Goal: Task Accomplishment & Management: Manage account settings

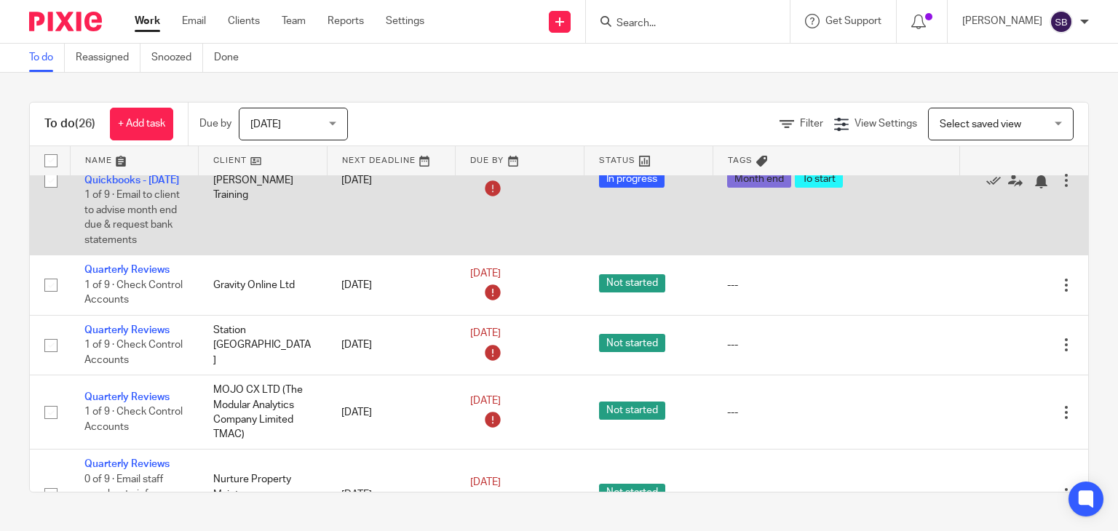
scroll to position [291, 0]
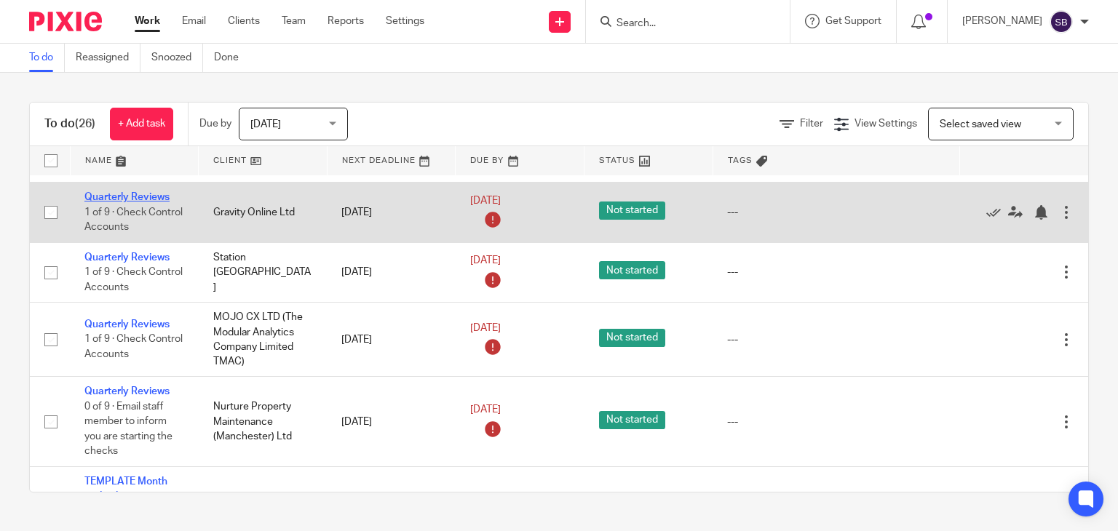
click at [105, 202] on link "Quarterly Reviews" at bounding box center [126, 197] width 85 height 10
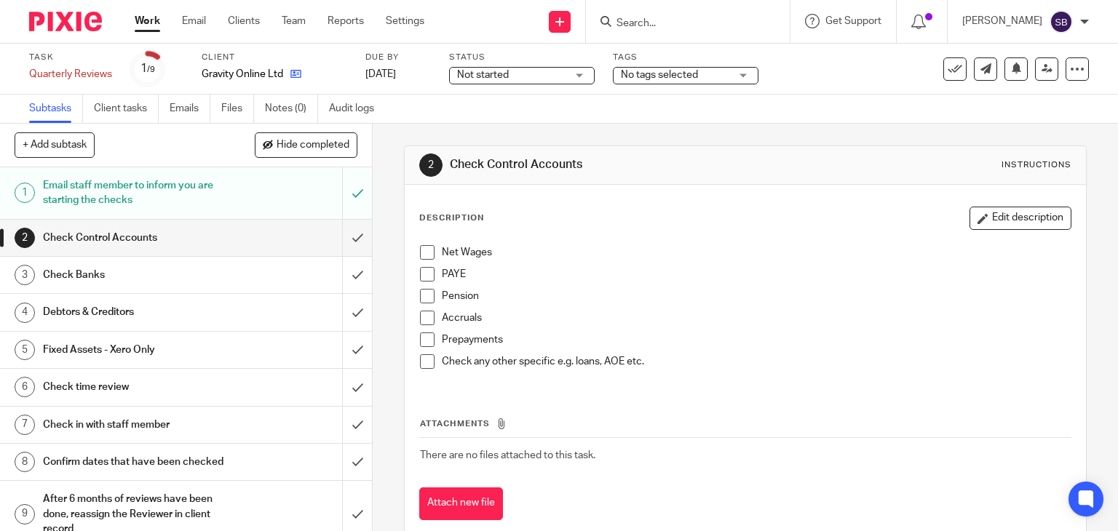
click link
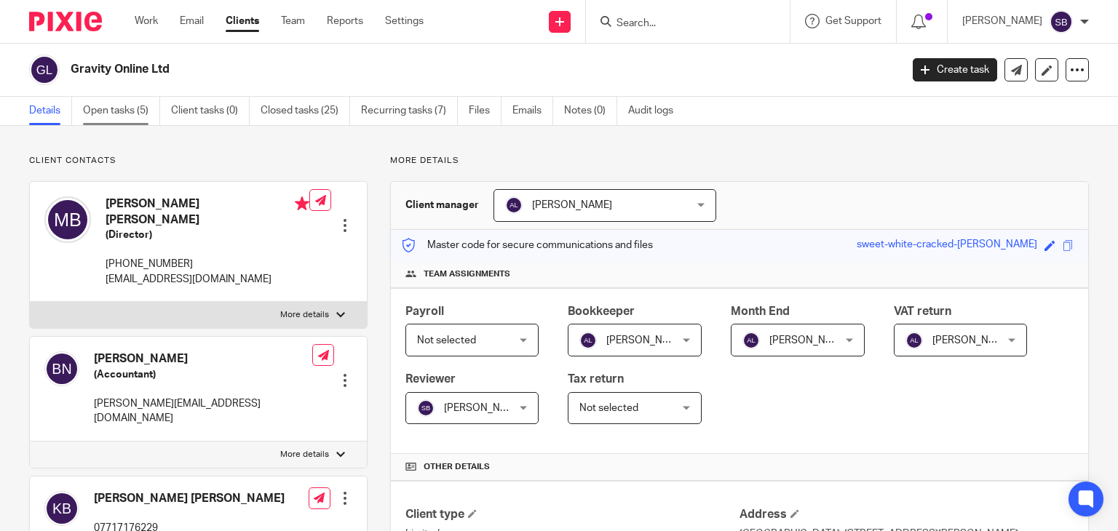
click at [119, 103] on link "Open tasks (5)" at bounding box center [121, 111] width 77 height 28
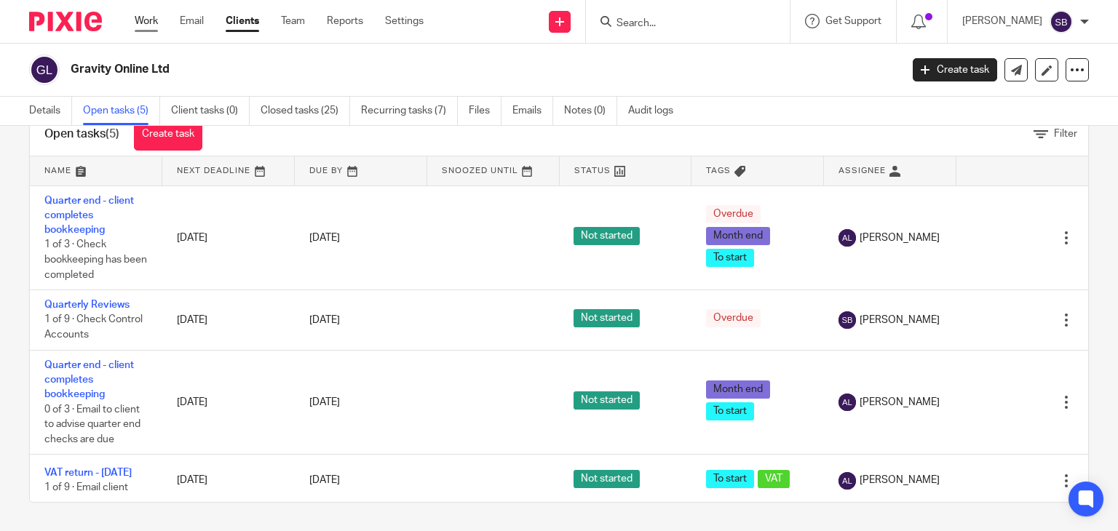
click at [154, 27] on link "Work" at bounding box center [146, 21] width 23 height 15
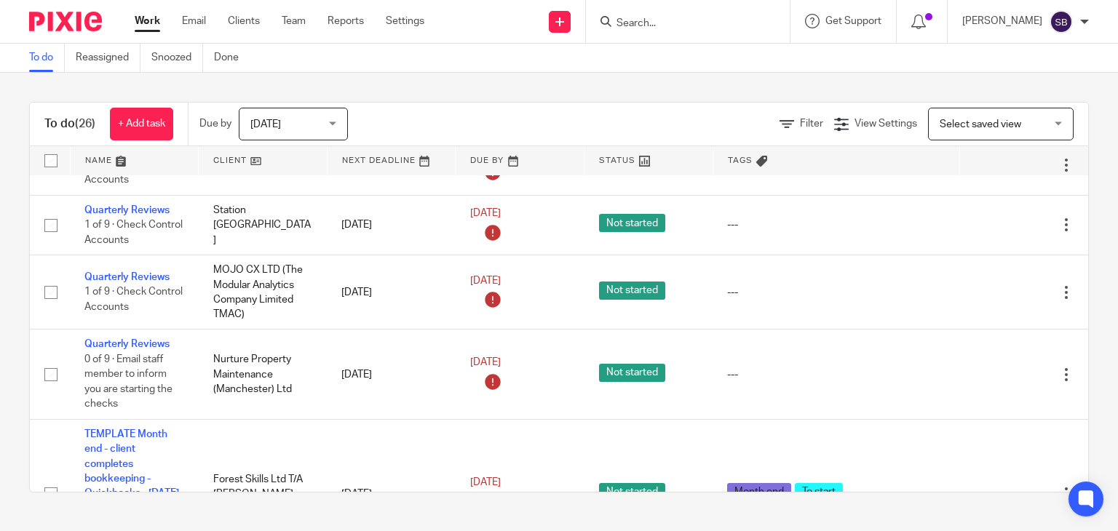
scroll to position [364, 0]
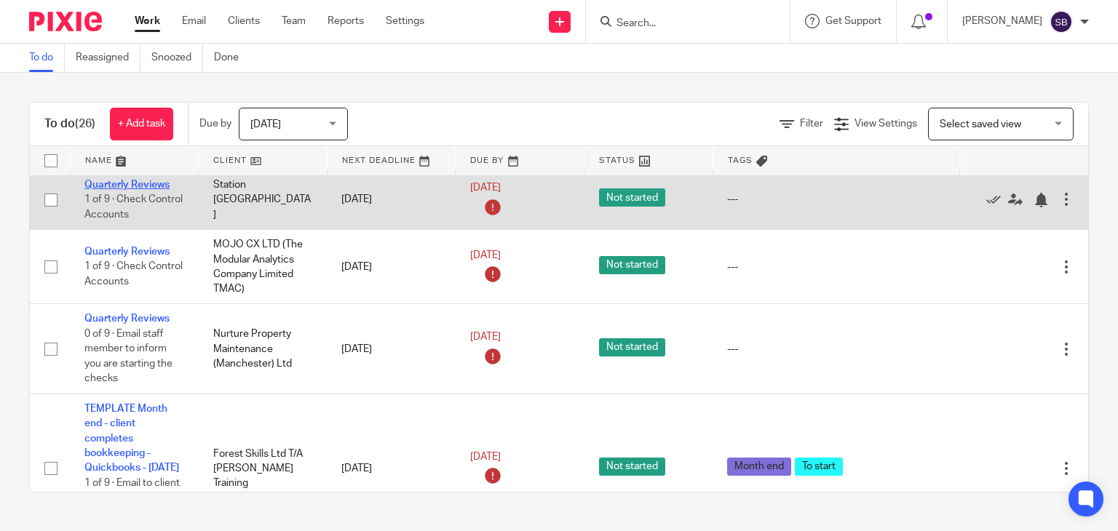
click at [146, 190] on link "Quarterly Reviews" at bounding box center [126, 185] width 85 height 10
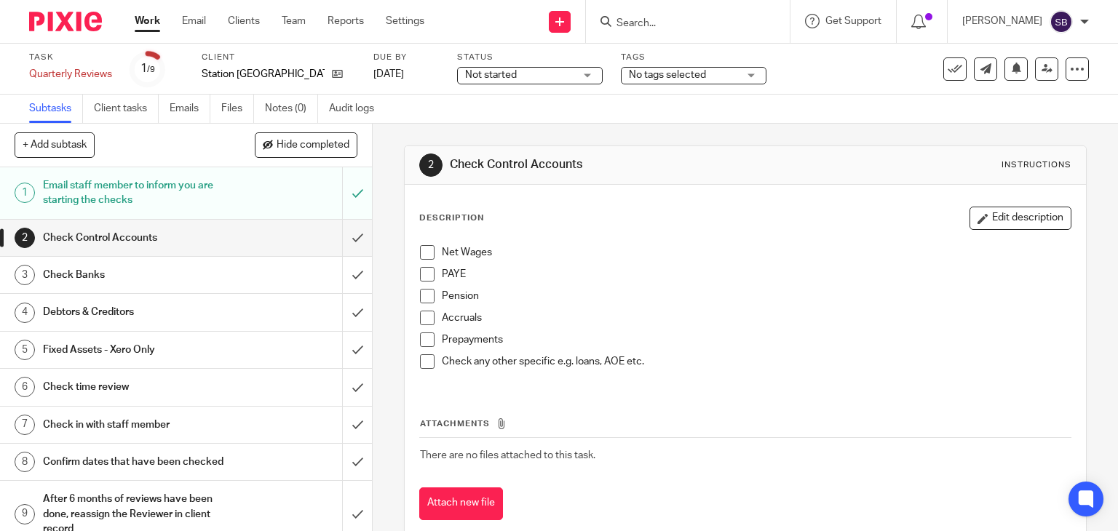
click at [717, 15] on form at bounding box center [692, 21] width 155 height 18
click at [704, 28] on input "Search" at bounding box center [680, 23] width 131 height 13
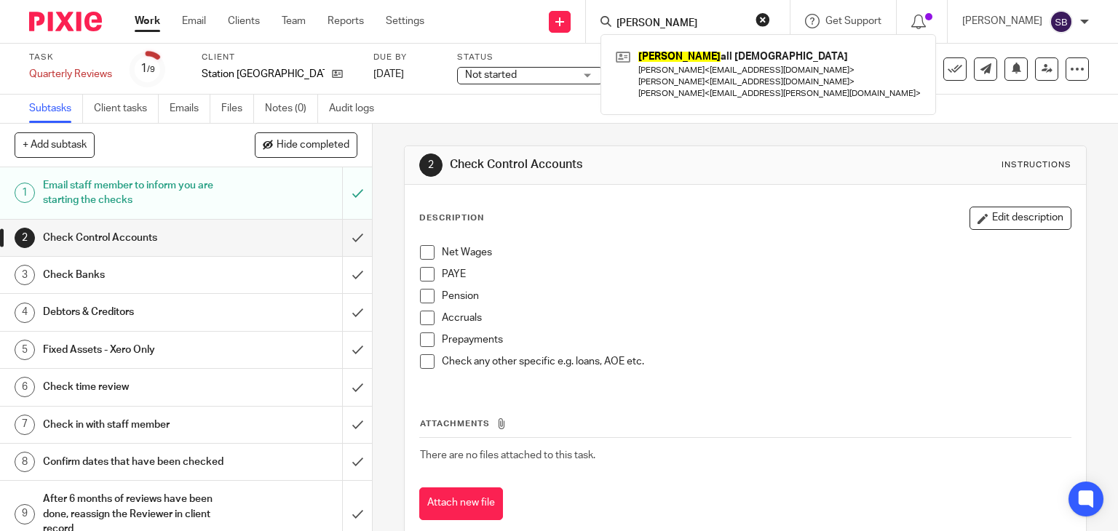
type input "bramh"
click at [425, 250] on span at bounding box center [427, 252] width 15 height 15
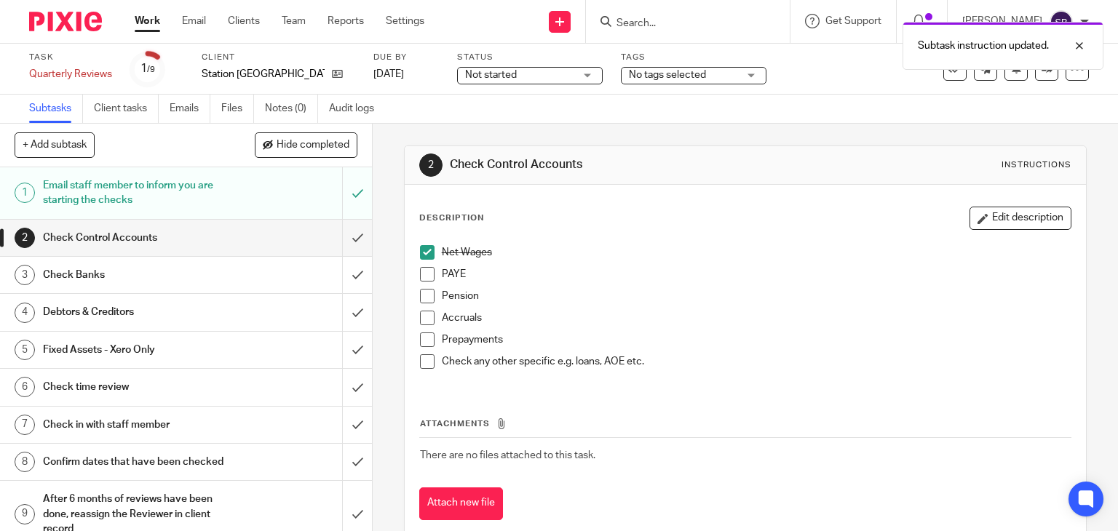
click at [701, 24] on div "Subtask instruction updated." at bounding box center [831, 42] width 544 height 55
drag, startPoint x: 1083, startPoint y: 45, endPoint x: 830, endPoint y: 40, distance: 253.3
click at [1082, 45] on div at bounding box center [1068, 45] width 39 height 17
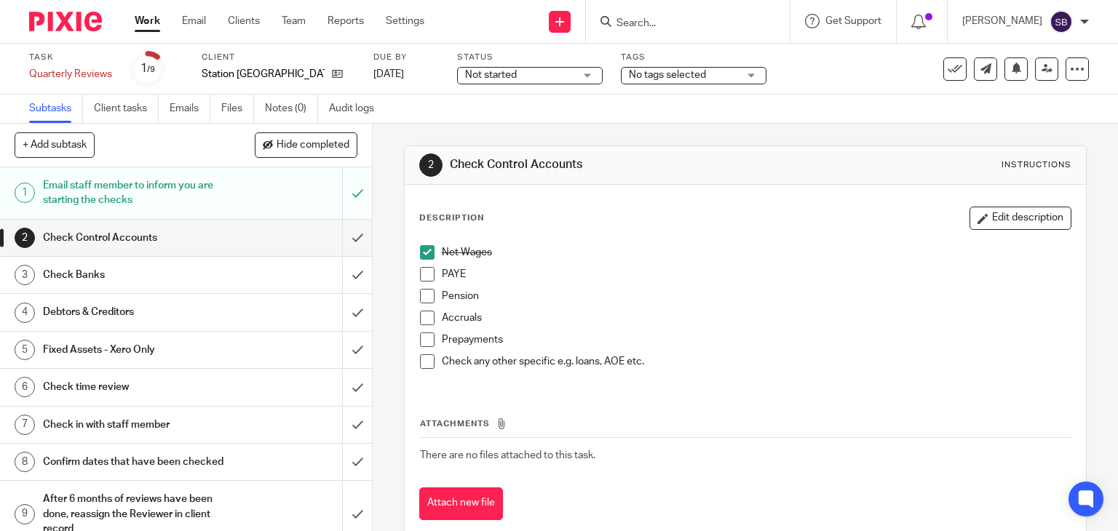
click at [744, 19] on input "Search" at bounding box center [680, 23] width 131 height 13
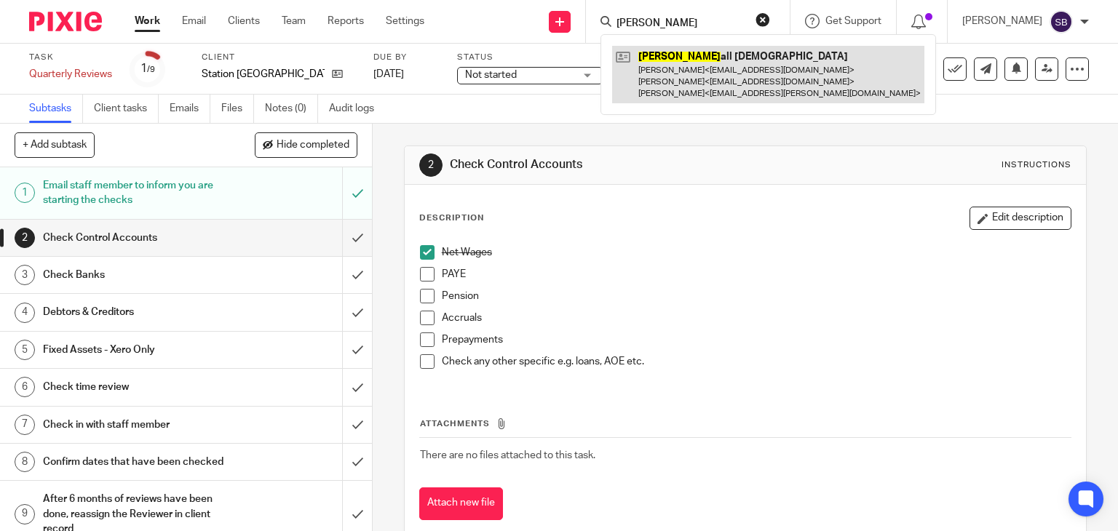
type input "bramh"
click at [731, 57] on link at bounding box center [768, 74] width 312 height 57
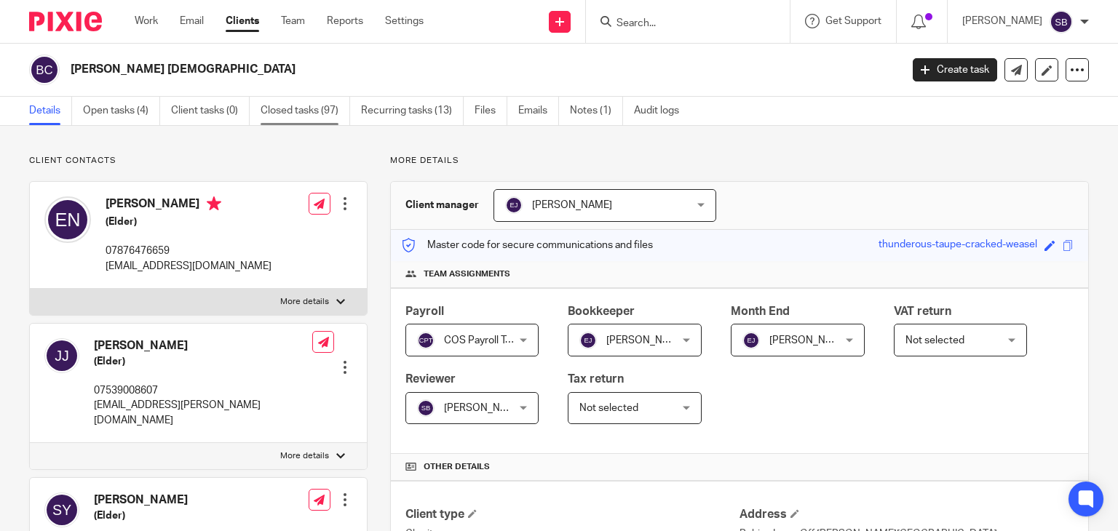
click at [301, 116] on link "Closed tasks (97)" at bounding box center [305, 111] width 90 height 28
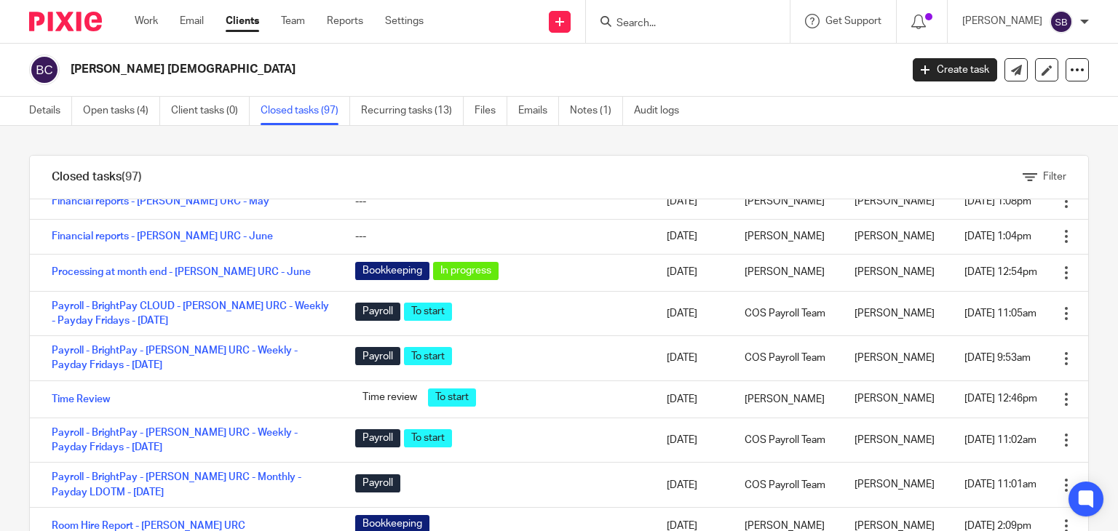
scroll to position [655, 0]
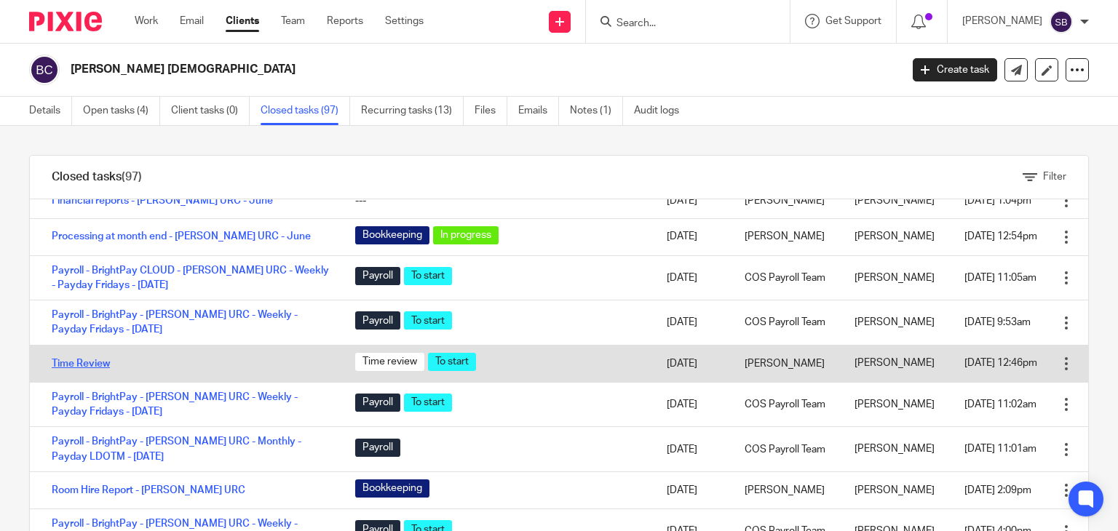
click at [81, 369] on link "Time Review" at bounding box center [81, 364] width 58 height 10
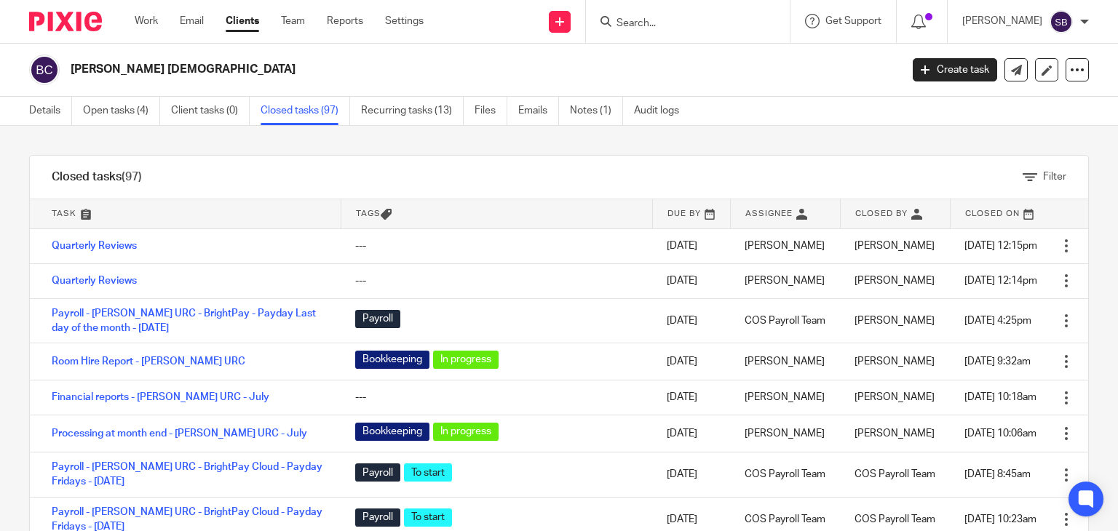
click at [76, 215] on link at bounding box center [185, 213] width 311 height 29
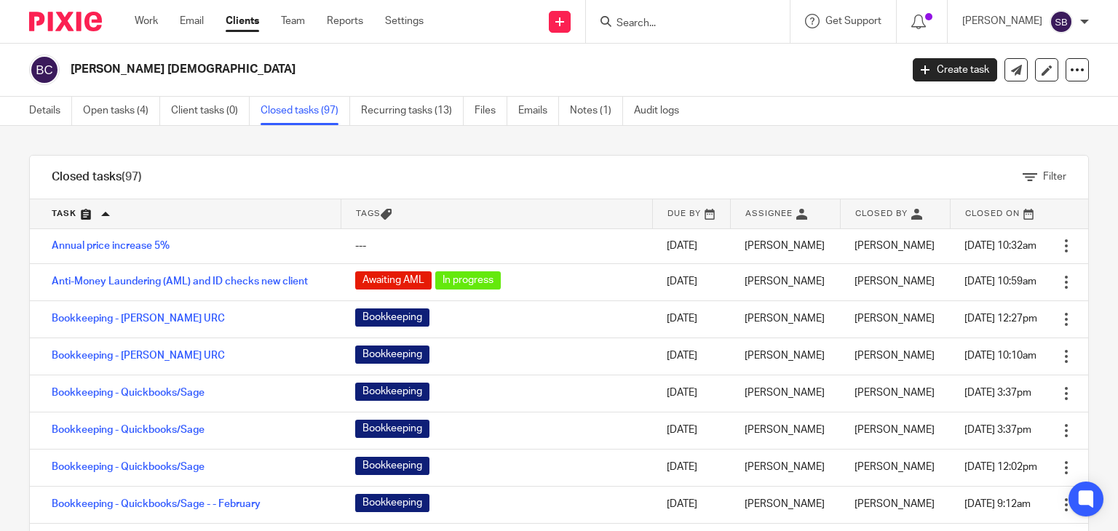
click at [58, 214] on link at bounding box center [185, 213] width 311 height 29
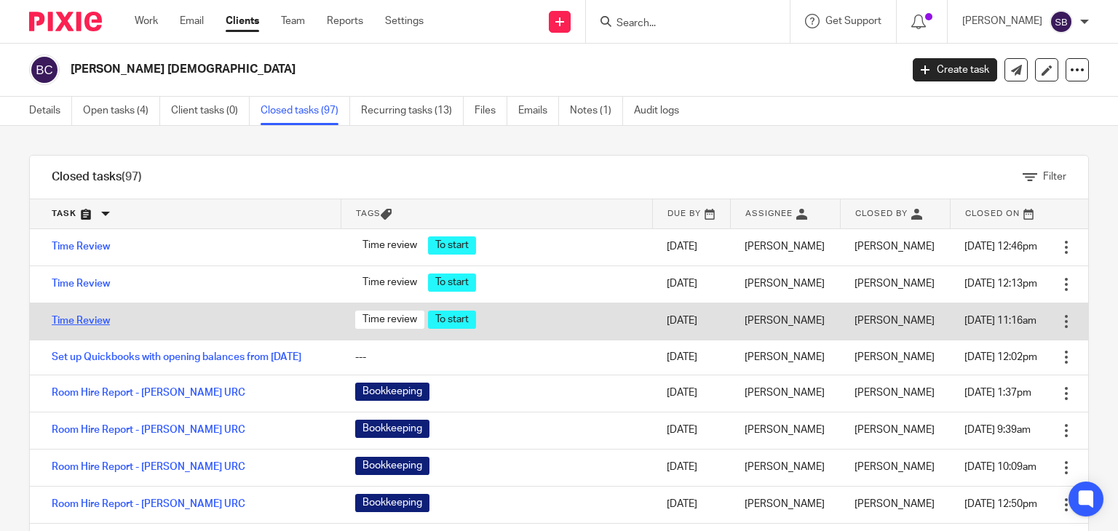
click at [88, 321] on link "Time Review" at bounding box center [81, 321] width 58 height 10
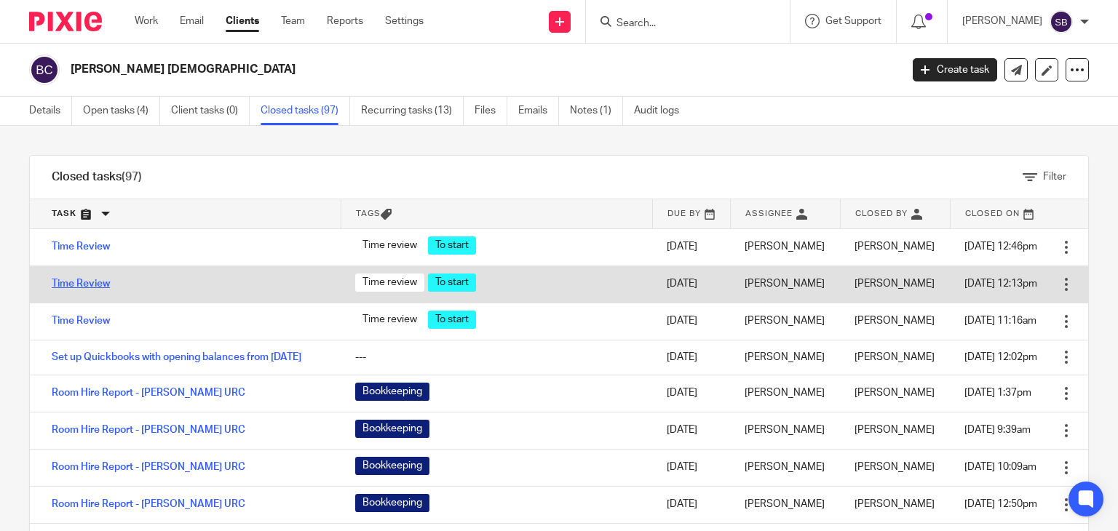
click at [84, 279] on link "Time Review" at bounding box center [81, 284] width 58 height 10
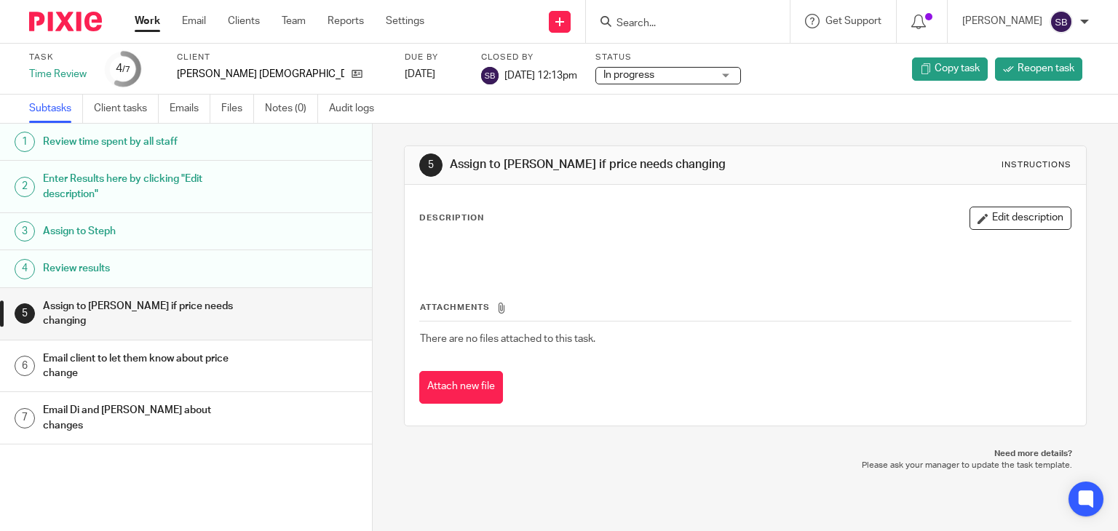
click at [176, 177] on h1 "Enter Results here by clicking "Edit description"" at bounding box center [148, 186] width 210 height 37
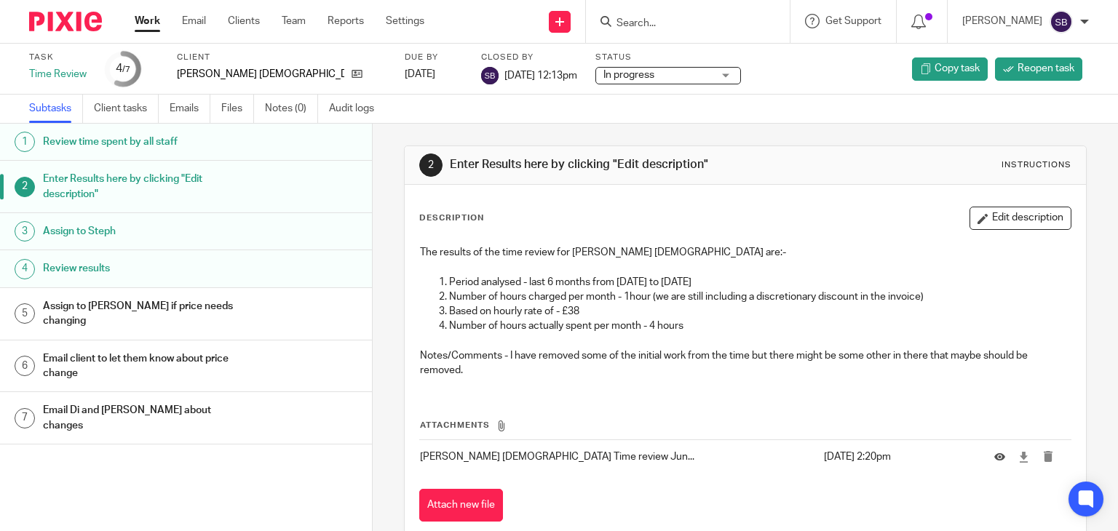
click at [677, 27] on input "Search" at bounding box center [680, 23] width 131 height 13
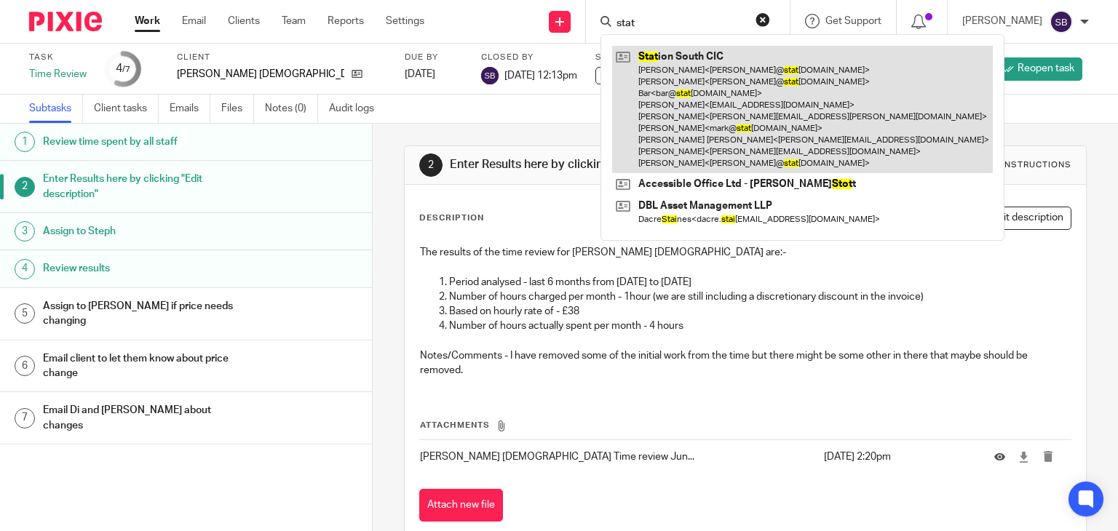
type input "stat"
click at [683, 85] on link at bounding box center [802, 109] width 381 height 127
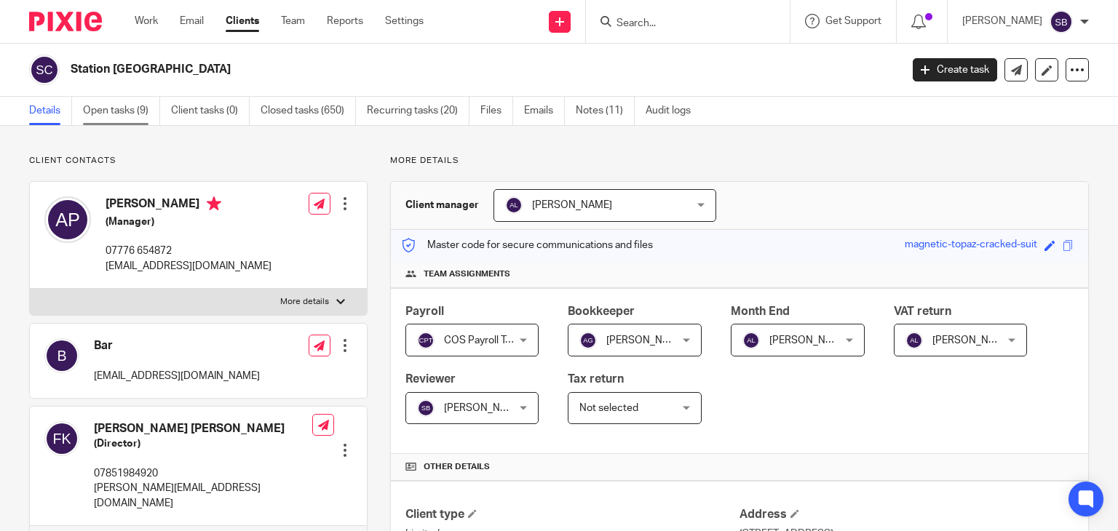
click at [121, 109] on link "Open tasks (9)" at bounding box center [121, 111] width 77 height 28
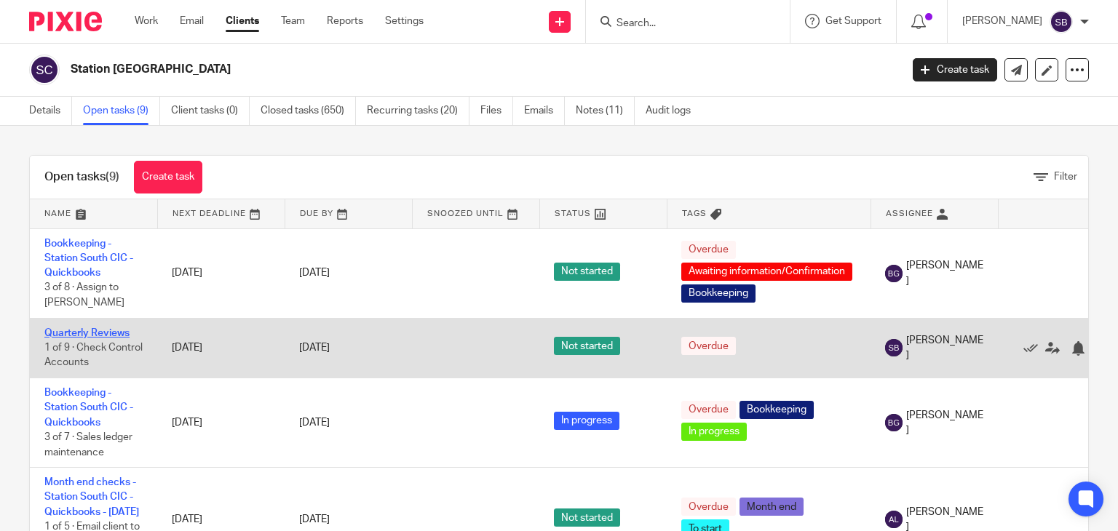
click at [107, 328] on link "Quarterly Reviews" at bounding box center [86, 333] width 85 height 10
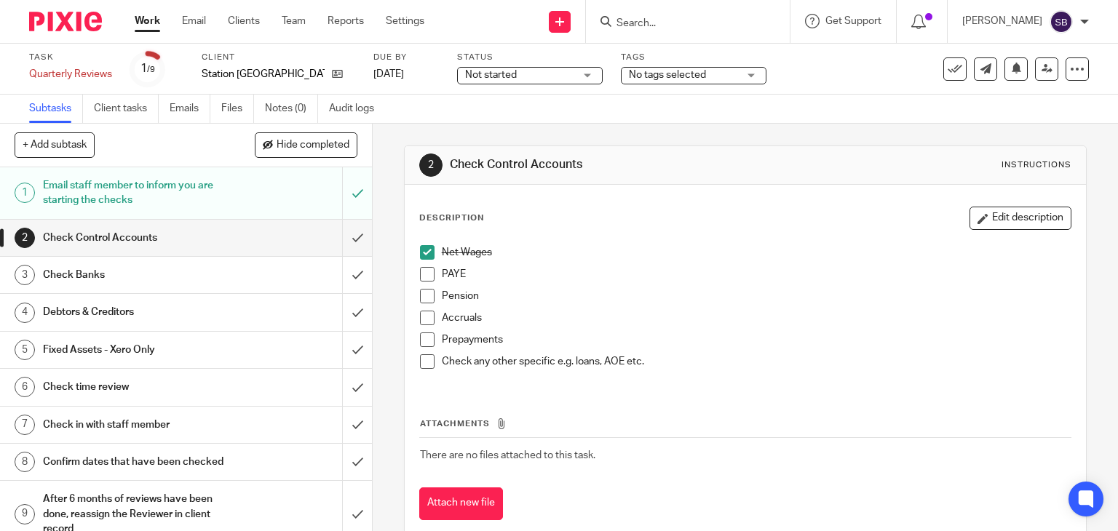
click at [421, 270] on span at bounding box center [427, 274] width 15 height 15
click at [423, 294] on span at bounding box center [427, 296] width 15 height 15
click at [977, 223] on icon "button" at bounding box center [982, 218] width 11 height 11
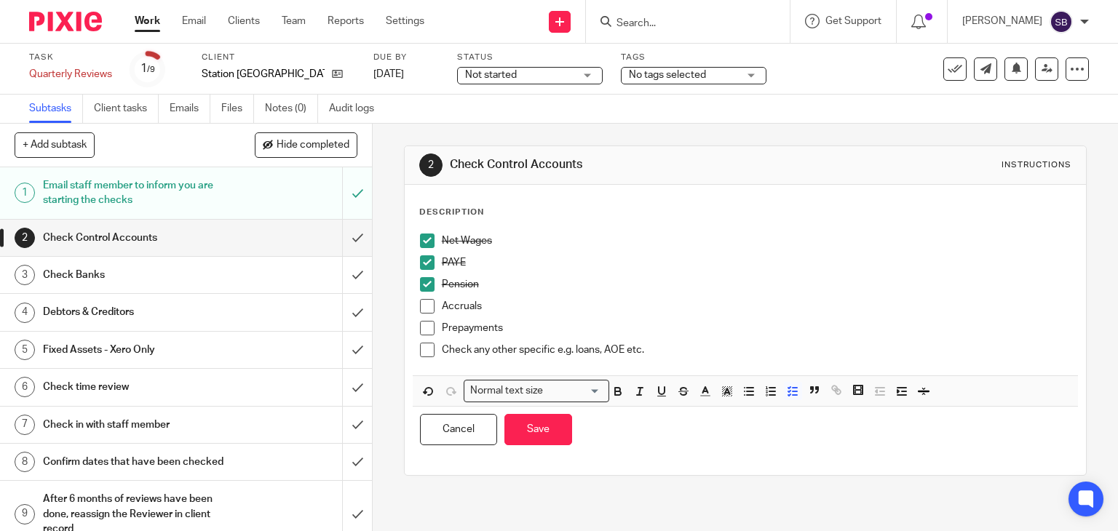
click at [490, 306] on p "Accruals" at bounding box center [756, 306] width 629 height 15
click at [540, 437] on button "Save" at bounding box center [538, 429] width 68 height 31
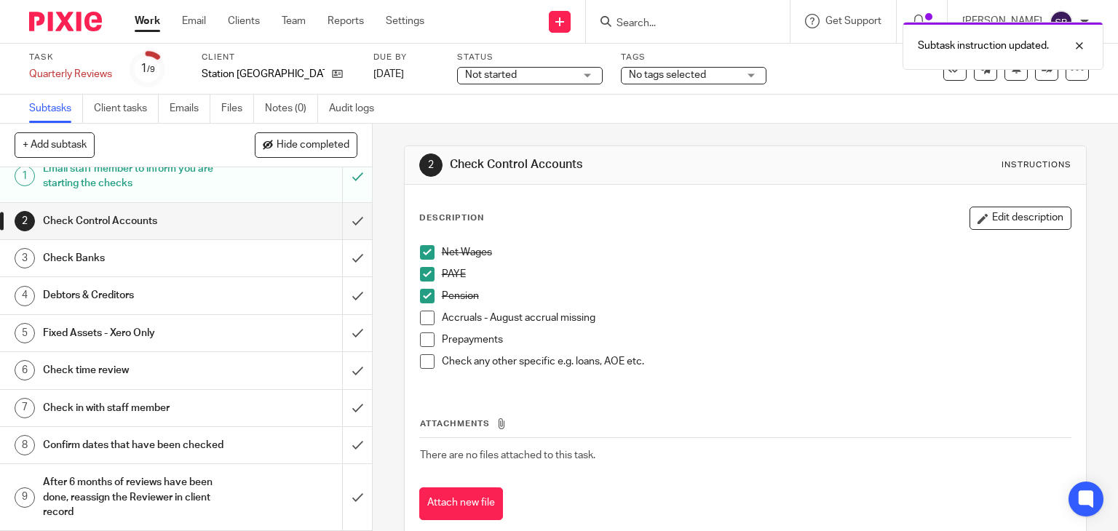
scroll to position [31, 0]
click at [111, 398] on h1 "Check in with staff member" at bounding box center [138, 408] width 190 height 22
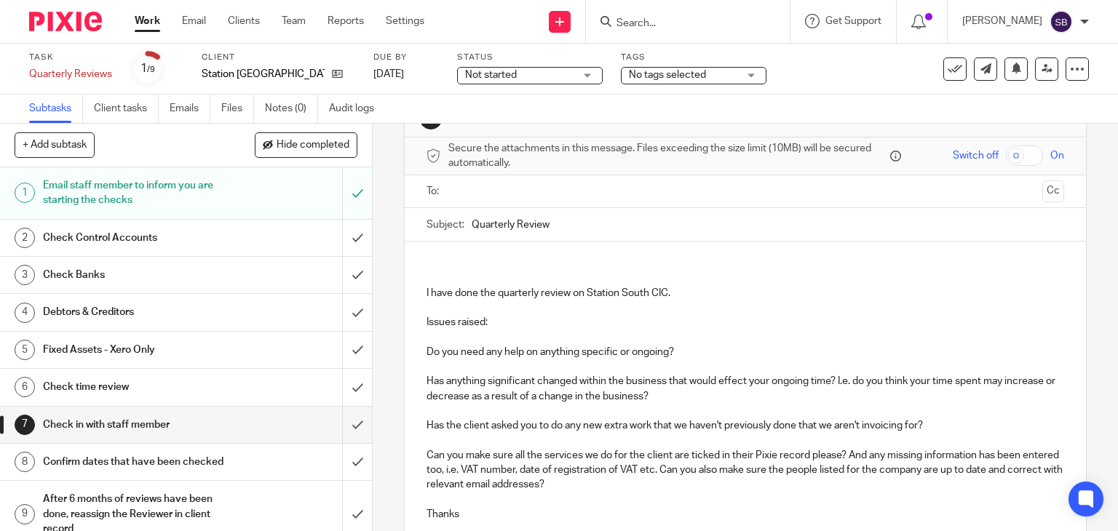
scroll to position [73, 0]
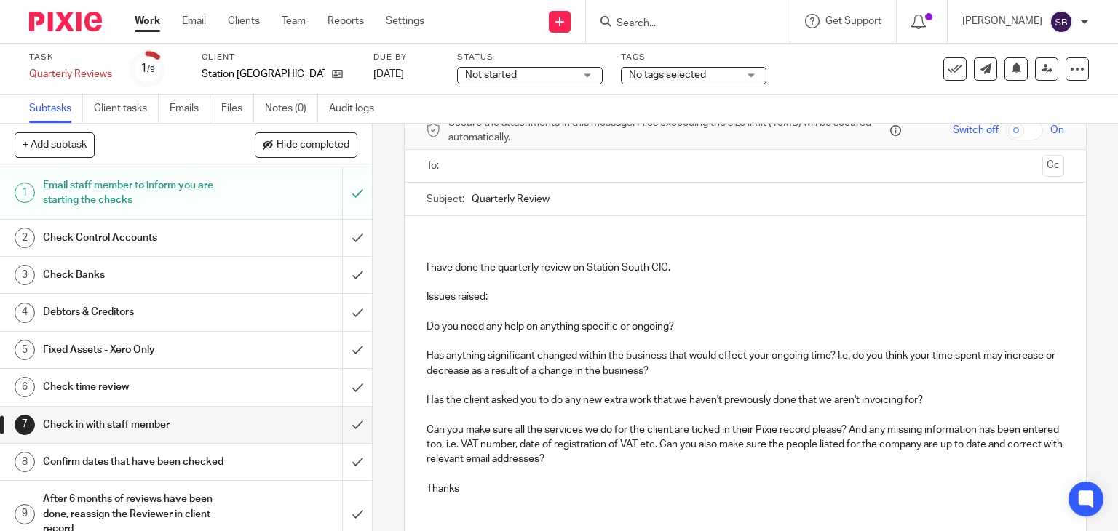
click at [496, 295] on p "Issues raised:" at bounding box center [745, 297] width 638 height 15
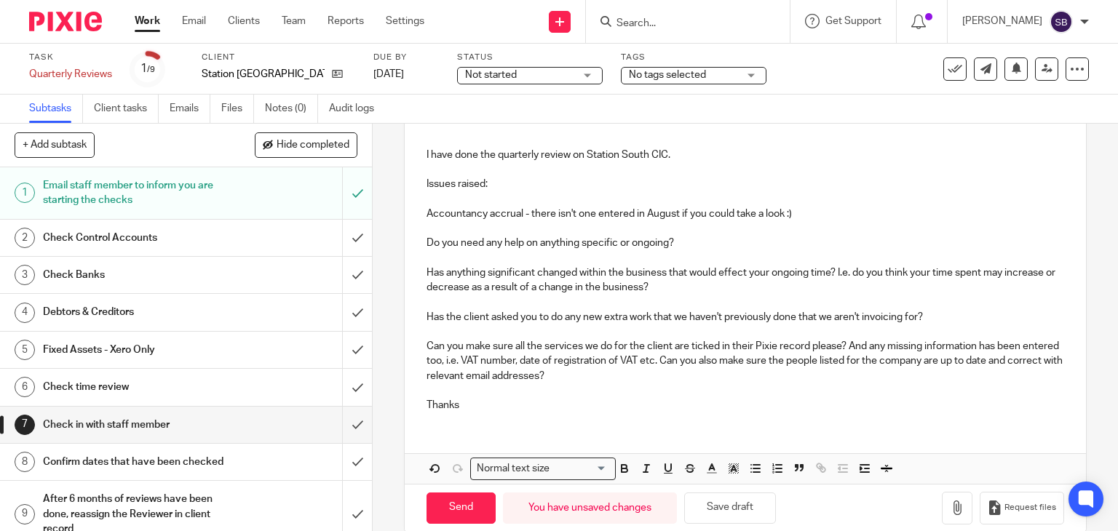
scroll to position [207, 0]
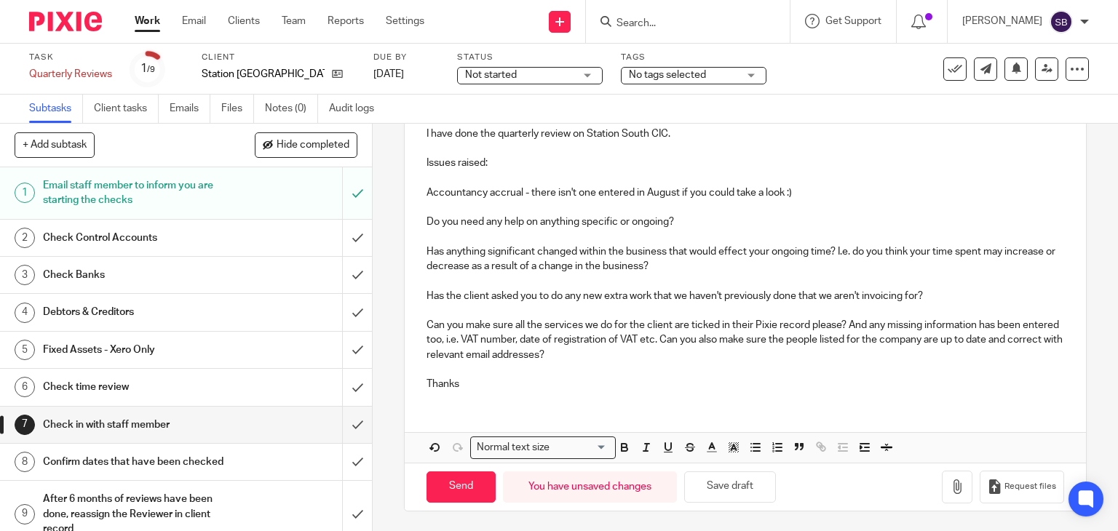
click at [645, 351] on p "Can you make sure all the services we do for the client are ticked in their Pix…" at bounding box center [745, 340] width 638 height 44
click at [717, 486] on button "Save draft" at bounding box center [730, 487] width 92 height 31
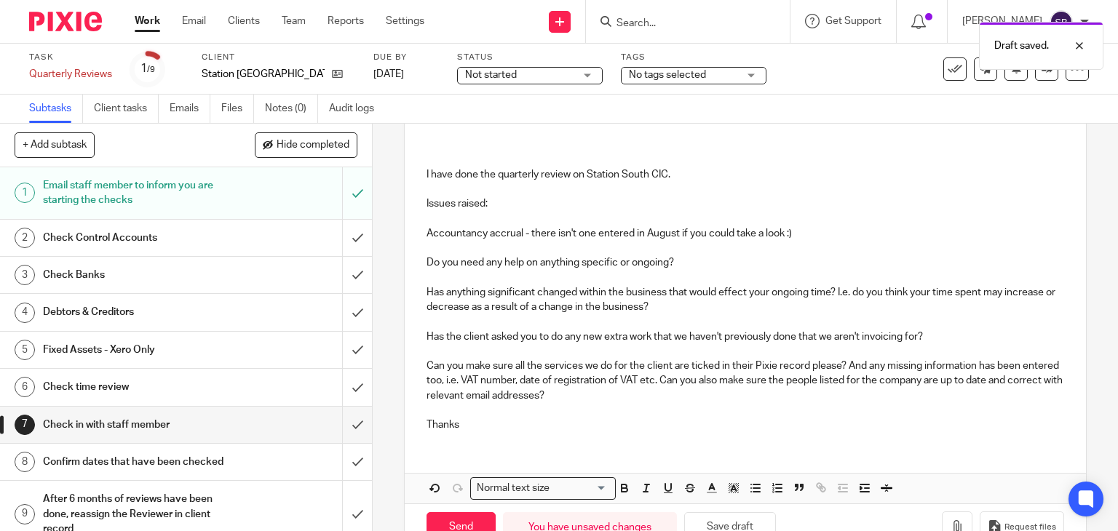
scroll to position [0, 0]
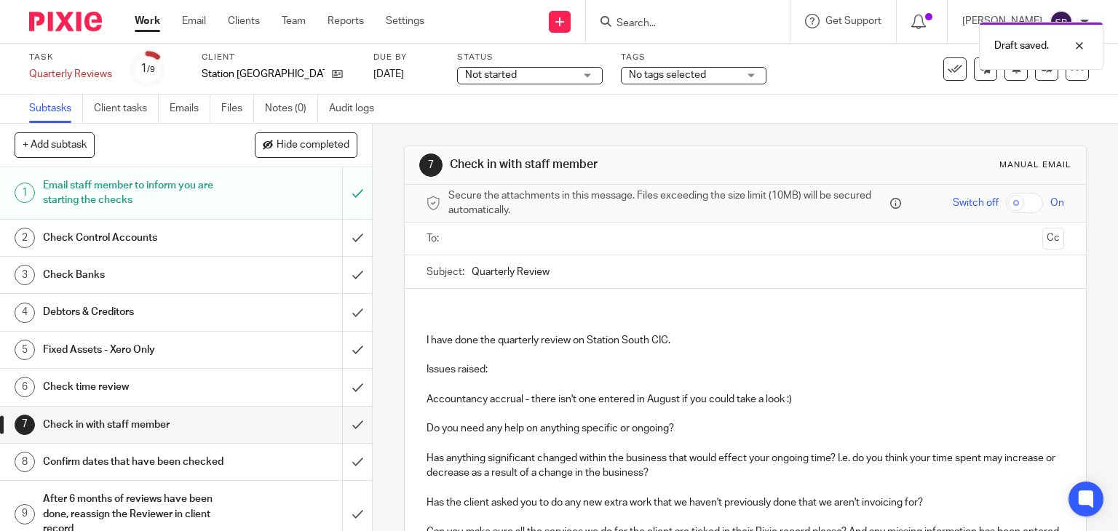
click at [150, 230] on h1 "Check Control Accounts" at bounding box center [138, 238] width 190 height 22
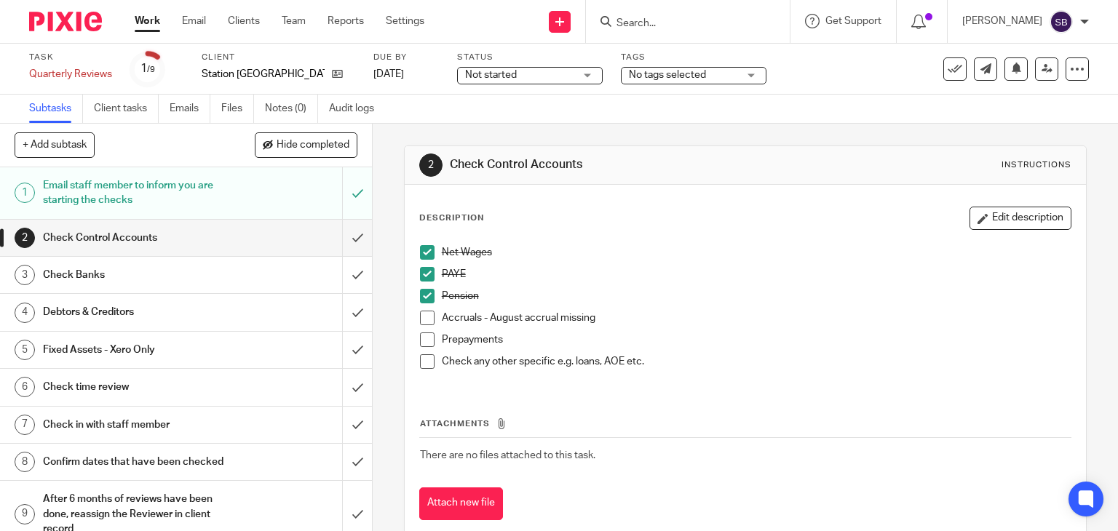
click at [405, 312] on div "Description Edit description Net Wages PAYE Pension Accruals - August accrual m…" at bounding box center [746, 363] width 682 height 357
click at [420, 322] on span at bounding box center [427, 318] width 15 height 15
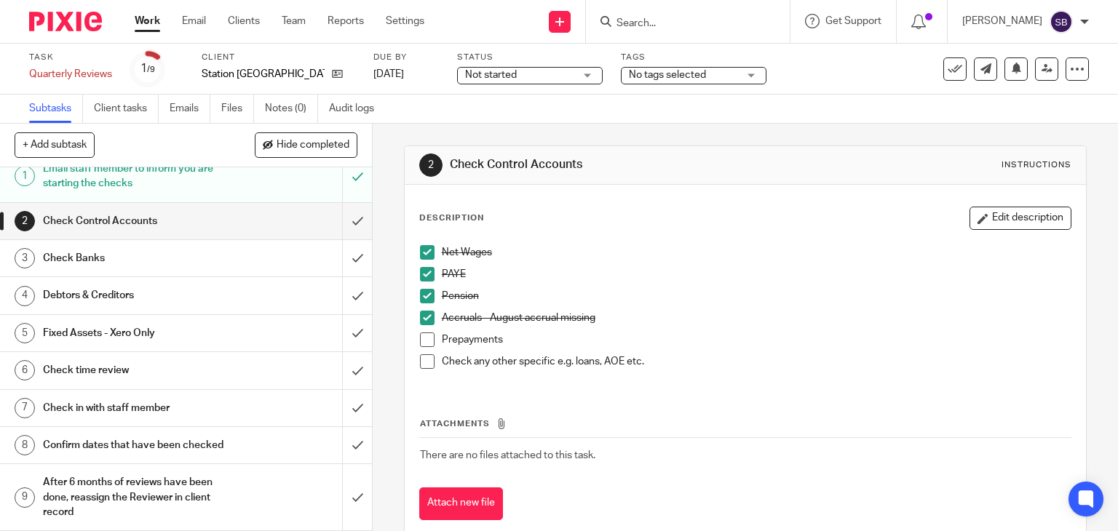
click at [91, 397] on h1 "Check in with staff member" at bounding box center [138, 408] width 190 height 22
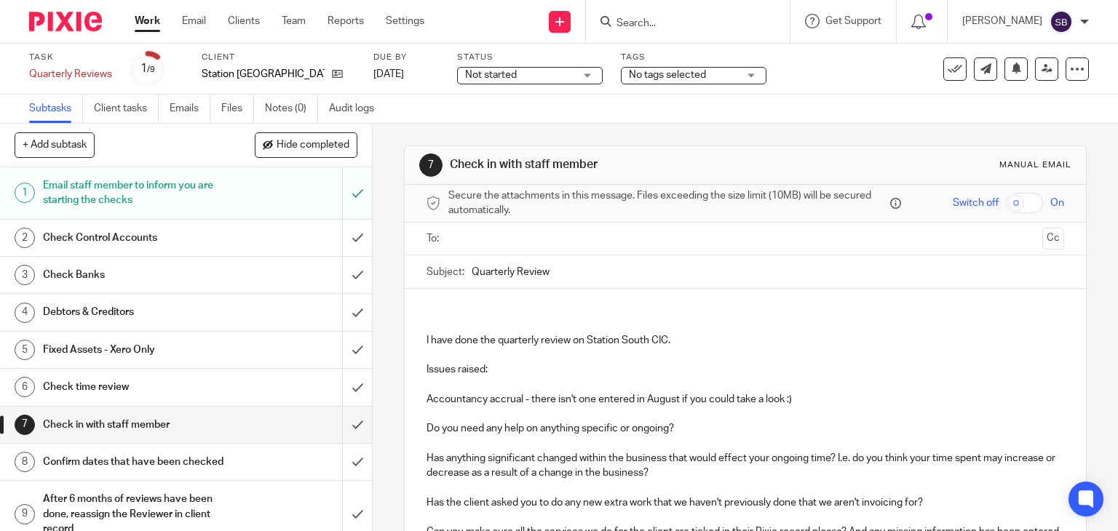
click at [73, 236] on h1 "Check Control Accounts" at bounding box center [138, 238] width 190 height 22
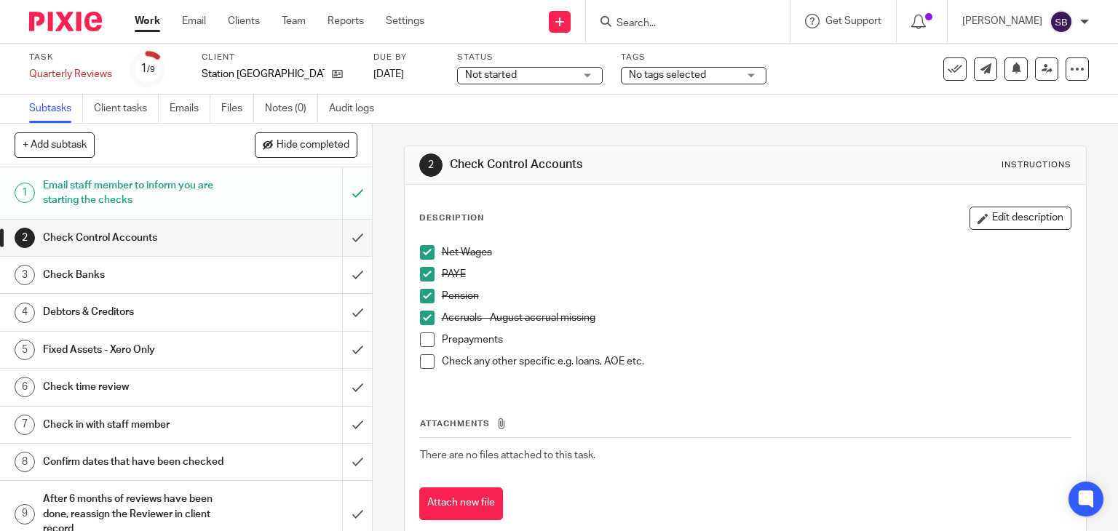
click at [420, 340] on span at bounding box center [427, 340] width 15 height 15
click at [425, 367] on span at bounding box center [427, 361] width 15 height 15
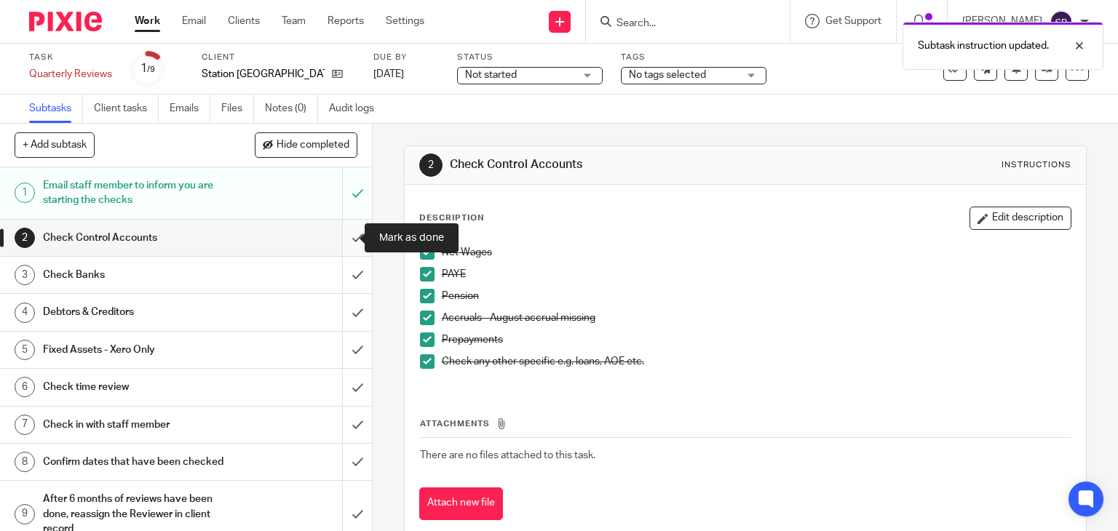
click at [338, 236] on input "submit" at bounding box center [186, 238] width 372 height 36
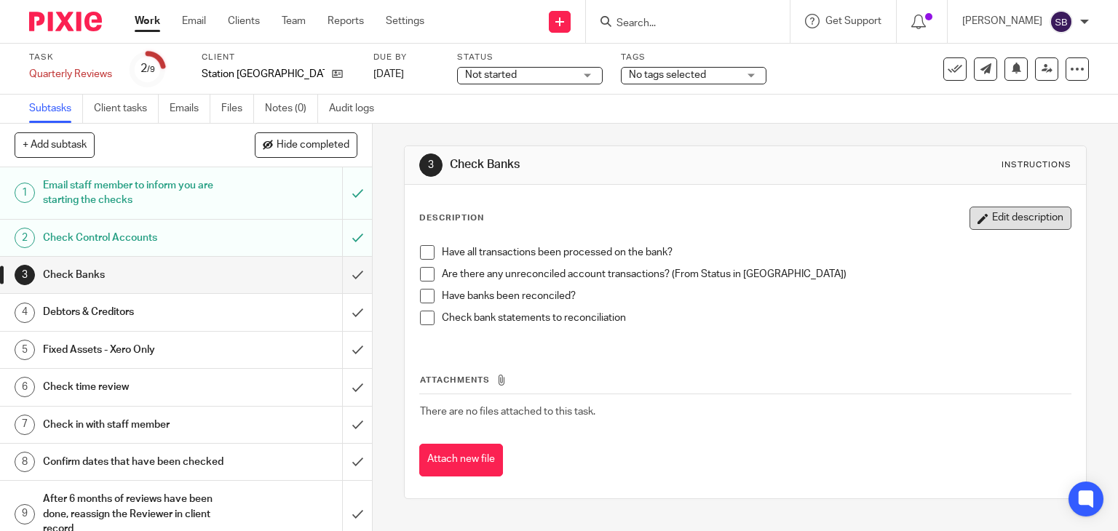
click at [972, 219] on button "Edit description" at bounding box center [1020, 218] width 102 height 23
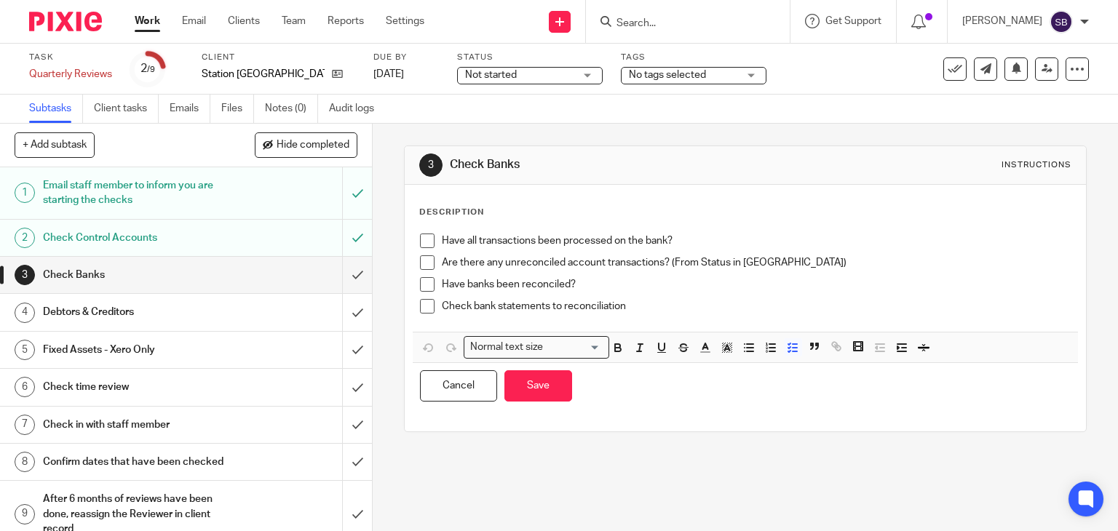
click at [687, 238] on p "Have all transactions been processed on the bank?" at bounding box center [756, 241] width 629 height 15
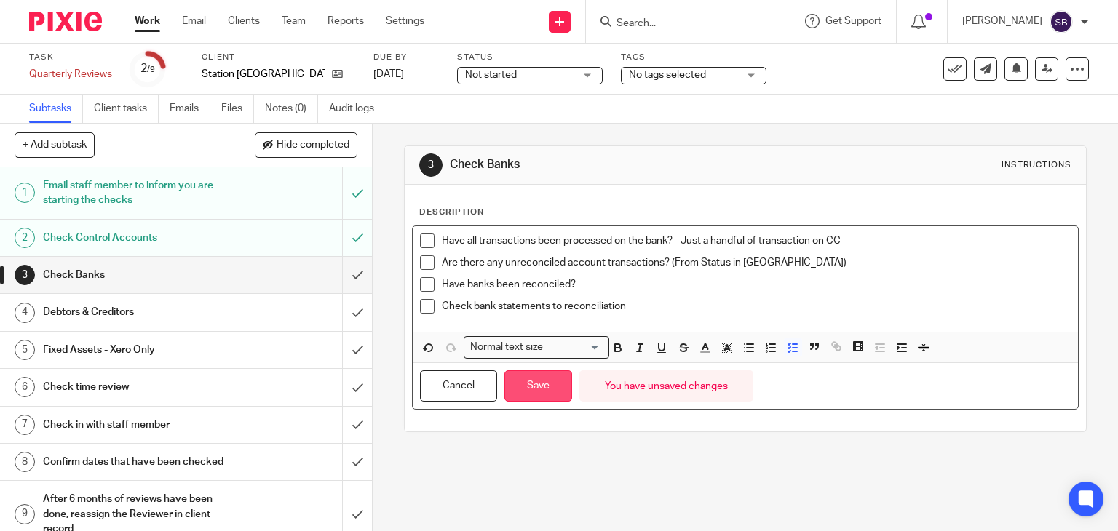
click at [543, 389] on button "Save" at bounding box center [538, 385] width 68 height 31
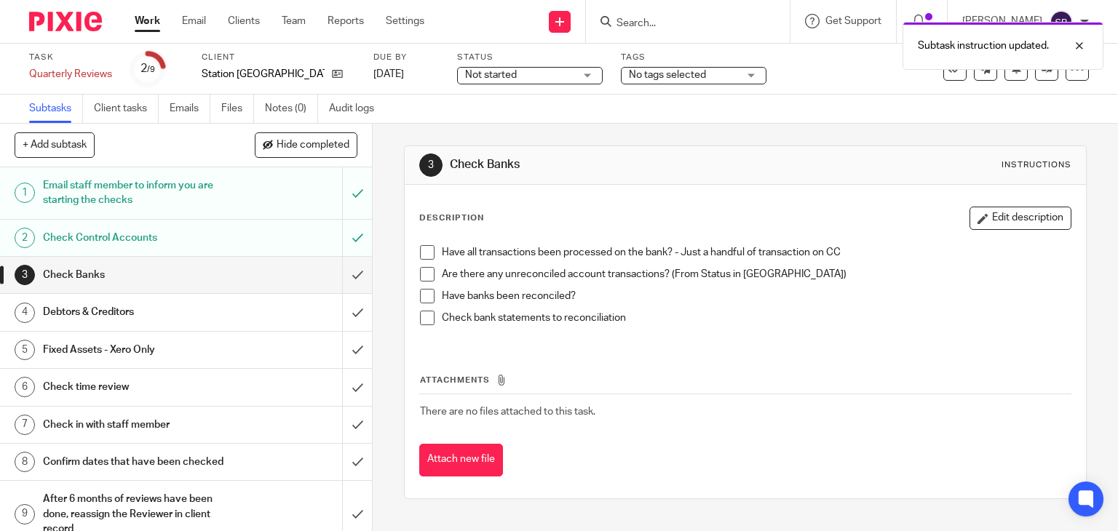
click at [423, 274] on span at bounding box center [427, 274] width 15 height 15
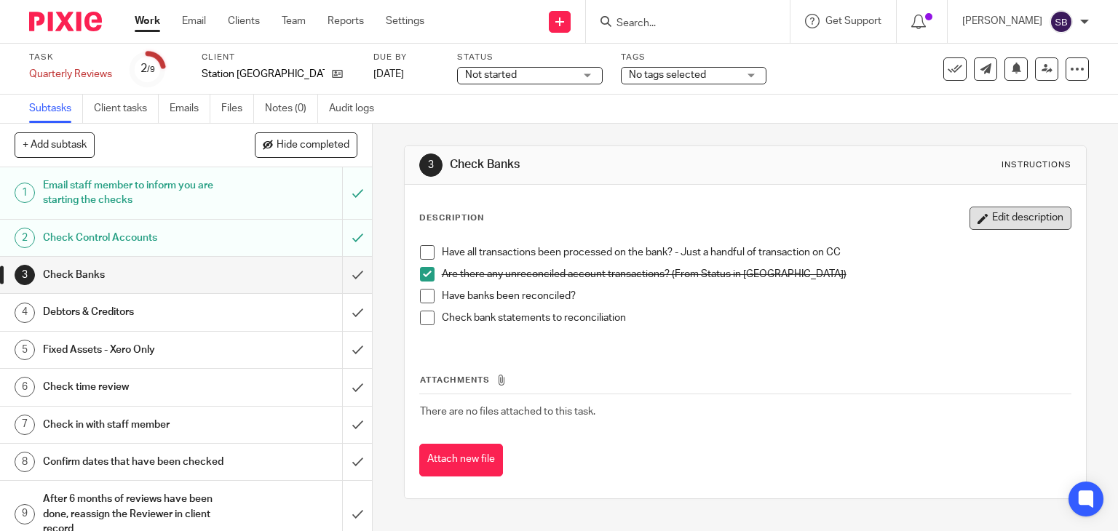
click at [983, 225] on button "Edit description" at bounding box center [1020, 218] width 102 height 23
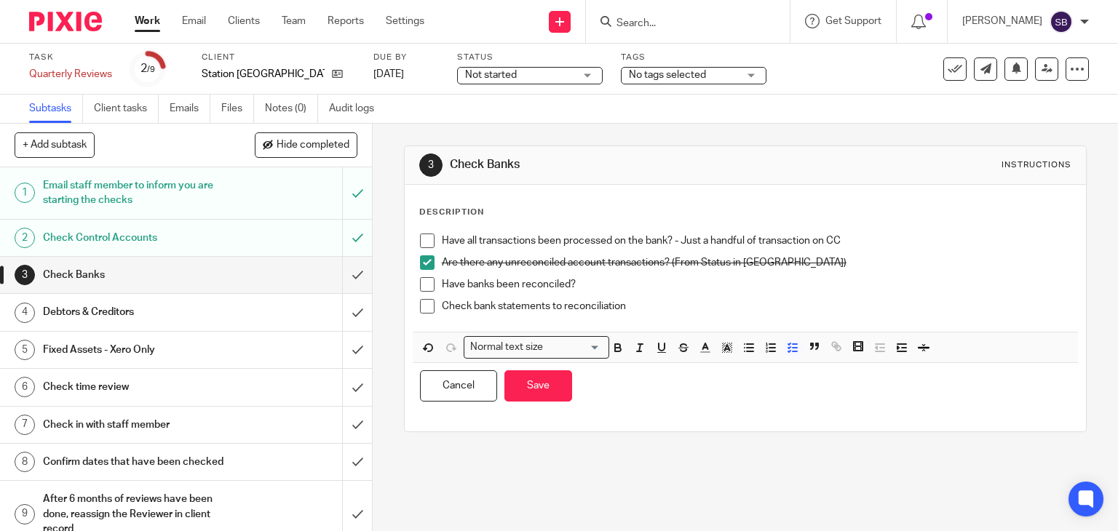
click at [605, 287] on p "Have banks been reconciled?" at bounding box center [756, 284] width 629 height 15
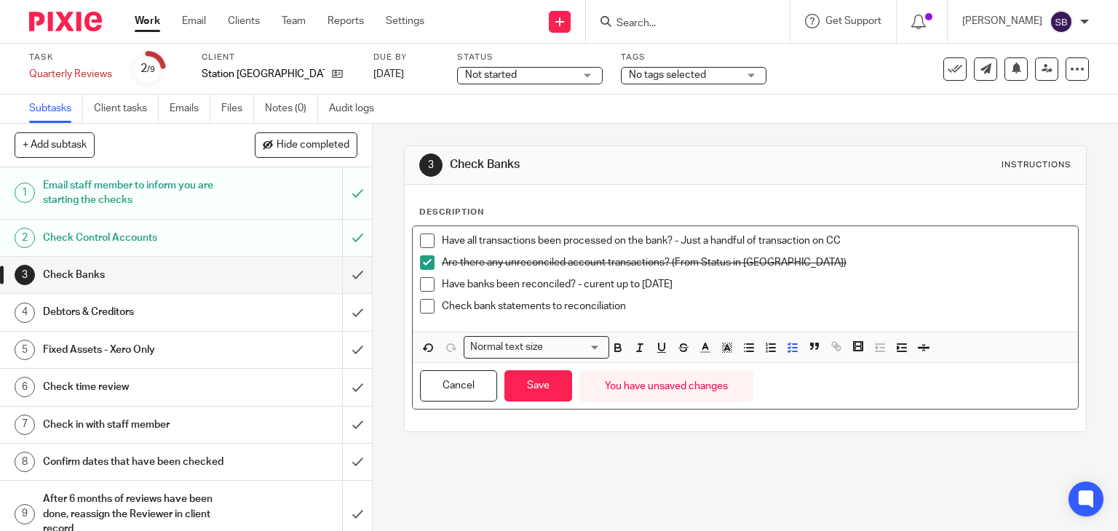
click at [594, 287] on p "Have banks been reconciled? - curent up to 15th July" at bounding box center [756, 284] width 629 height 15
click at [714, 282] on p "Have banks been reconciled? - current up to 15th July" at bounding box center [756, 284] width 629 height 15
click at [544, 391] on button "Save" at bounding box center [538, 385] width 68 height 31
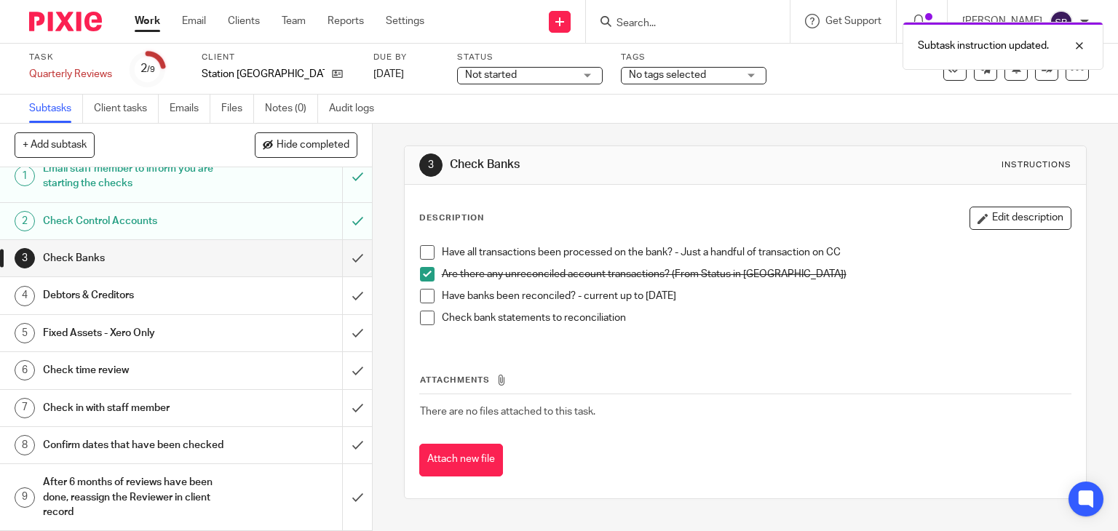
scroll to position [31, 0]
click at [124, 397] on h1 "Check in with staff member" at bounding box center [138, 408] width 190 height 22
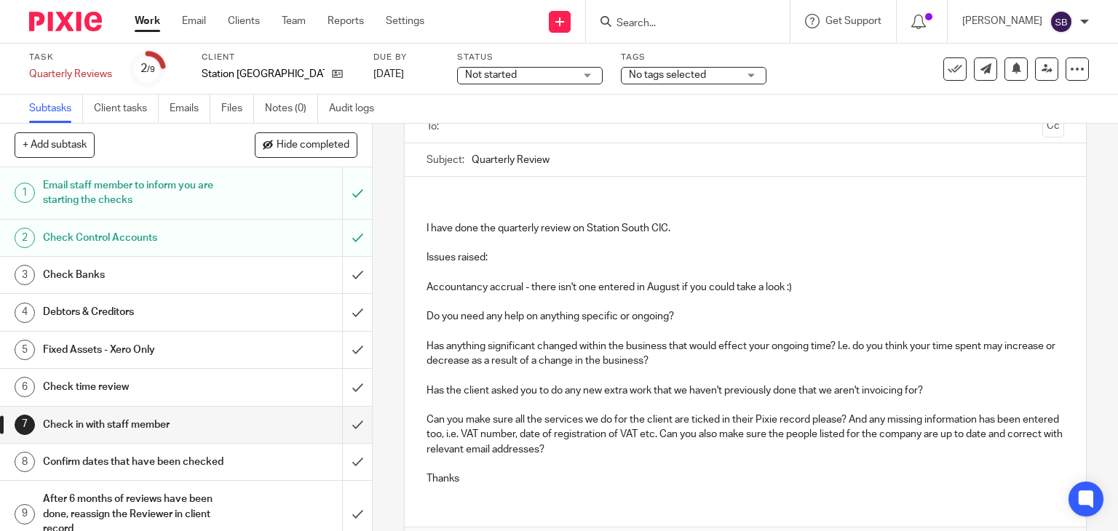
scroll to position [146, 0]
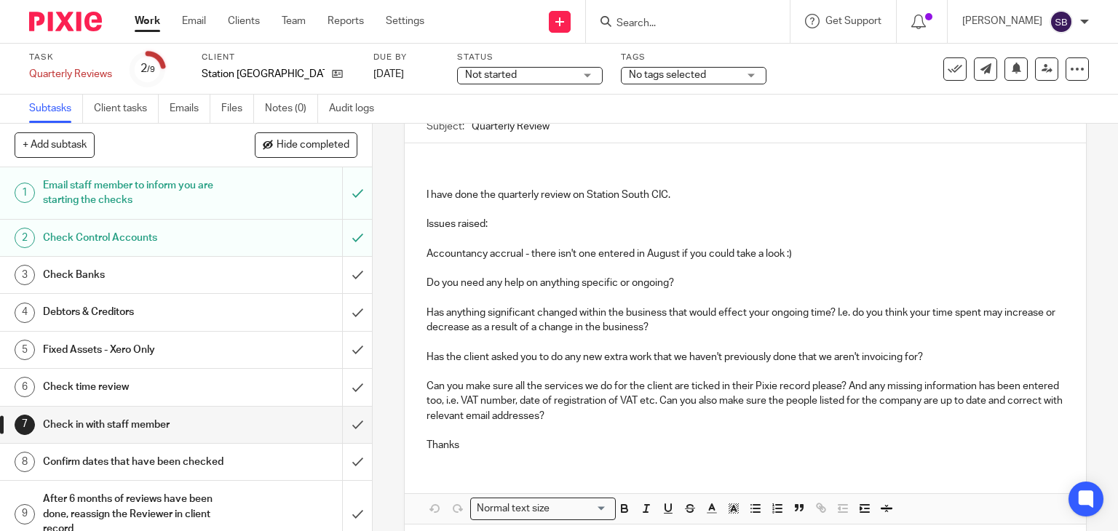
click at [690, 286] on p "Do you need any help on anything specific or ongoing?" at bounding box center [745, 283] width 638 height 15
click at [785, 251] on p "Accountancy accrual - there isn't one entered in August if you could take a loo…" at bounding box center [745, 254] width 638 height 15
click at [790, 251] on p "Accountancy accrual - there isn't one entered in August if you could take a loo…" at bounding box center [745, 254] width 638 height 15
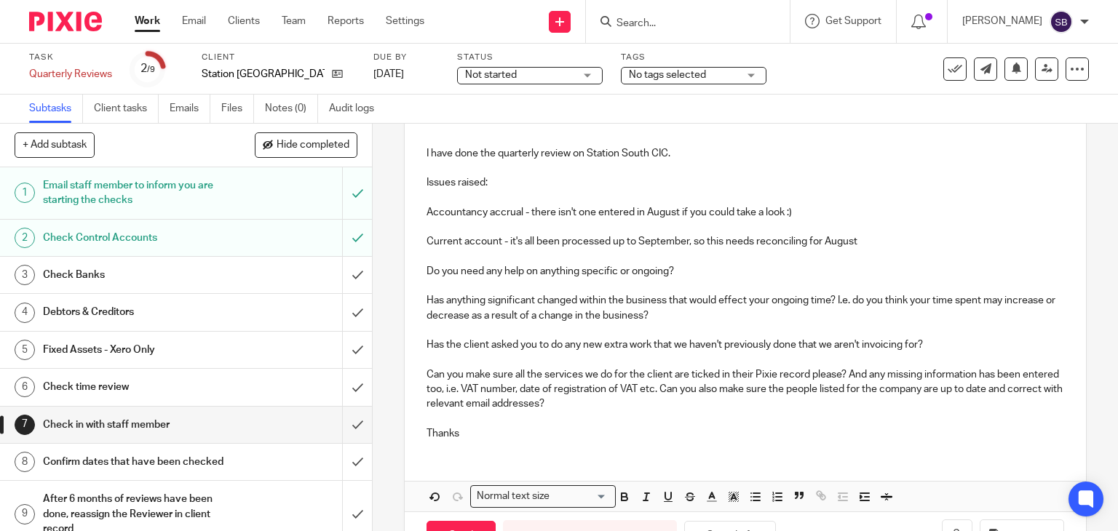
scroll to position [236, 0]
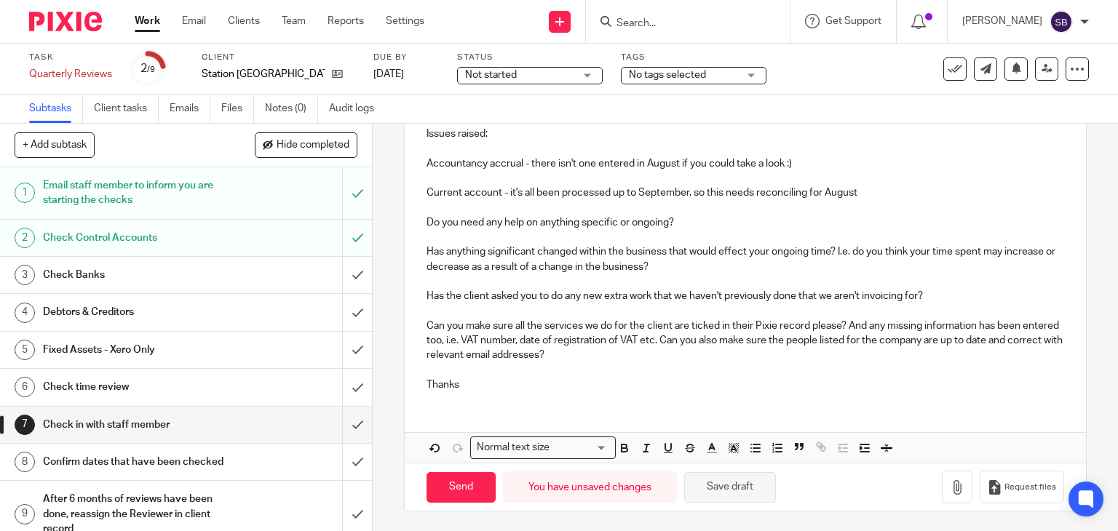
click at [747, 488] on button "Save draft" at bounding box center [730, 487] width 92 height 31
click at [748, 485] on button "Save draft" at bounding box center [730, 487] width 92 height 31
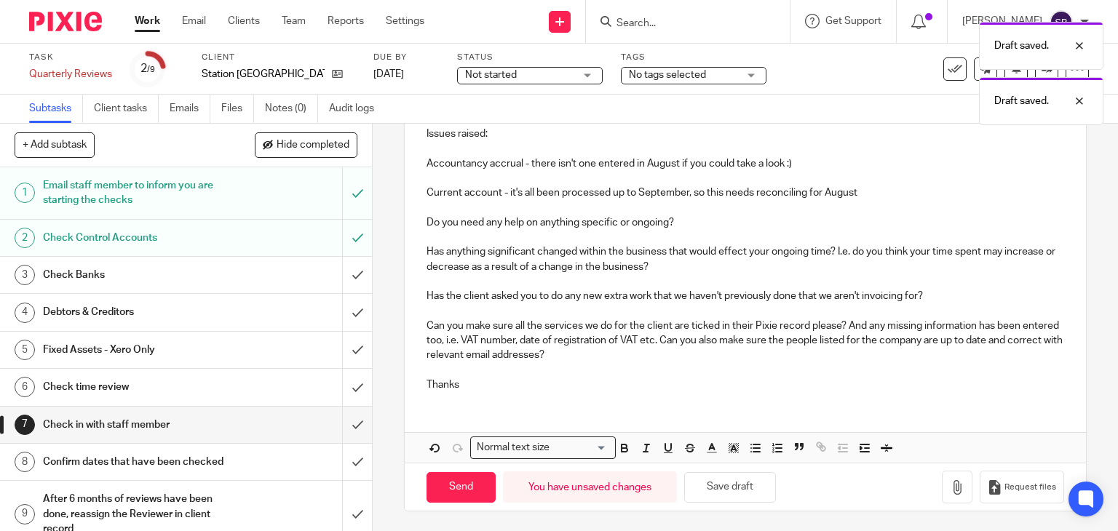
click at [736, 305] on p at bounding box center [745, 310] width 638 height 15
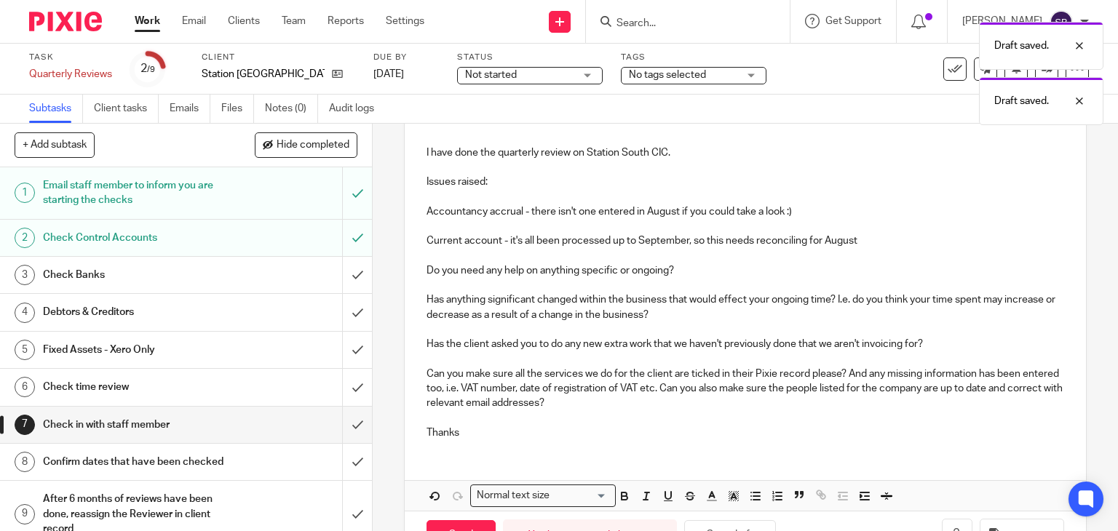
scroll to position [163, 0]
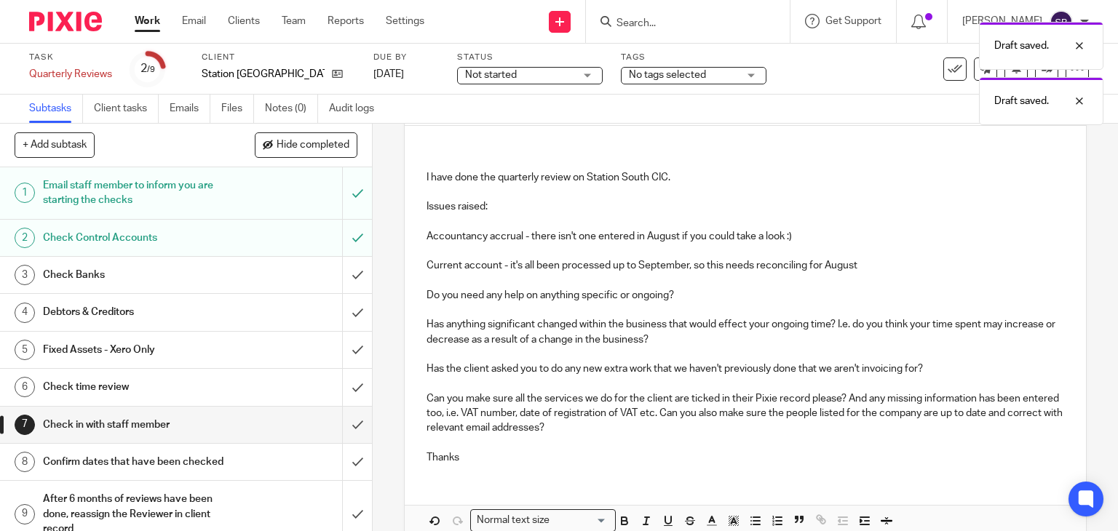
click at [127, 281] on h1 "Check Banks" at bounding box center [138, 275] width 190 height 22
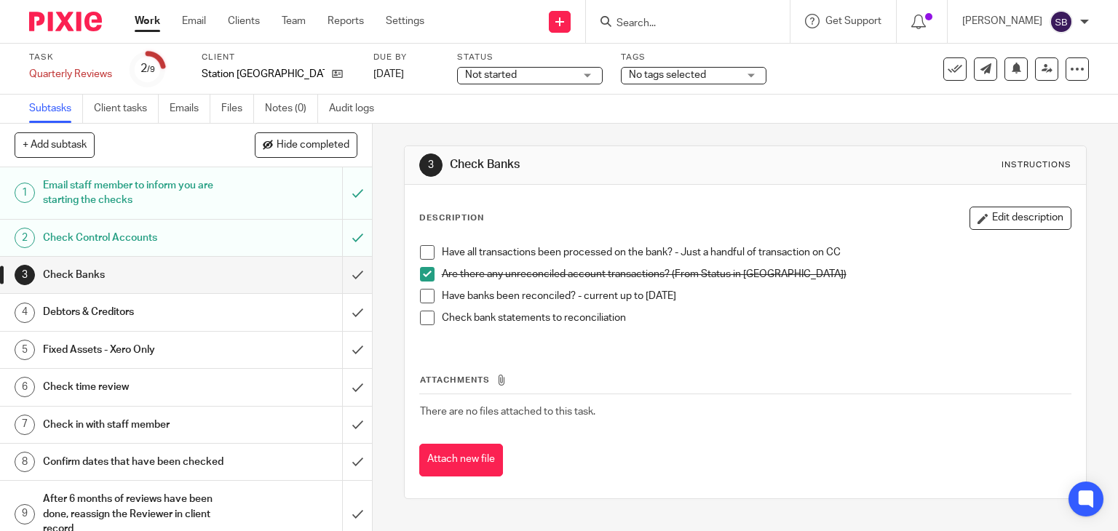
click at [423, 297] on span at bounding box center [427, 296] width 15 height 15
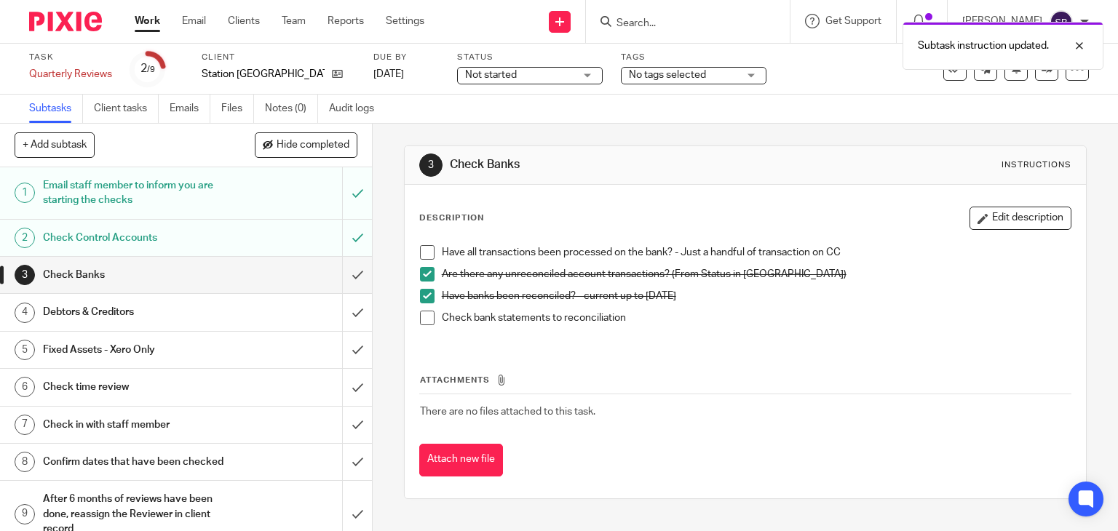
click at [422, 249] on span at bounding box center [427, 252] width 15 height 15
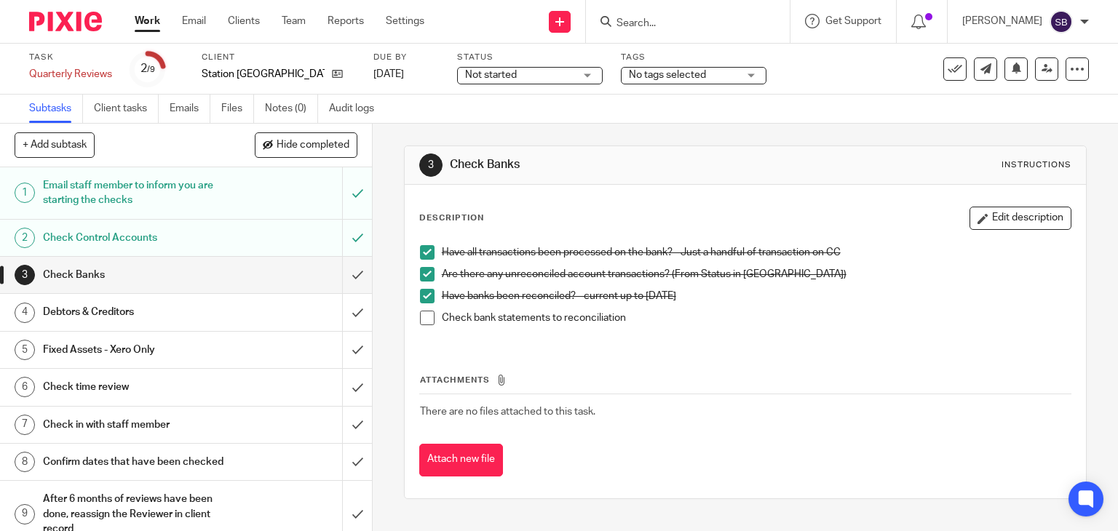
click at [423, 321] on span at bounding box center [427, 318] width 15 height 15
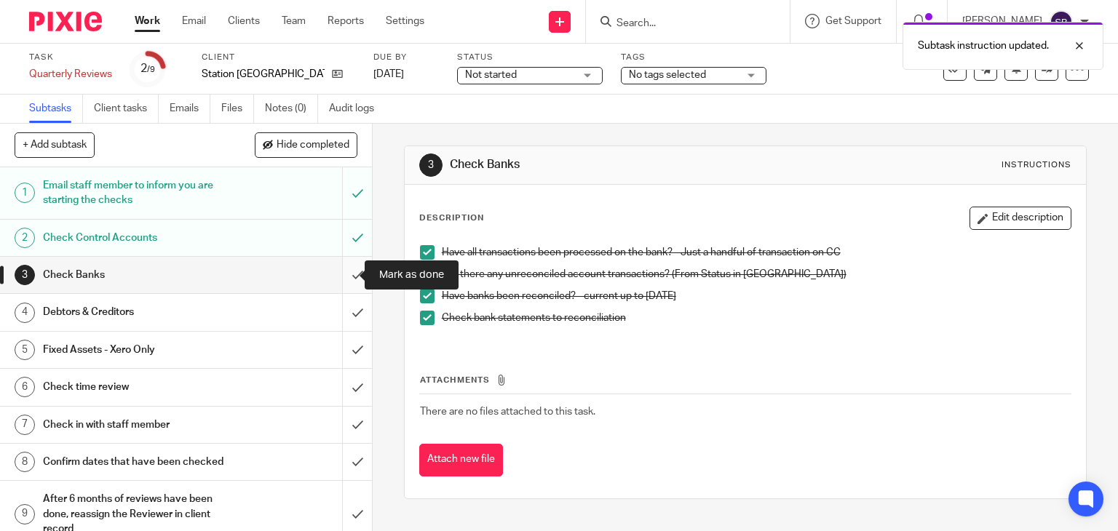
click at [341, 277] on input "submit" at bounding box center [186, 275] width 372 height 36
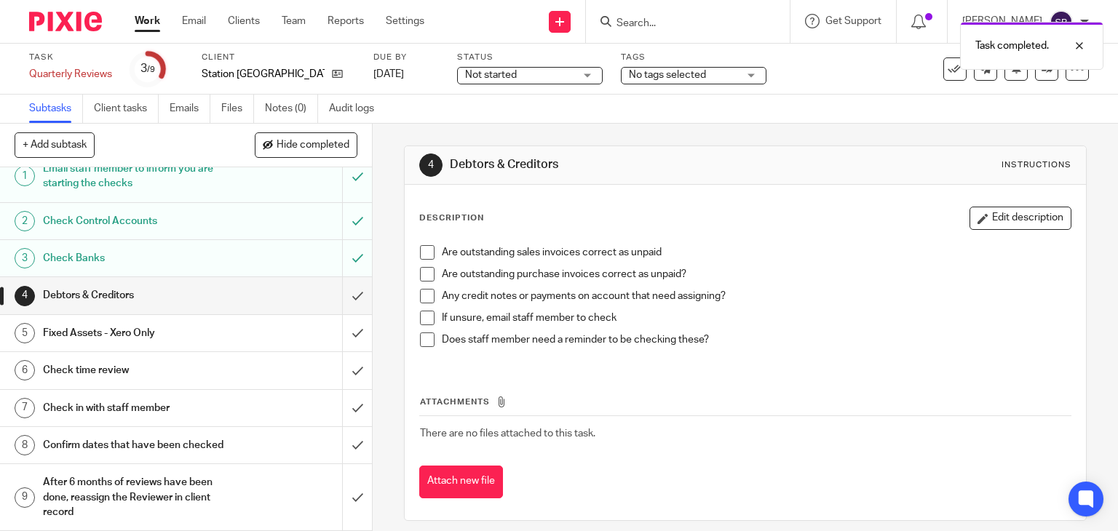
scroll to position [31, 0]
click at [106, 397] on h1 "Check in with staff member" at bounding box center [138, 408] width 190 height 22
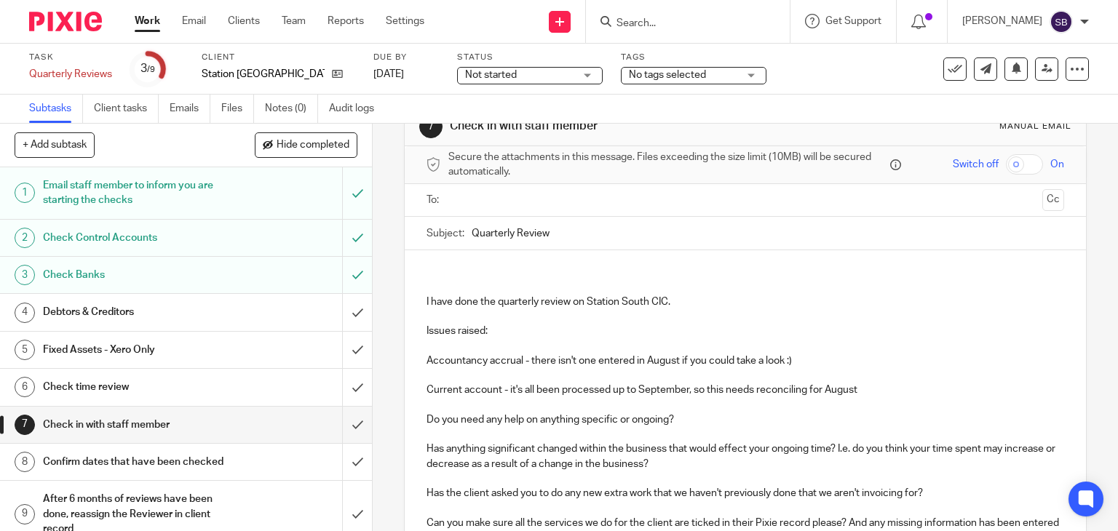
scroll to position [73, 0]
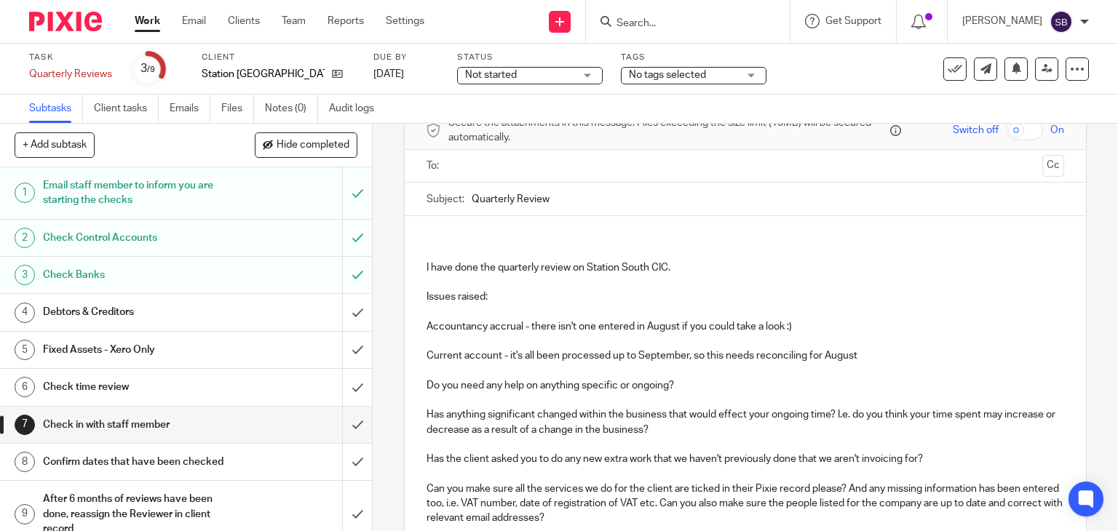
click at [863, 359] on p "Current account - it's all been processed up to September, so this needs reconc…" at bounding box center [745, 356] width 638 height 15
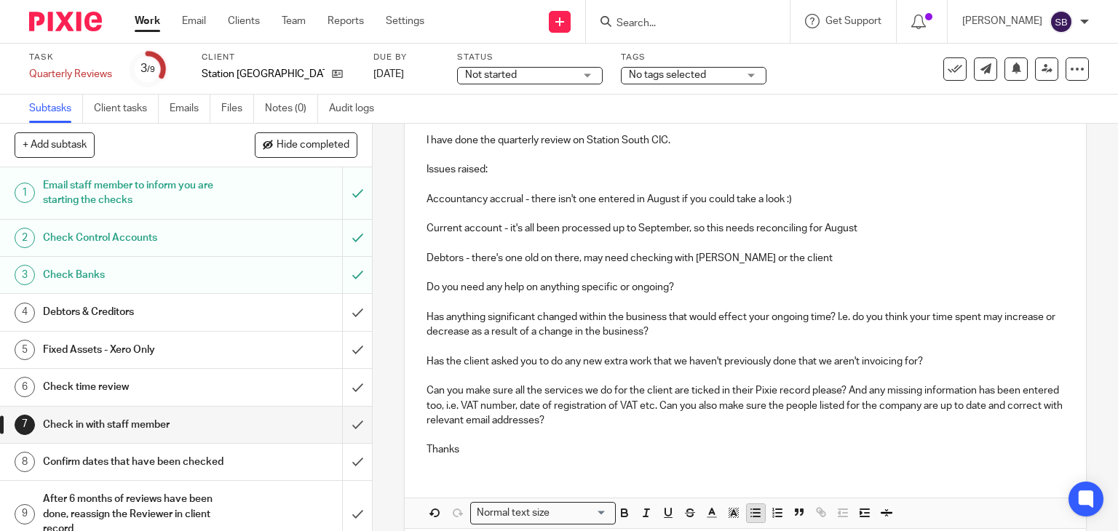
scroll to position [266, 0]
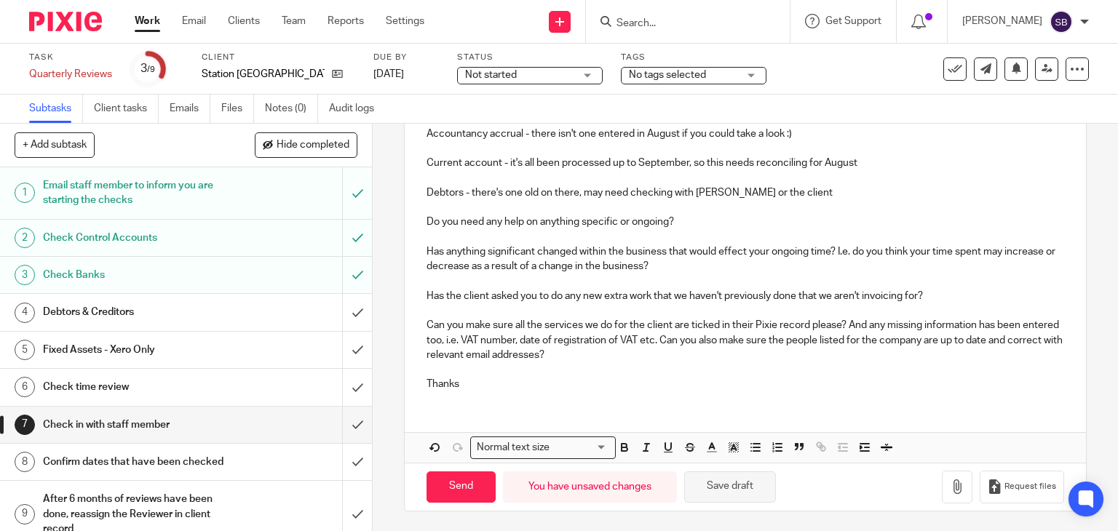
click at [703, 488] on button "Save draft" at bounding box center [730, 487] width 92 height 31
drag, startPoint x: 183, startPoint y: 318, endPoint x: 240, endPoint y: 305, distance: 58.2
click at [183, 318] on h1 "Debtors & Creditors" at bounding box center [138, 312] width 190 height 22
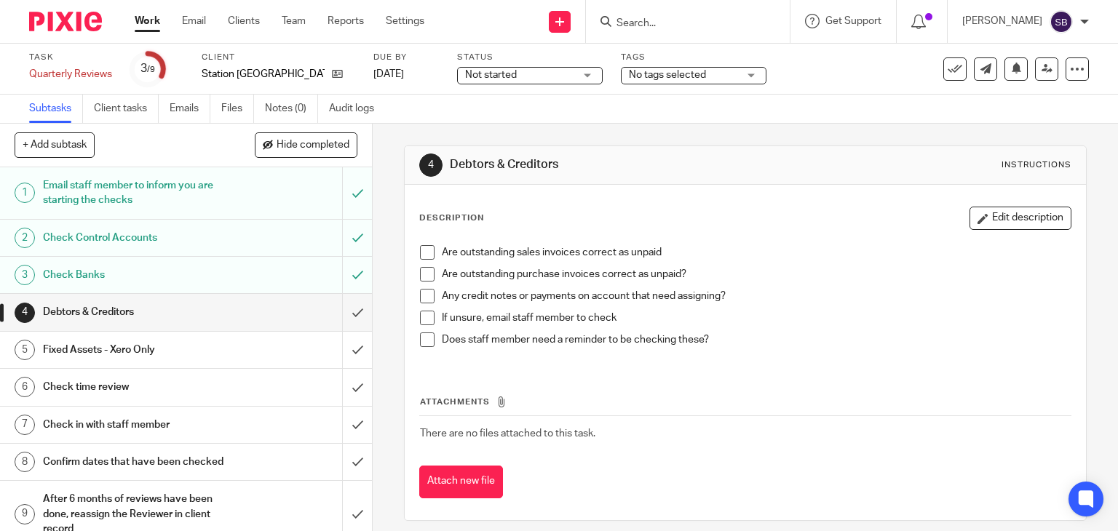
click at [427, 249] on span at bounding box center [427, 252] width 15 height 15
click at [422, 277] on span at bounding box center [427, 274] width 15 height 15
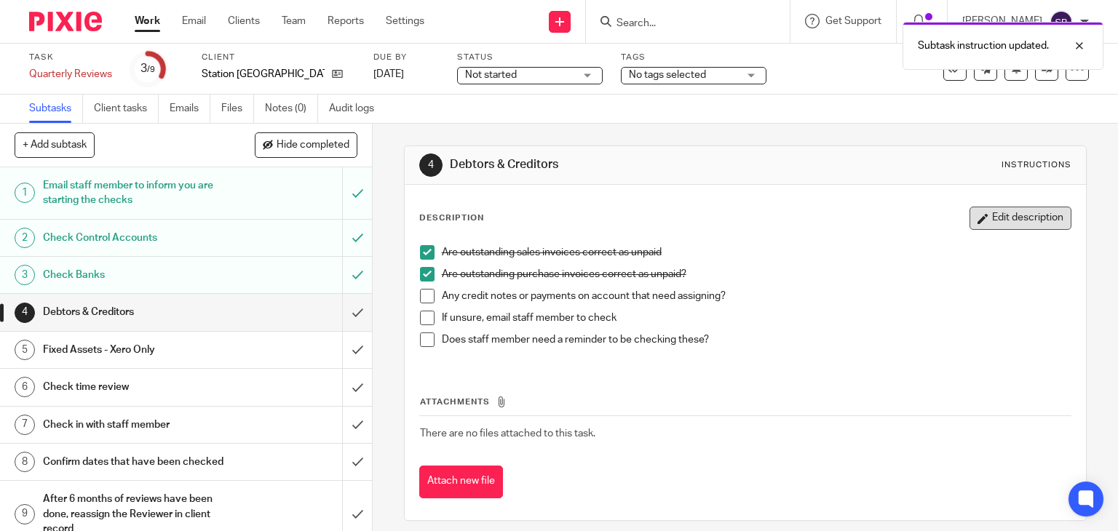
click at [998, 221] on button "Edit description" at bounding box center [1020, 218] width 102 height 23
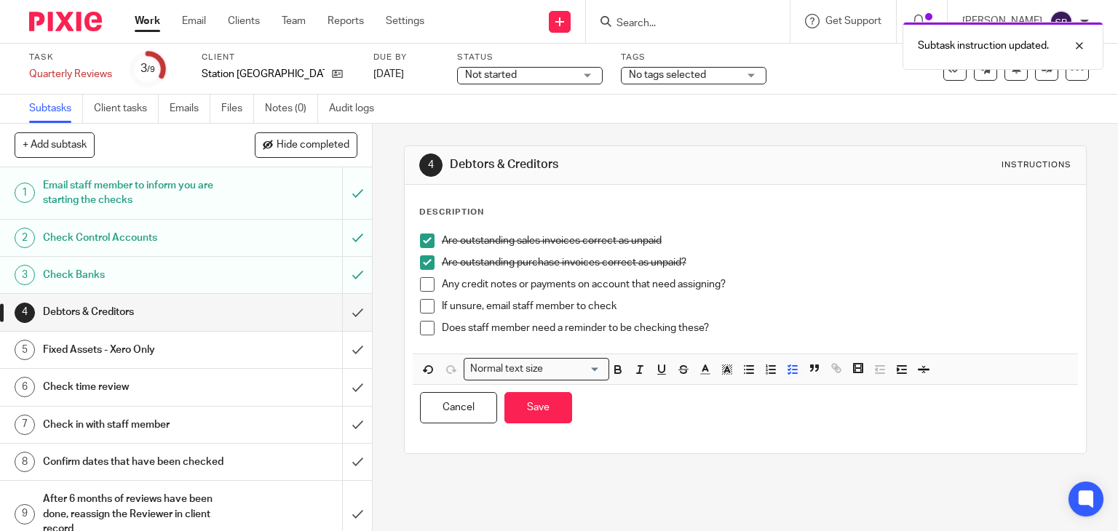
click at [687, 260] on p "Are outstanding purchase invoices correct as unpaid?" at bounding box center [756, 262] width 629 height 15
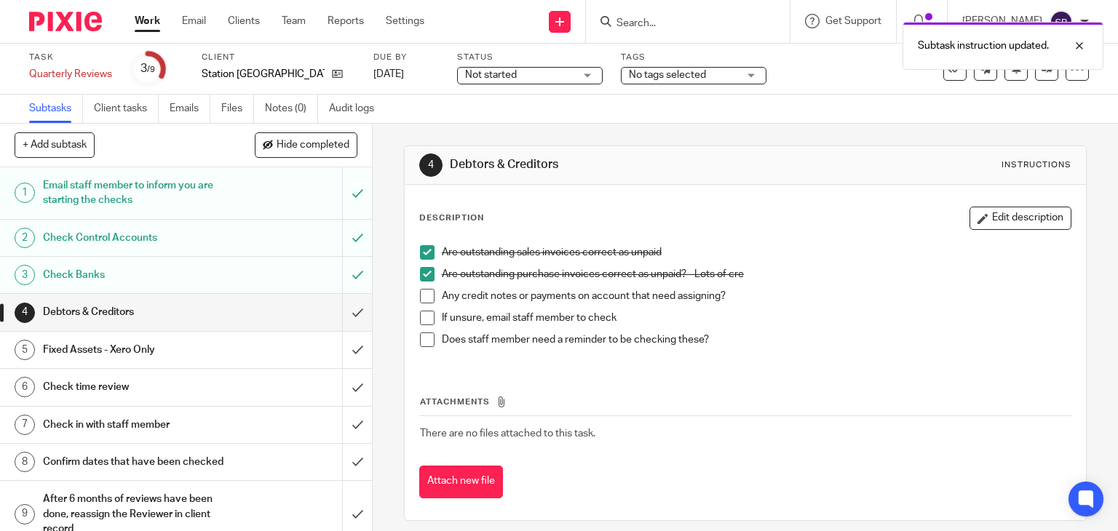
scroll to position [10, 0]
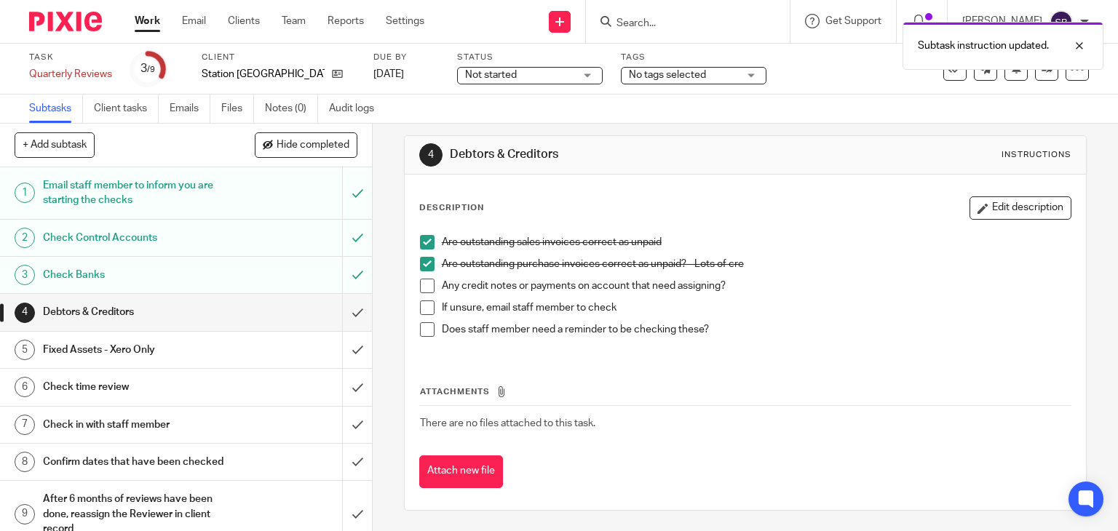
click at [786, 260] on p "Are outstanding purchase invoices correct as unpaid? - Lots of cre" at bounding box center [756, 264] width 629 height 15
click at [774, 262] on p "Are outstanding purchase invoices correct as unpaid? - Lots of cre" at bounding box center [756, 264] width 629 height 15
click at [974, 215] on button "Edit description" at bounding box center [1020, 207] width 102 height 23
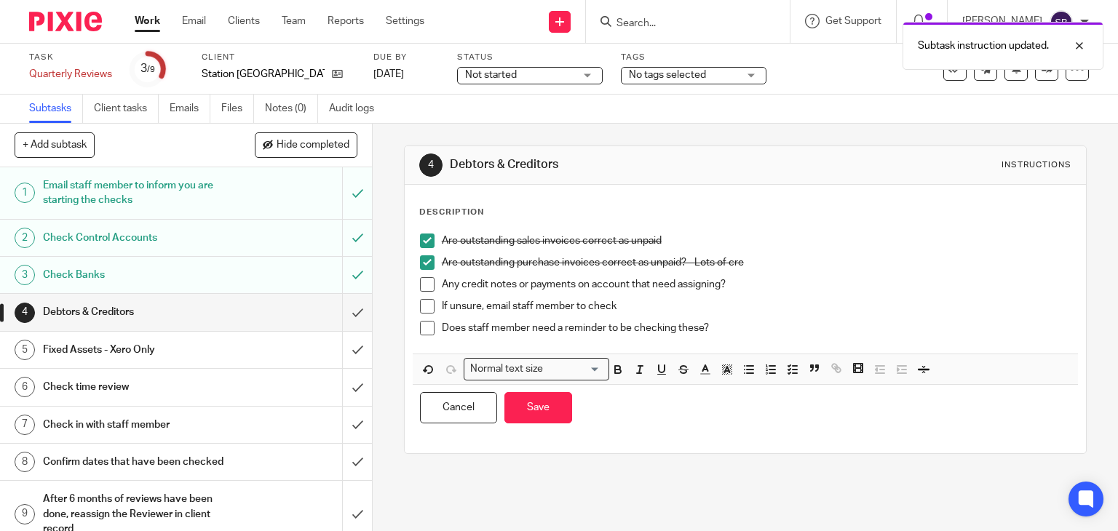
scroll to position [0, 0]
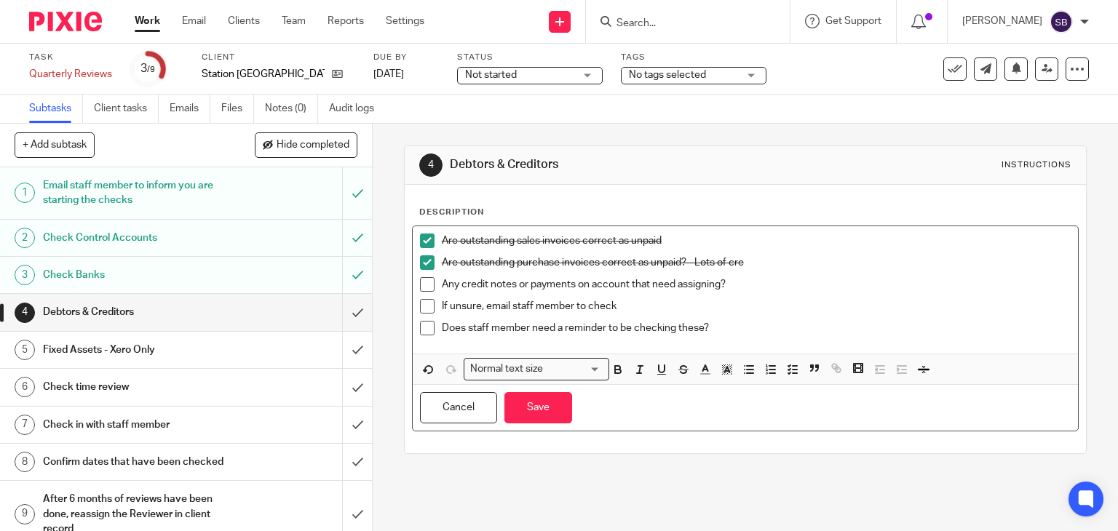
click at [740, 258] on p "Are outstanding purchase invoices correct as unpaid? - Lots of cre" at bounding box center [756, 262] width 629 height 15
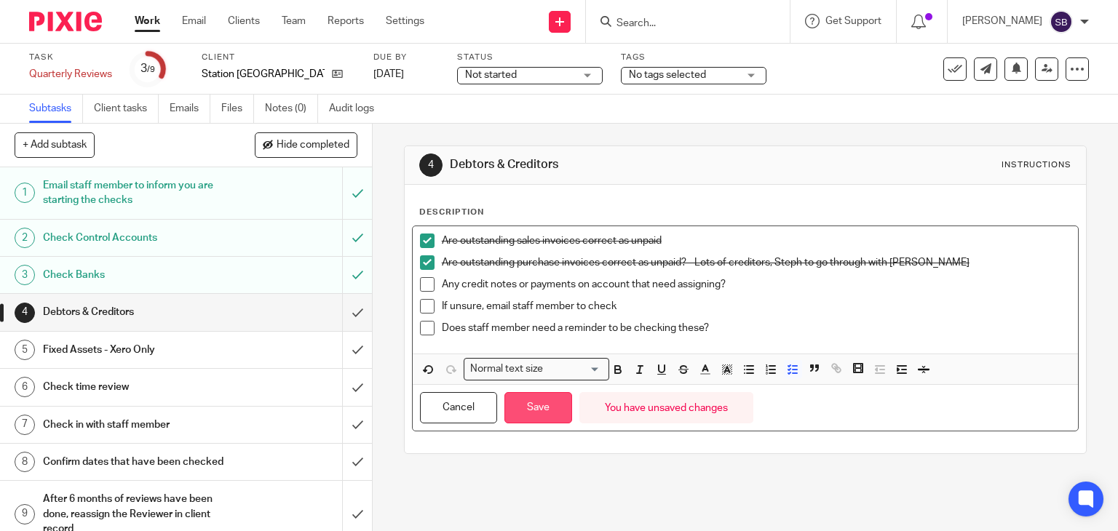
click at [536, 416] on button "Save" at bounding box center [538, 407] width 68 height 31
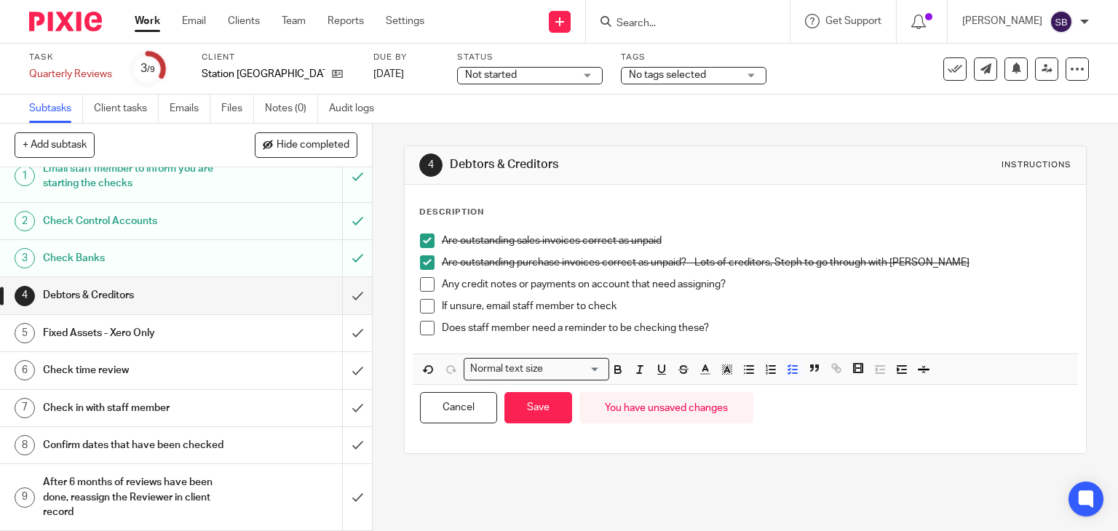
scroll to position [31, 0]
click at [102, 398] on h1 "Check in with staff member" at bounding box center [138, 408] width 190 height 22
click at [862, 295] on div "Any credit notes or payments on account that need assigning?" at bounding box center [756, 288] width 629 height 22
click at [547, 411] on button "Save" at bounding box center [538, 407] width 68 height 31
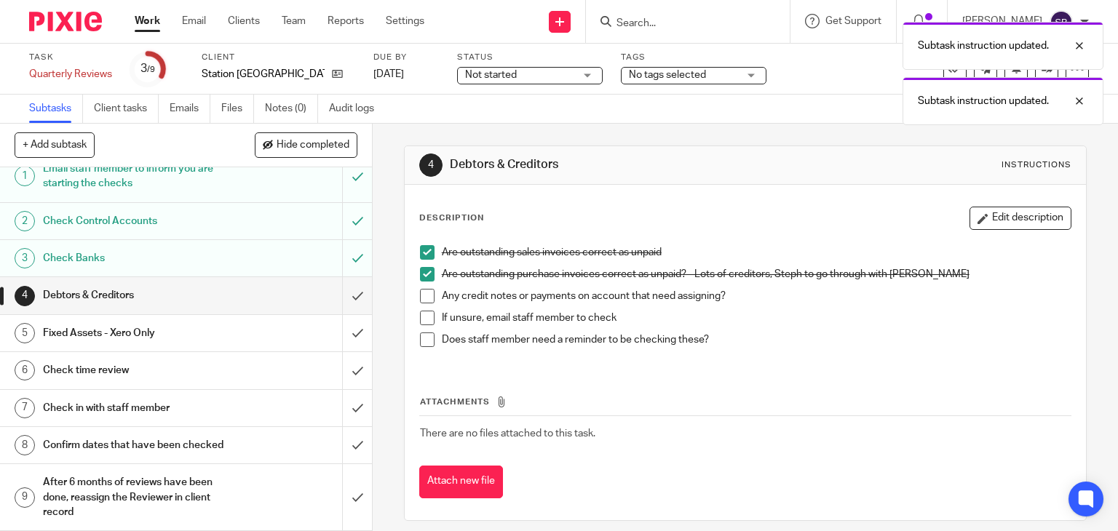
click at [137, 397] on h1 "Check in with staff member" at bounding box center [138, 408] width 190 height 22
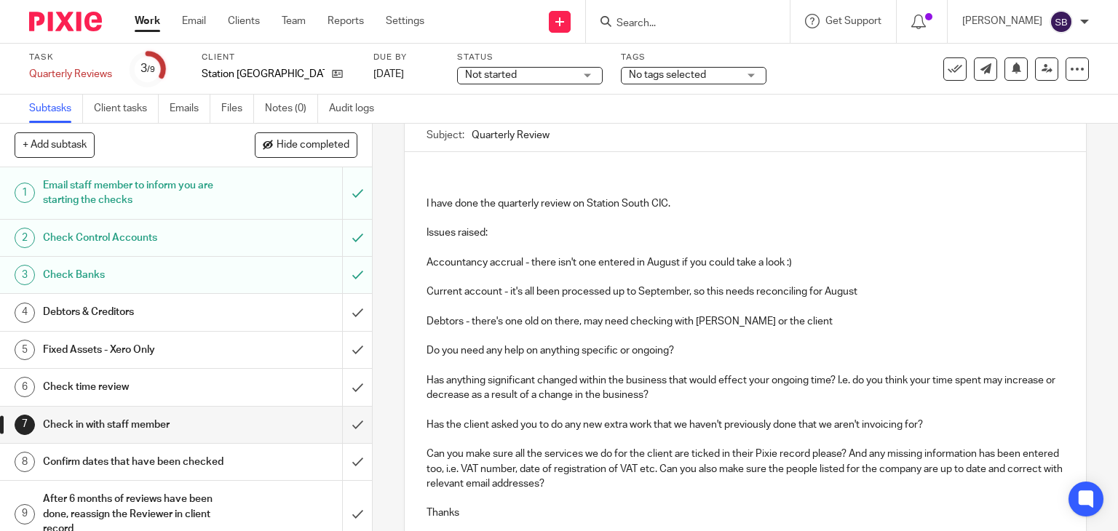
scroll to position [146, 0]
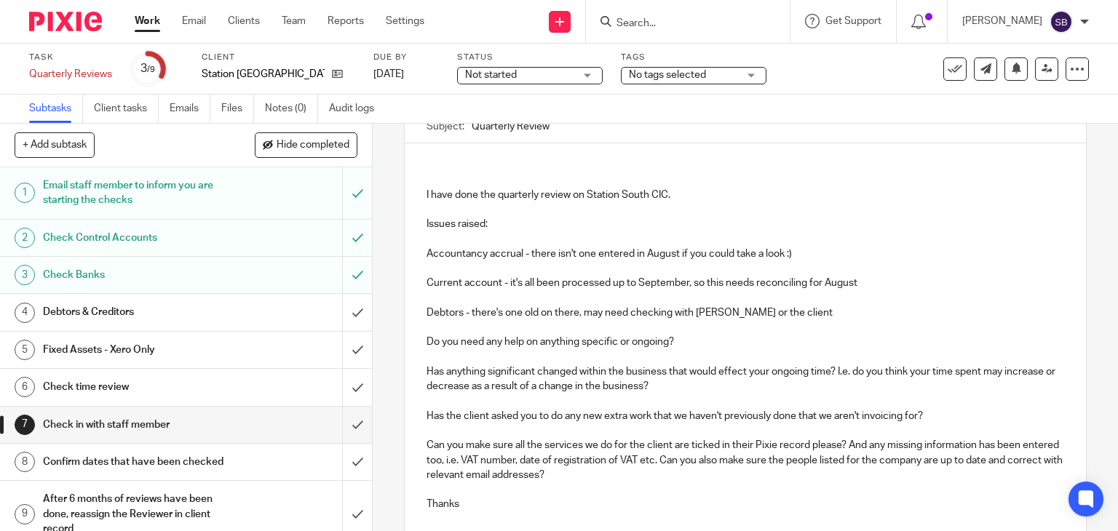
click at [779, 306] on p "Debtors - there's one old on there, may need checking with [PERSON_NAME] or the…" at bounding box center [745, 313] width 638 height 15
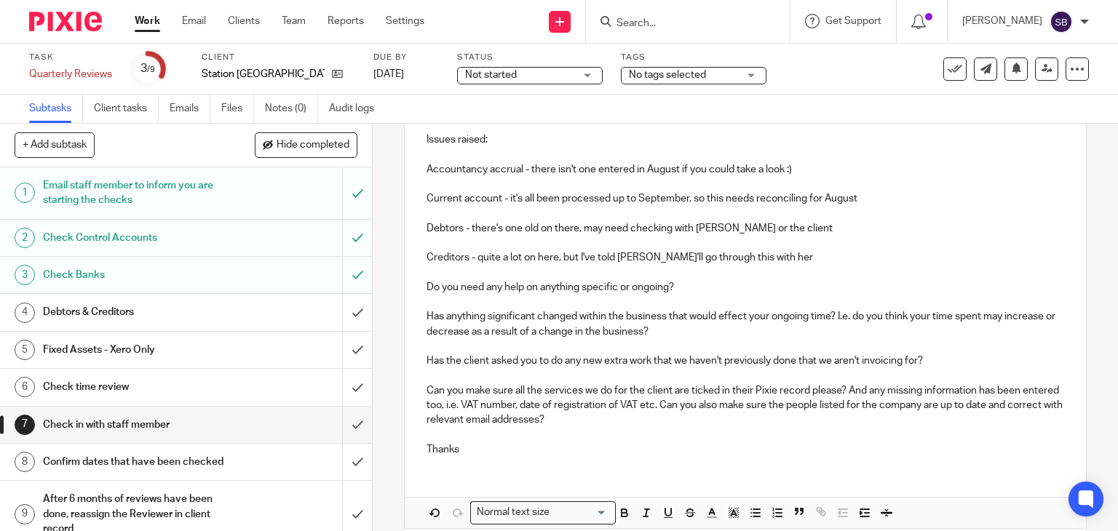
scroll to position [295, 0]
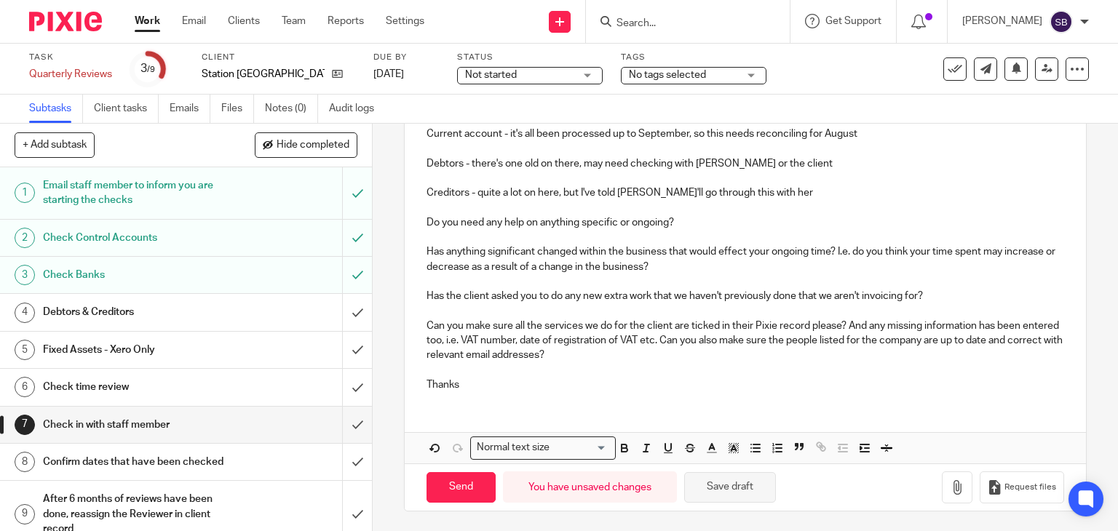
click at [731, 487] on button "Save draft" at bounding box center [730, 487] width 92 height 31
click at [224, 316] on div "Debtors & Creditors" at bounding box center [185, 312] width 285 height 22
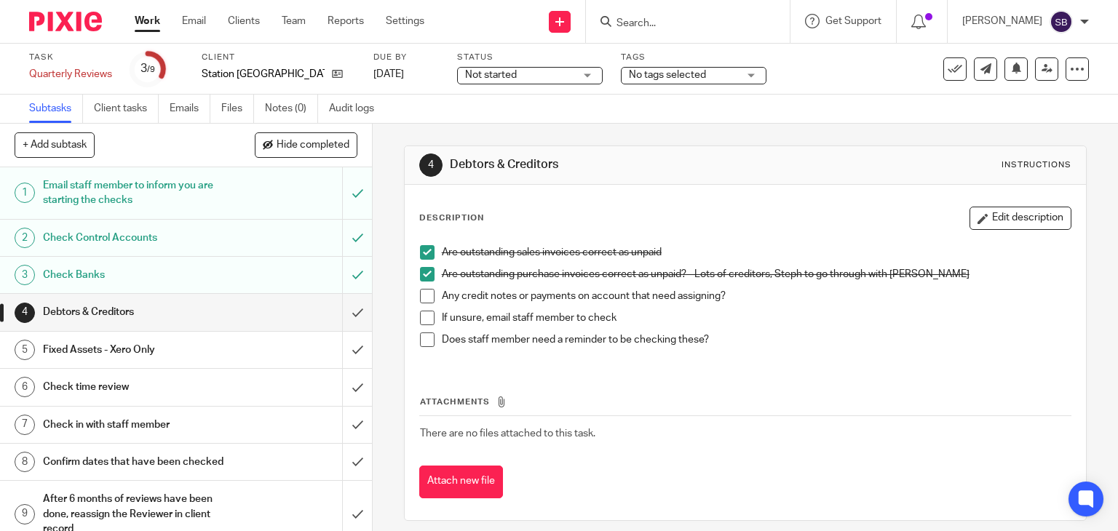
click at [425, 295] on span at bounding box center [427, 296] width 15 height 15
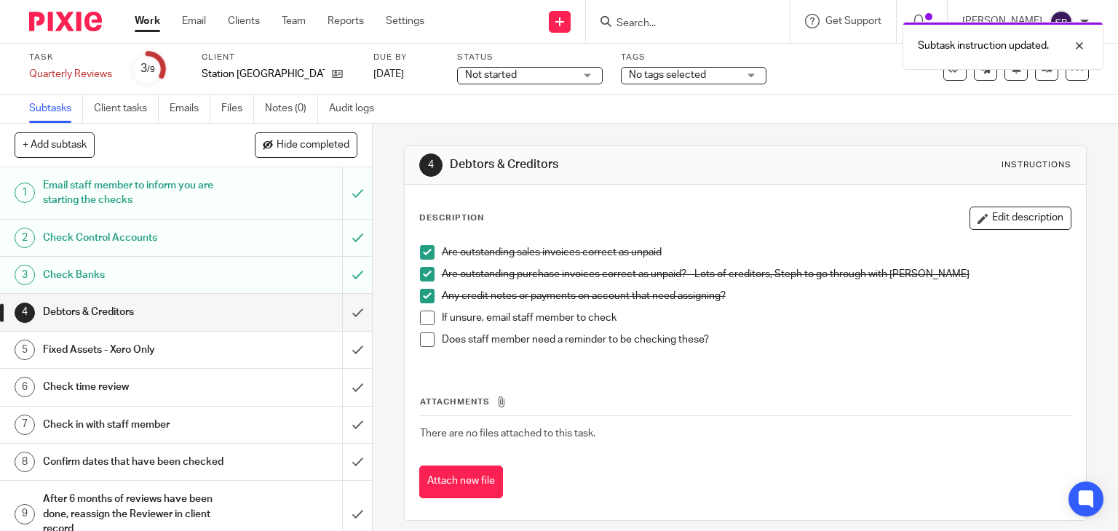
click at [422, 315] on span at bounding box center [427, 318] width 15 height 15
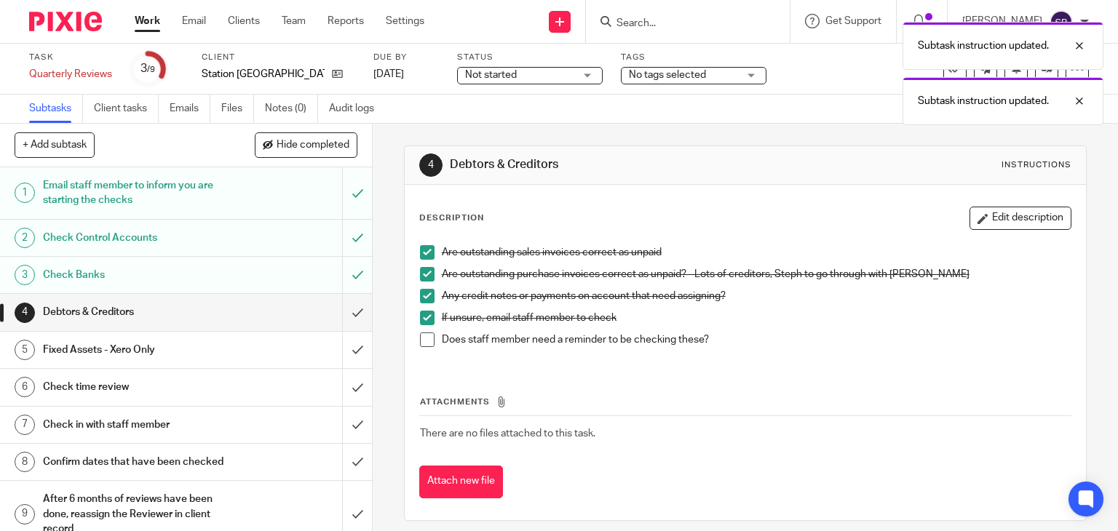
click at [420, 342] on span at bounding box center [427, 340] width 15 height 15
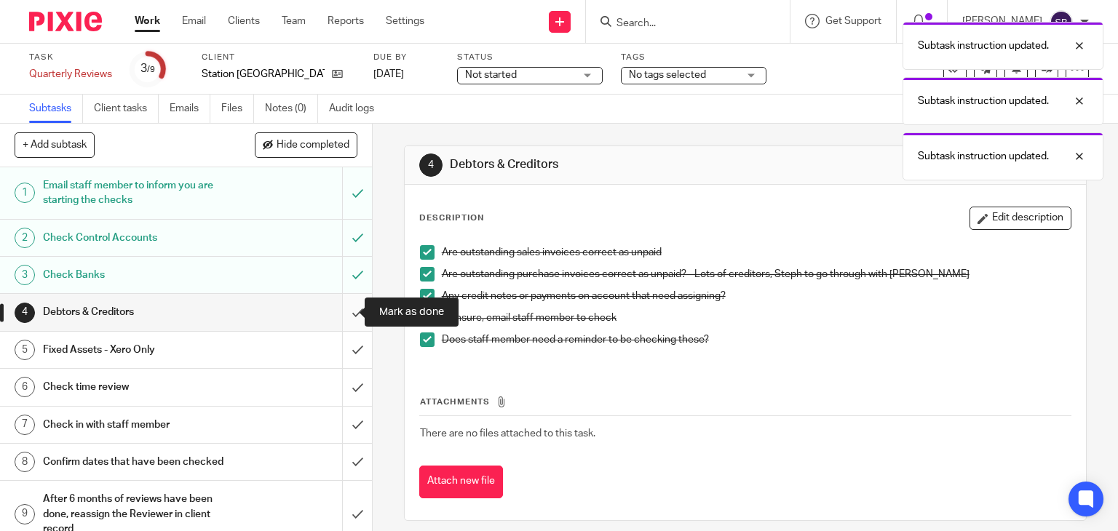
click at [343, 311] on input "submit" at bounding box center [186, 312] width 372 height 36
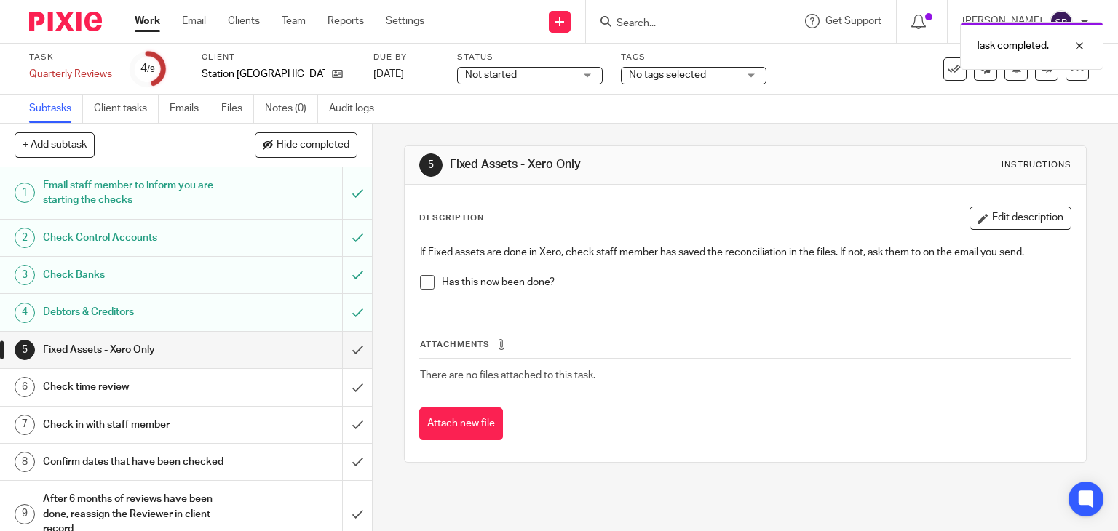
scroll to position [31, 0]
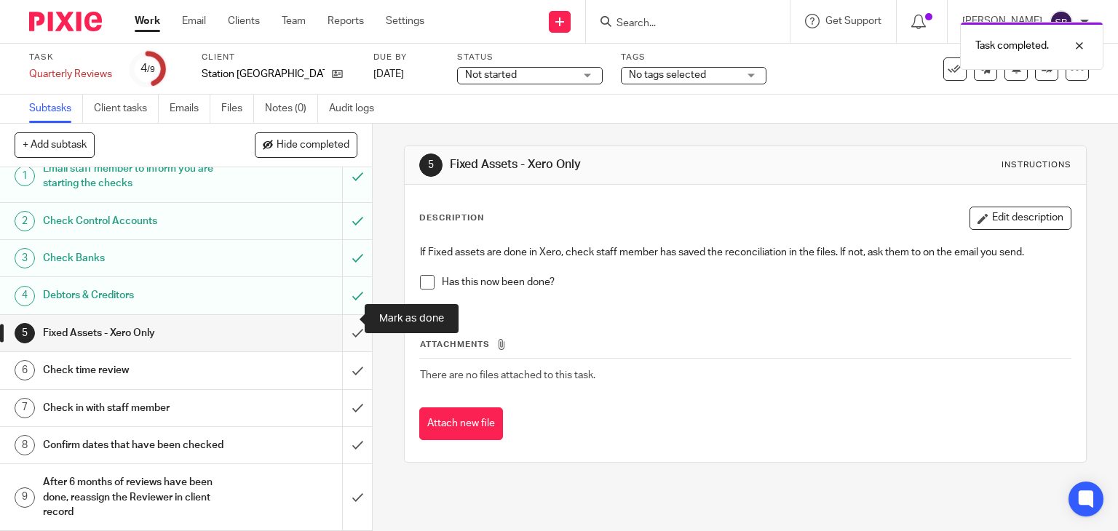
click at [340, 315] on input "submit" at bounding box center [186, 333] width 372 height 36
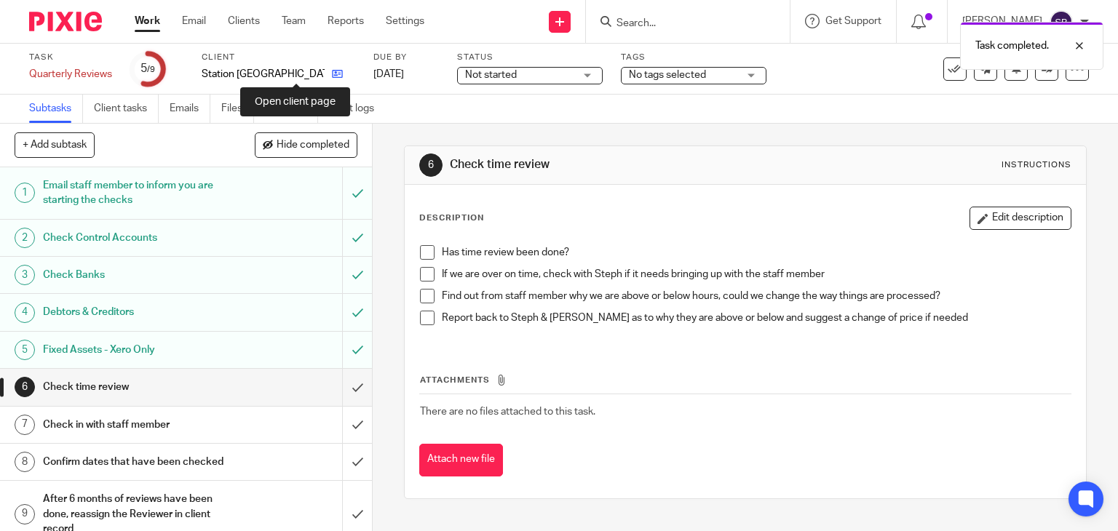
click at [332, 73] on icon at bounding box center [337, 73] width 11 height 11
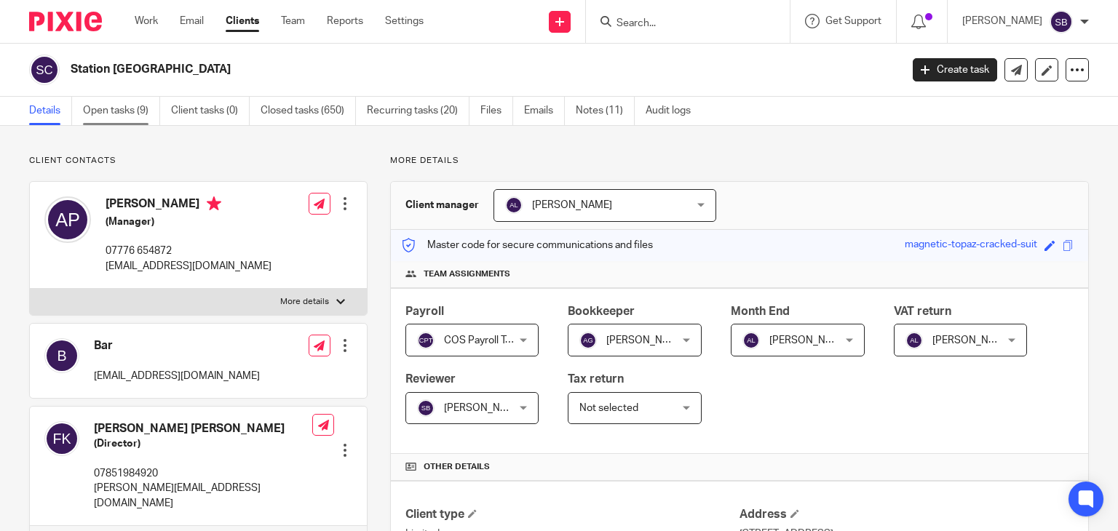
click at [116, 99] on link "Open tasks (9)" at bounding box center [121, 111] width 77 height 28
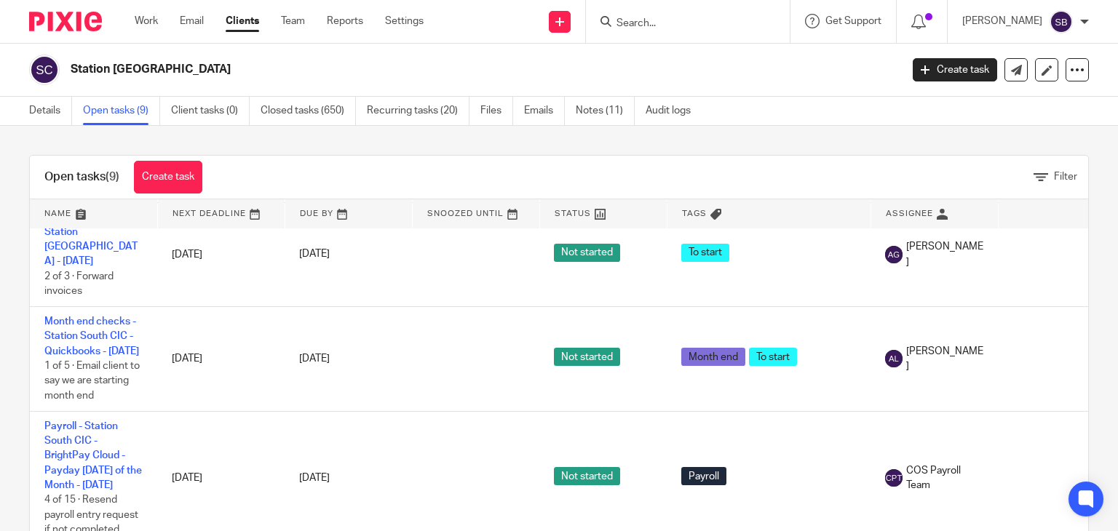
scroll to position [586, 0]
click at [306, 122] on link "Closed tasks (650)" at bounding box center [307, 111] width 95 height 28
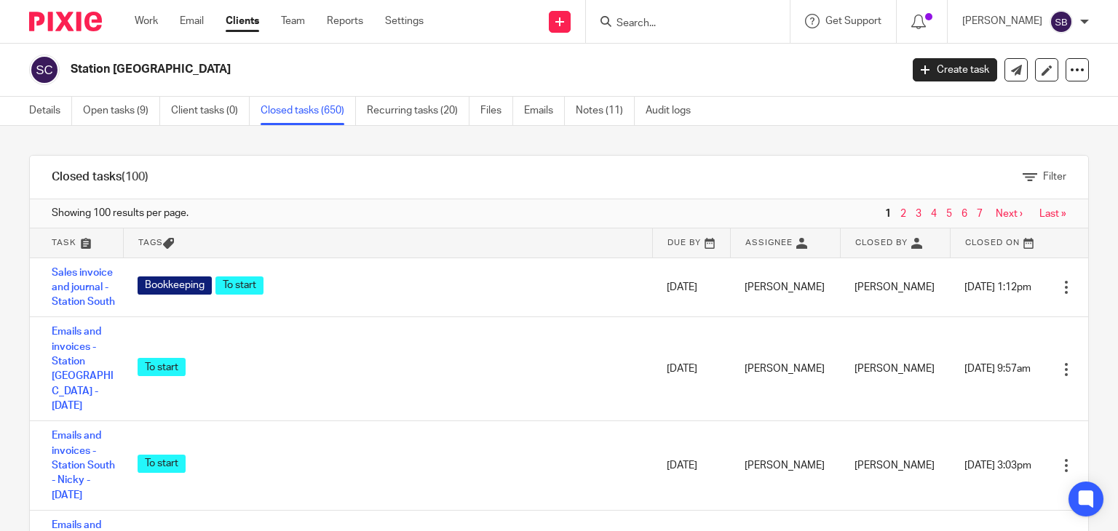
click at [69, 242] on link at bounding box center [76, 242] width 93 height 29
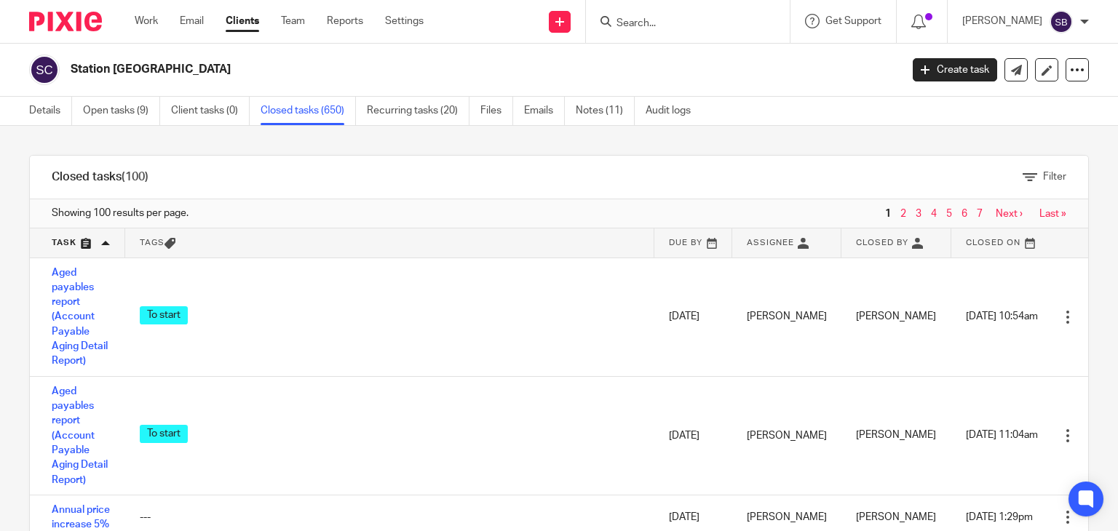
click at [69, 242] on link at bounding box center [77, 242] width 95 height 29
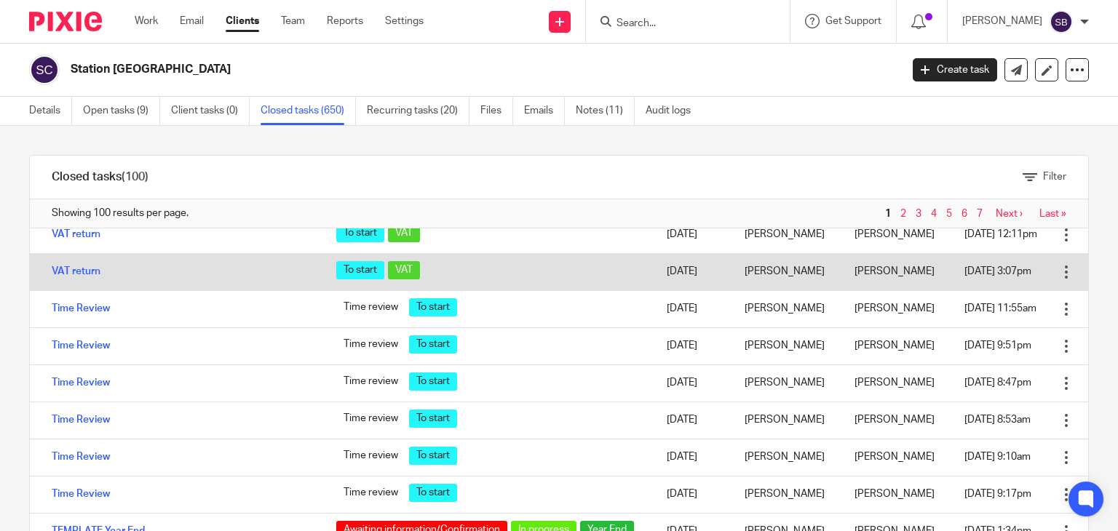
scroll to position [364, 0]
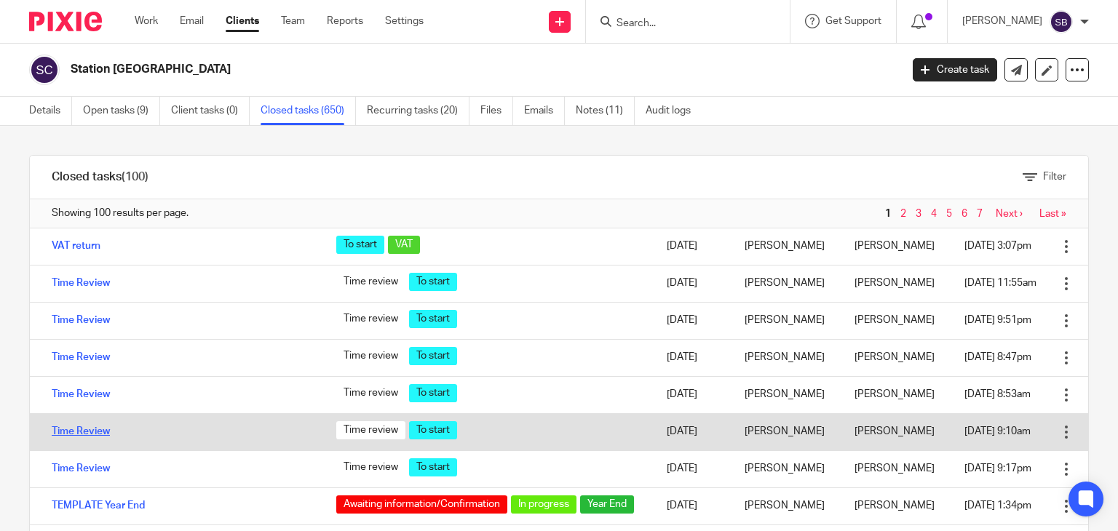
click at [76, 430] on link "Time Review" at bounding box center [81, 431] width 58 height 10
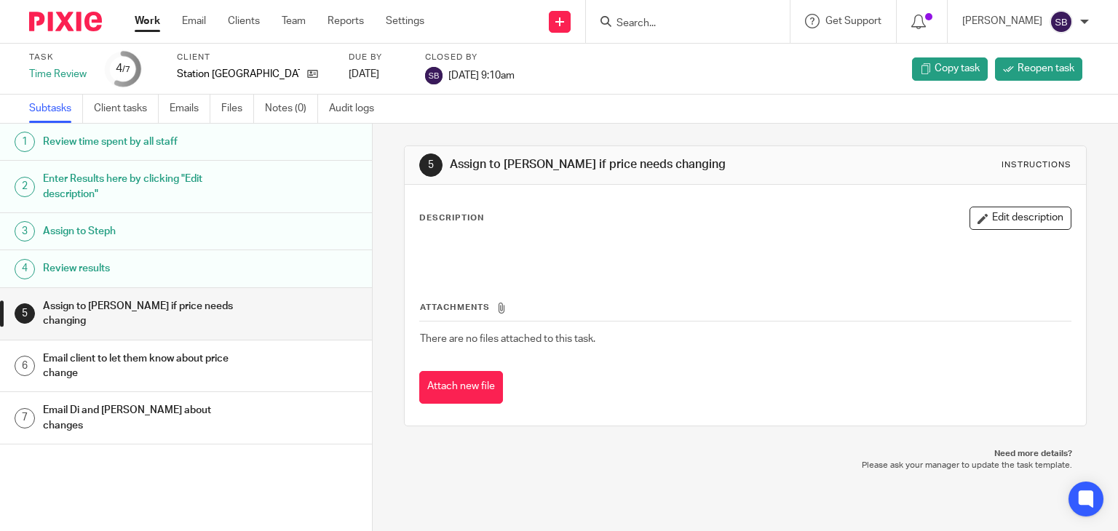
click at [158, 182] on h1 "Enter Results here by clicking "Edit description"" at bounding box center [148, 186] width 210 height 37
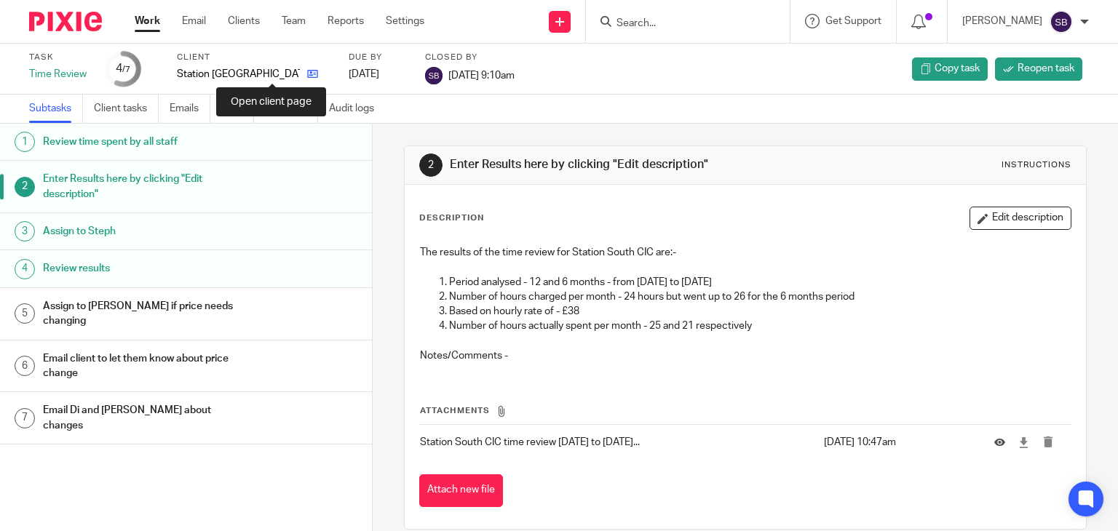
click at [307, 75] on icon at bounding box center [312, 73] width 11 height 11
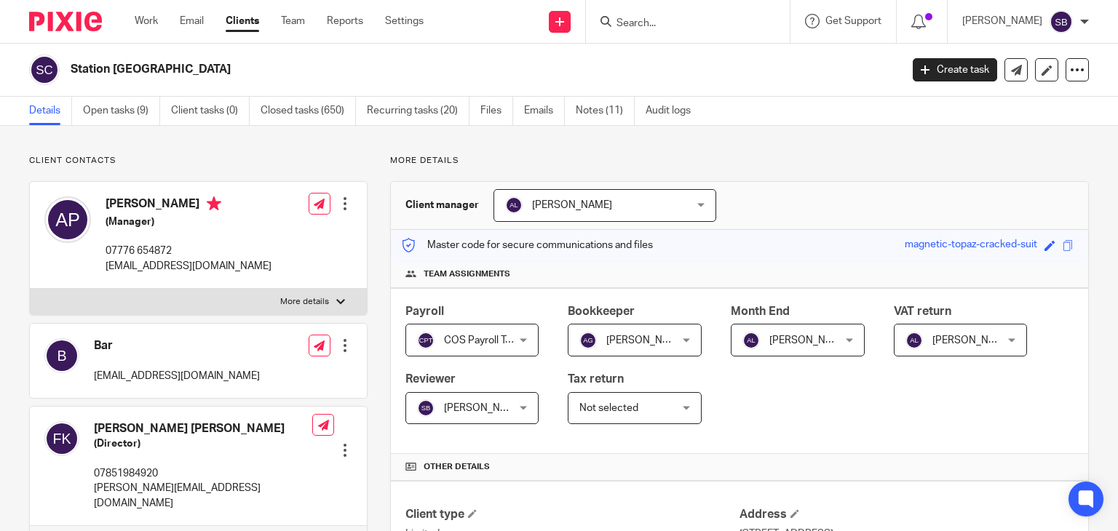
click at [79, 114] on ul "Details Open tasks (9) Client tasks (0) Closed tasks (650) Recurring tasks (20)…" at bounding box center [370, 111] width 683 height 28
click at [93, 114] on link "Open tasks (9)" at bounding box center [121, 111] width 77 height 28
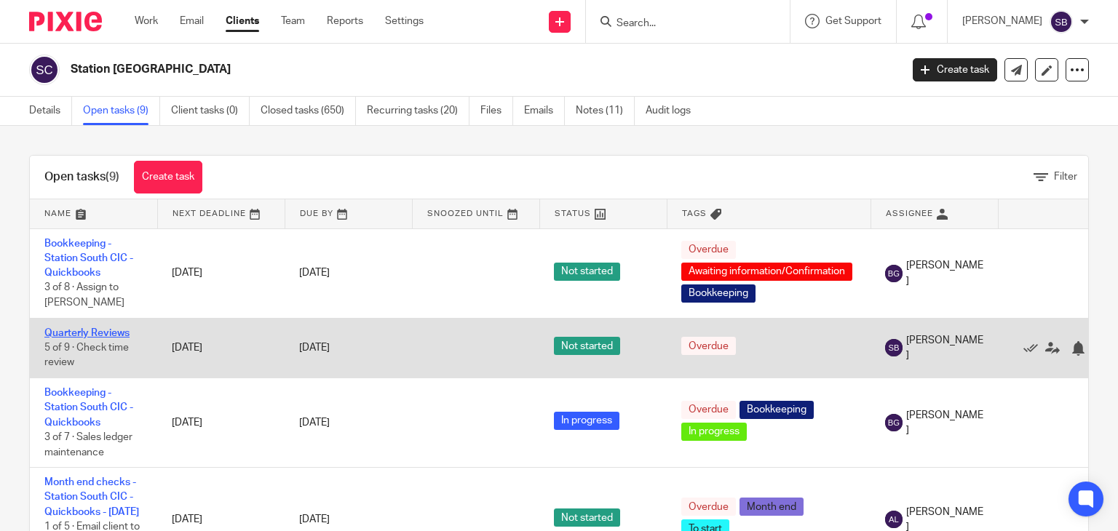
click at [110, 328] on link "Quarterly Reviews" at bounding box center [86, 333] width 85 height 10
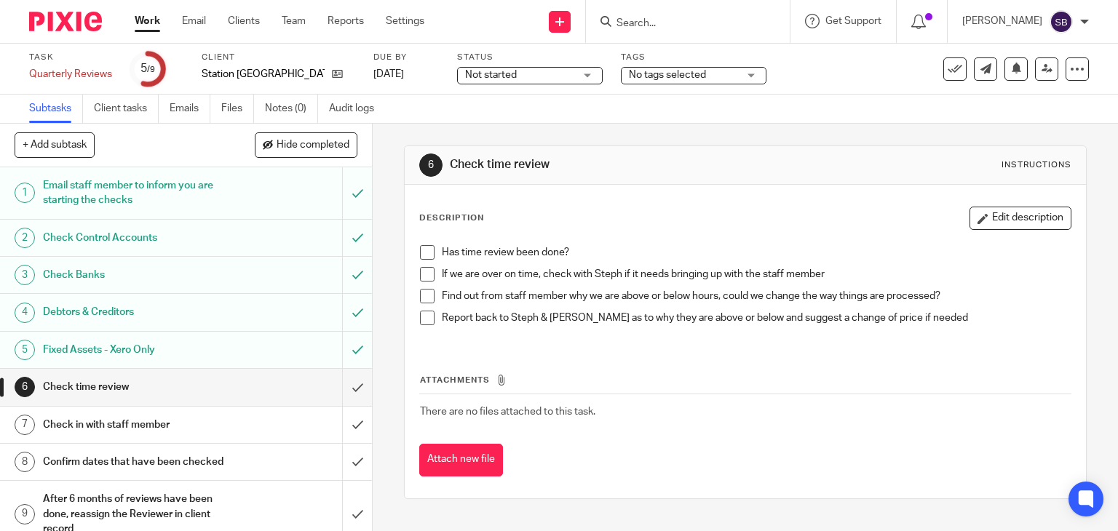
click at [420, 255] on span at bounding box center [427, 252] width 15 height 15
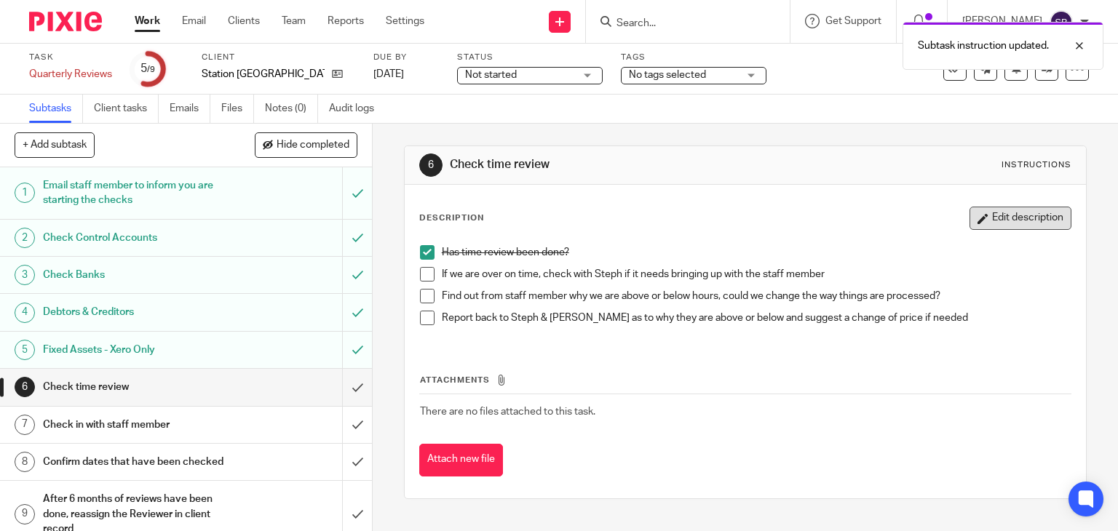
click at [999, 221] on button "Edit description" at bounding box center [1020, 218] width 102 height 23
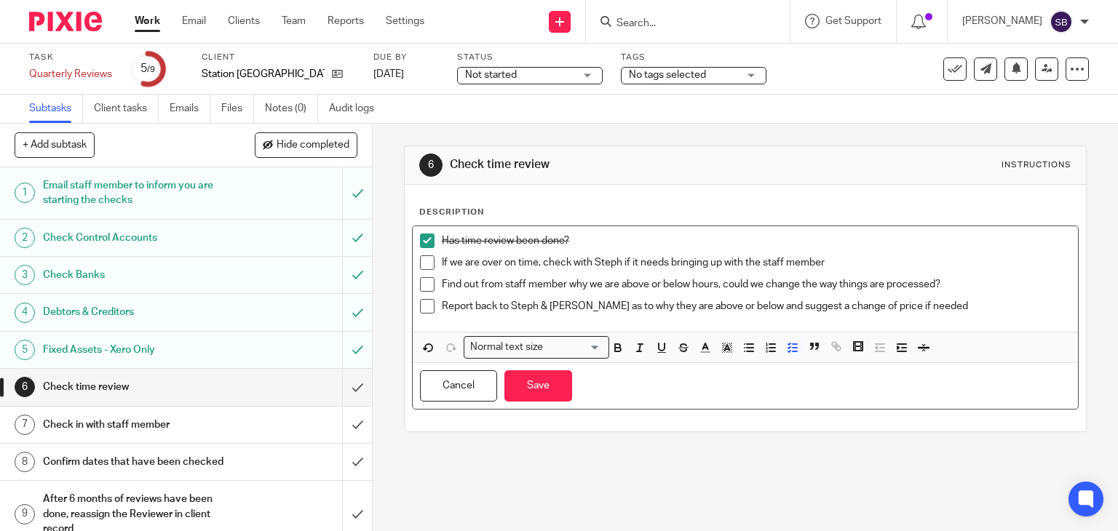
click at [619, 231] on div "Has time review been done? If we are over on time, check with Steph if it needs…" at bounding box center [746, 279] width 666 height 106
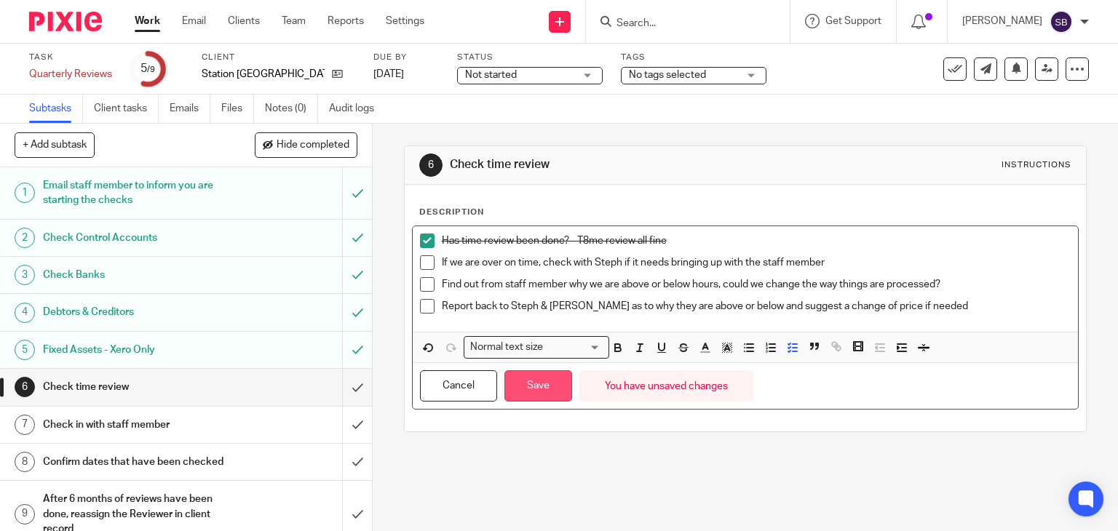
click at [554, 389] on button "Save" at bounding box center [538, 385] width 68 height 31
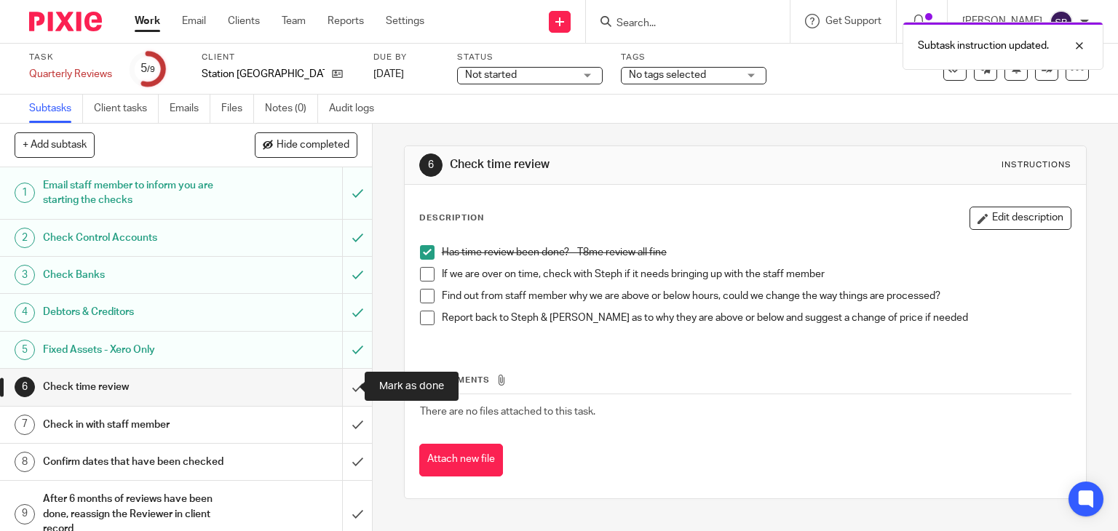
click at [341, 386] on input "submit" at bounding box center [186, 387] width 372 height 36
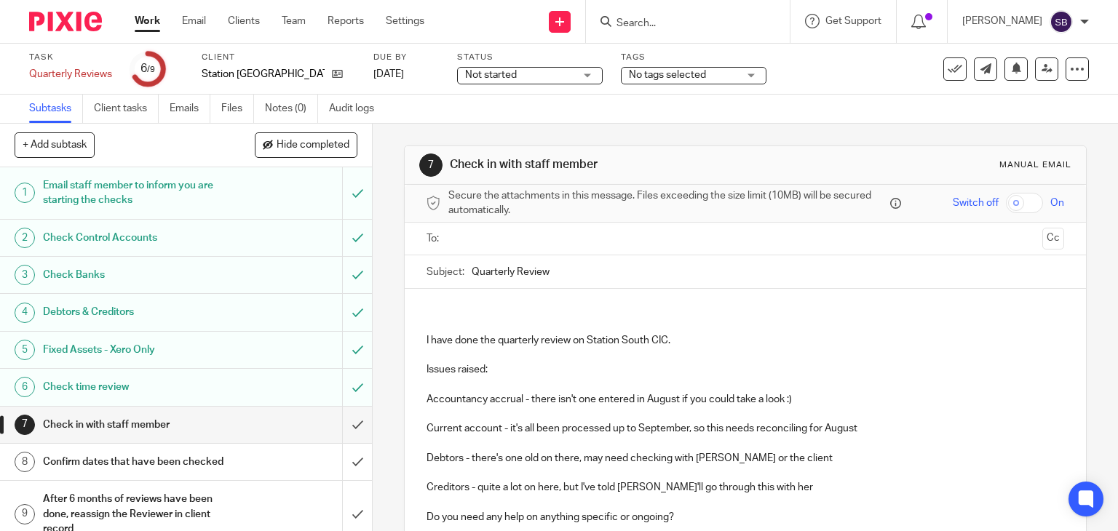
click at [485, 240] on input "text" at bounding box center [744, 239] width 583 height 17
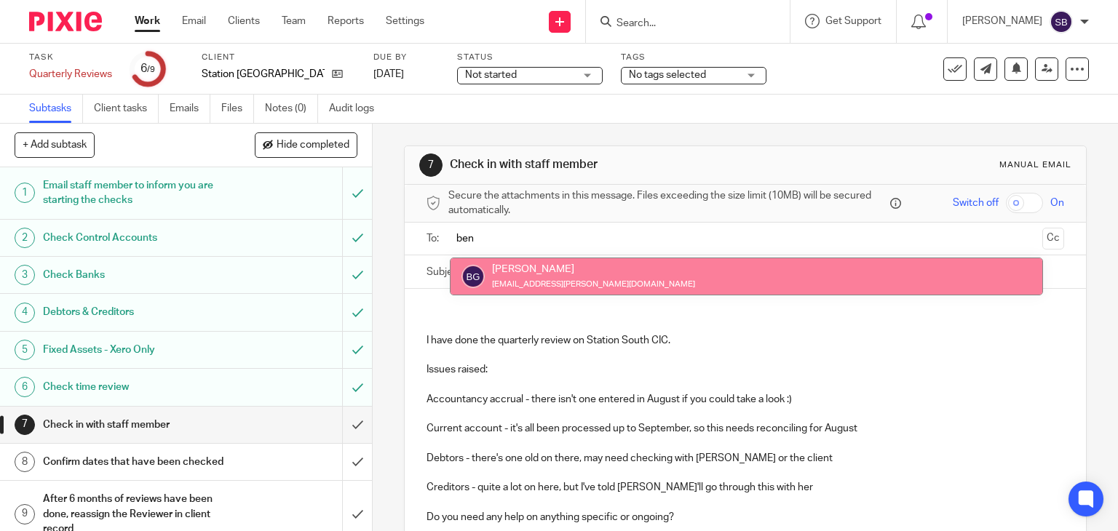
type input "ben"
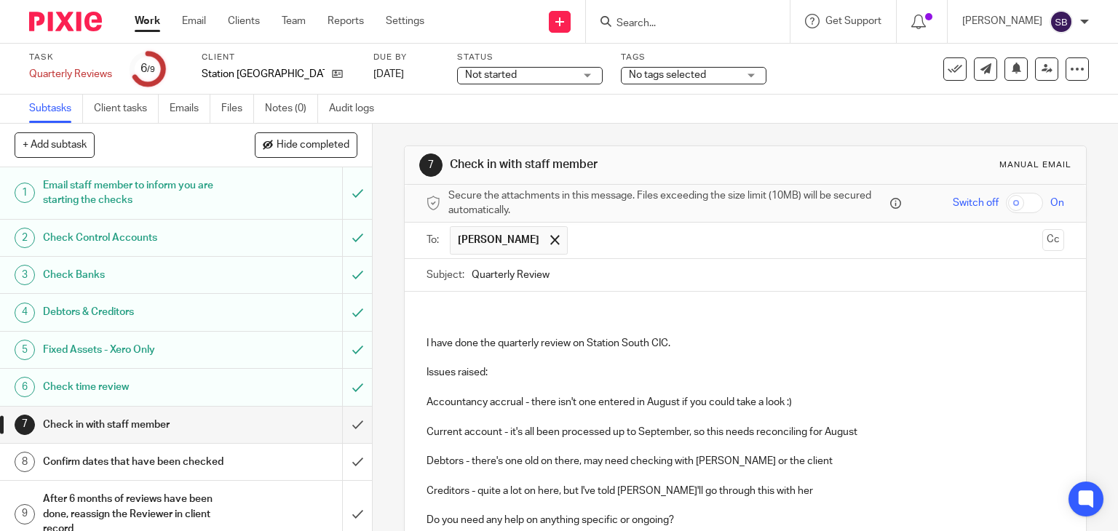
click at [489, 302] on div "I have done the quarterly review on Station South CIC. Issues raised: Accountan…" at bounding box center [746, 496] width 682 height 409
click at [600, 276] on input "Quarterly Review" at bounding box center [768, 275] width 593 height 33
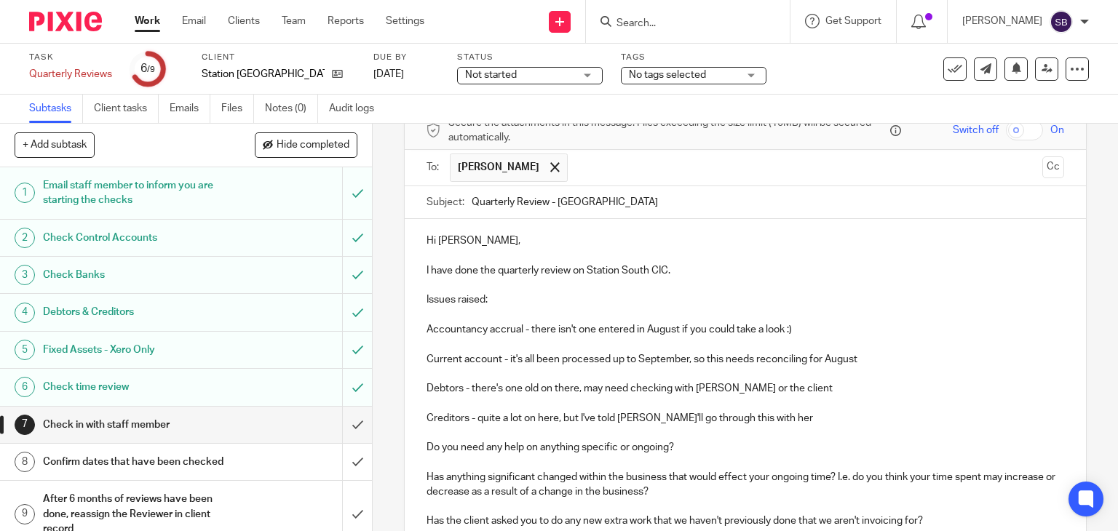
scroll to position [146, 0]
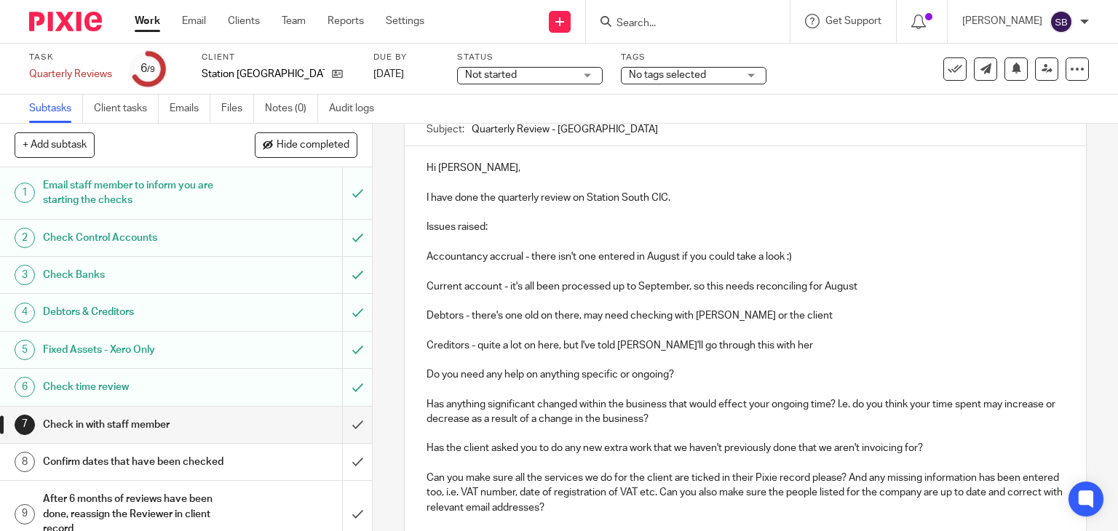
type input "Quarterly Review - Station South"
click at [787, 338] on p "Creditors - quite a lot on here, but I've told Aisha I'll go through this with …" at bounding box center [745, 345] width 638 height 15
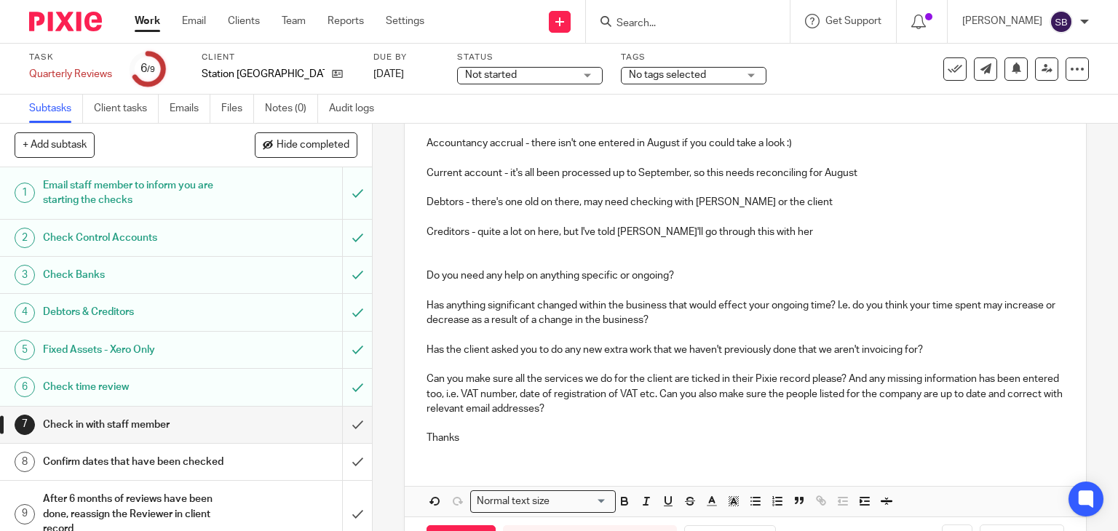
scroll to position [291, 0]
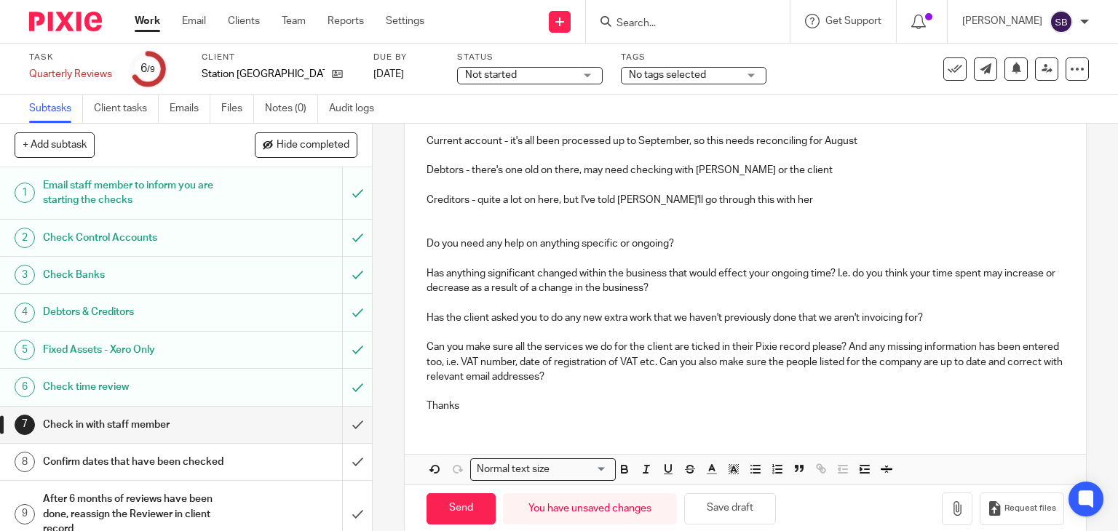
click at [498, 405] on p "Thanks" at bounding box center [745, 406] width 638 height 15
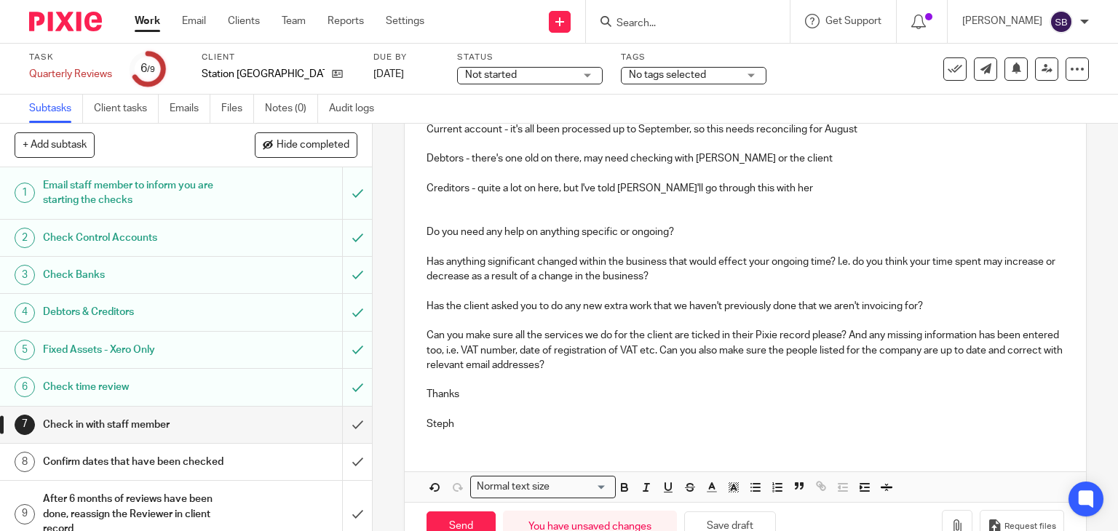
scroll to position [342, 0]
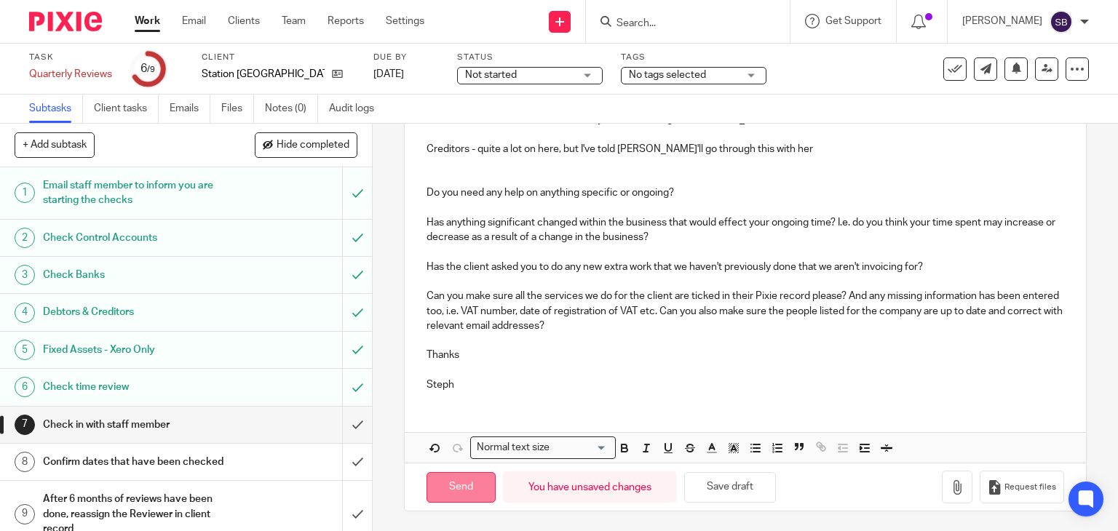
click at [466, 489] on input "Send" at bounding box center [460, 487] width 69 height 31
type input "Sent"
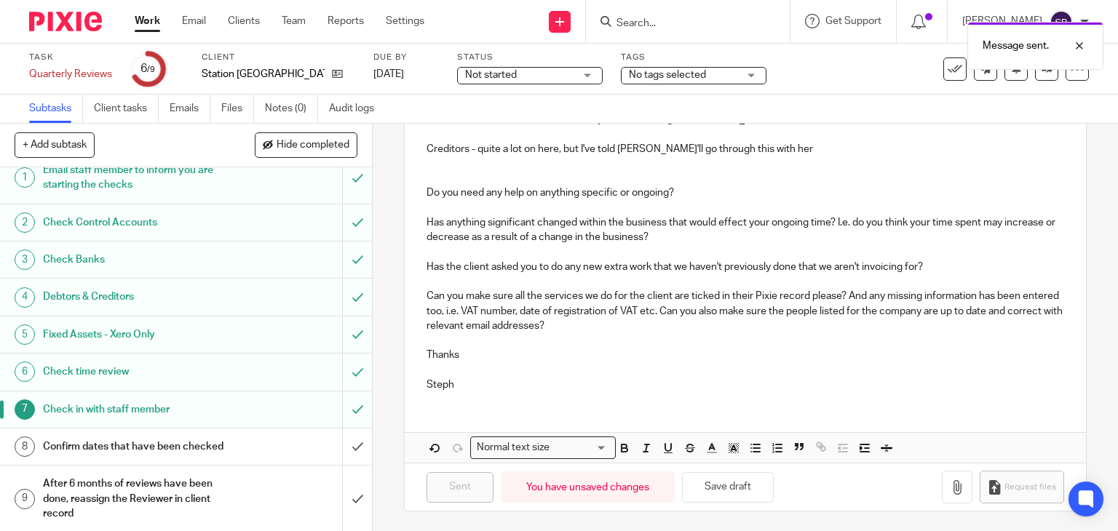
scroll to position [31, 0]
click at [233, 434] on div "Confirm dates that have been checked" at bounding box center [185, 445] width 285 height 22
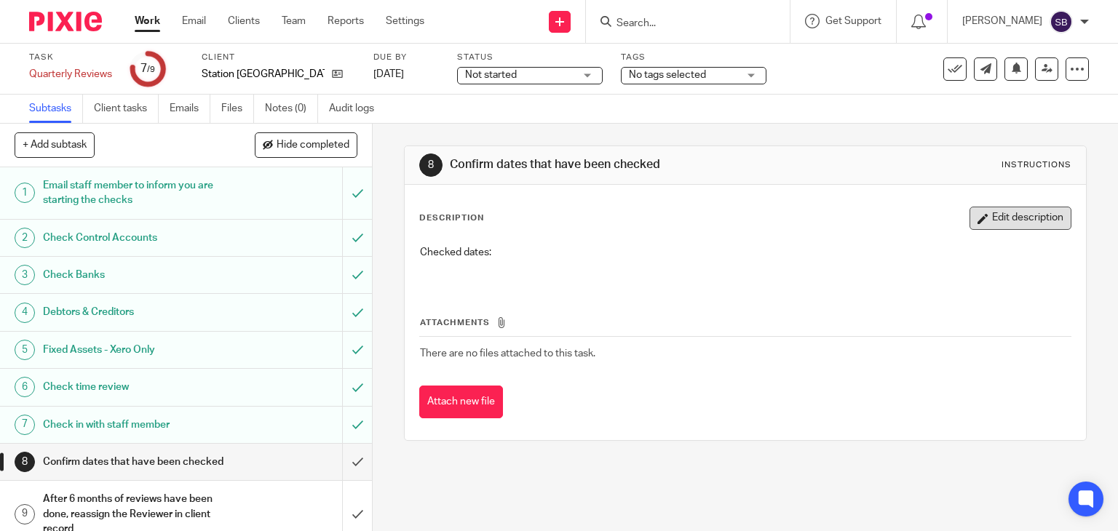
click at [981, 216] on button "Edit description" at bounding box center [1020, 218] width 102 height 23
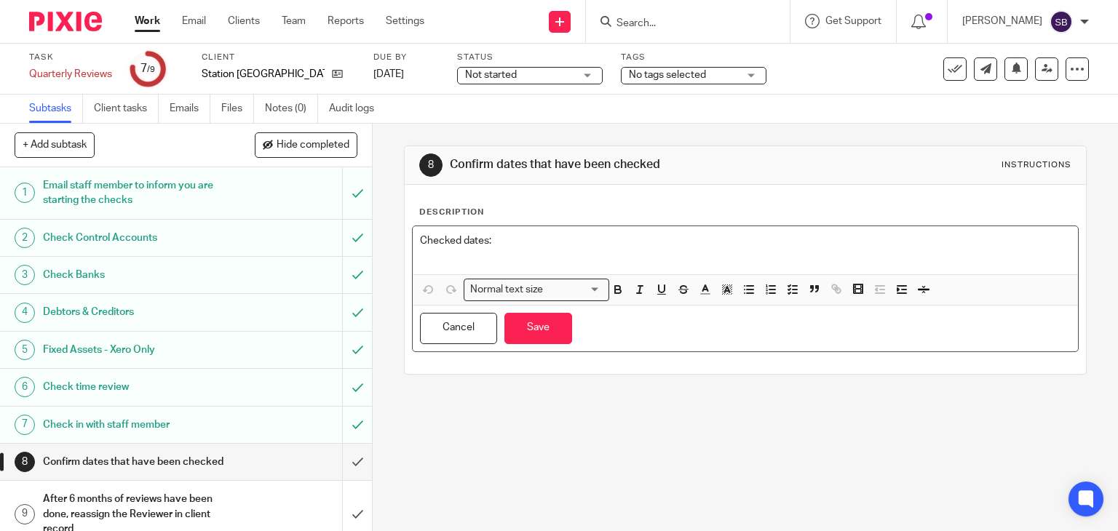
click at [661, 248] on p at bounding box center [745, 255] width 651 height 15
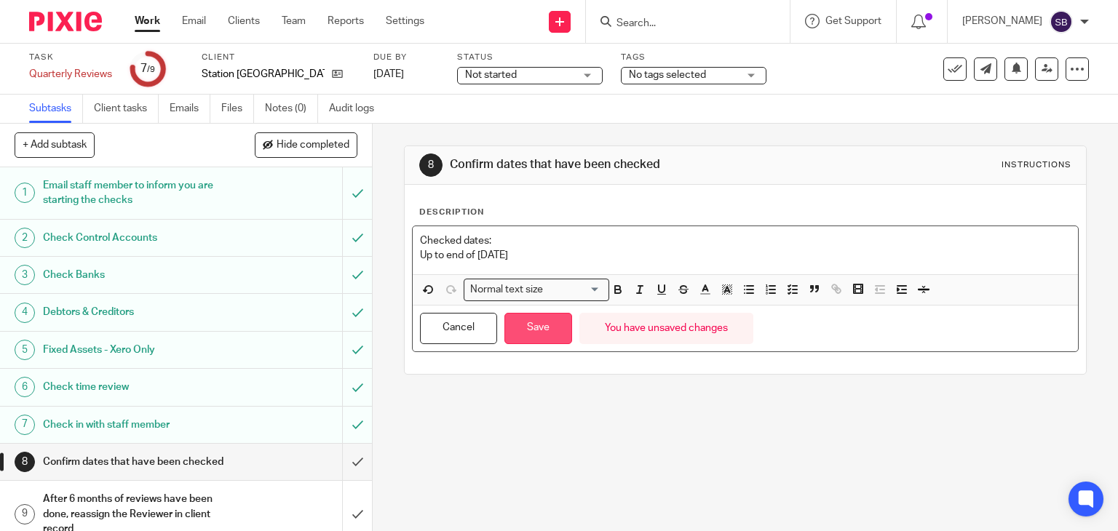
click at [521, 322] on button "Save" at bounding box center [538, 328] width 68 height 31
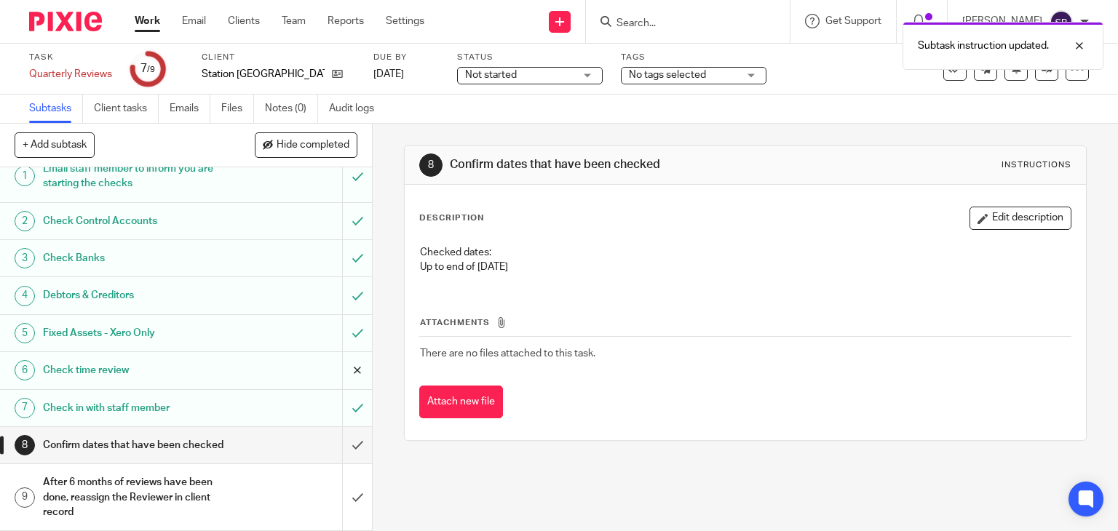
scroll to position [31, 0]
click at [341, 437] on input "submit" at bounding box center [186, 445] width 372 height 36
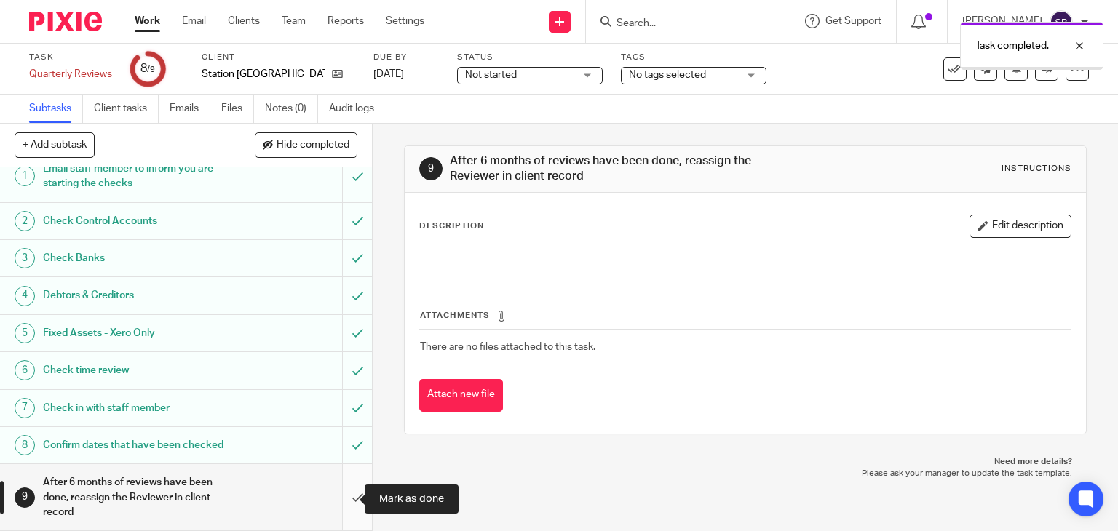
scroll to position [31, 0]
click at [343, 498] on input "submit" at bounding box center [186, 497] width 372 height 66
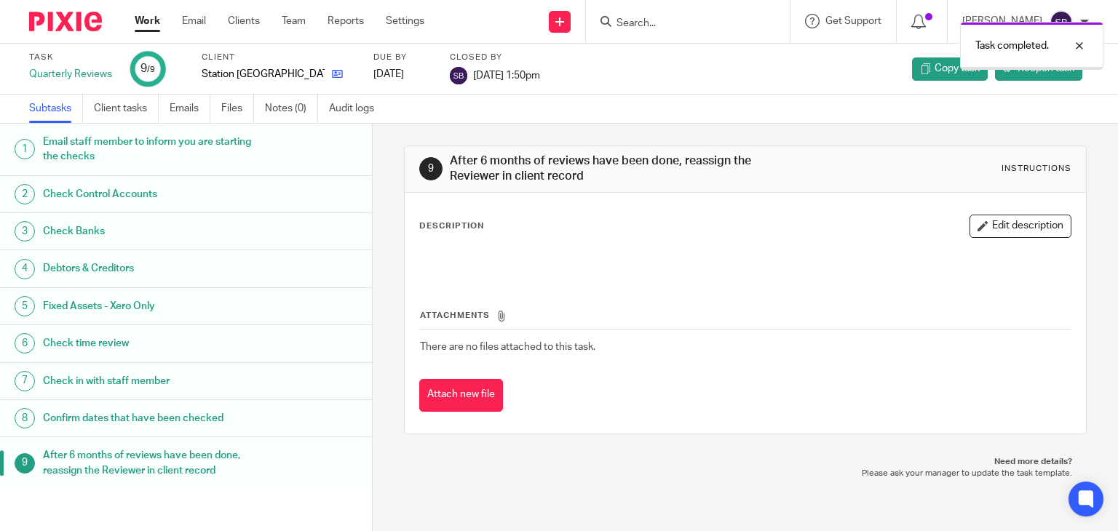
click at [332, 76] on icon at bounding box center [337, 73] width 11 height 11
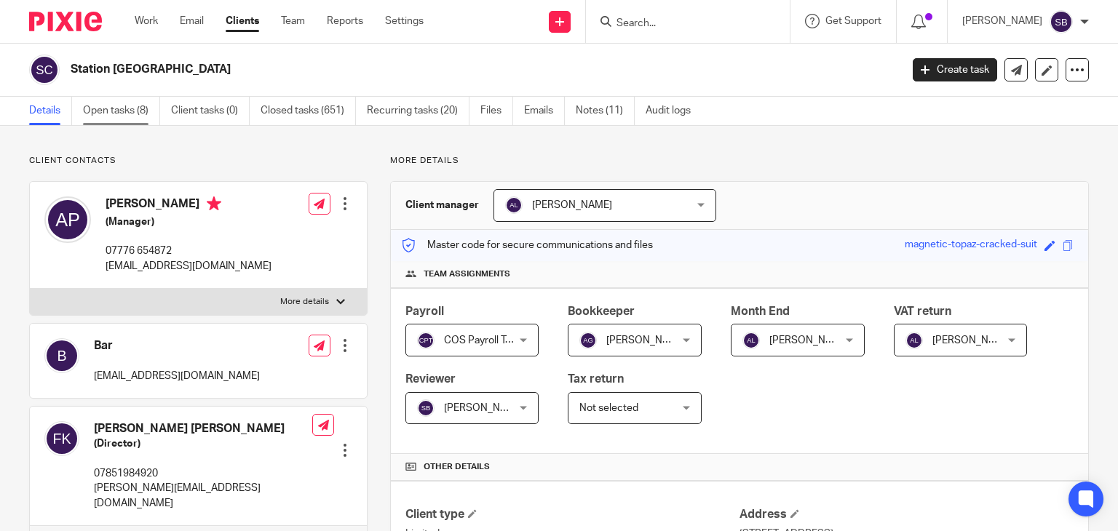
click at [132, 108] on link "Open tasks (8)" at bounding box center [121, 111] width 77 height 28
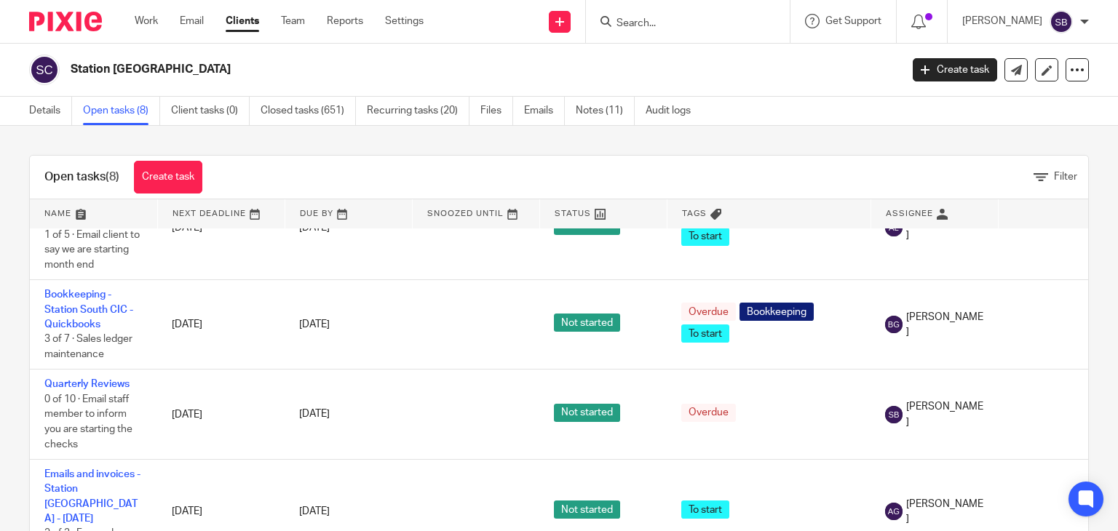
scroll to position [291, 0]
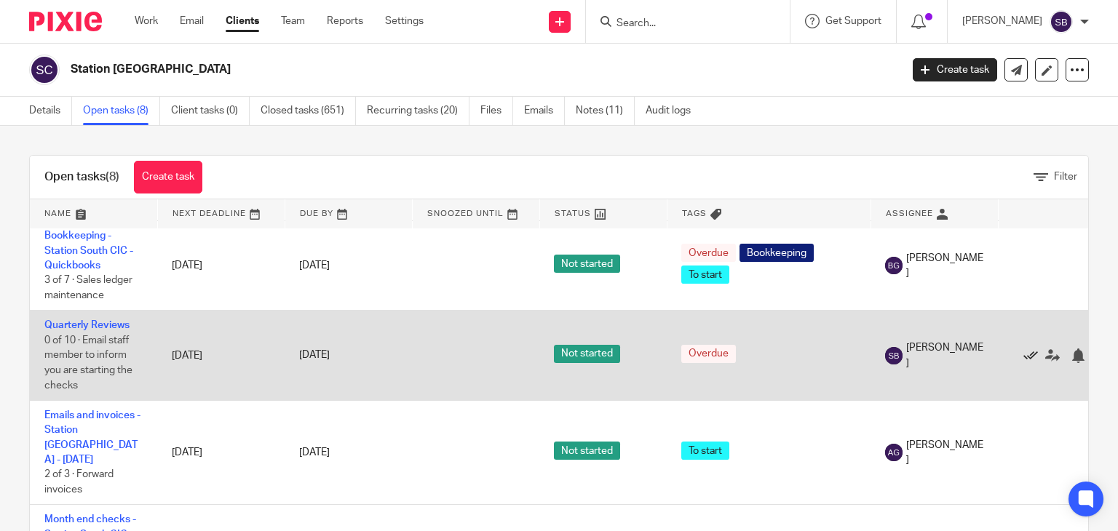
click at [1025, 363] on icon at bounding box center [1030, 356] width 15 height 15
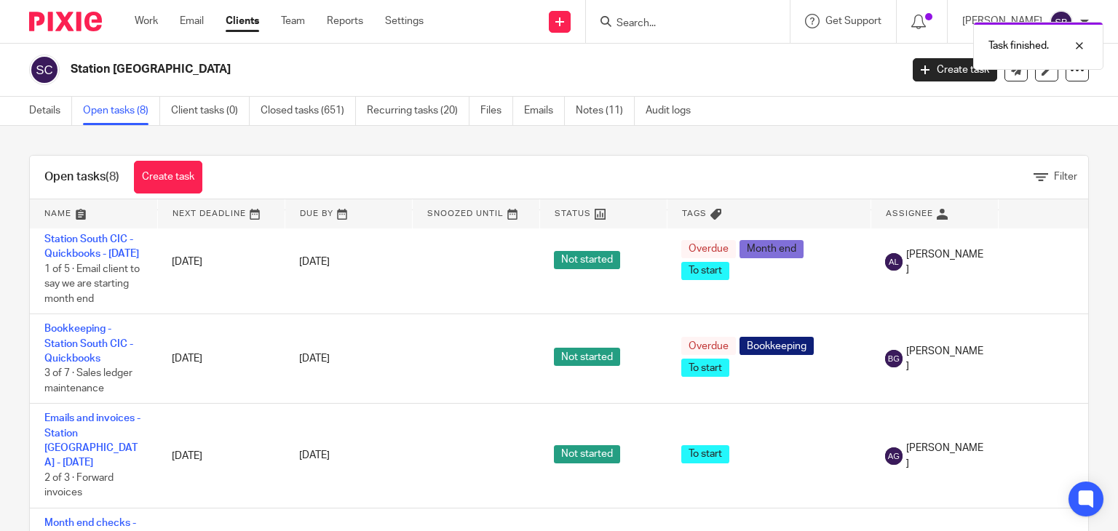
scroll to position [71, 0]
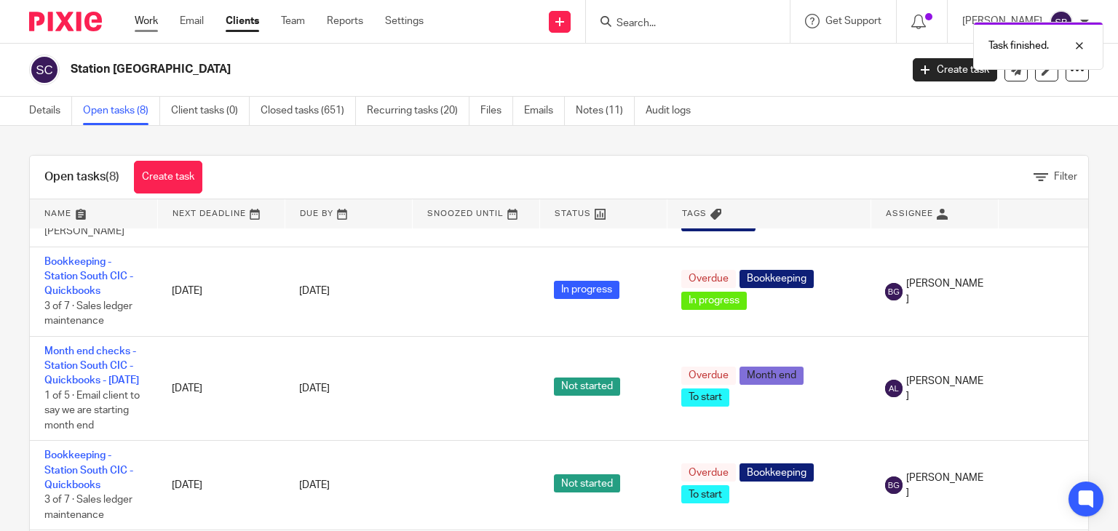
click at [135, 21] on link "Work" at bounding box center [146, 21] width 23 height 15
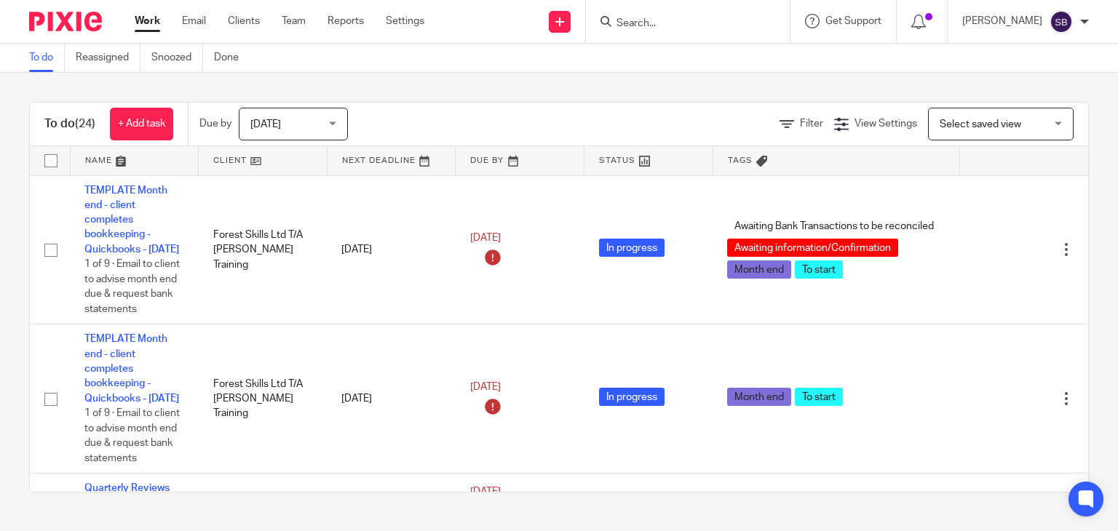
click at [272, 128] on span "[DATE]" at bounding box center [288, 123] width 77 height 31
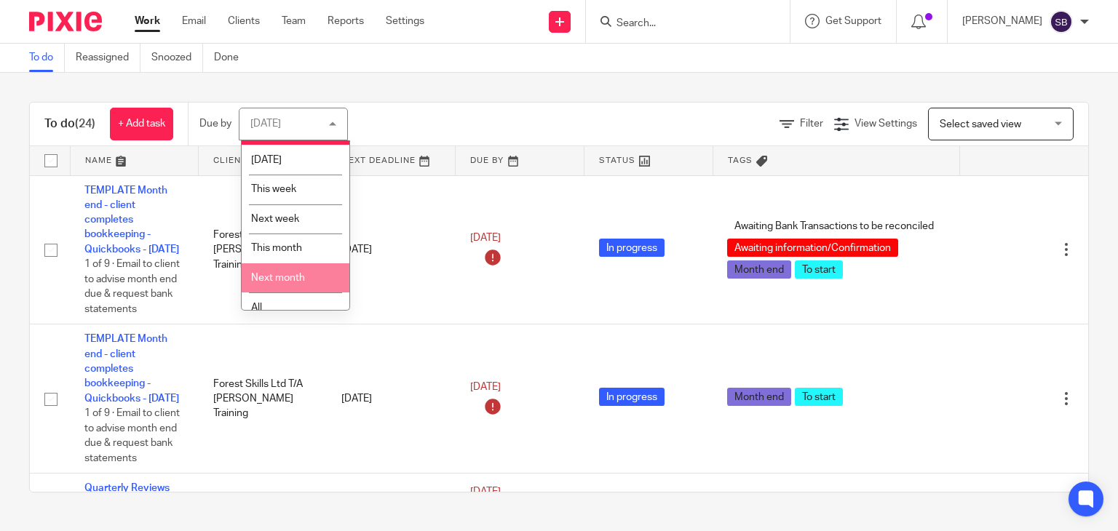
scroll to position [39, 0]
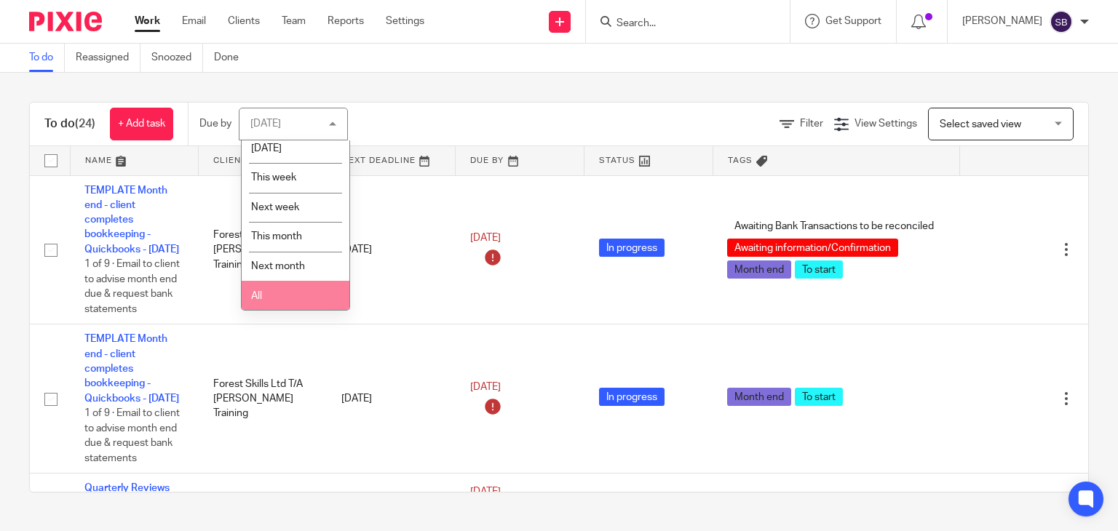
click at [285, 300] on li "All" at bounding box center [296, 296] width 108 height 30
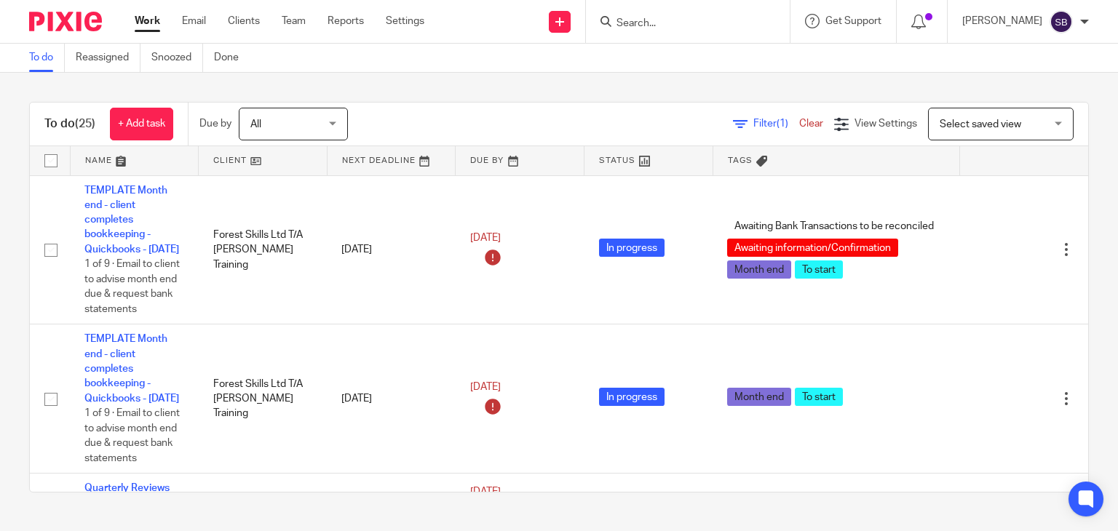
click at [724, 21] on input "Search" at bounding box center [680, 23] width 131 height 13
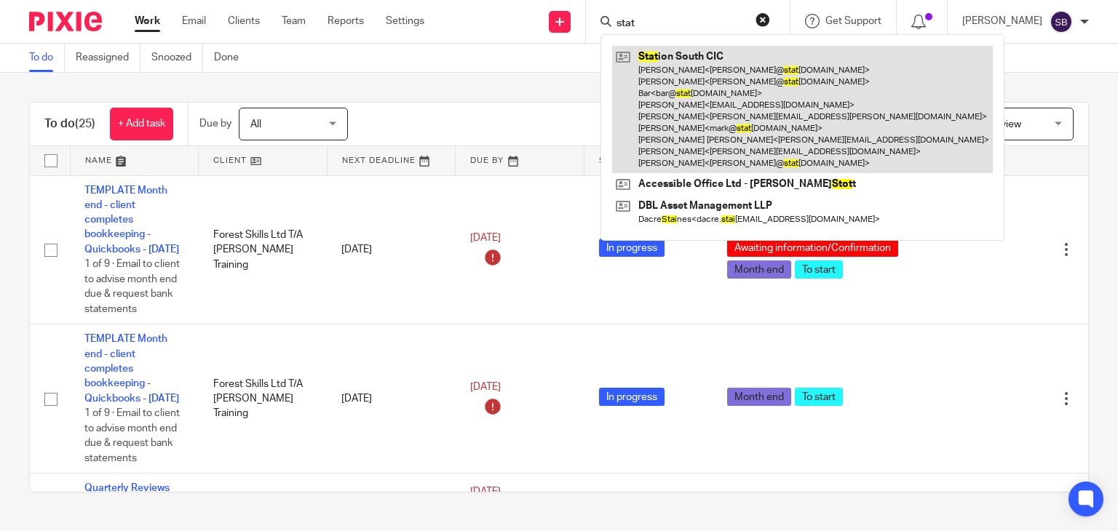
type input "stat"
click at [719, 112] on link at bounding box center [802, 109] width 381 height 127
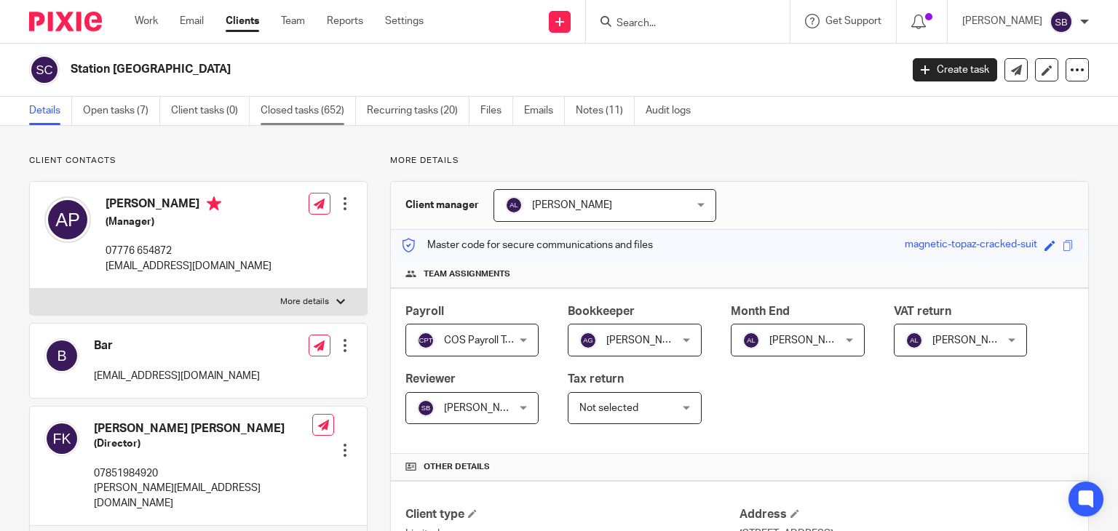
click at [320, 108] on link "Closed tasks (652)" at bounding box center [307, 111] width 95 height 28
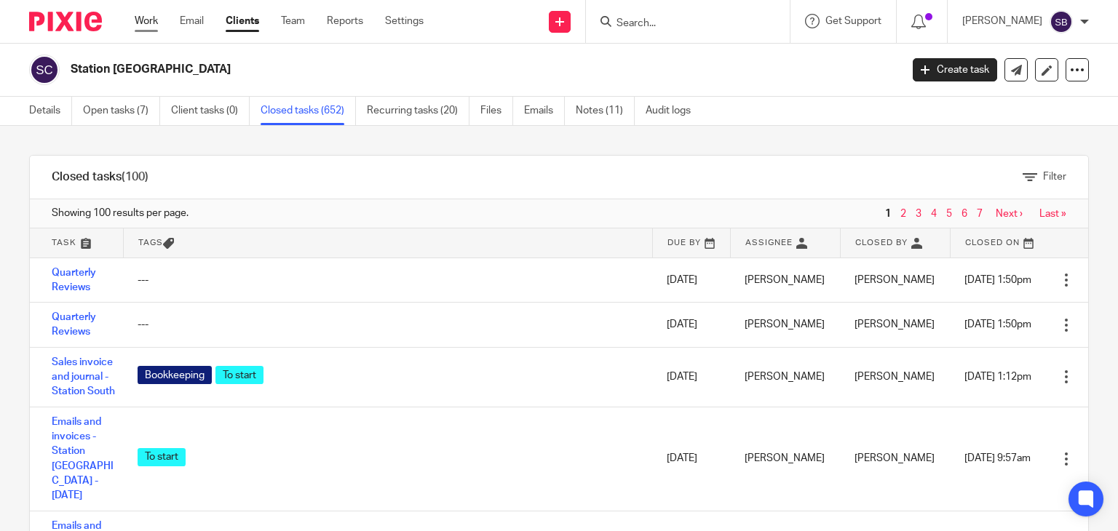
click at [141, 23] on link "Work" at bounding box center [146, 21] width 23 height 15
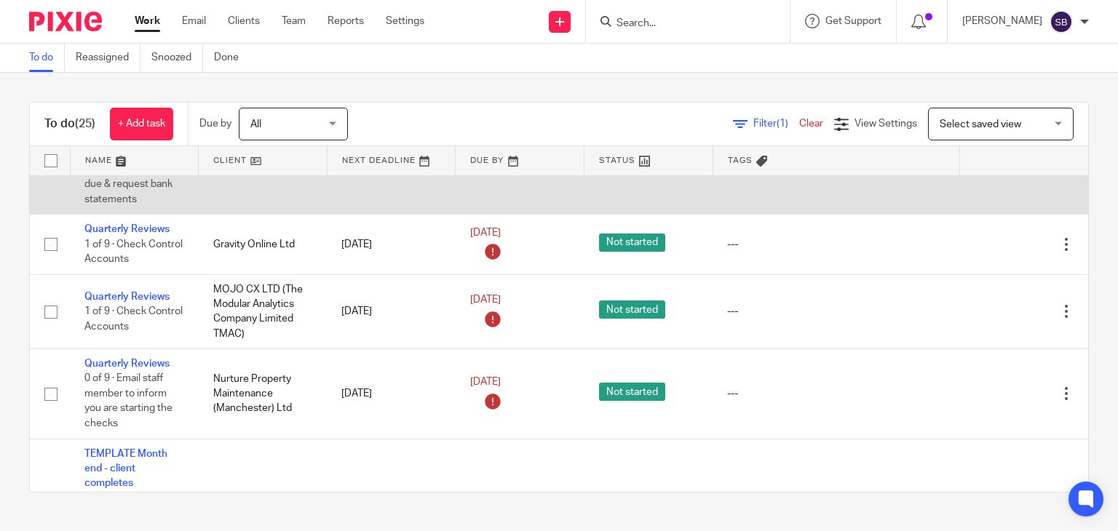
scroll to position [291, 0]
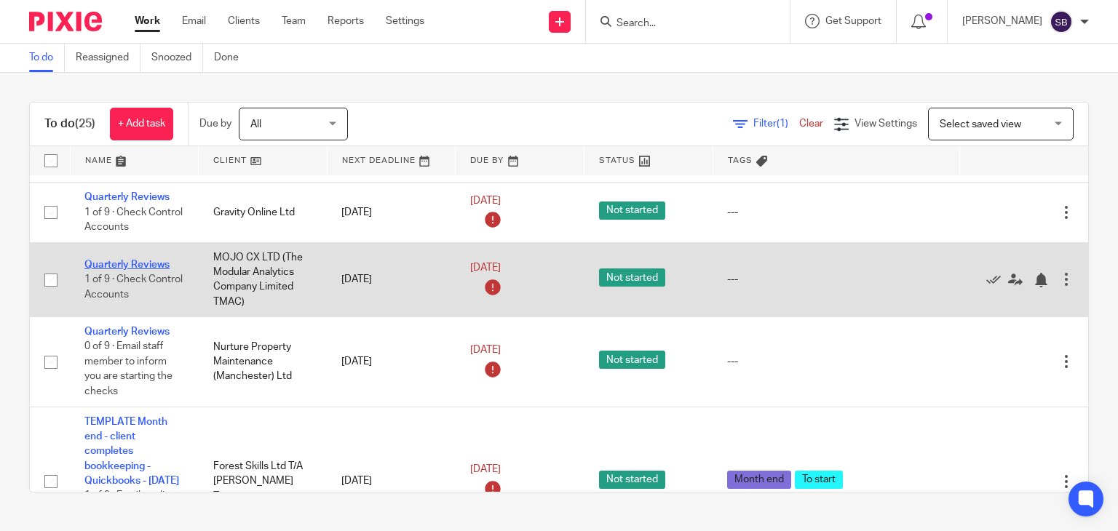
click at [146, 270] on link "Quarterly Reviews" at bounding box center [126, 265] width 85 height 10
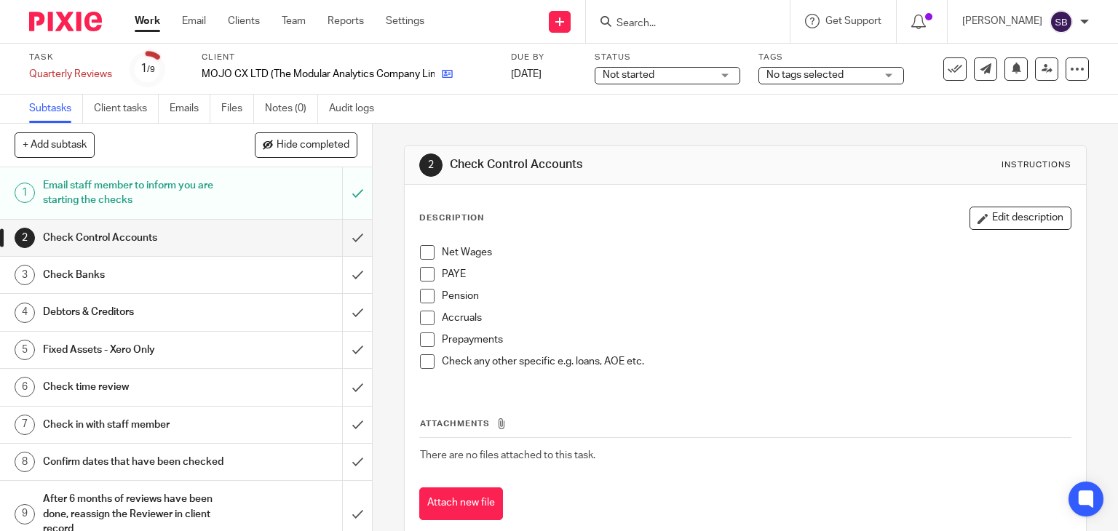
click at [439, 79] on link at bounding box center [443, 74] width 18 height 15
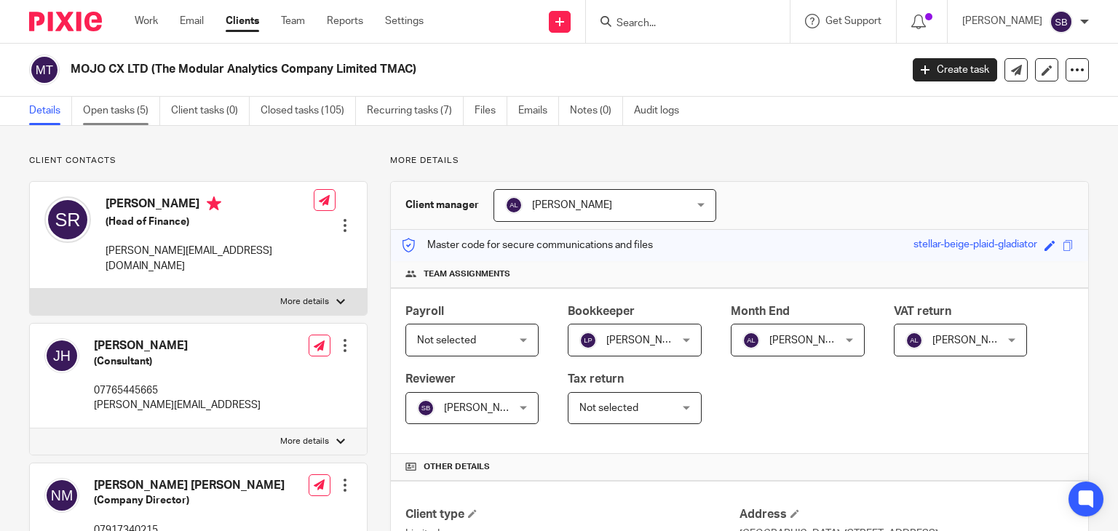
click at [139, 110] on link "Open tasks (5)" at bounding box center [121, 111] width 77 height 28
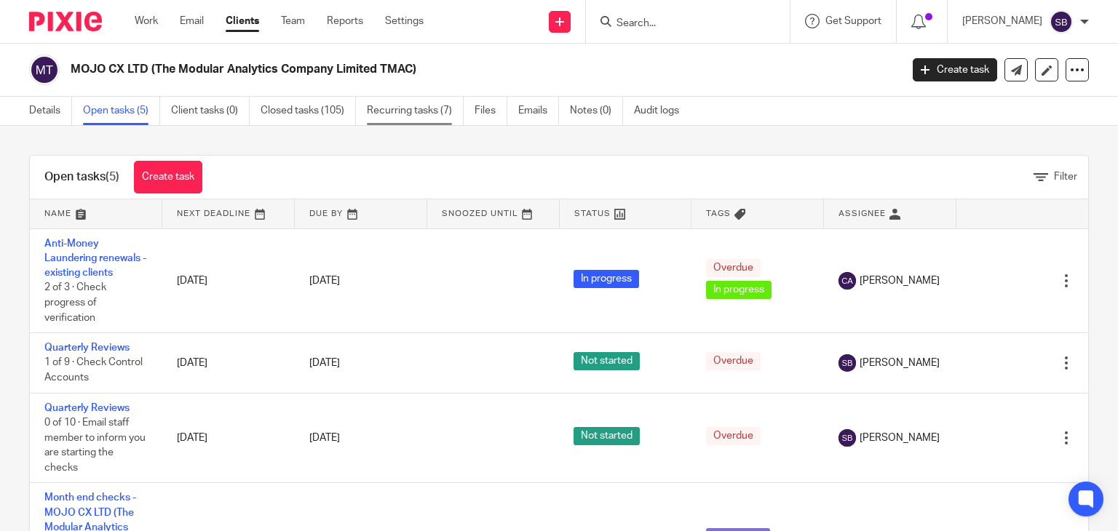
click at [435, 108] on link "Recurring tasks (7)" at bounding box center [415, 111] width 97 height 28
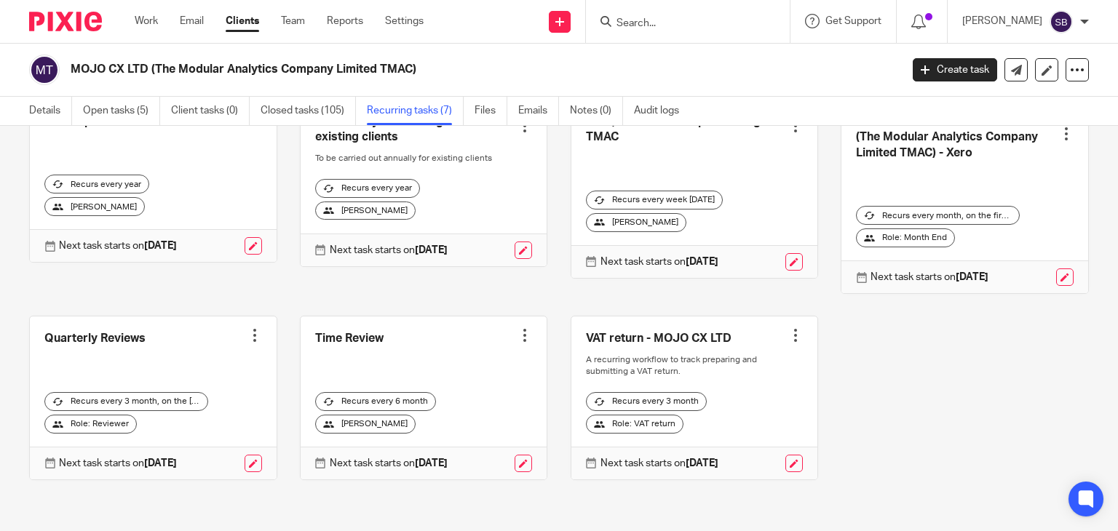
scroll to position [47, 0]
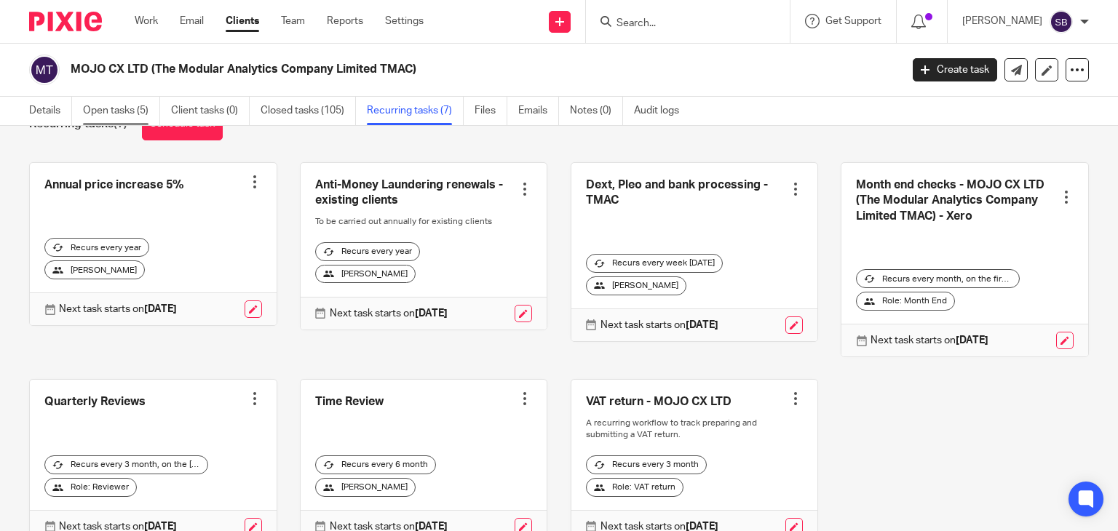
click at [105, 108] on link "Open tasks (5)" at bounding box center [121, 111] width 77 height 28
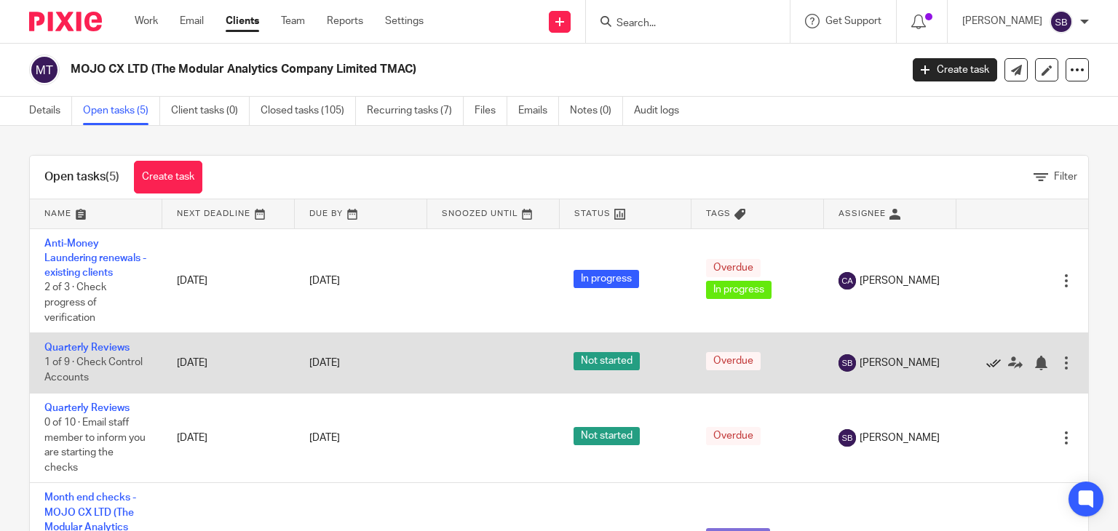
click at [986, 365] on icon at bounding box center [993, 363] width 15 height 15
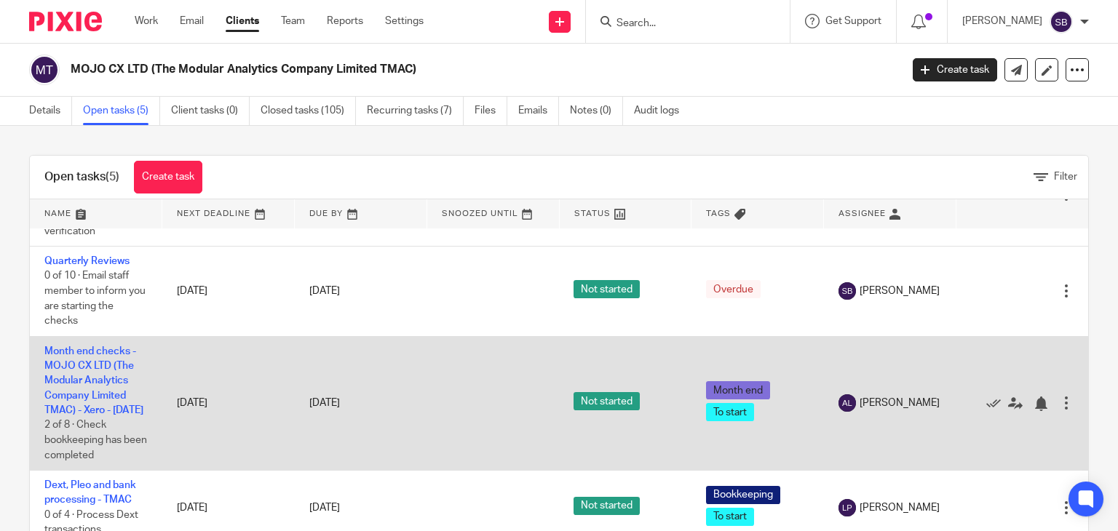
scroll to position [43, 0]
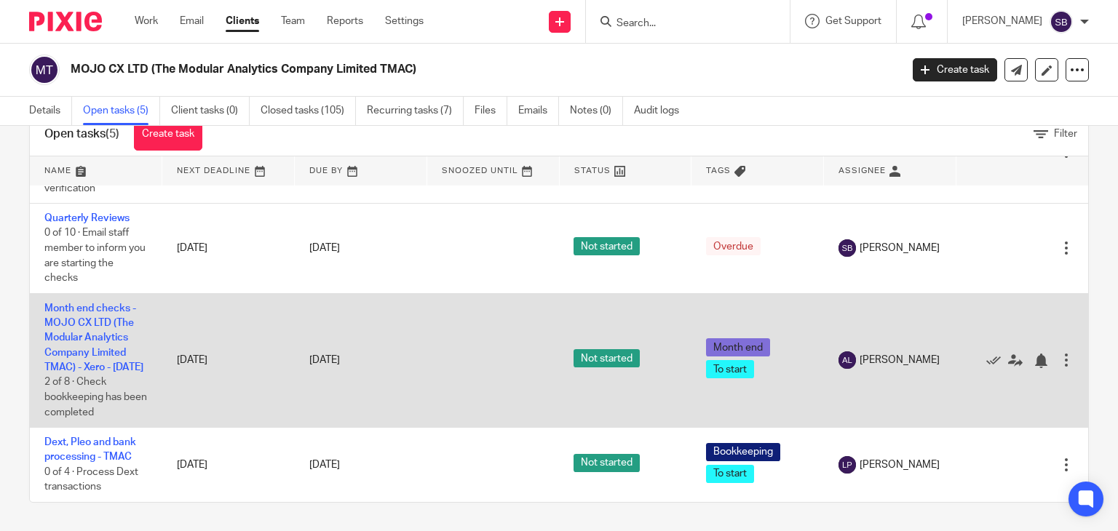
click at [99, 326] on td "Month end checks - MOJO CX LTD (The Modular Analytics Company Limited TMAC) - X…" at bounding box center [96, 360] width 132 height 134
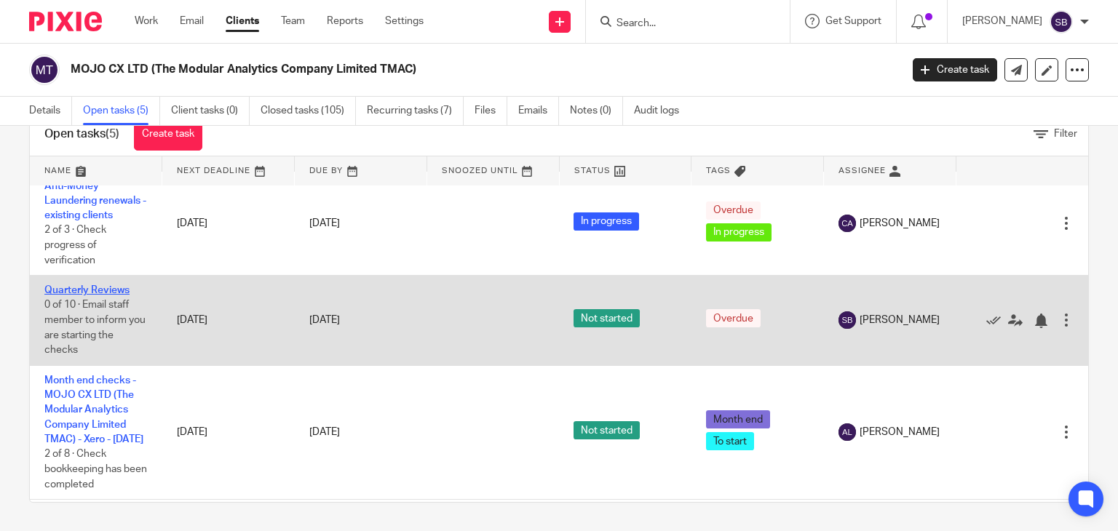
scroll to position [0, 0]
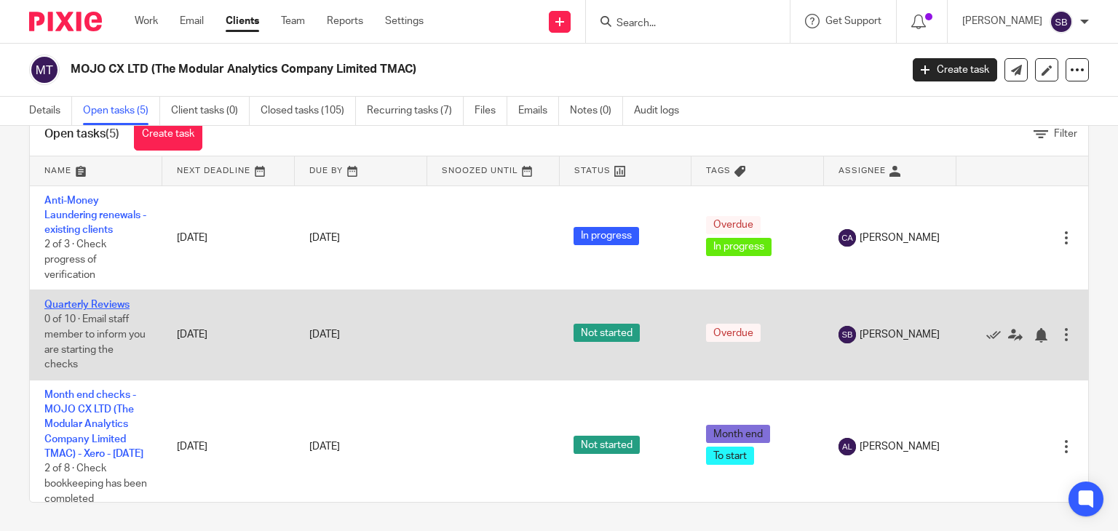
click at [95, 304] on link "Quarterly Reviews" at bounding box center [86, 305] width 85 height 10
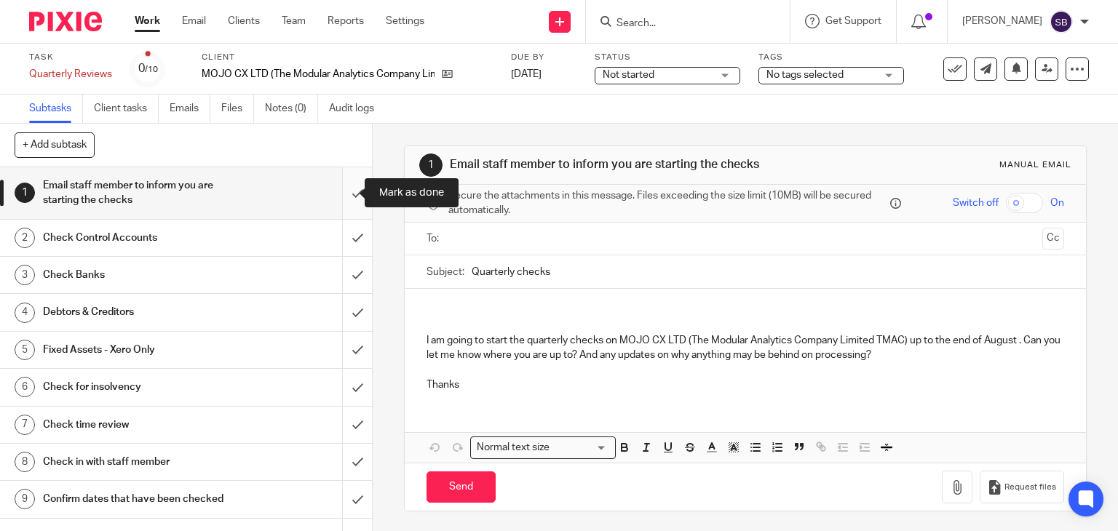
click at [341, 193] on input "submit" at bounding box center [186, 193] width 372 height 52
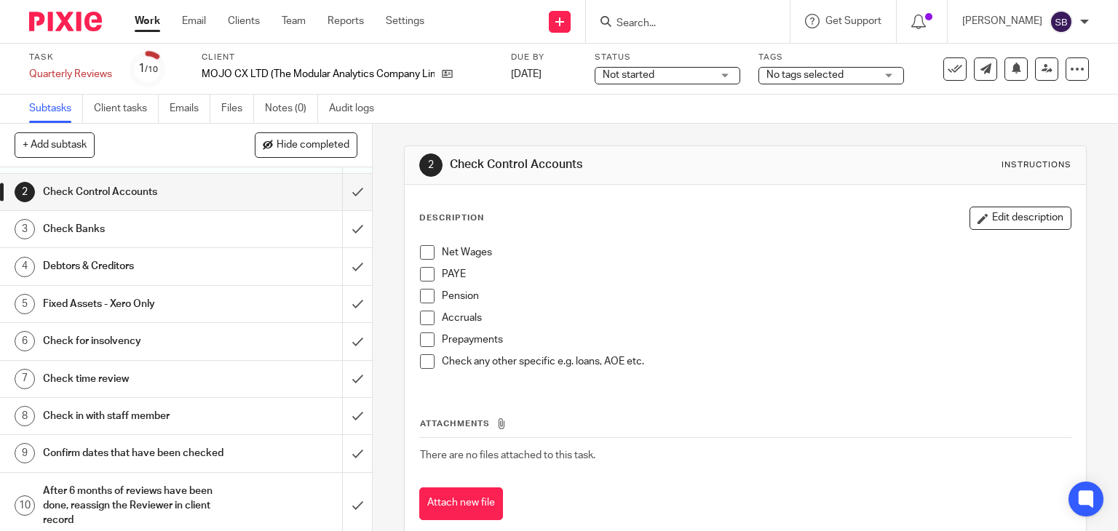
scroll to position [68, 0]
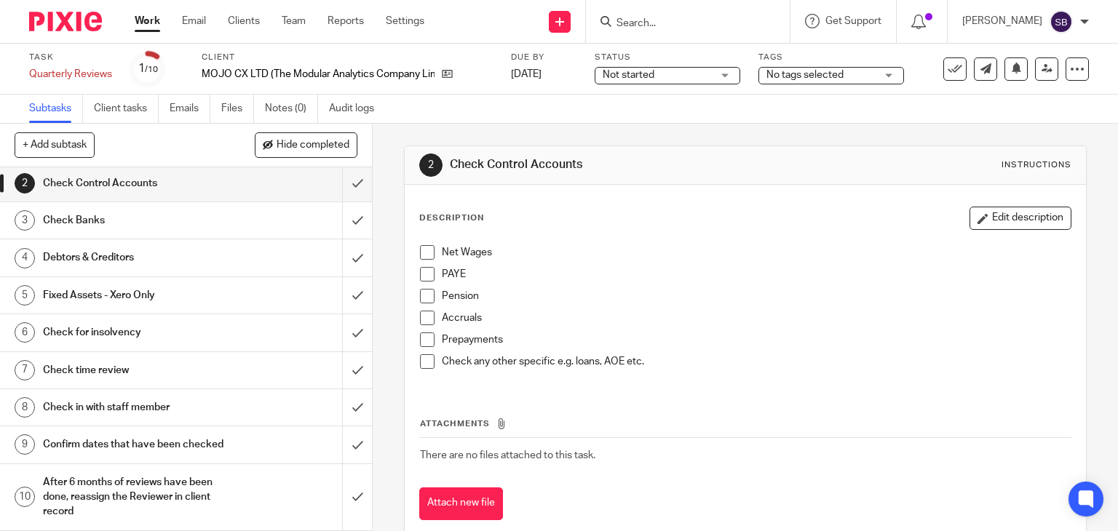
click at [107, 397] on h1 "Check in with staff member" at bounding box center [138, 408] width 190 height 22
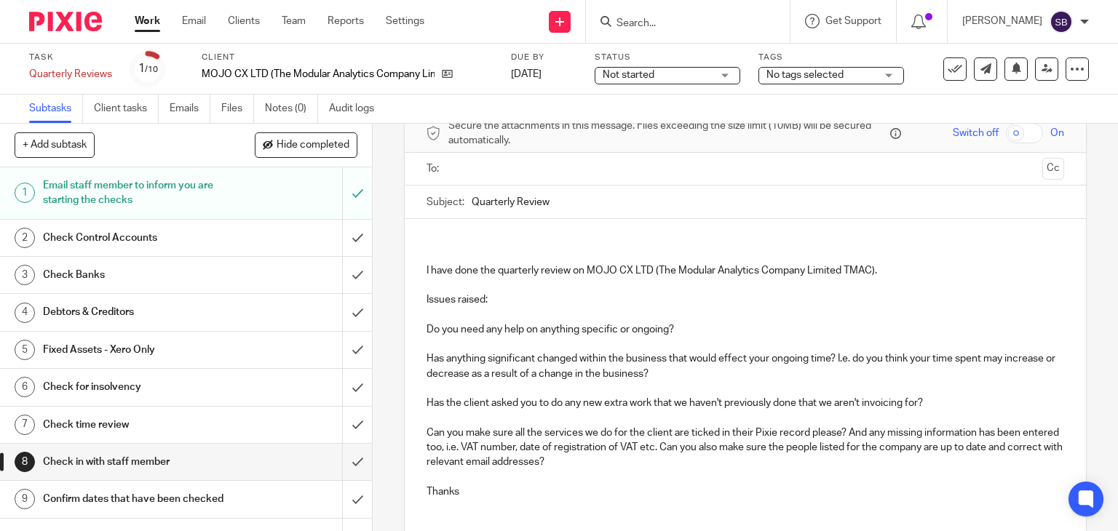
scroll to position [73, 0]
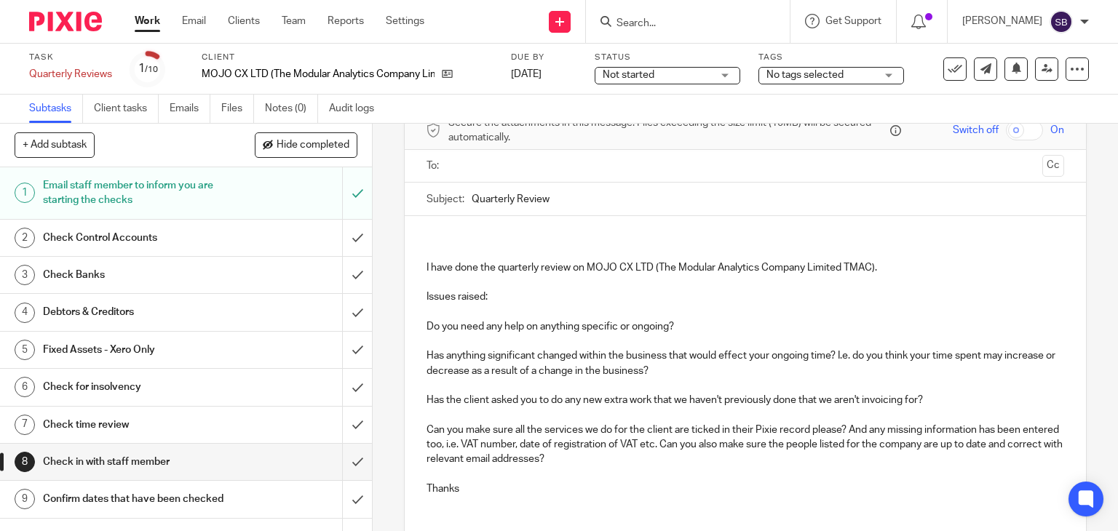
click at [532, 292] on p "Issues raised:" at bounding box center [745, 297] width 638 height 15
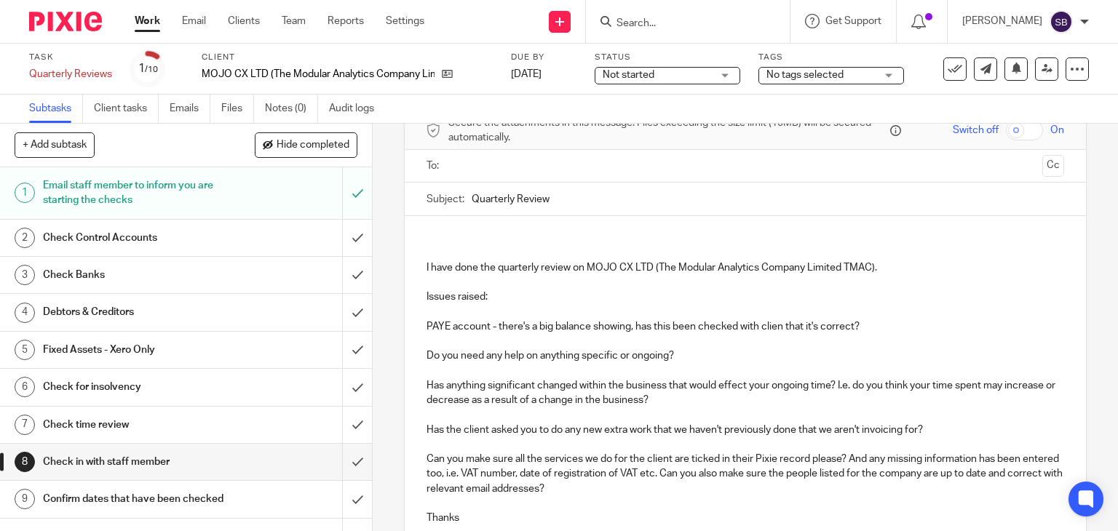
click at [777, 327] on p "PAYE account - there's a big balance showing, has this been checked with clien …" at bounding box center [745, 326] width 638 height 15
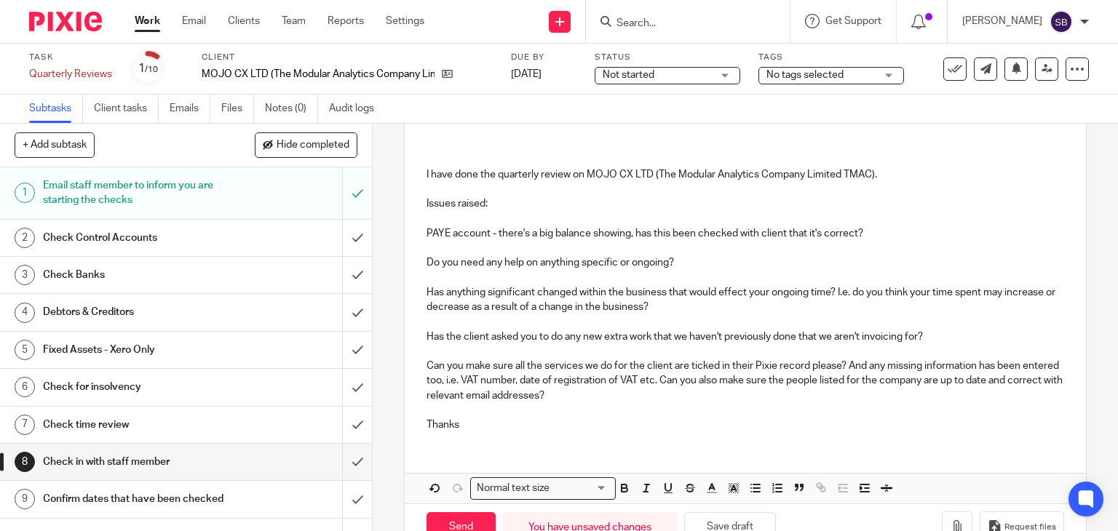
scroll to position [134, 0]
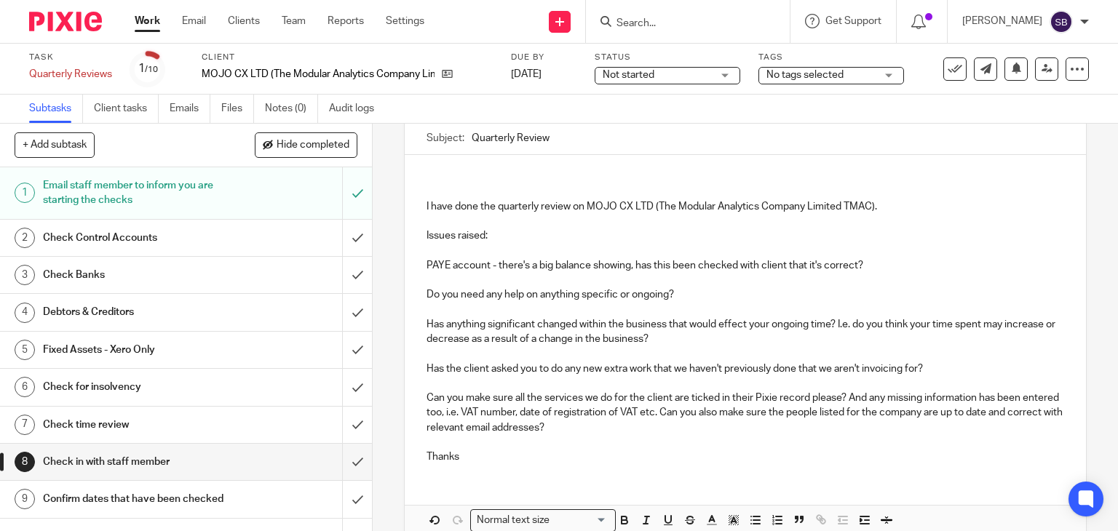
click at [500, 239] on p "Issues raised:" at bounding box center [745, 235] width 638 height 15
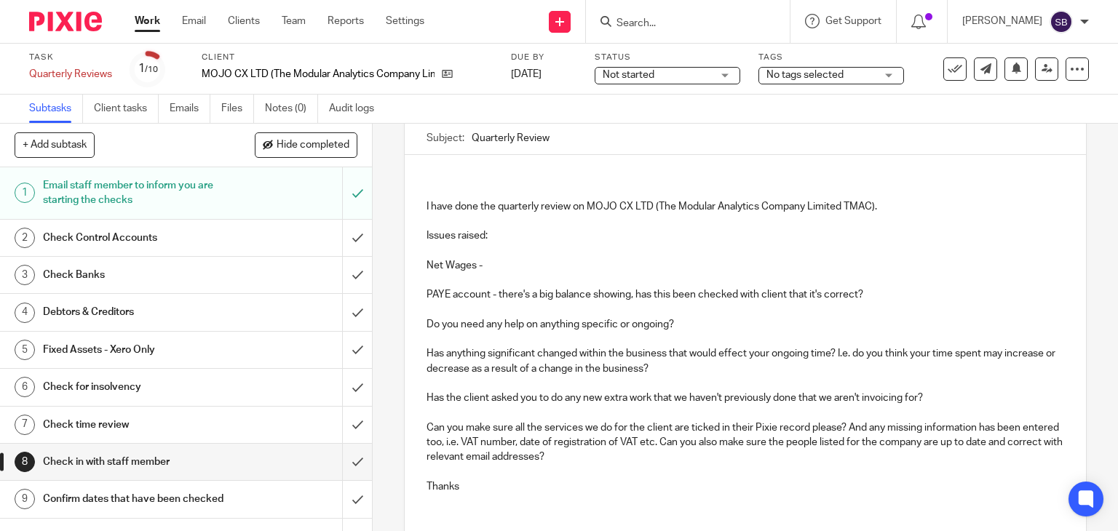
click at [520, 265] on p "Net Wages -" at bounding box center [745, 265] width 638 height 15
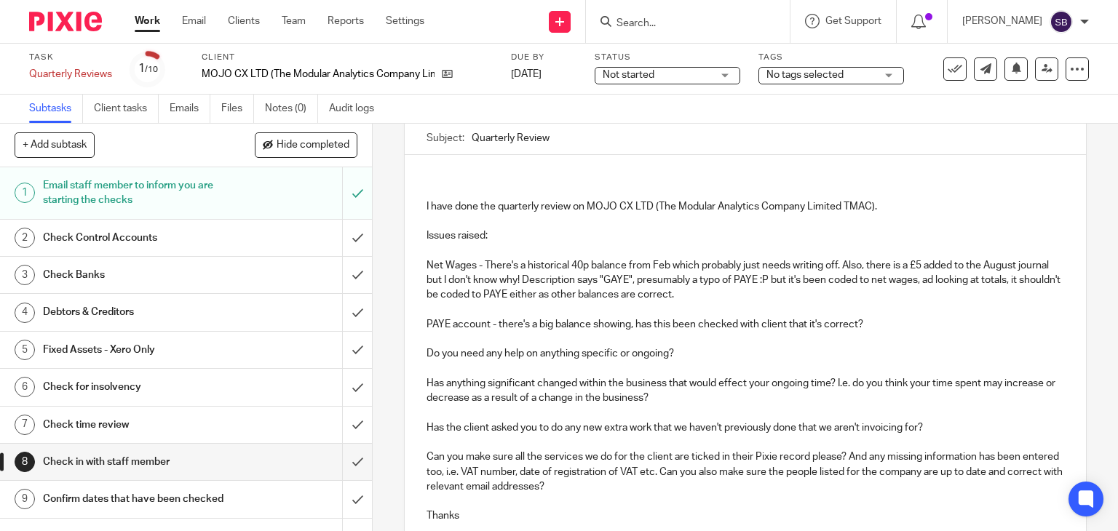
click at [195, 242] on h1 "Check Control Accounts" at bounding box center [138, 238] width 190 height 22
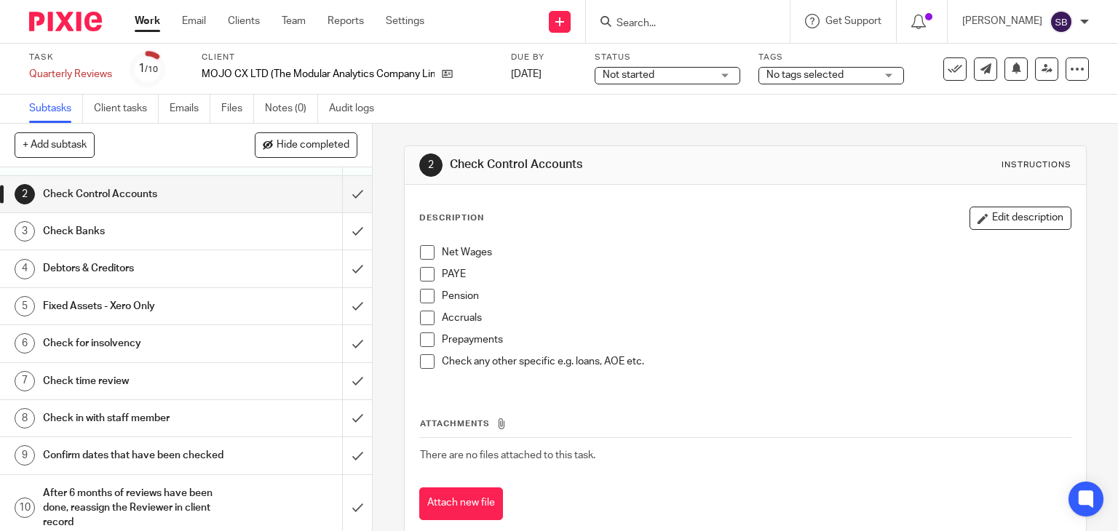
scroll to position [68, 0]
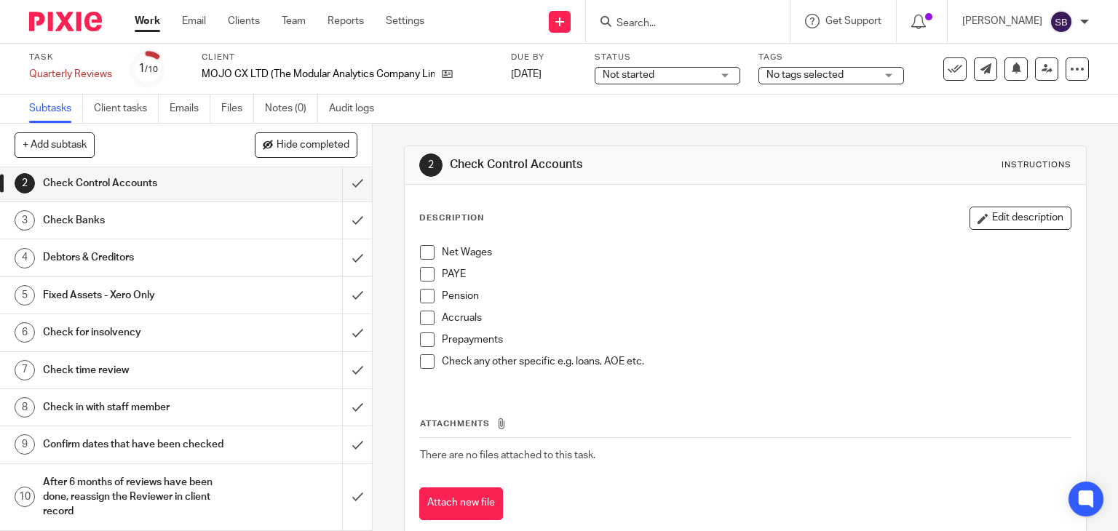
click at [101, 397] on h1 "Check in with staff member" at bounding box center [138, 408] width 190 height 22
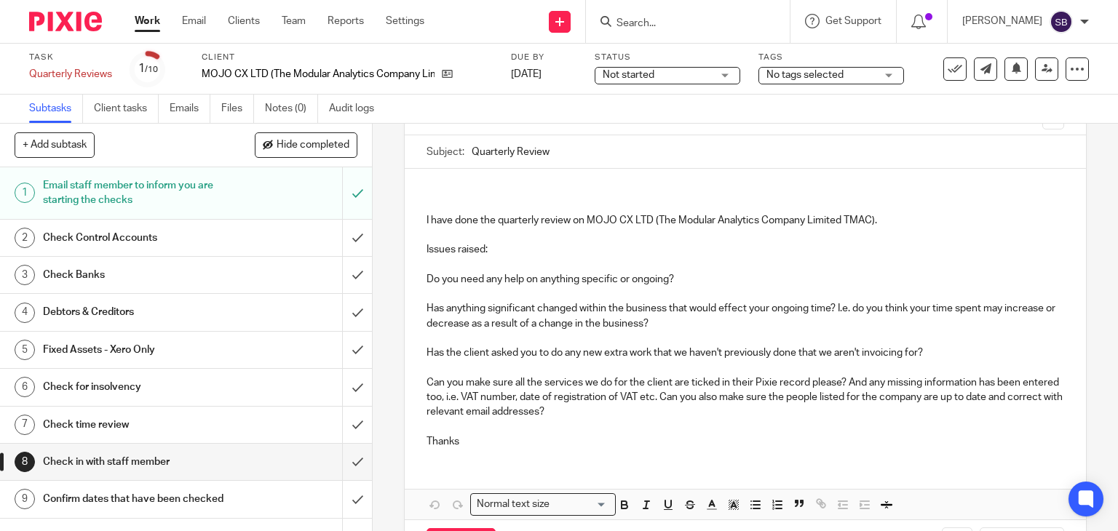
scroll to position [146, 0]
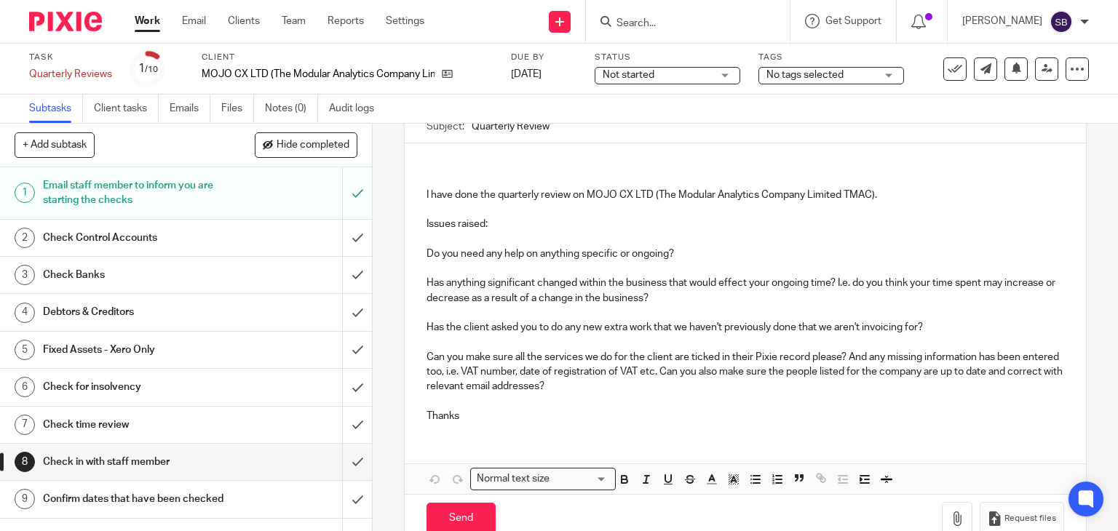
click at [536, 223] on p "Issues raised:" at bounding box center [745, 224] width 638 height 15
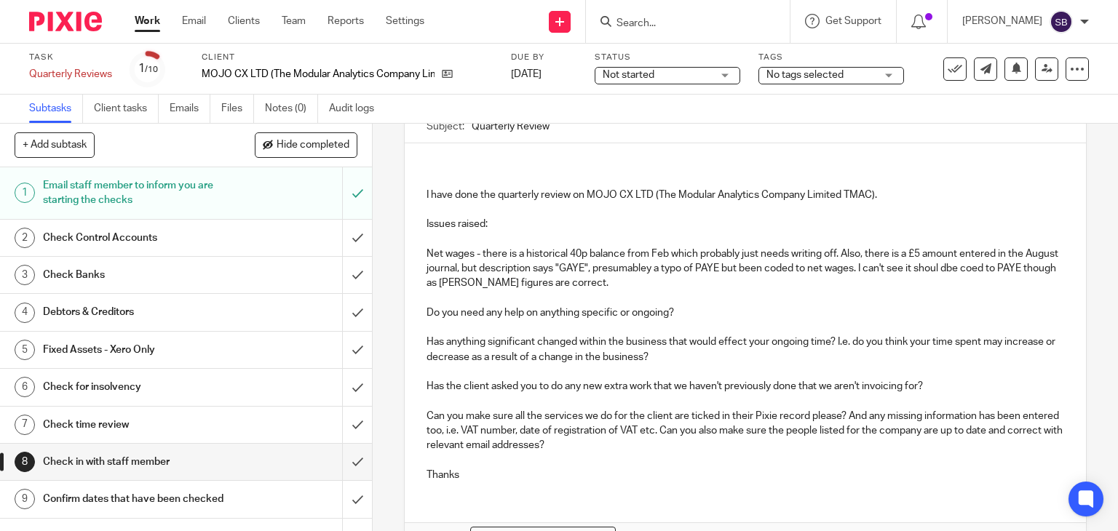
click at [648, 273] on p "Net wages - there is a historical 40p balance from Feb which probably just need…" at bounding box center [745, 269] width 638 height 44
click at [975, 270] on p "Net wages - there is a historical 40p balance from Feb which probably just need…" at bounding box center [745, 269] width 638 height 44
click at [504, 279] on p "Net wages - there is a historical 40p balance from Feb which probably just need…" at bounding box center [745, 269] width 638 height 44
click at [652, 287] on p "Net wages - there is a historical 40p balance from Feb which probably just need…" at bounding box center [745, 269] width 638 height 44
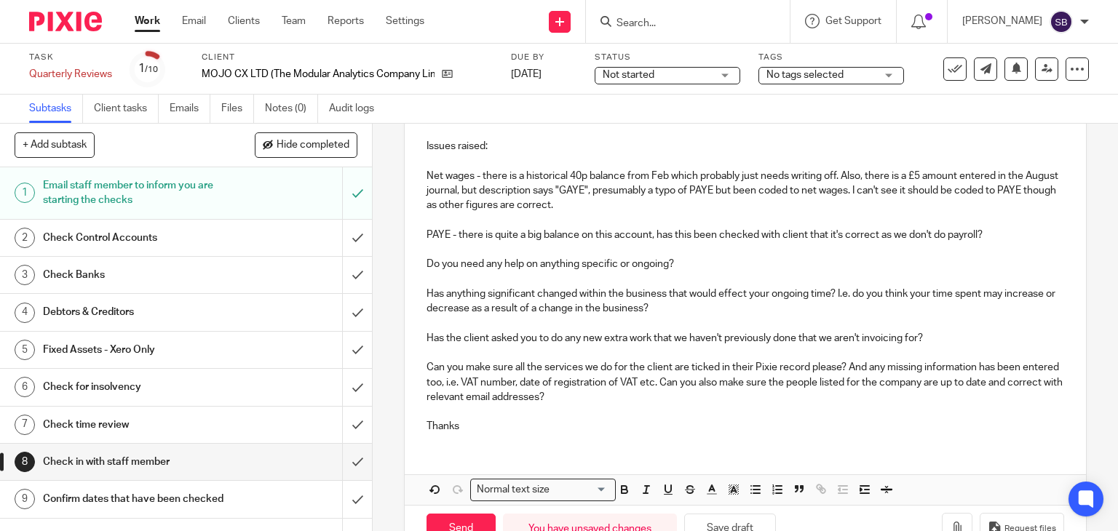
scroll to position [266, 0]
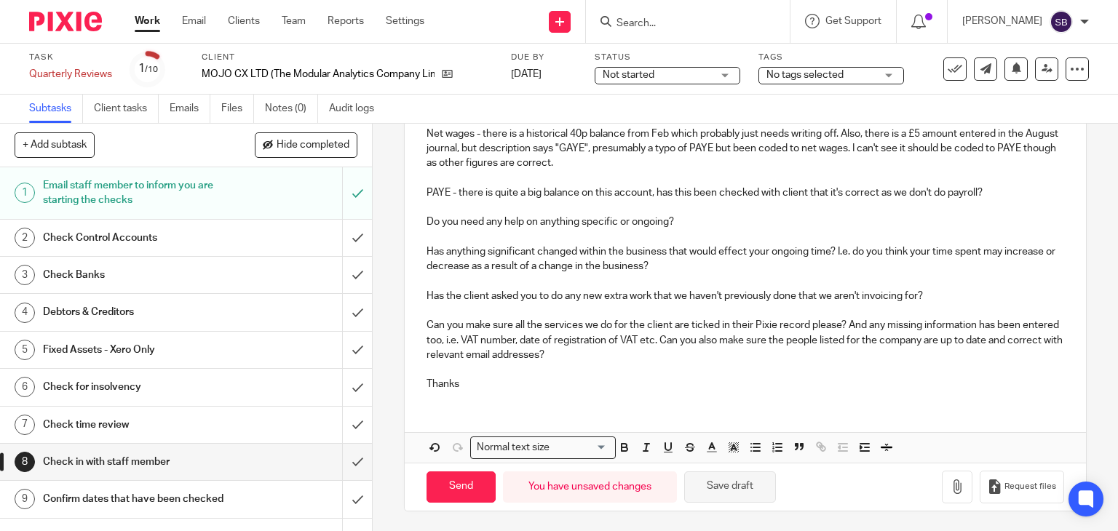
click at [720, 488] on button "Save draft" at bounding box center [730, 487] width 92 height 31
click at [165, 242] on h1 "Check Control Accounts" at bounding box center [138, 238] width 190 height 22
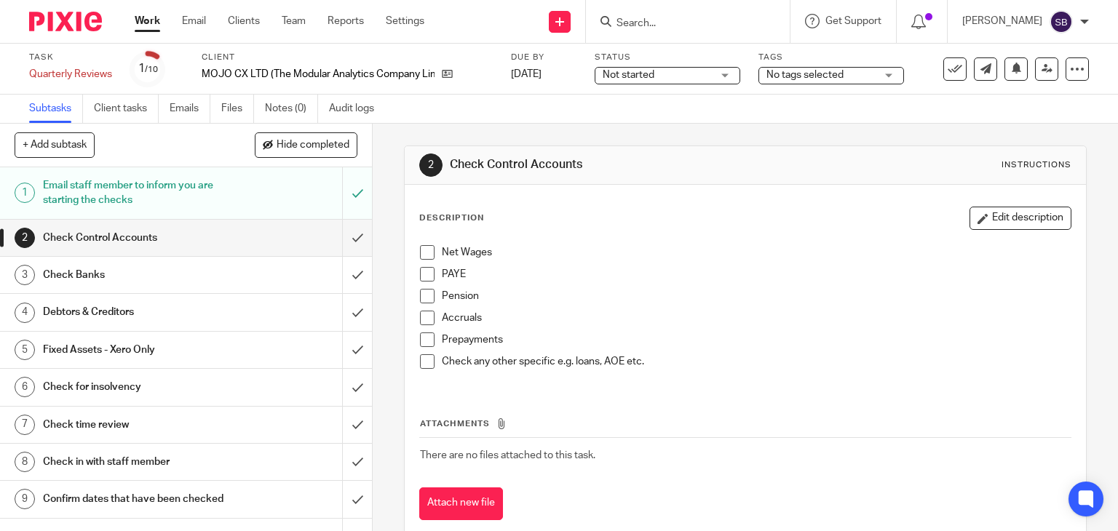
click at [496, 258] on p "Net Wages" at bounding box center [756, 252] width 629 height 15
click at [1017, 222] on button "Edit description" at bounding box center [1020, 218] width 102 height 23
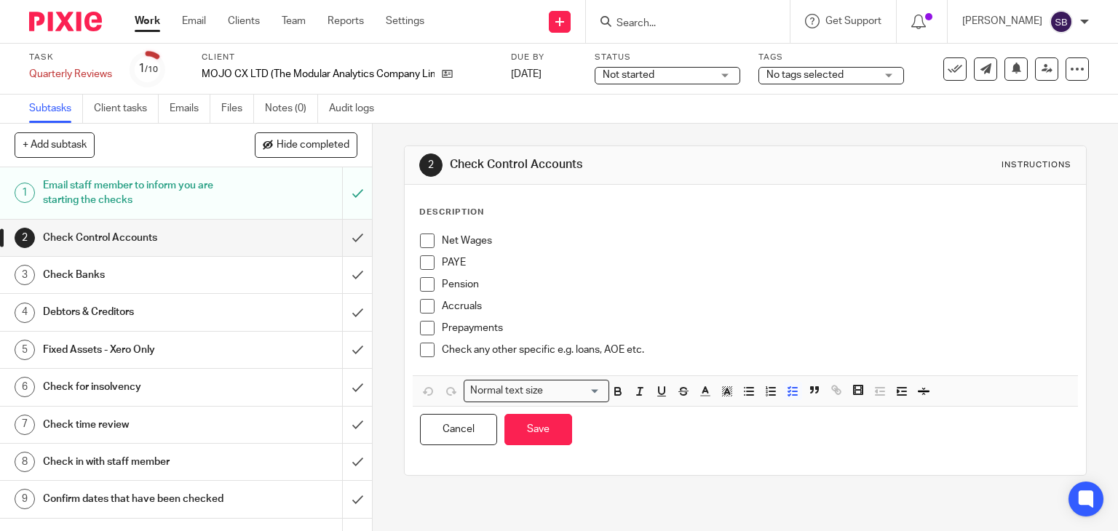
click at [496, 236] on p "Net Wages" at bounding box center [756, 241] width 629 height 15
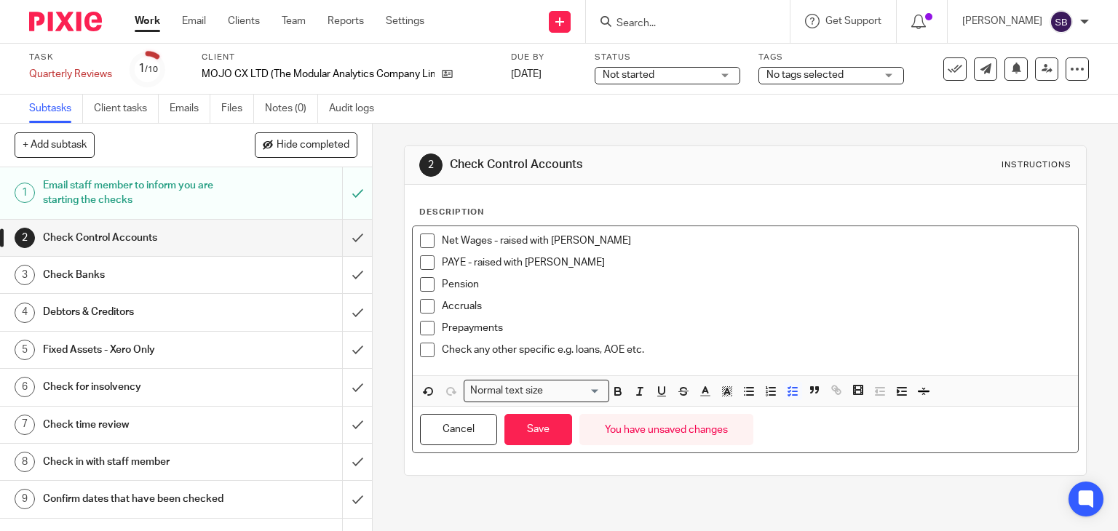
click at [420, 287] on span at bounding box center [427, 284] width 15 height 15
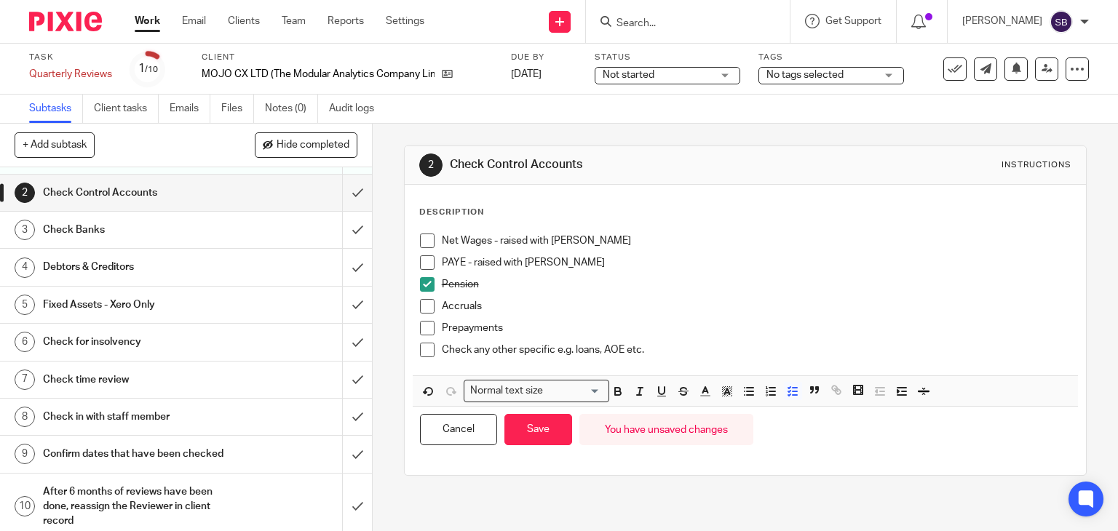
scroll to position [68, 0]
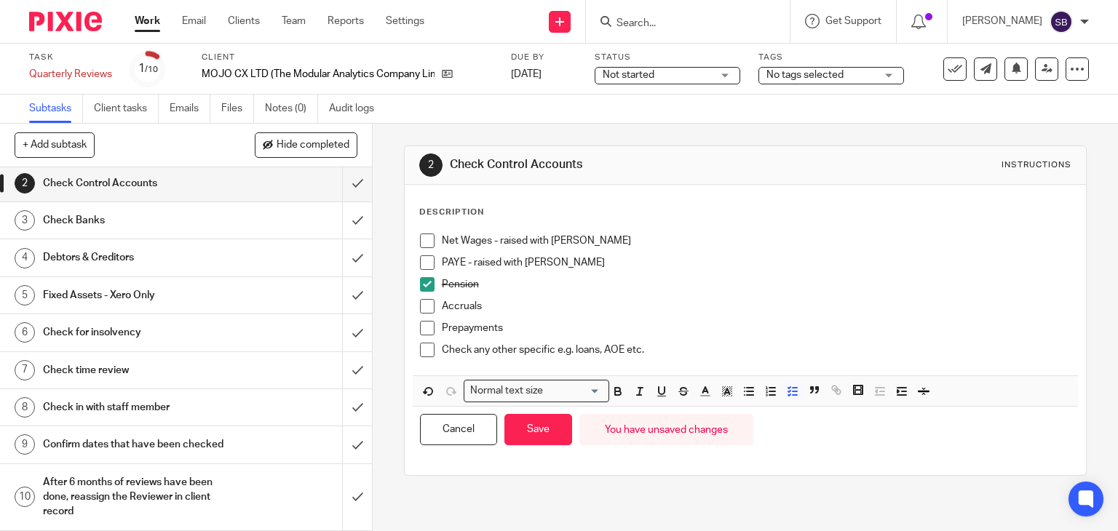
click at [141, 397] on h1 "Check in with staff member" at bounding box center [138, 408] width 190 height 22
click at [518, 437] on button "Save" at bounding box center [538, 429] width 68 height 31
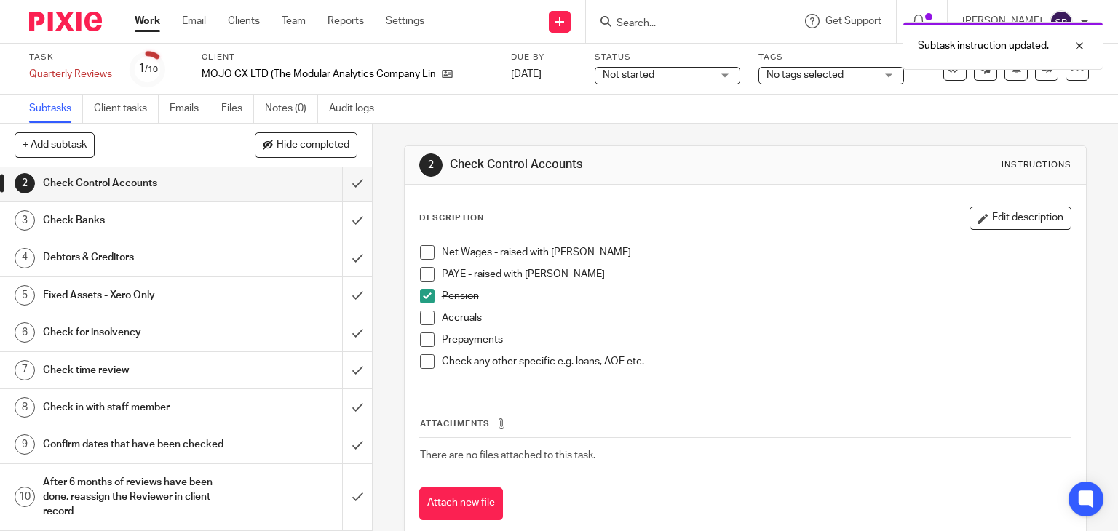
click at [108, 398] on h1 "Check in with staff member" at bounding box center [138, 408] width 190 height 22
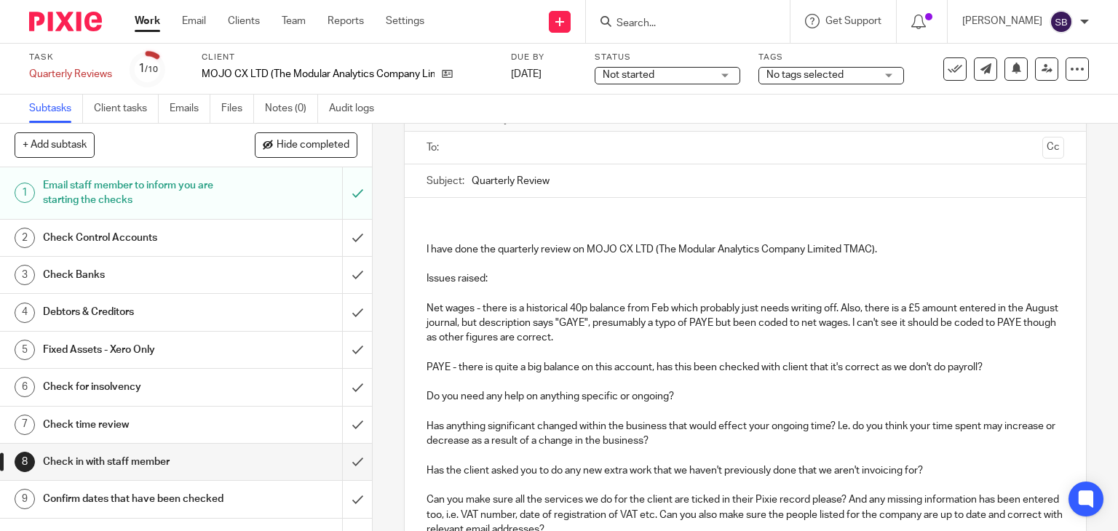
scroll to position [146, 0]
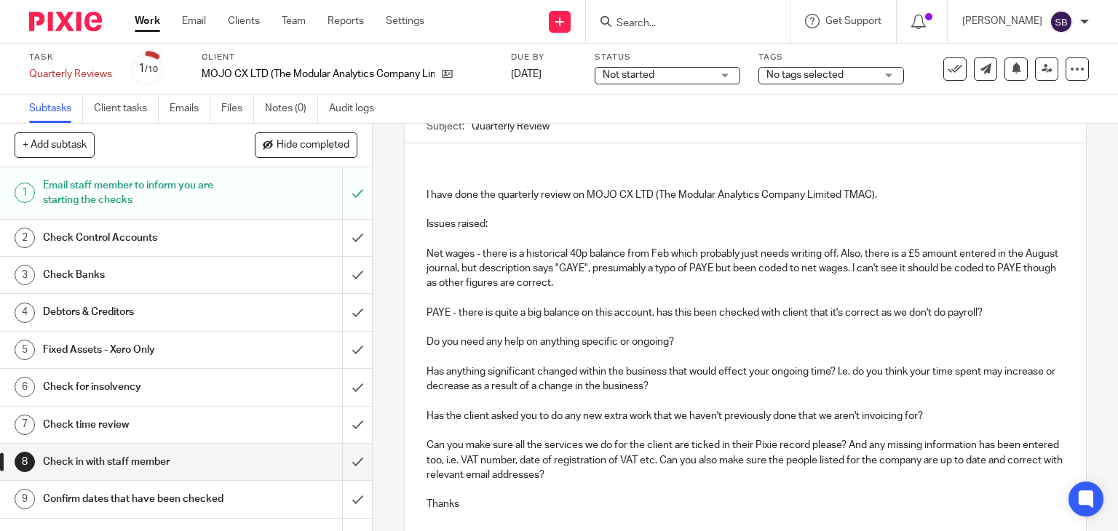
click at [993, 313] on p "PAYE - there is quite a big balance on this account, has this been checked with…" at bounding box center [745, 313] width 638 height 15
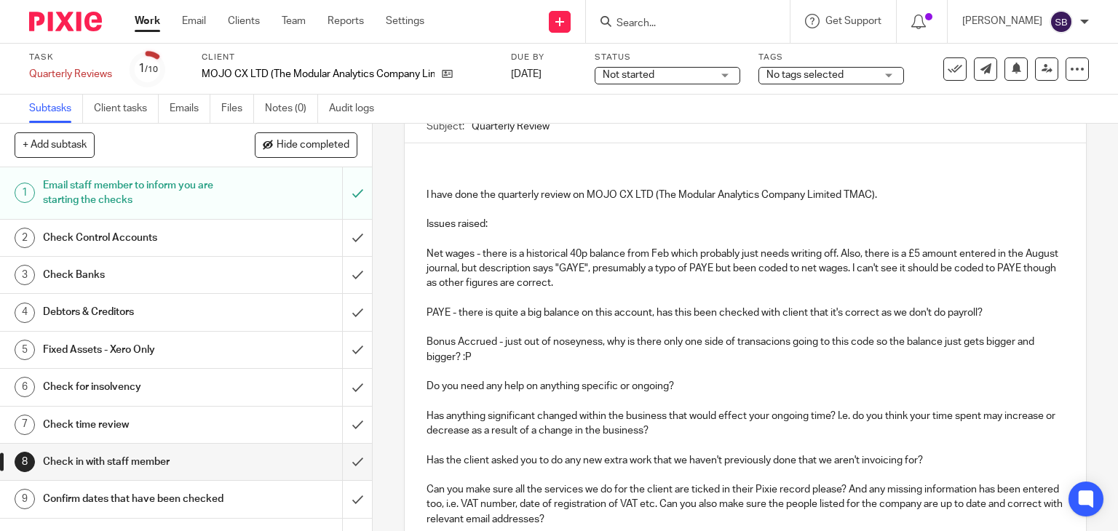
click at [772, 339] on p "Bonus Accrued - just out of noseyness, why is there only one side of transacion…" at bounding box center [745, 350] width 638 height 30
click at [579, 341] on p "Bonus Accrued - just out of noseyness, why is there only one side of transactio…" at bounding box center [745, 350] width 638 height 30
click at [536, 354] on p "Bonus Accrued - just out of nosiness, why is there only one side of transaction…" at bounding box center [745, 350] width 638 height 30
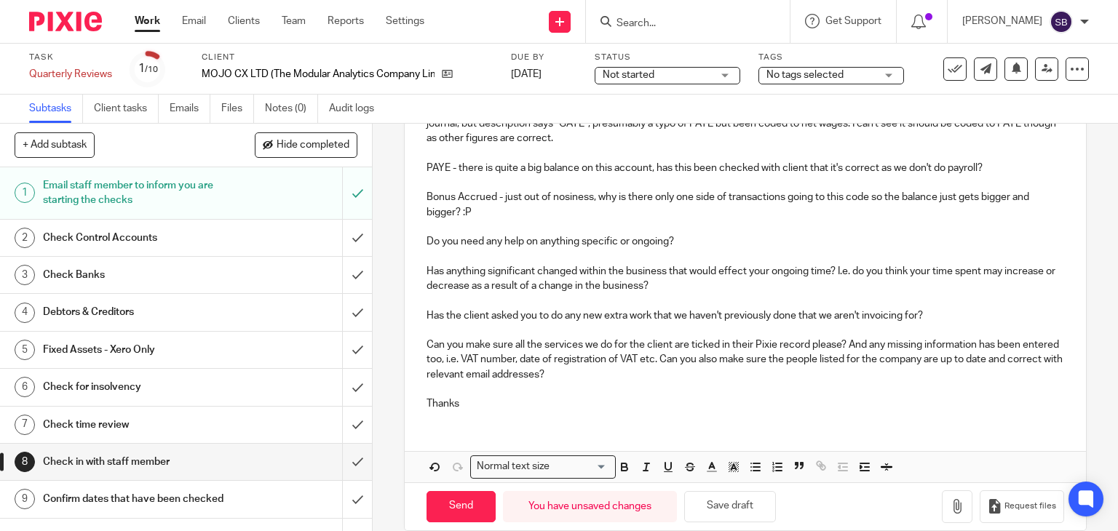
scroll to position [291, 0]
click at [538, 215] on p "Bonus Accrued - just out of nosiness, why is there only one side of transaction…" at bounding box center [745, 204] width 638 height 30
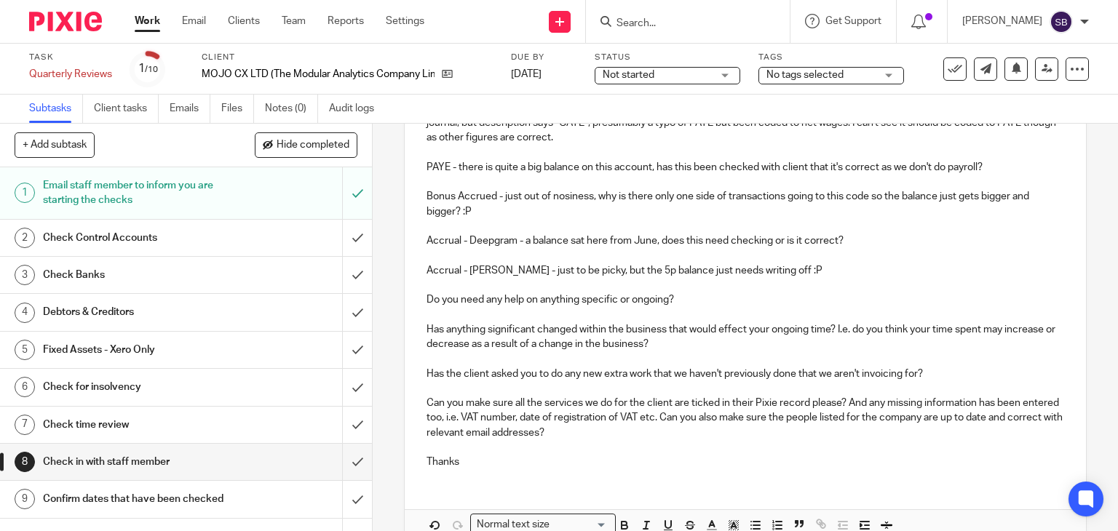
click at [824, 263] on p "Accrual - [PERSON_NAME] - just to be picky, but the 5p balance just needs writi…" at bounding box center [745, 270] width 638 height 15
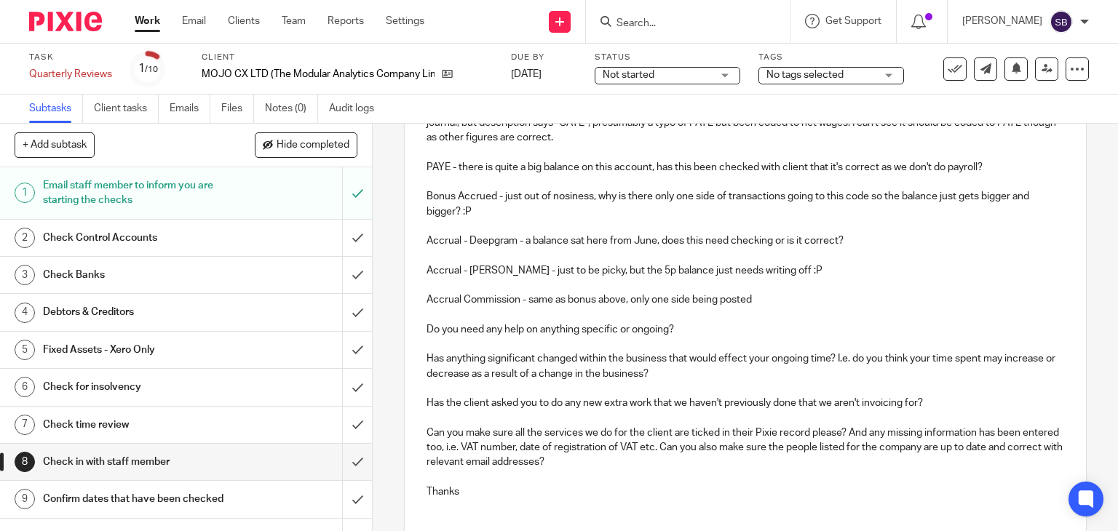
click at [765, 301] on p "Accrual Commission - same as bonus above, only one side being posted" at bounding box center [745, 300] width 638 height 15
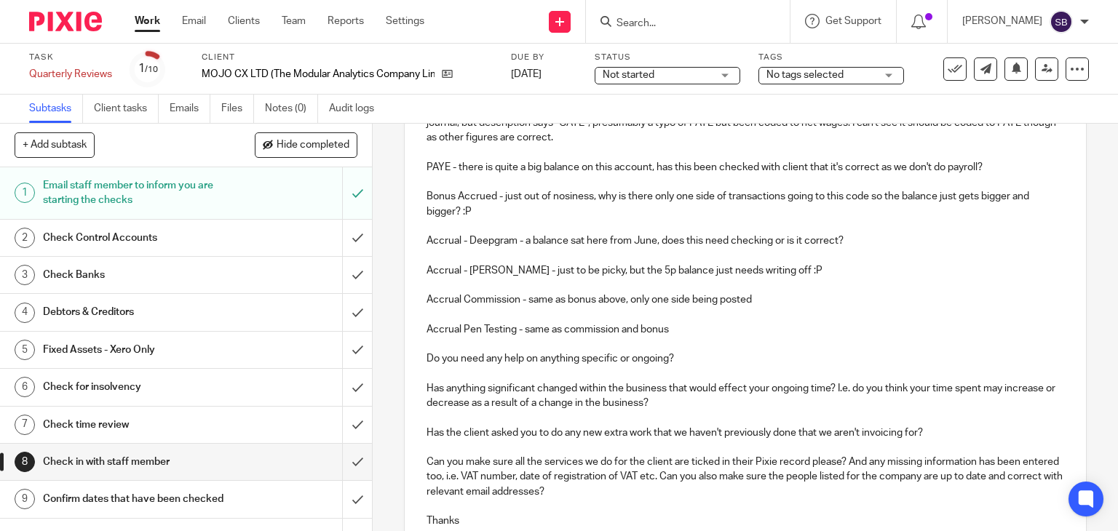
click at [677, 330] on p "Accrual Pen Testing - same as commission and bonus" at bounding box center [745, 329] width 638 height 15
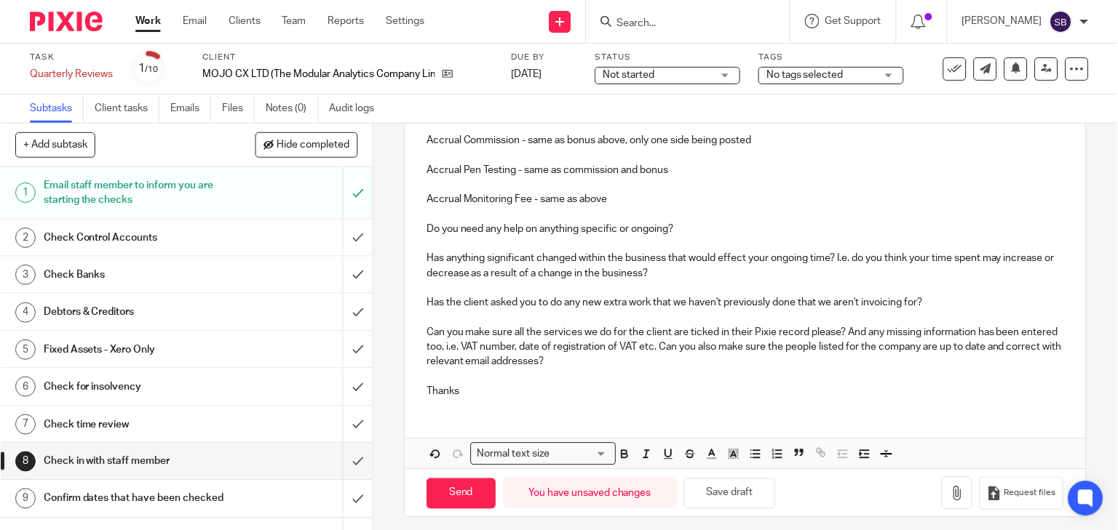
scroll to position [457, 0]
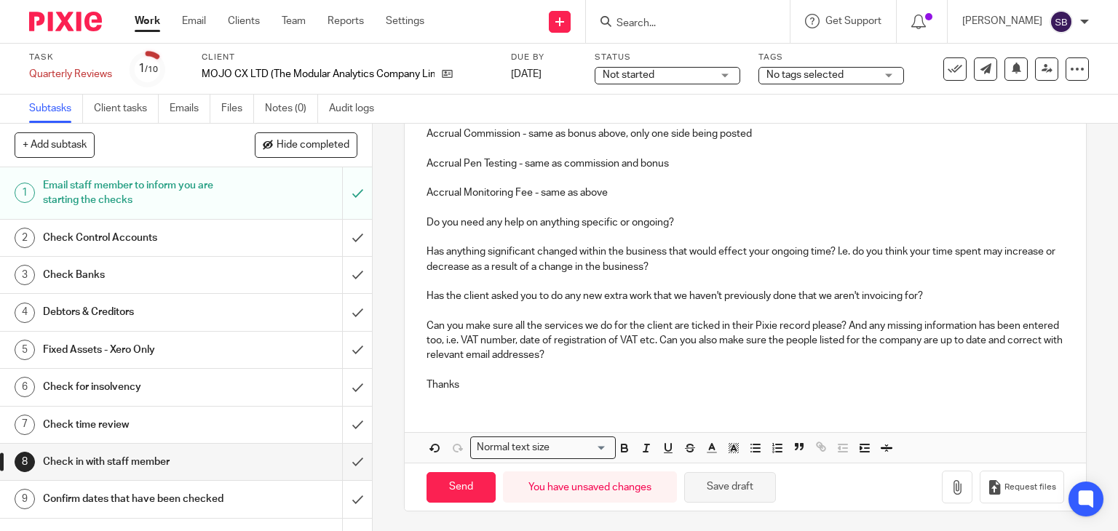
click at [723, 487] on button "Save draft" at bounding box center [730, 487] width 92 height 31
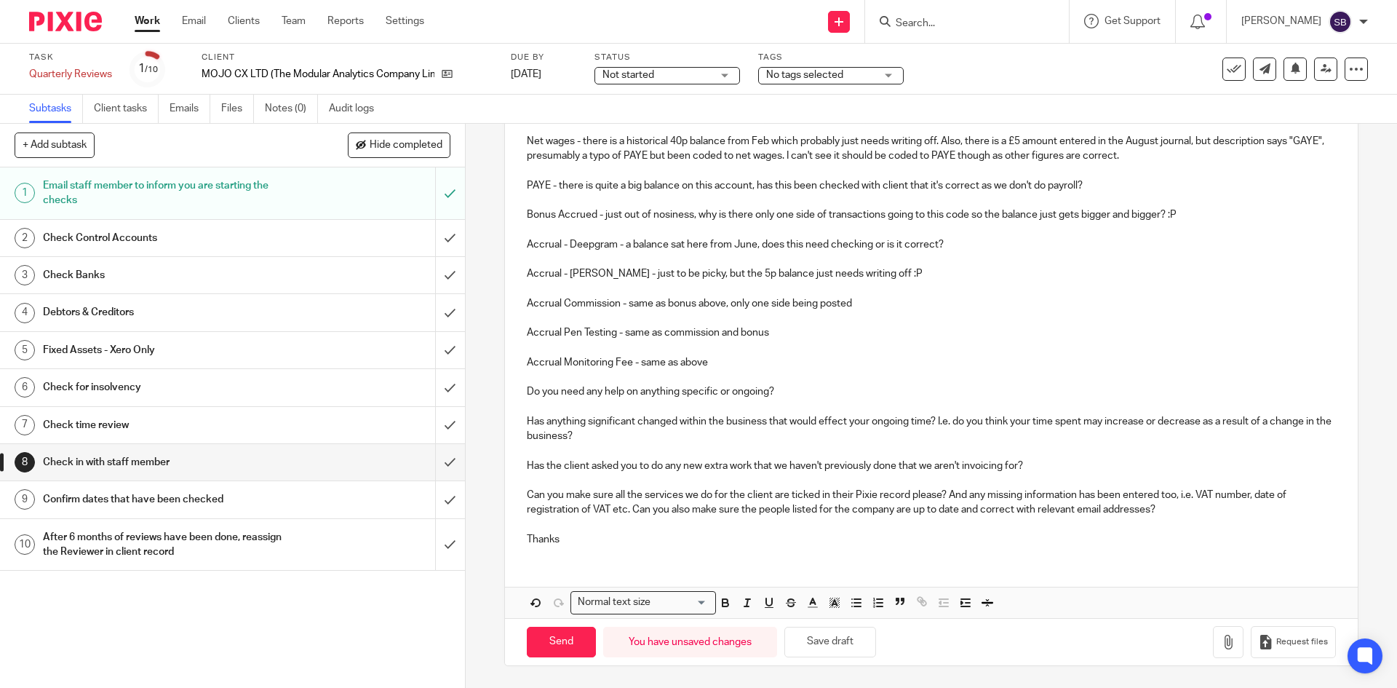
scroll to position [258, 0]
click at [832, 530] on button "Save draft" at bounding box center [830, 642] width 92 height 31
click at [176, 244] on h1 "Check Control Accounts" at bounding box center [169, 238] width 252 height 22
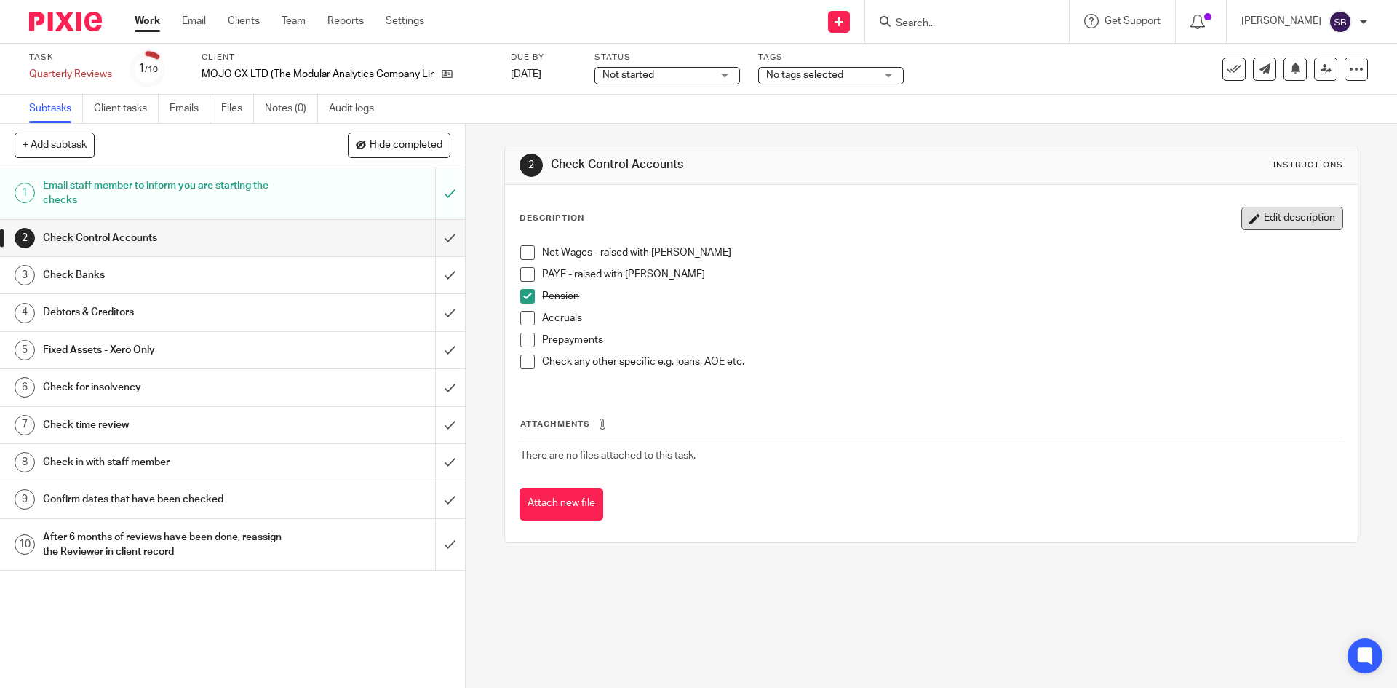
click at [1262, 214] on button "Edit description" at bounding box center [1292, 218] width 102 height 23
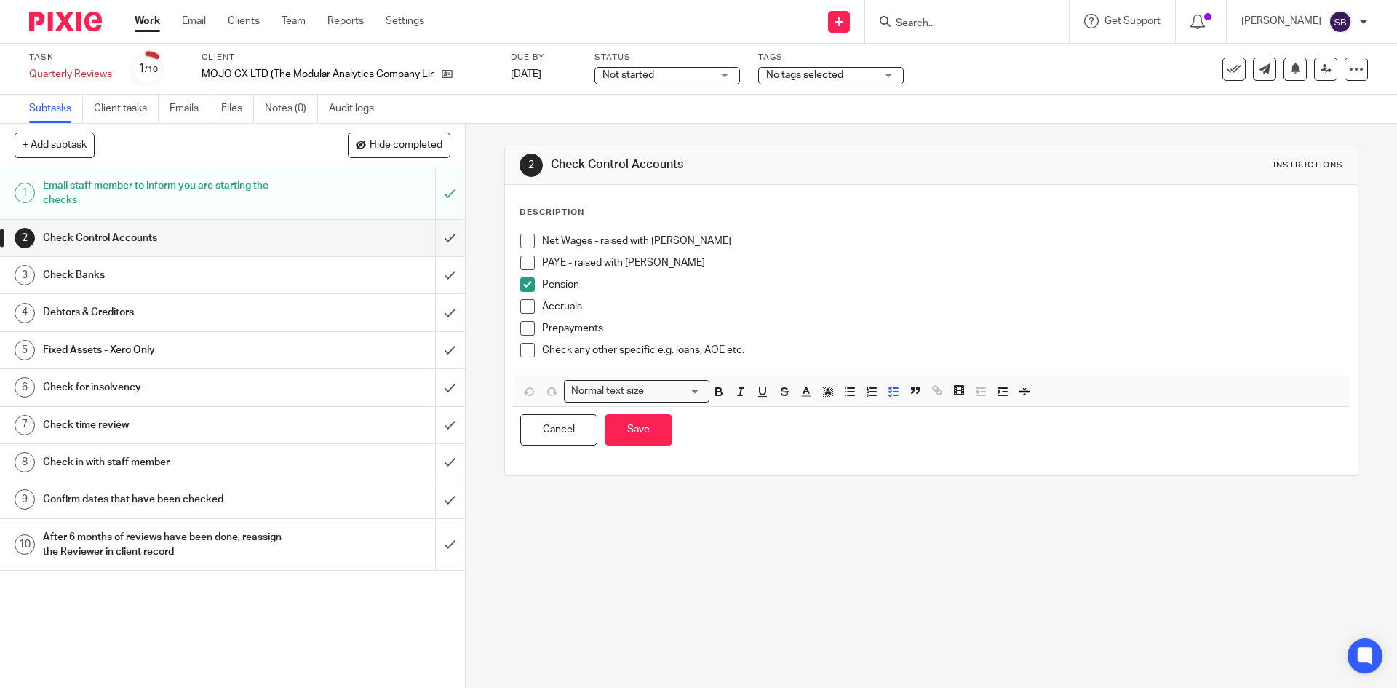
click at [653, 306] on p "Accruals" at bounding box center [942, 306] width 800 height 15
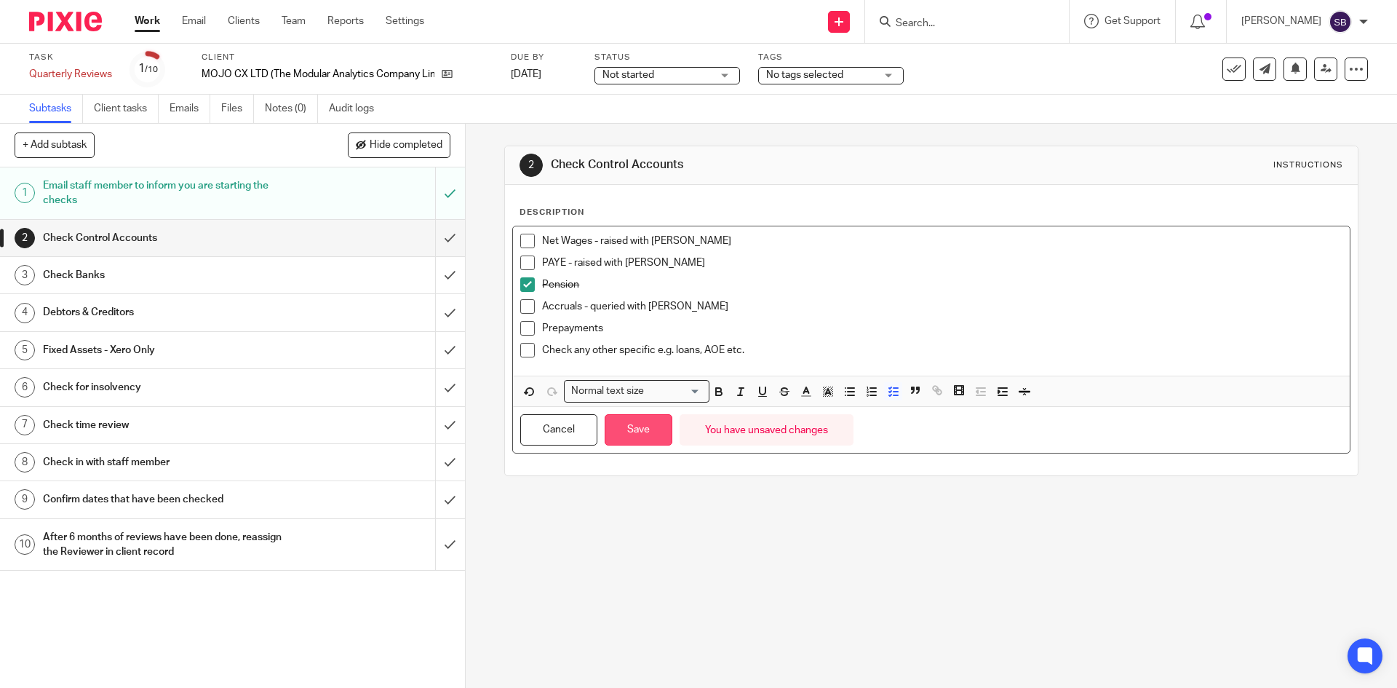
click at [638, 442] on button "Save" at bounding box center [639, 429] width 68 height 31
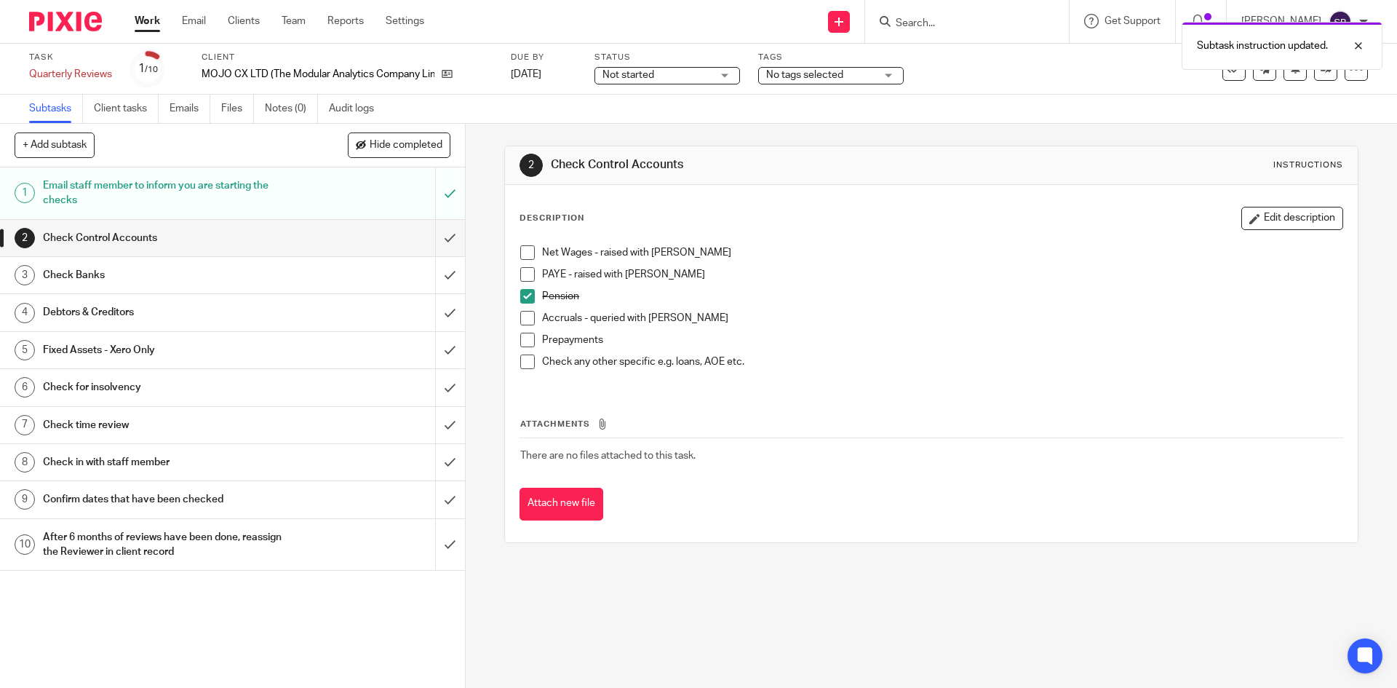
click at [524, 316] on span at bounding box center [527, 318] width 15 height 15
click at [523, 255] on span at bounding box center [527, 252] width 15 height 15
click at [526, 272] on span at bounding box center [527, 274] width 15 height 15
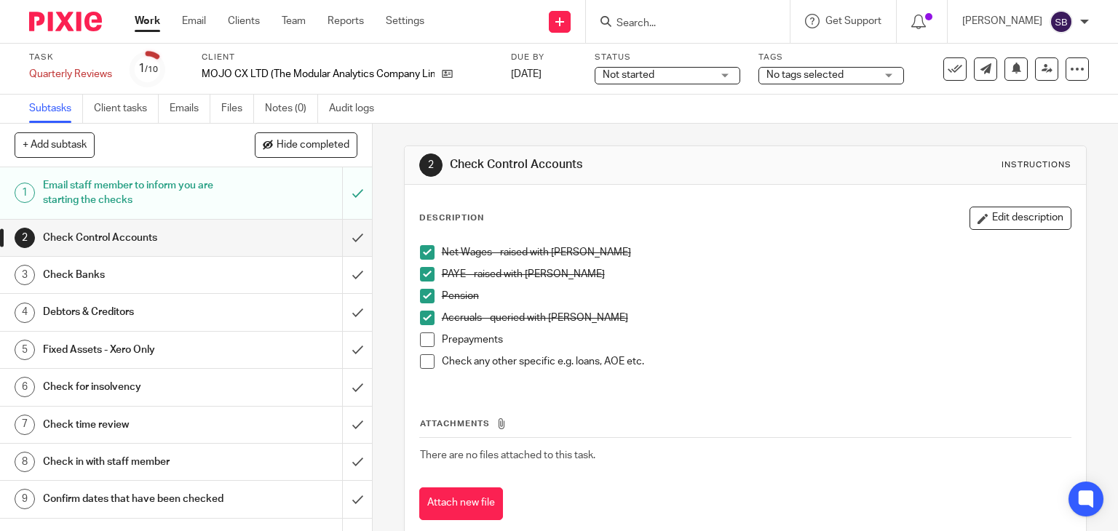
scroll to position [68, 0]
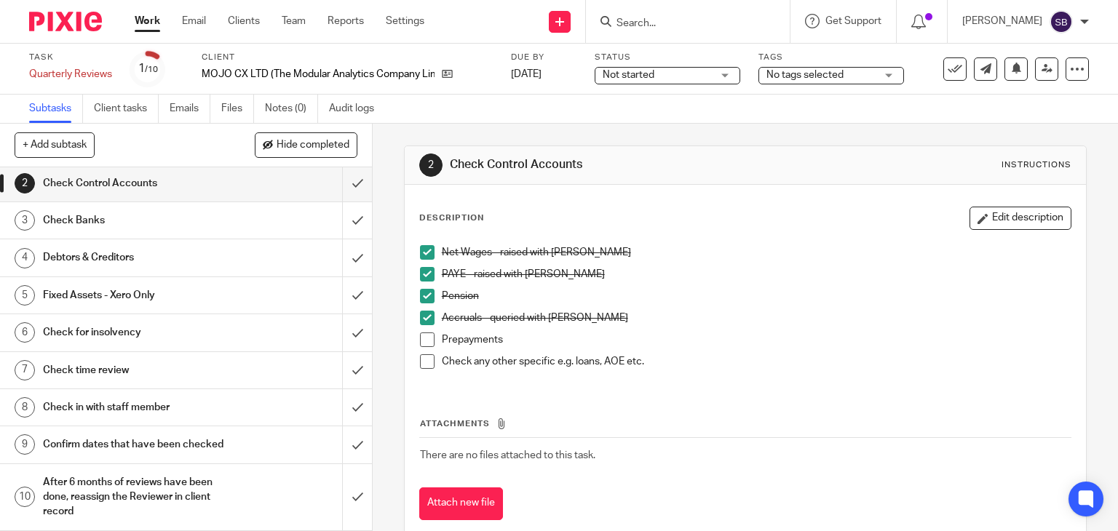
click at [101, 397] on h1 "Check in with staff member" at bounding box center [138, 408] width 190 height 22
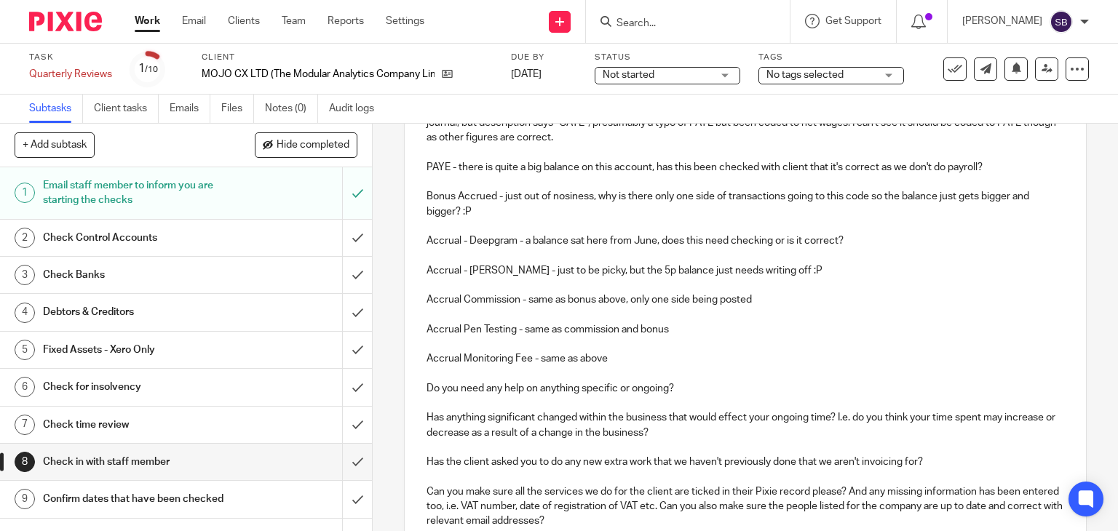
scroll to position [364, 0]
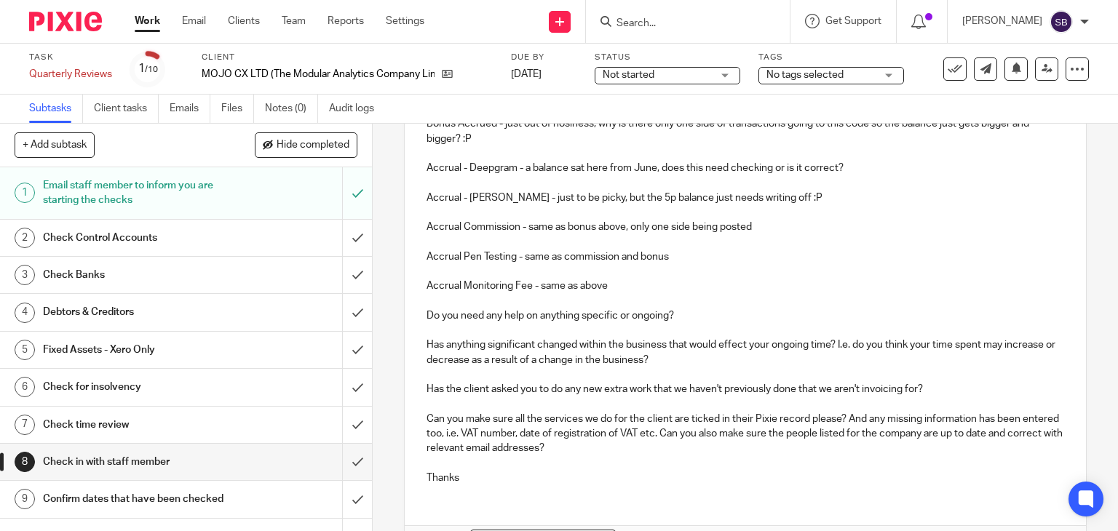
click at [643, 288] on p "Accrual Monitoring Fee - same as above" at bounding box center [745, 286] width 638 height 15
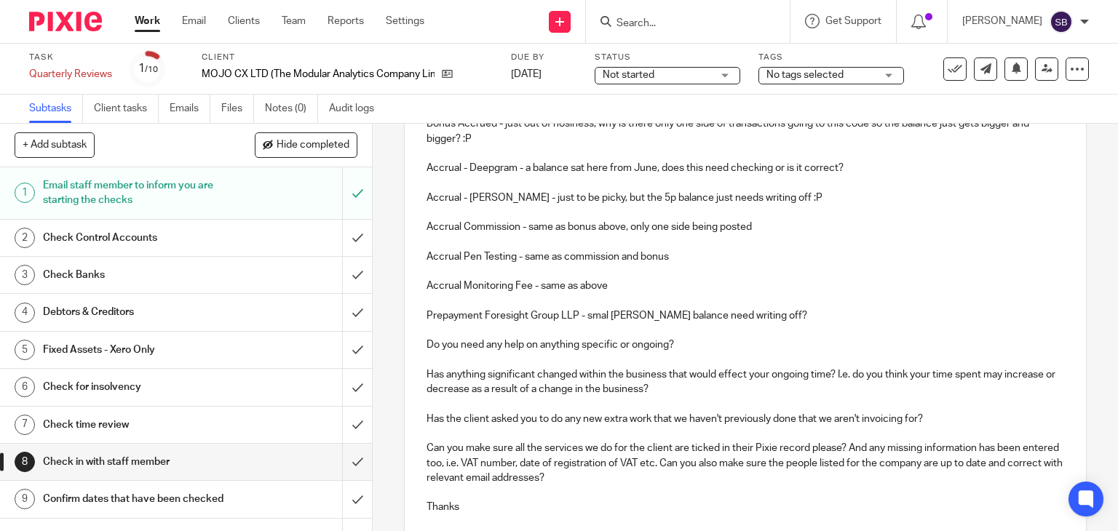
click at [601, 316] on p "Prepayment Foresight Group LLP - smal pence balance need writing off?" at bounding box center [745, 316] width 638 height 15
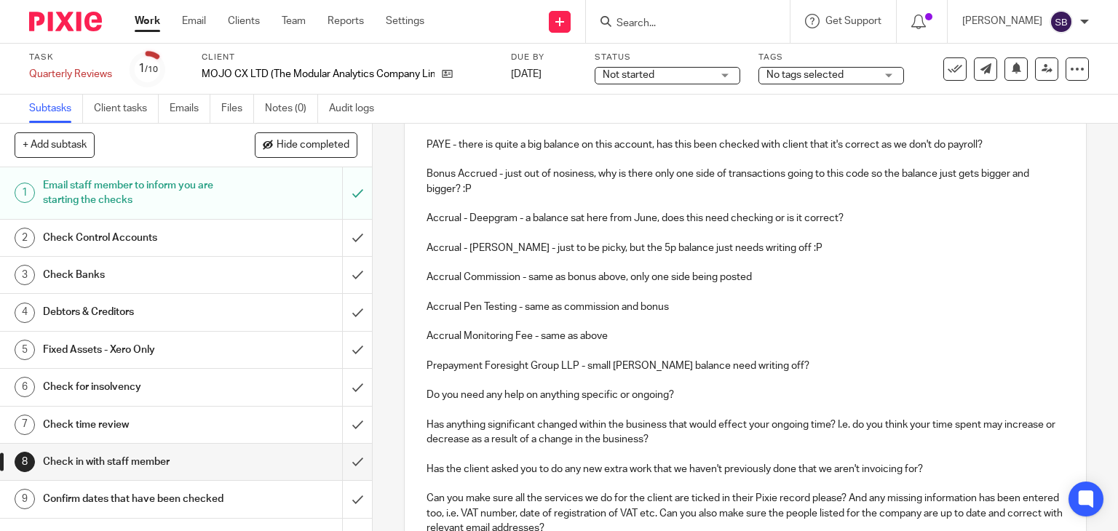
scroll to position [291, 0]
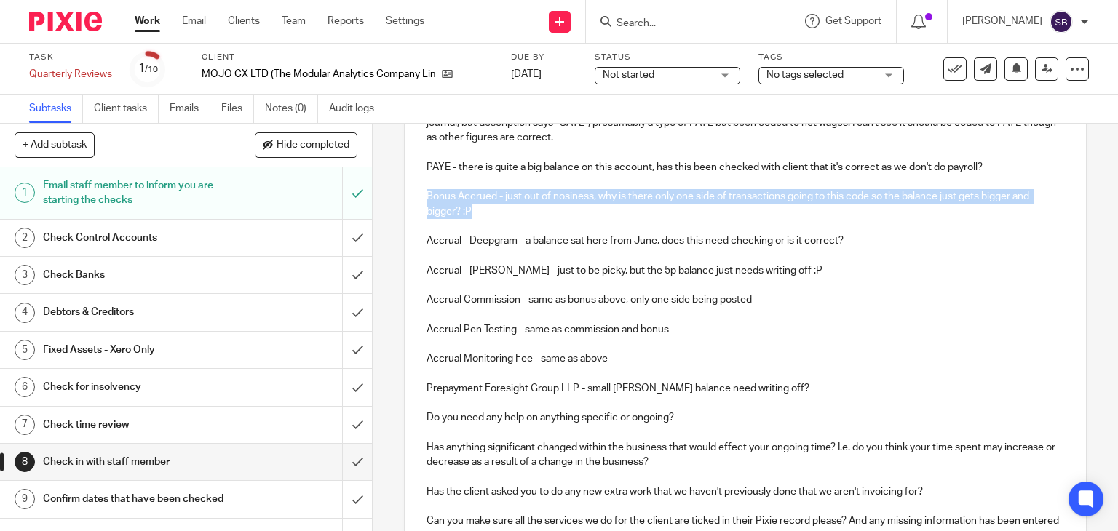
drag, startPoint x: 485, startPoint y: 212, endPoint x: 418, endPoint y: 196, distance: 69.0
click at [418, 196] on div "I have done the quarterly review on MOJO CX LTD (The Modular Analytics Company …" at bounding box center [746, 298] width 682 height 600
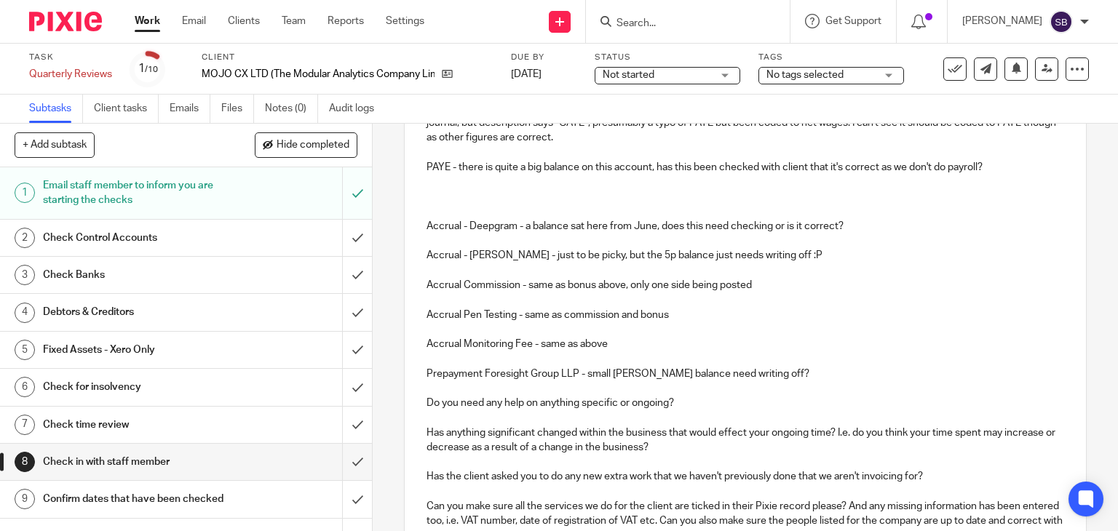
scroll to position [163, 0]
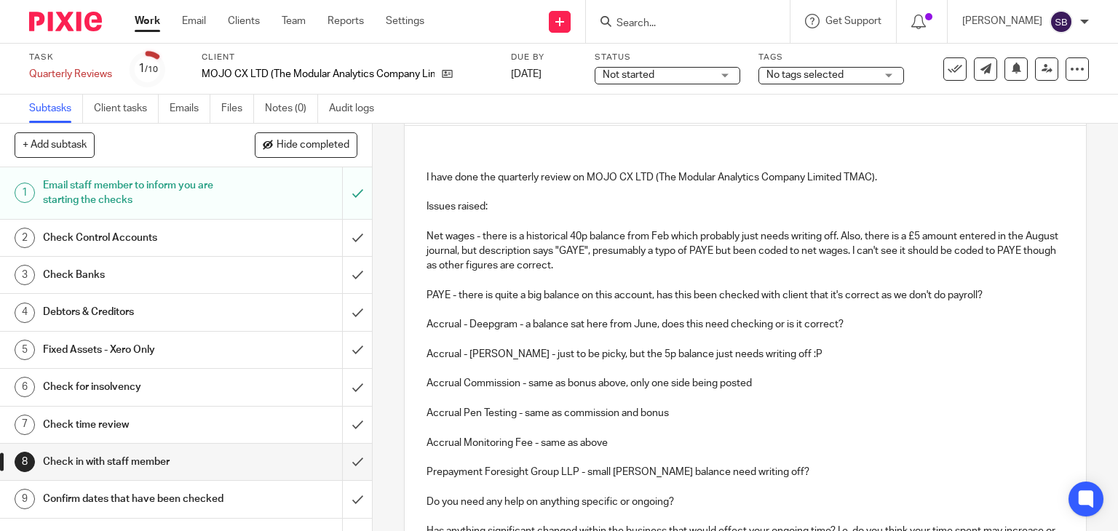
click at [990, 292] on p "PAYE - there is quite a big balance on this account, has this been checked with…" at bounding box center [745, 295] width 638 height 15
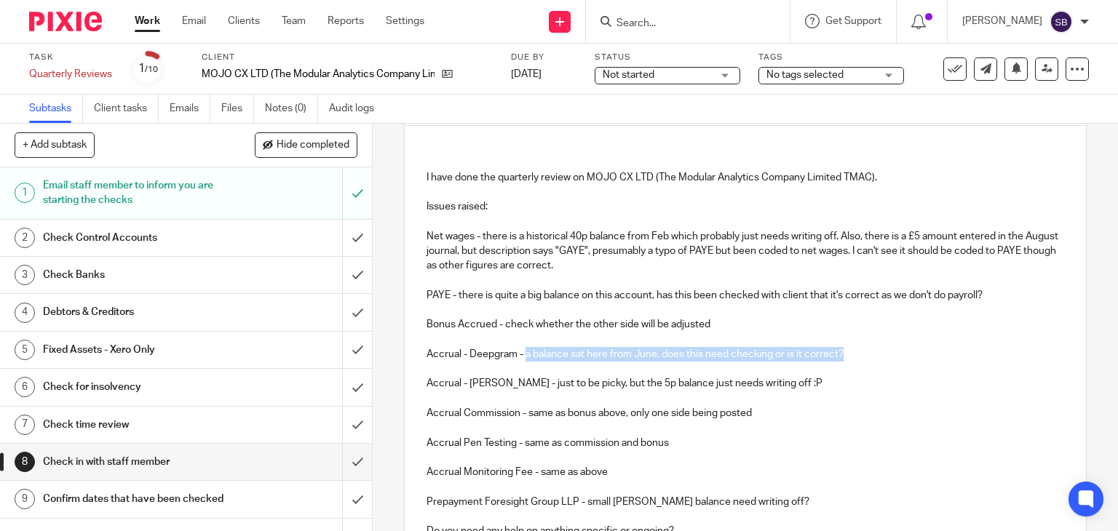
drag, startPoint x: 845, startPoint y: 351, endPoint x: 525, endPoint y: 357, distance: 320.2
click at [523, 357] on p "Accrual - Deepgram - a balance sat here from June, does this need checking or i…" at bounding box center [745, 354] width 638 height 15
click at [606, 354] on p "Accrual - Deepgram - Opposite journal frm Apr 24 hasn't been posted" at bounding box center [745, 354] width 638 height 15
click at [800, 376] on p "Accrual - [PERSON_NAME] - just to be picky, but the 5p balance just needs writi…" at bounding box center [745, 383] width 638 height 15
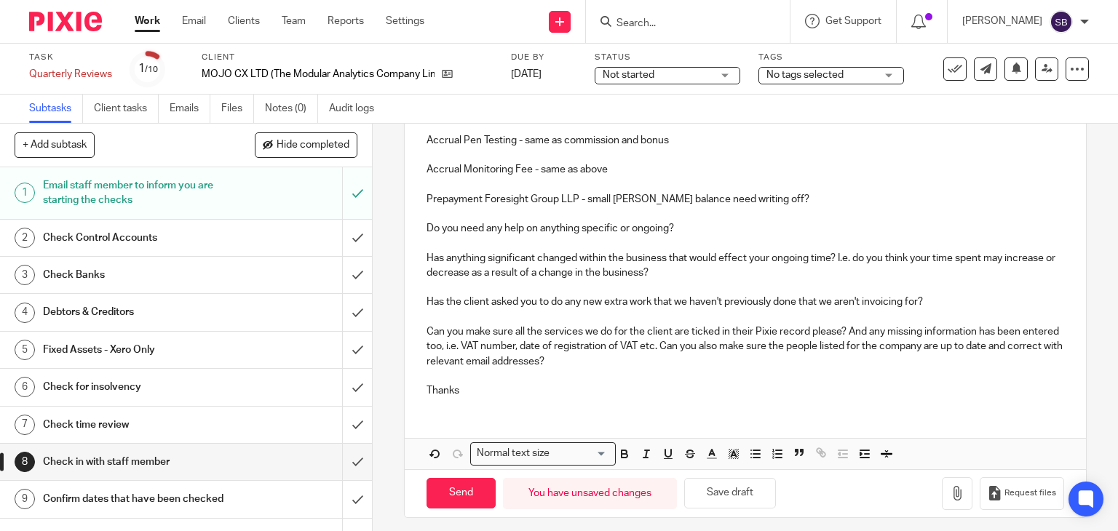
scroll to position [472, 0]
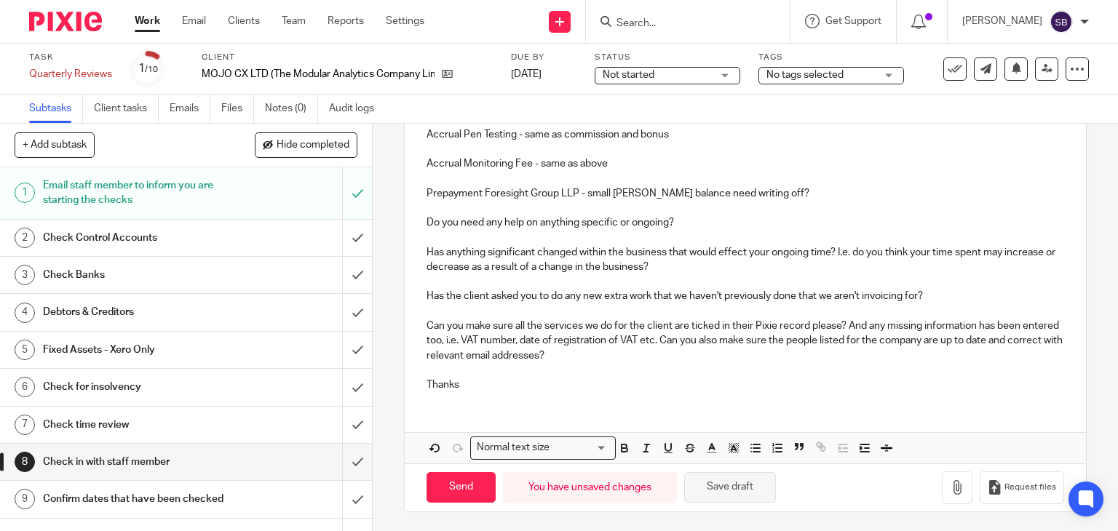
click at [725, 484] on button "Save draft" at bounding box center [730, 487] width 92 height 31
click at [148, 239] on h1 "Check Control Accounts" at bounding box center [138, 238] width 190 height 22
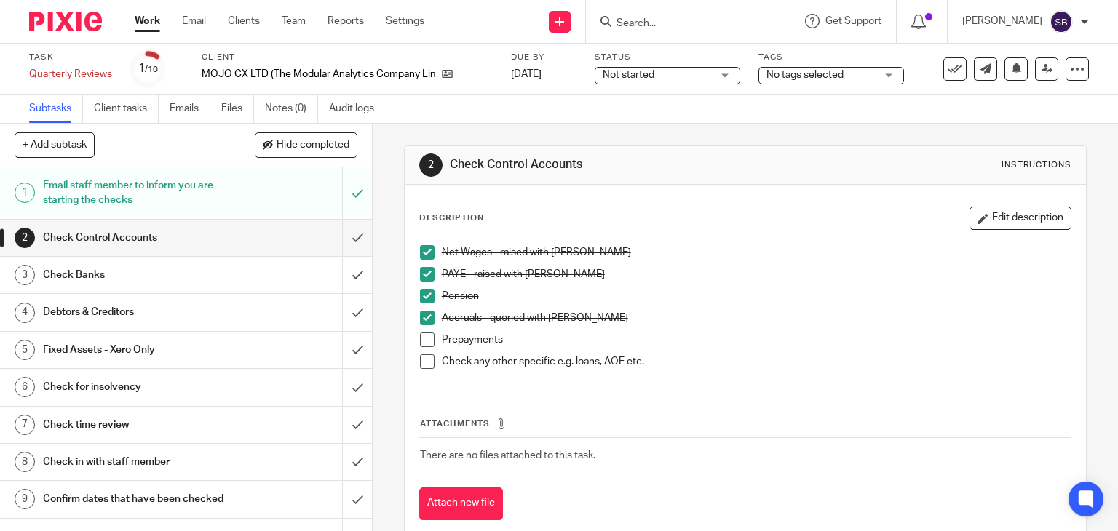
click at [420, 336] on span at bounding box center [427, 340] width 15 height 15
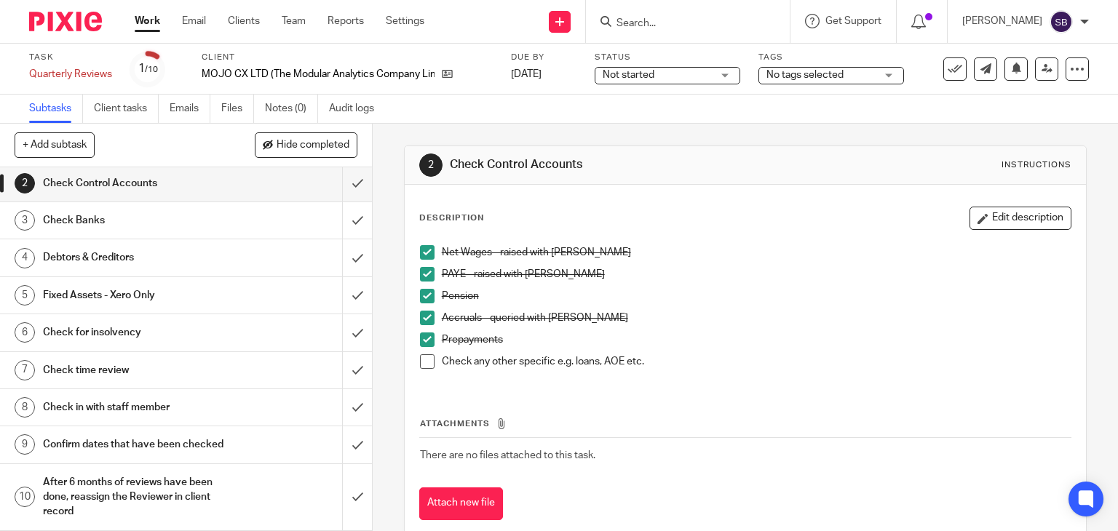
click at [94, 397] on h1 "Check in with staff member" at bounding box center [138, 408] width 190 height 22
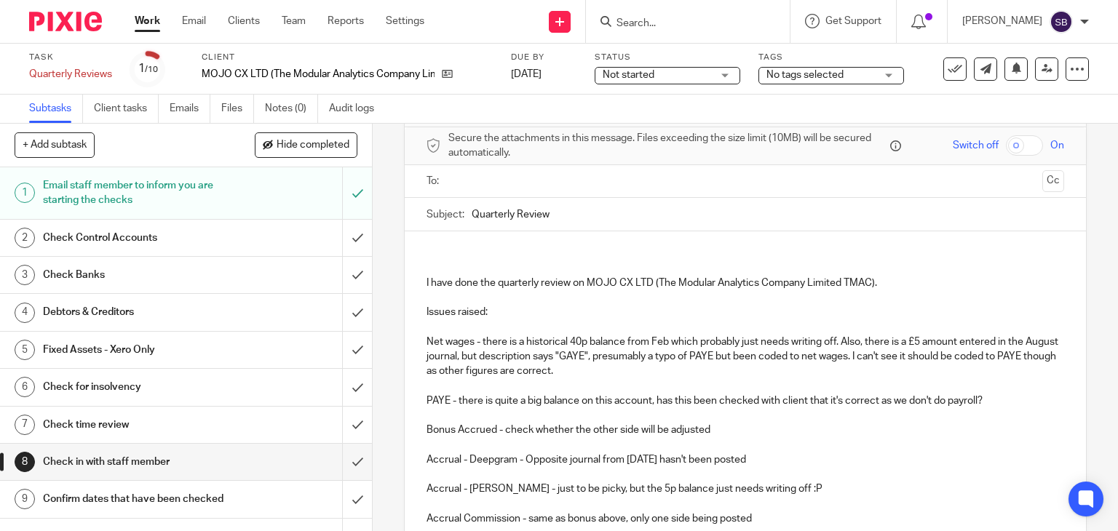
scroll to position [73, 0]
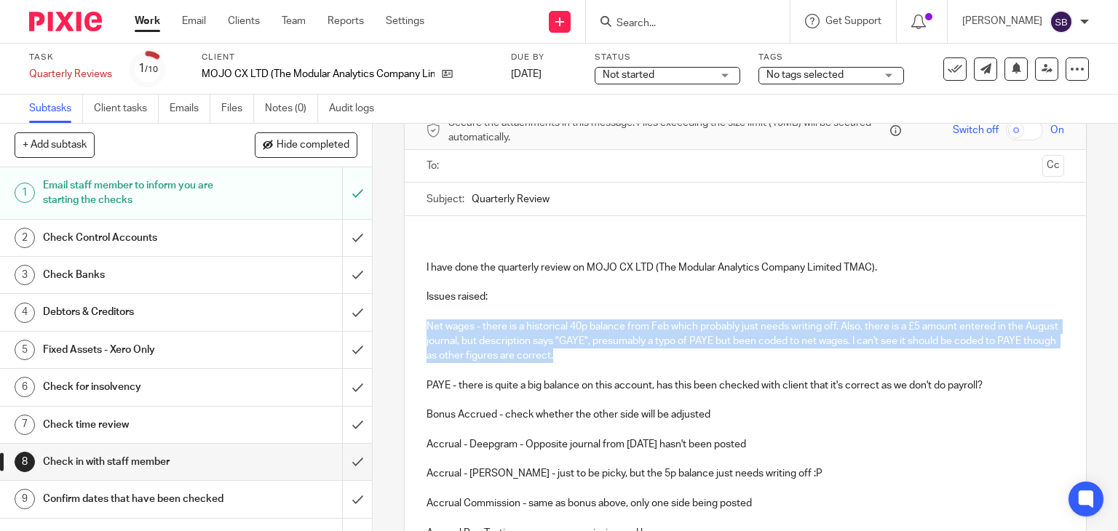
drag, startPoint x: 620, startPoint y: 359, endPoint x: 422, endPoint y: 325, distance: 200.9
click at [426, 325] on p "Net wages - there is a historical 40p balance from Feb which probably just need…" at bounding box center [745, 341] width 638 height 44
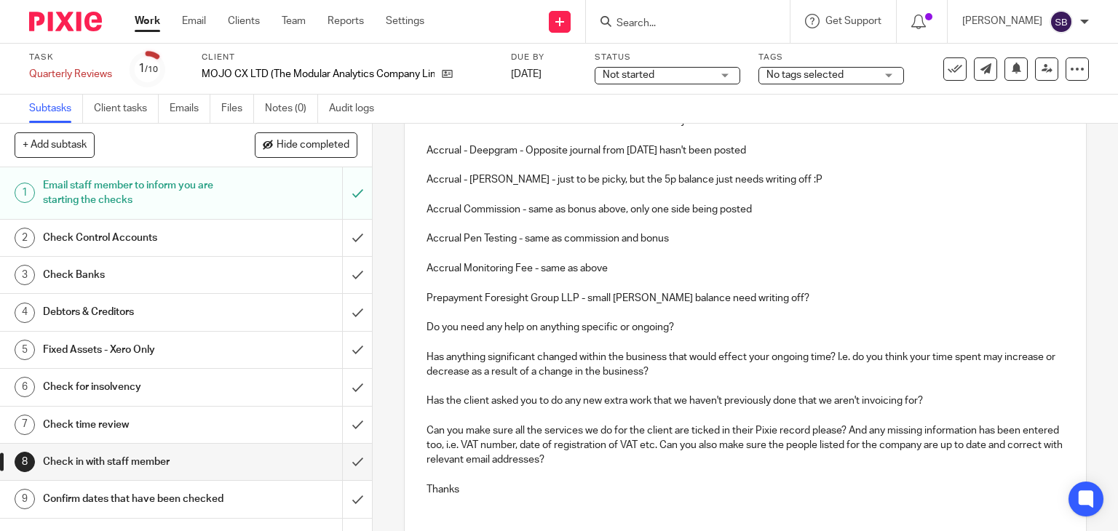
scroll to position [413, 0]
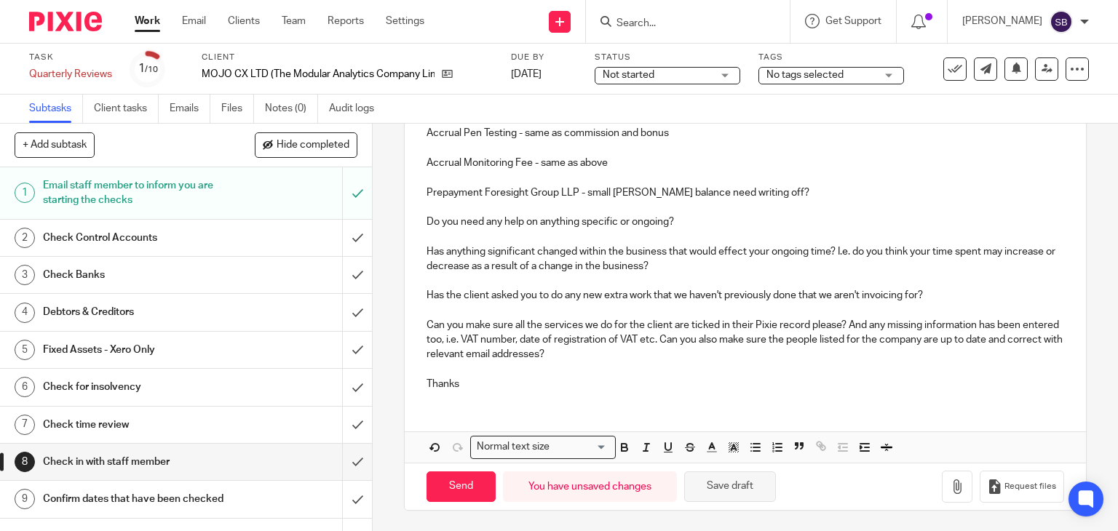
click at [701, 492] on button "Save draft" at bounding box center [730, 487] width 92 height 31
click at [771, 193] on p "Prepayment Foresight Group LLP - small pence balance need writing off?" at bounding box center [745, 193] width 638 height 15
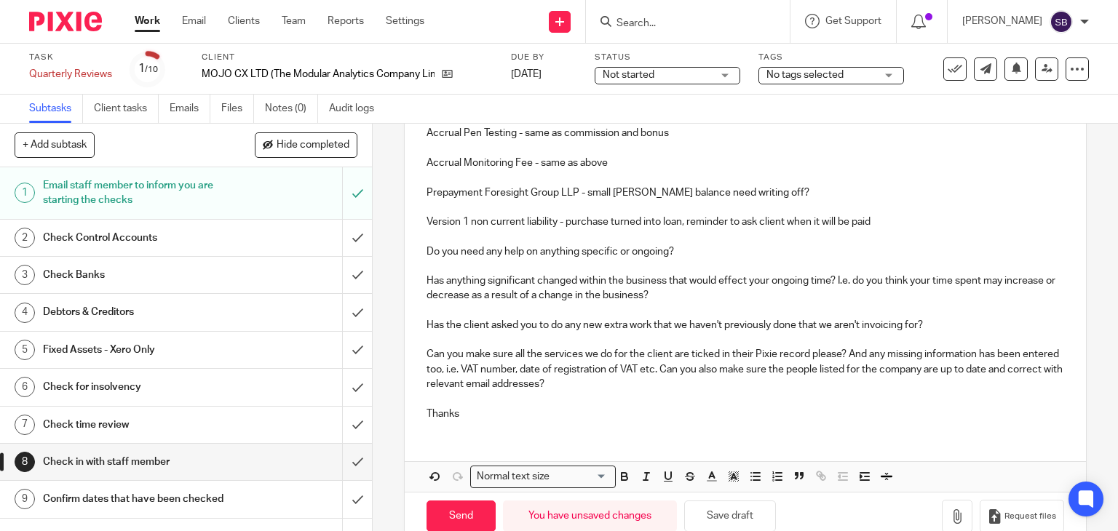
click at [886, 220] on p "Version 1 non current liability - purchase turned into loan, reminder to ask cl…" at bounding box center [745, 222] width 638 height 15
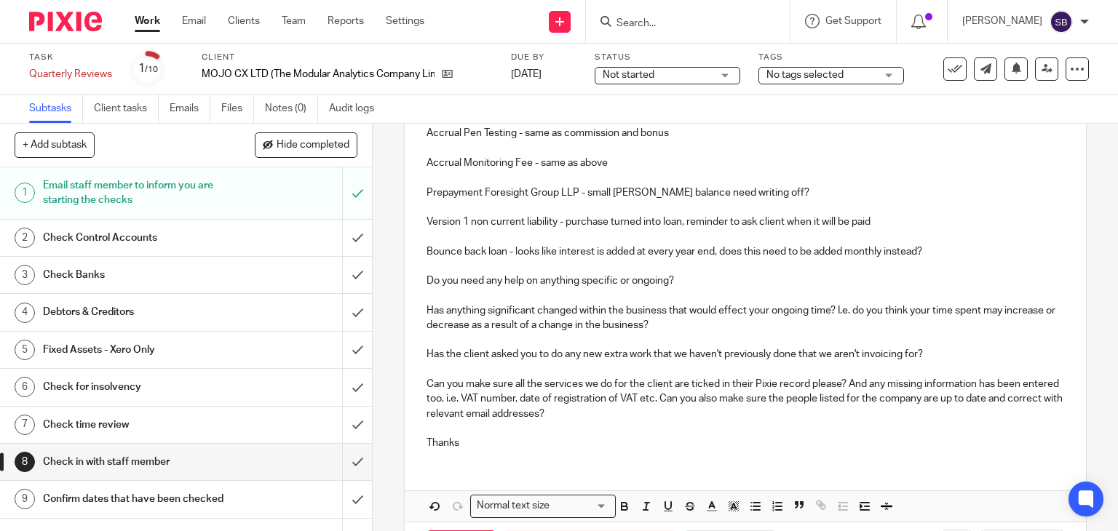
click at [920, 249] on p "Bounce back loan - looks like interest is added at every year end, does this ne…" at bounding box center [745, 251] width 638 height 15
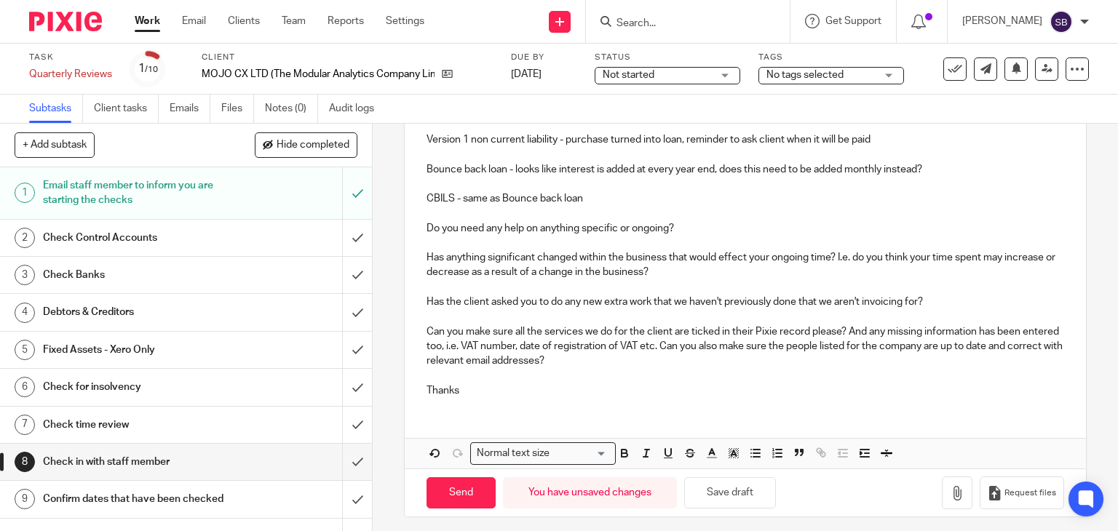
scroll to position [501, 0]
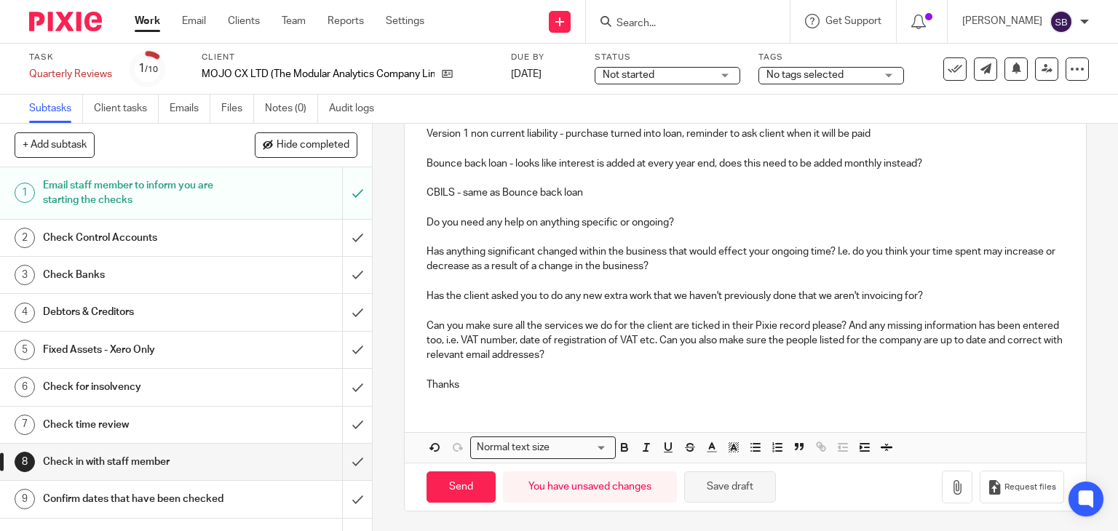
click at [729, 484] on button "Save draft" at bounding box center [730, 487] width 92 height 31
click at [204, 236] on h1 "Check Control Accounts" at bounding box center [138, 238] width 190 height 22
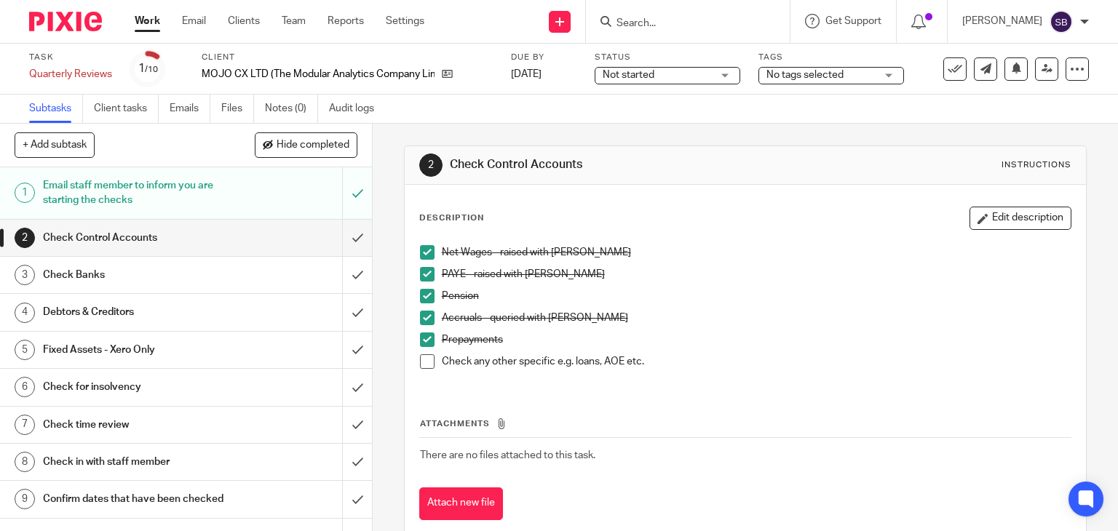
click at [425, 362] on span at bounding box center [427, 361] width 15 height 15
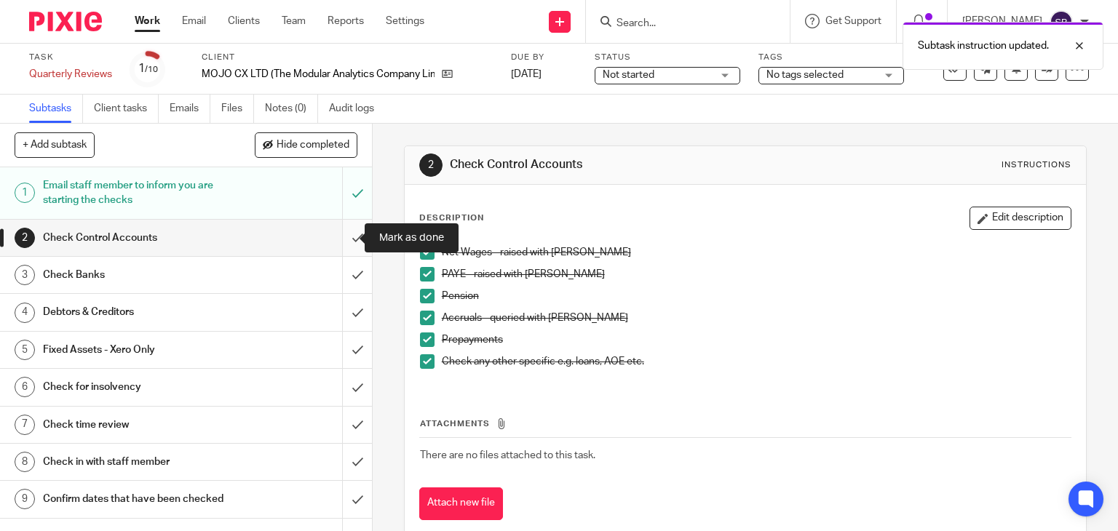
click at [340, 239] on input "submit" at bounding box center [186, 238] width 372 height 36
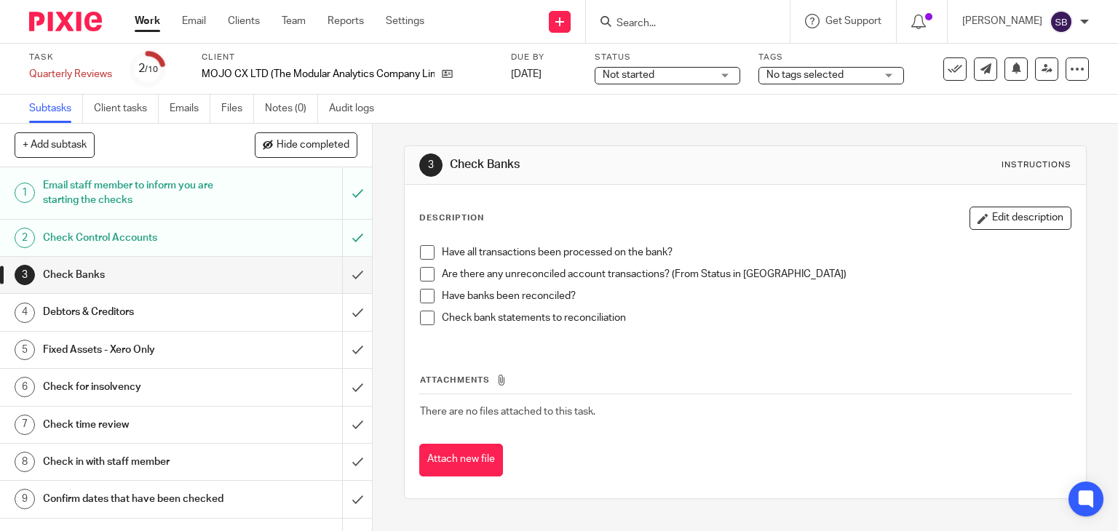
click at [413, 243] on div "Have all transactions been processed on the bank? Are there any unreconciled ac…" at bounding box center [746, 291] width 666 height 106
click at [422, 271] on span at bounding box center [427, 274] width 15 height 15
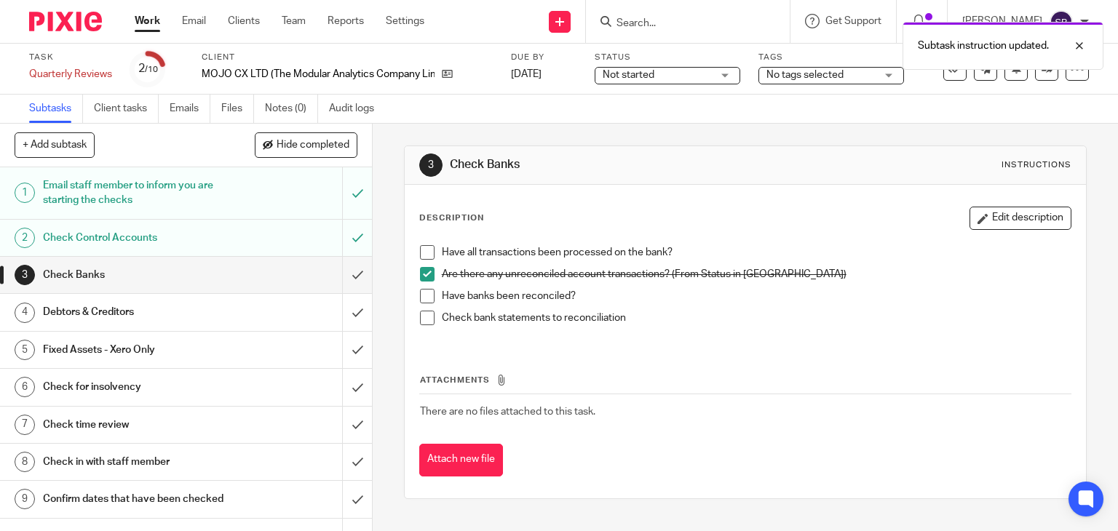
click at [423, 249] on span at bounding box center [427, 252] width 15 height 15
click at [424, 292] on span at bounding box center [427, 296] width 15 height 15
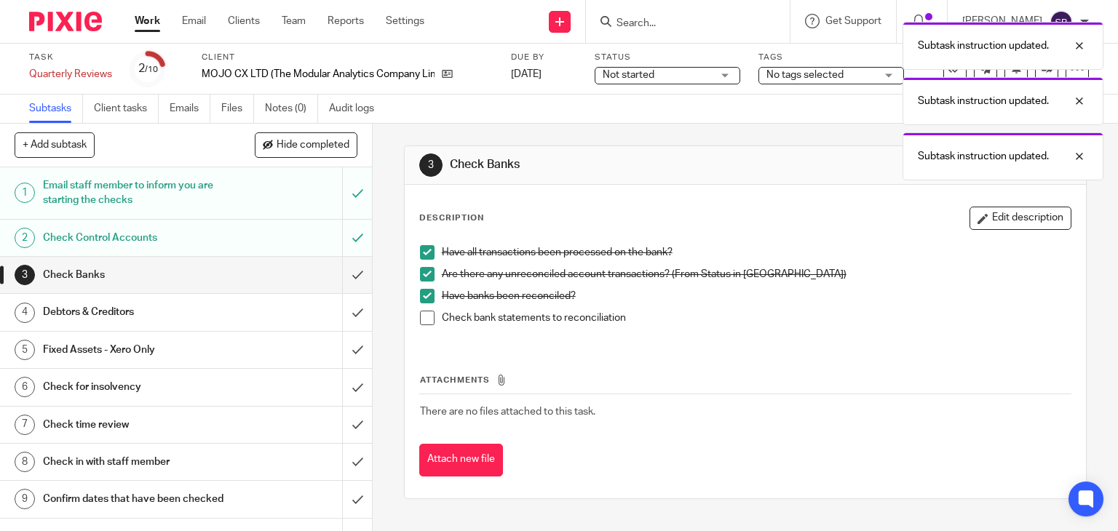
click at [422, 319] on span at bounding box center [427, 318] width 15 height 15
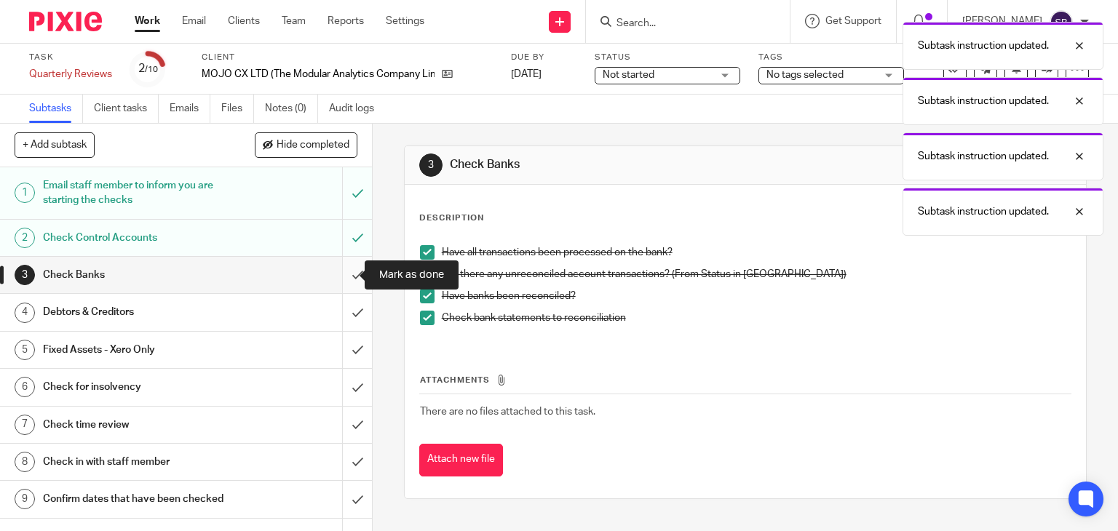
click at [343, 271] on input "submit" at bounding box center [186, 275] width 372 height 36
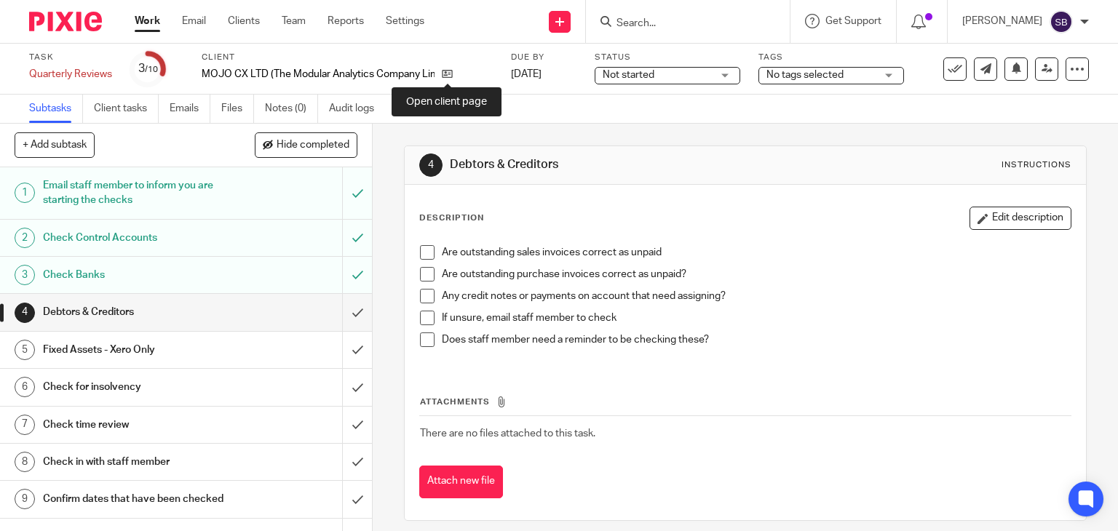
drag, startPoint x: 447, startPoint y: 76, endPoint x: 527, endPoint y: 62, distance: 81.4
click at [447, 76] on icon at bounding box center [447, 73] width 11 height 11
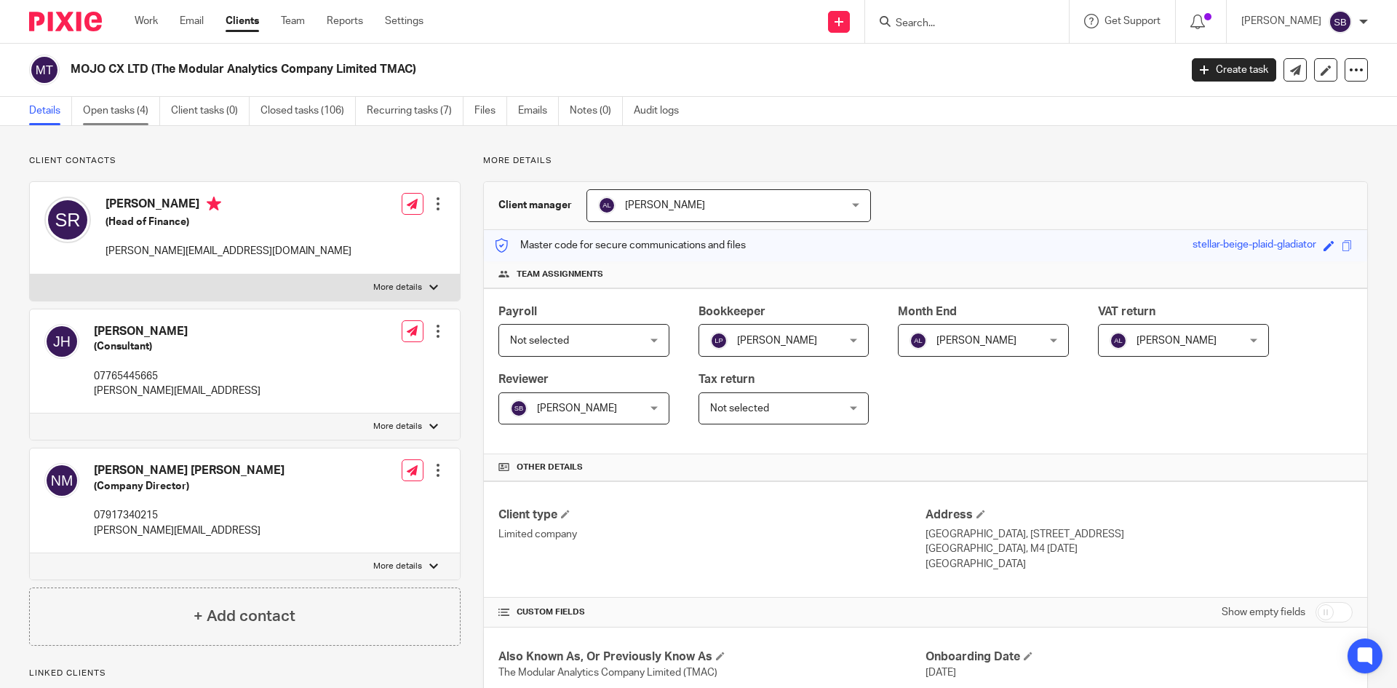
click at [118, 116] on link "Open tasks (4)" at bounding box center [121, 111] width 77 height 28
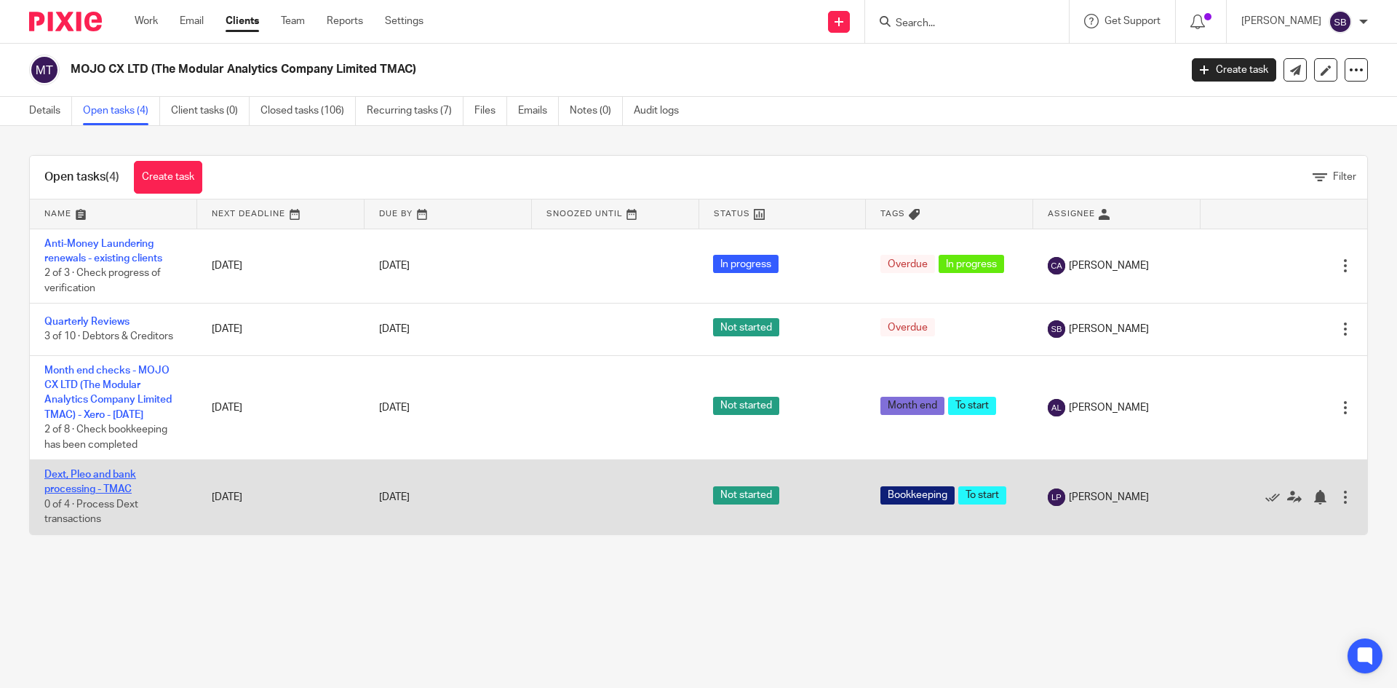
click at [105, 480] on link "Dext, Pleo and bank processing - TMAC" at bounding box center [90, 481] width 92 height 25
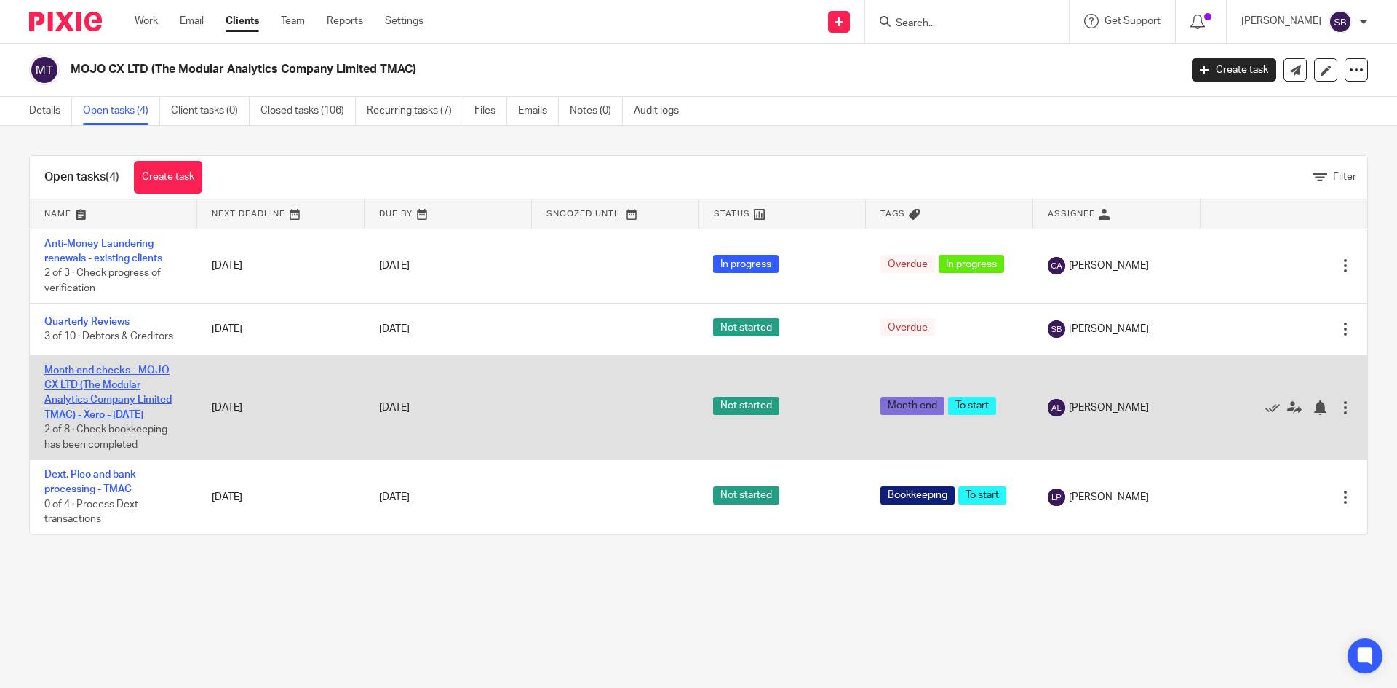
click at [116, 389] on link "Month end checks - MOJO CX LTD (The Modular Analytics Company Limited TMAC) - X…" at bounding box center [107, 392] width 127 height 55
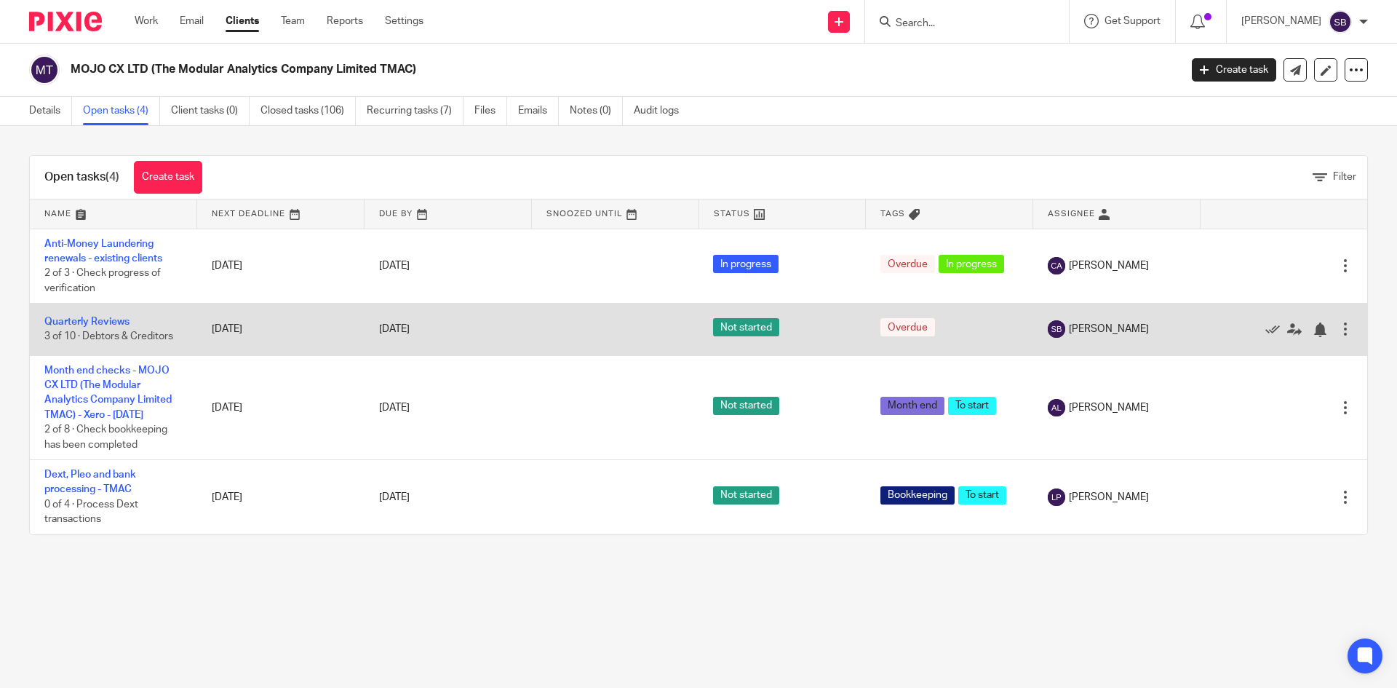
drag, startPoint x: 76, startPoint y: 319, endPoint x: 111, endPoint y: 306, distance: 36.9
click at [76, 319] on link "Quarterly Reviews" at bounding box center [86, 322] width 85 height 10
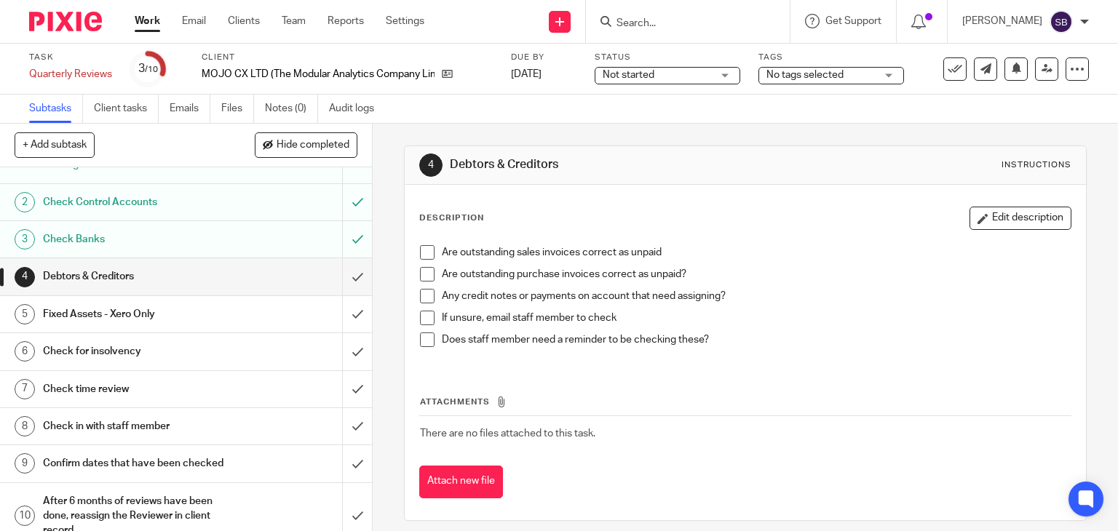
scroll to position [68, 0]
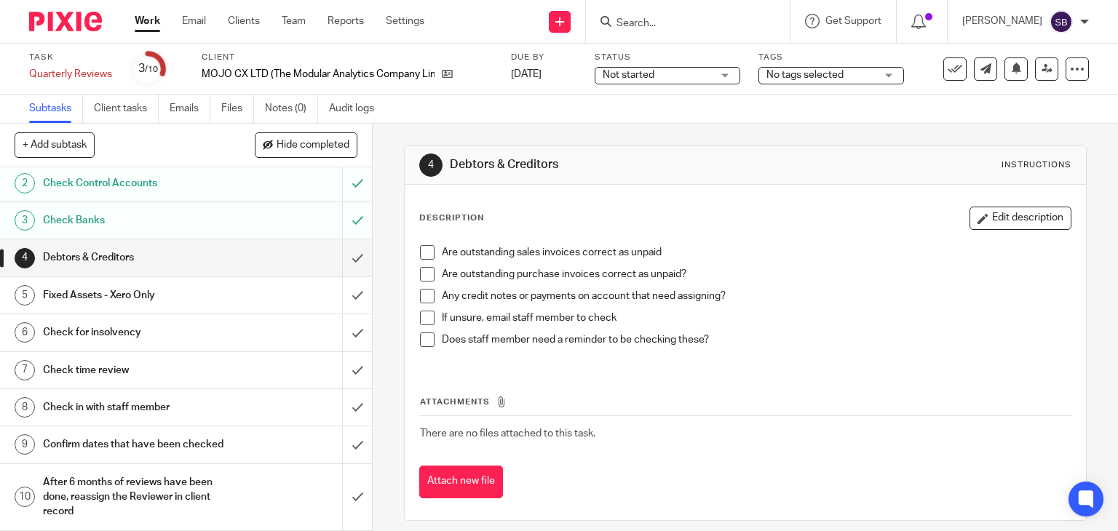
click at [151, 397] on h1 "Check in with staff member" at bounding box center [138, 408] width 190 height 22
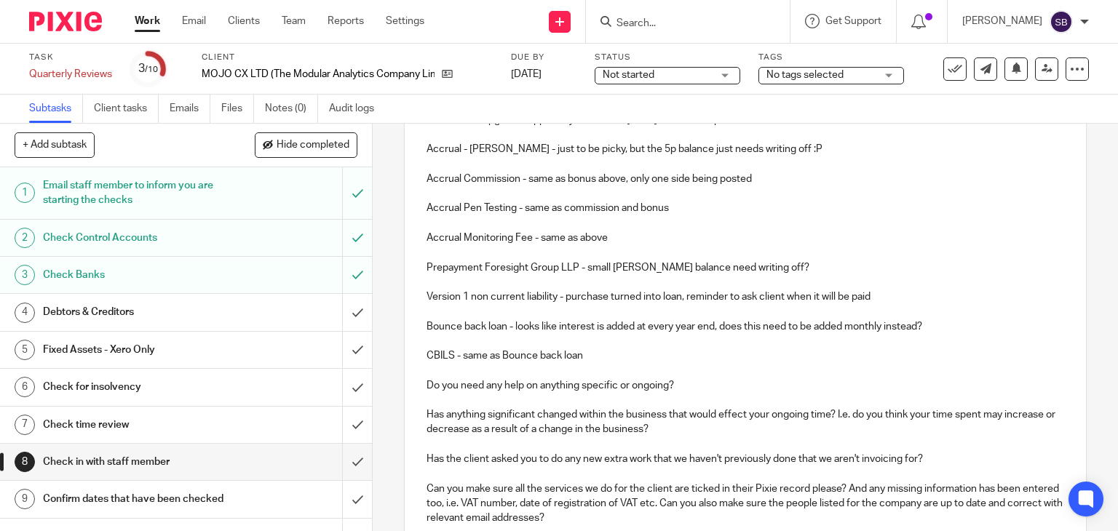
scroll to position [364, 0]
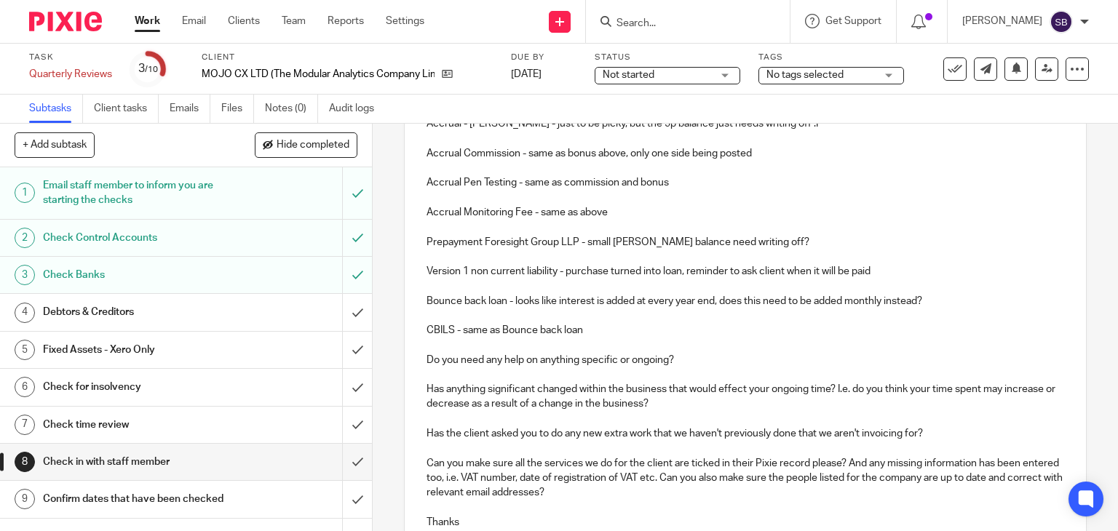
click at [597, 328] on p "CBILS - same as Bounce back loan" at bounding box center [745, 330] width 638 height 15
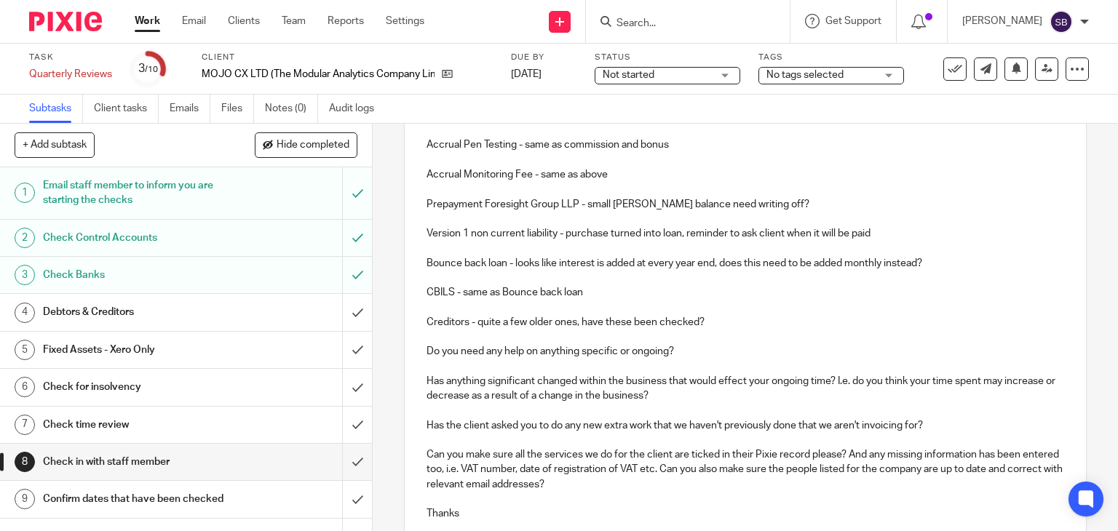
scroll to position [437, 0]
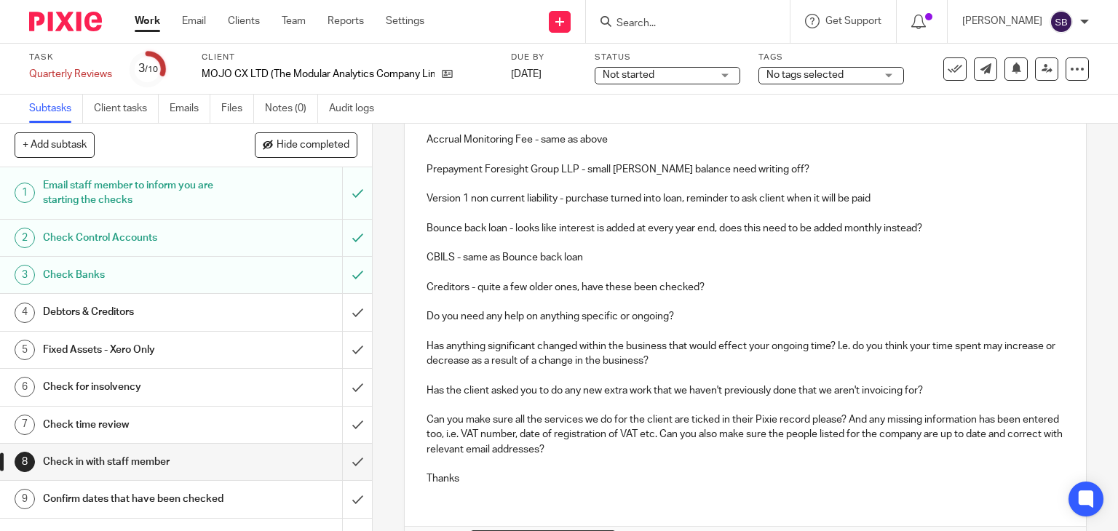
click at [708, 283] on p "Creditors - quite a few older ones, have these been checked?" at bounding box center [745, 287] width 638 height 15
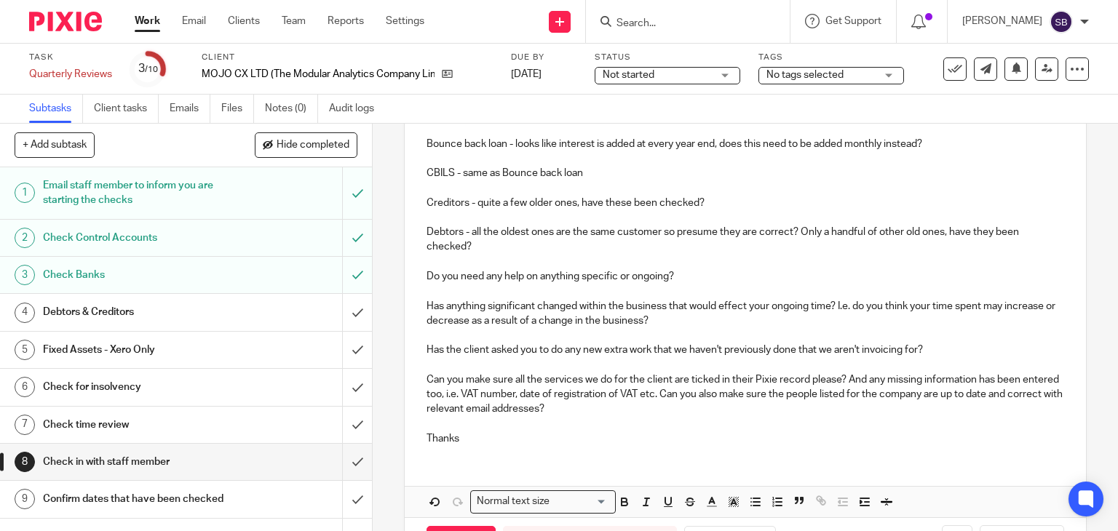
scroll to position [576, 0]
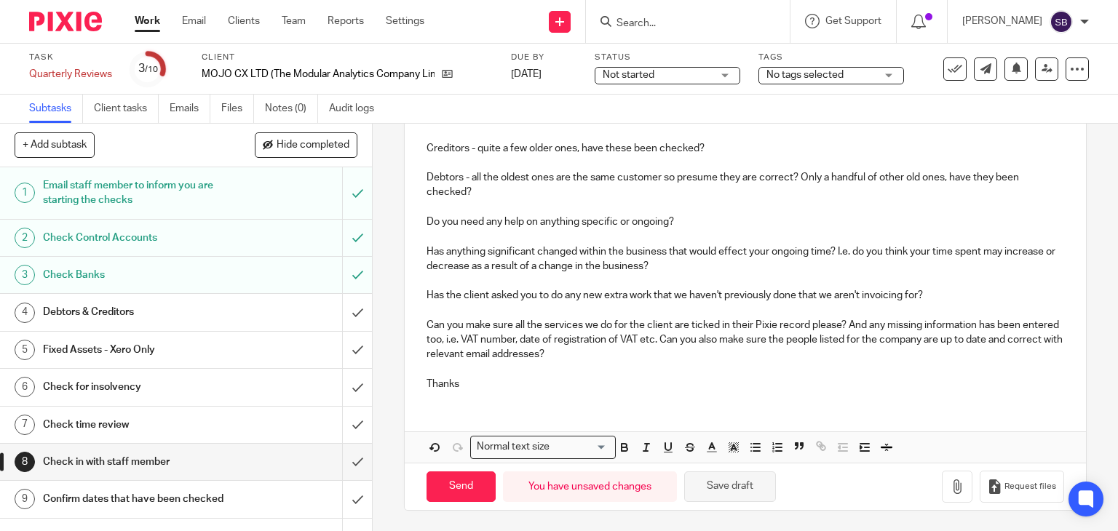
click at [731, 481] on button "Save draft" at bounding box center [730, 487] width 92 height 31
click at [111, 312] on h1 "Debtors & Creditors" at bounding box center [138, 312] width 190 height 22
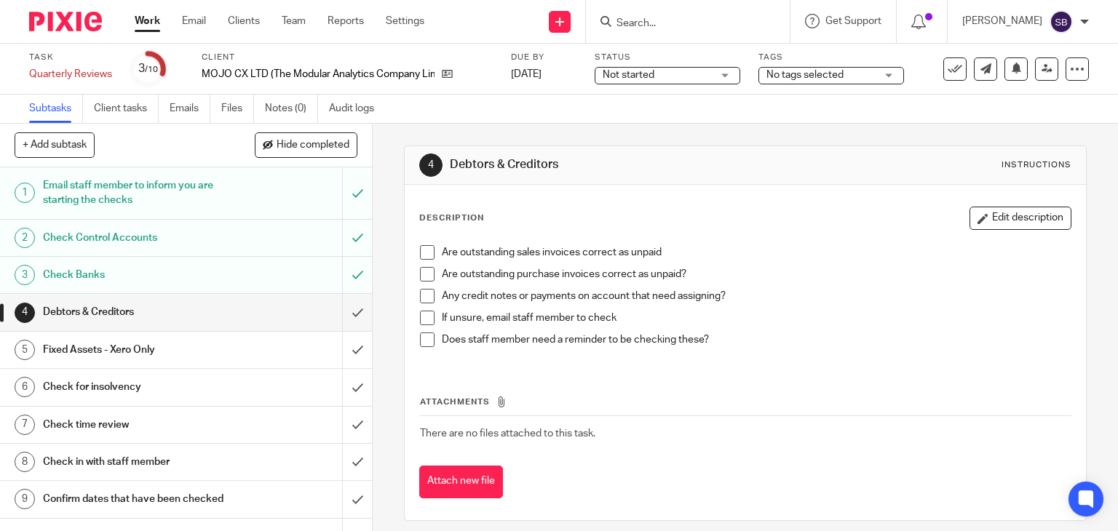
click at [716, 340] on p "Does staff member need a reminder to be checking these?" at bounding box center [756, 340] width 629 height 15
click at [1006, 223] on button "Edit description" at bounding box center [1020, 218] width 102 height 23
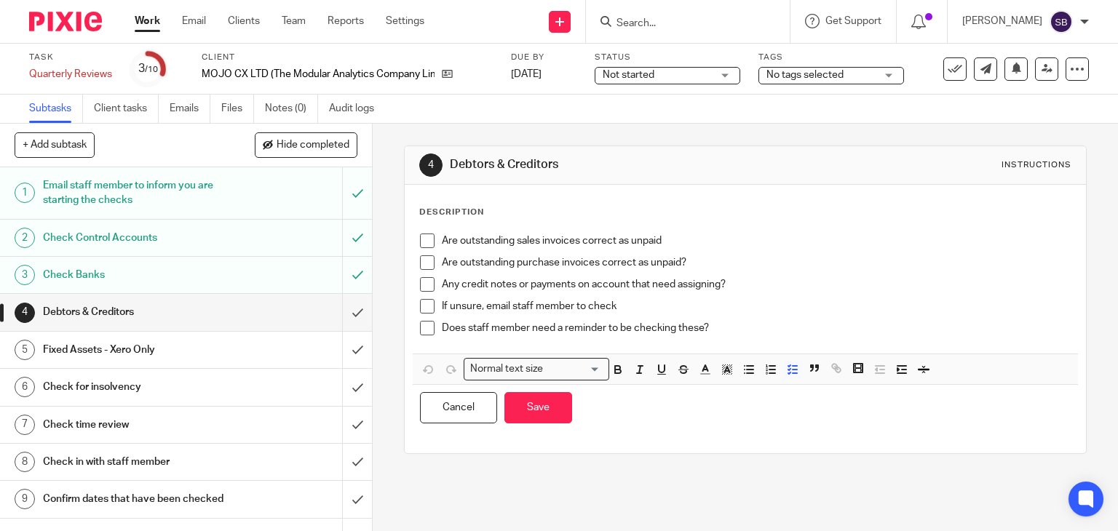
drag, startPoint x: 716, startPoint y: 329, endPoint x: 725, endPoint y: 330, distance: 8.8
click at [722, 329] on p "Does staff member need a reminder to be checking these?" at bounding box center [756, 328] width 629 height 15
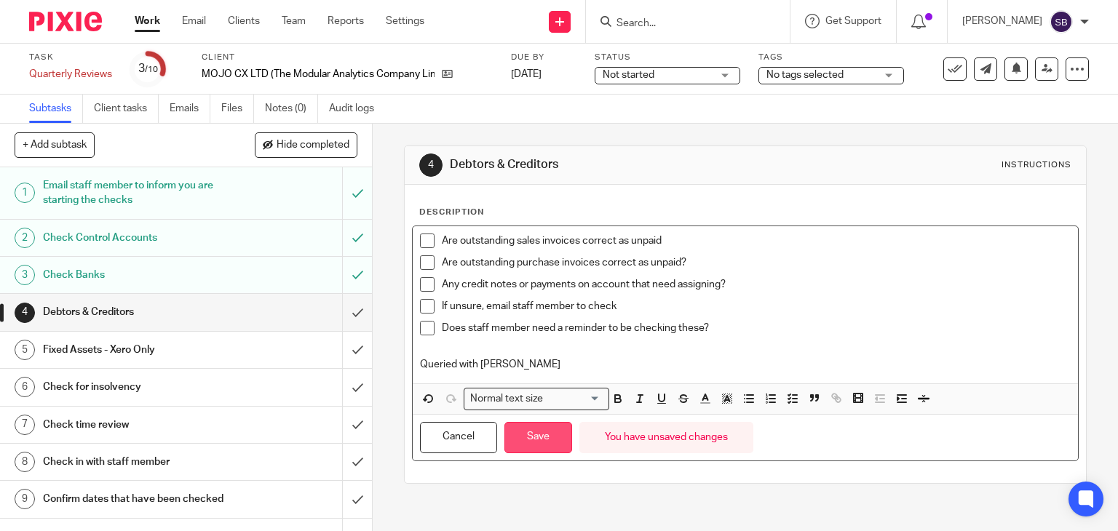
click at [524, 451] on button "Save" at bounding box center [538, 437] width 68 height 31
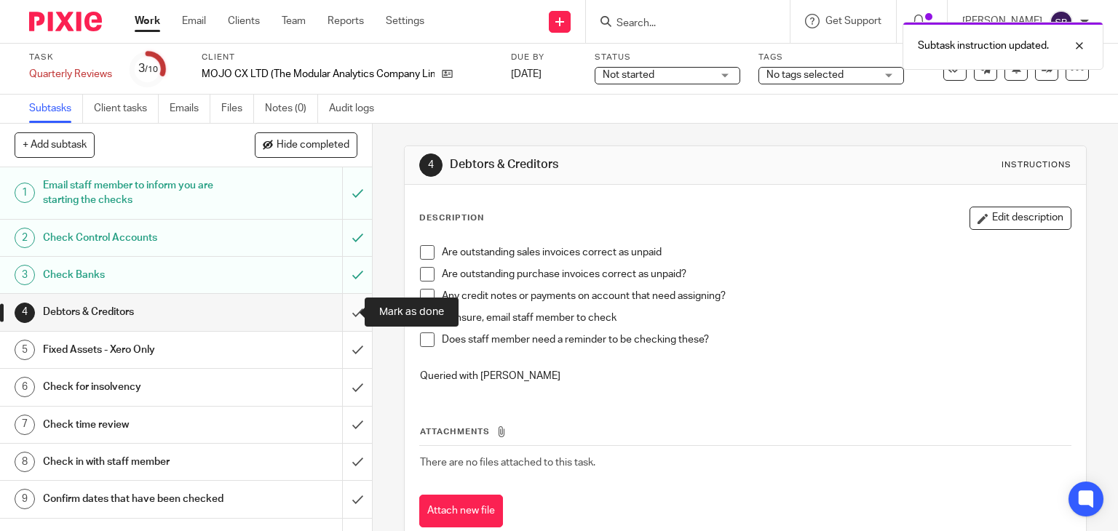
click at [339, 317] on input "submit" at bounding box center [186, 312] width 372 height 36
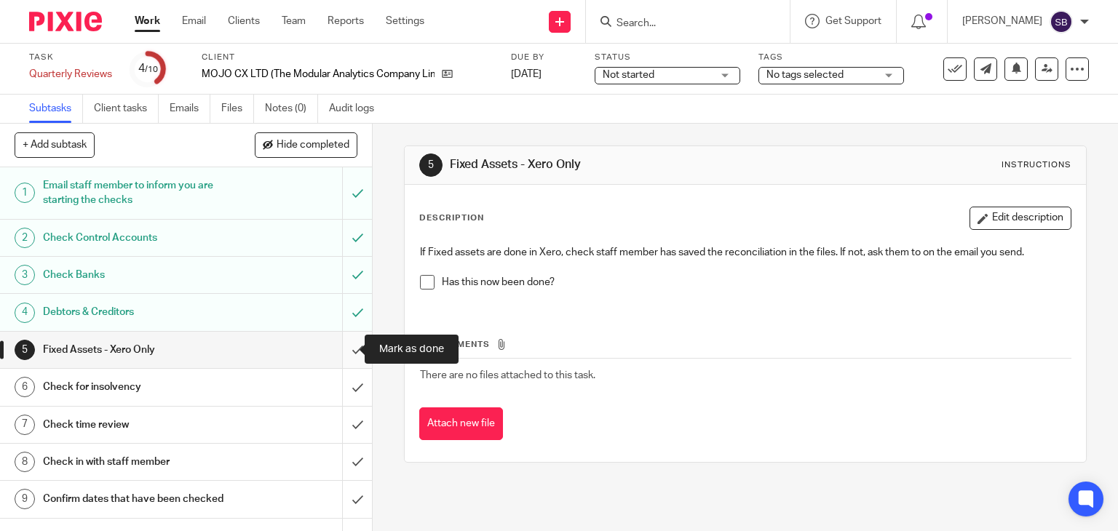
click at [343, 349] on input "submit" at bounding box center [186, 350] width 372 height 36
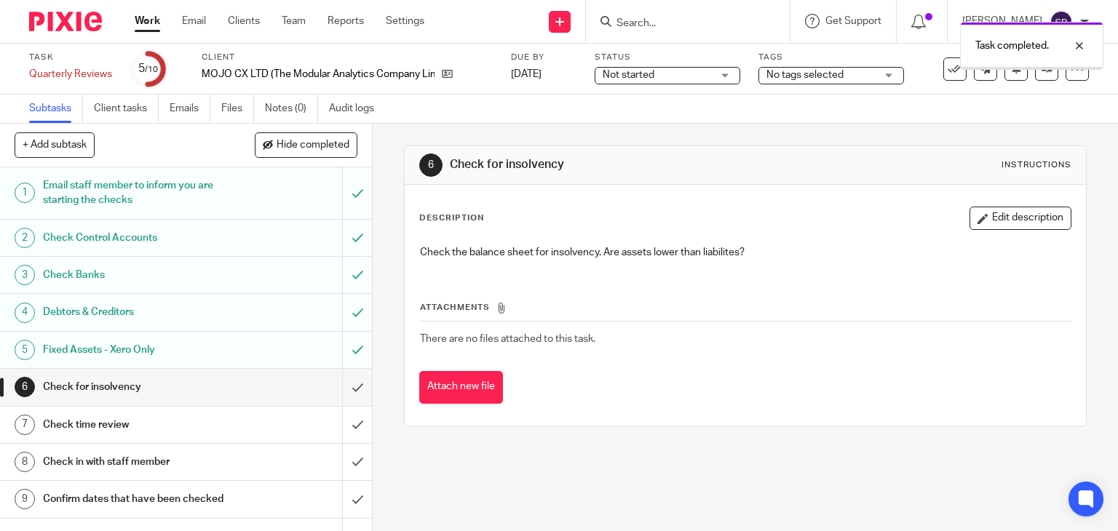
scroll to position [68, 0]
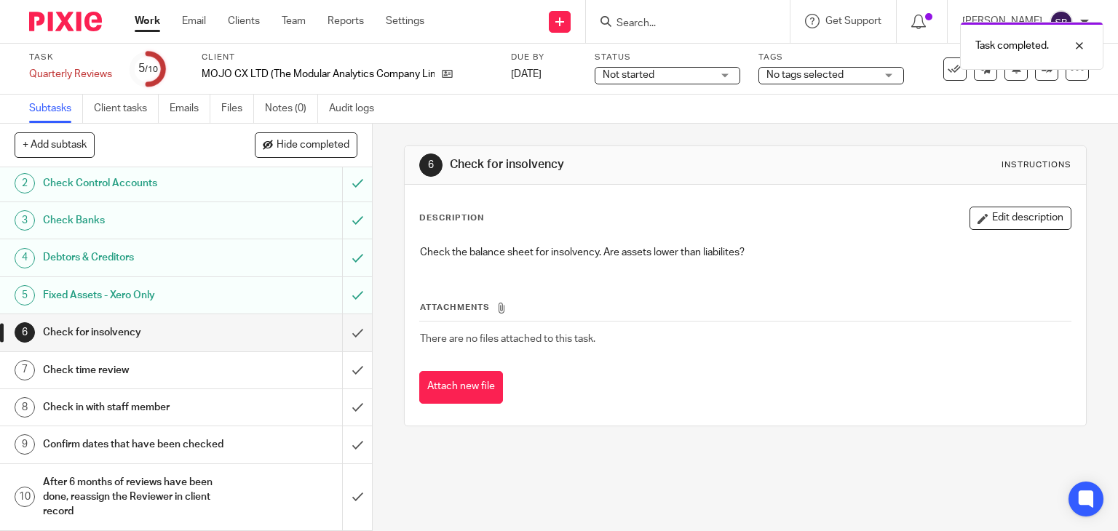
click at [124, 399] on h1 "Check in with staff member" at bounding box center [138, 408] width 190 height 22
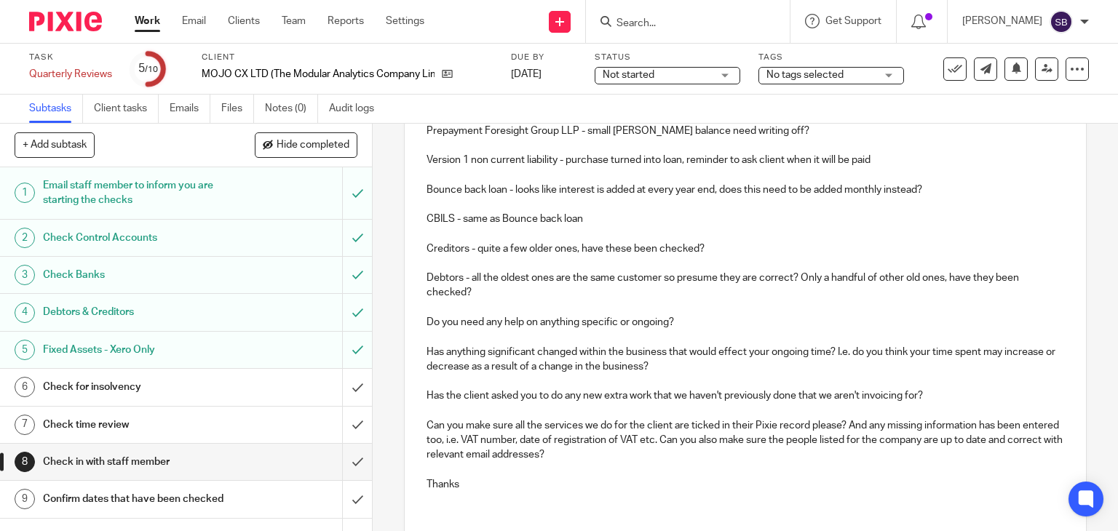
scroll to position [509, 0]
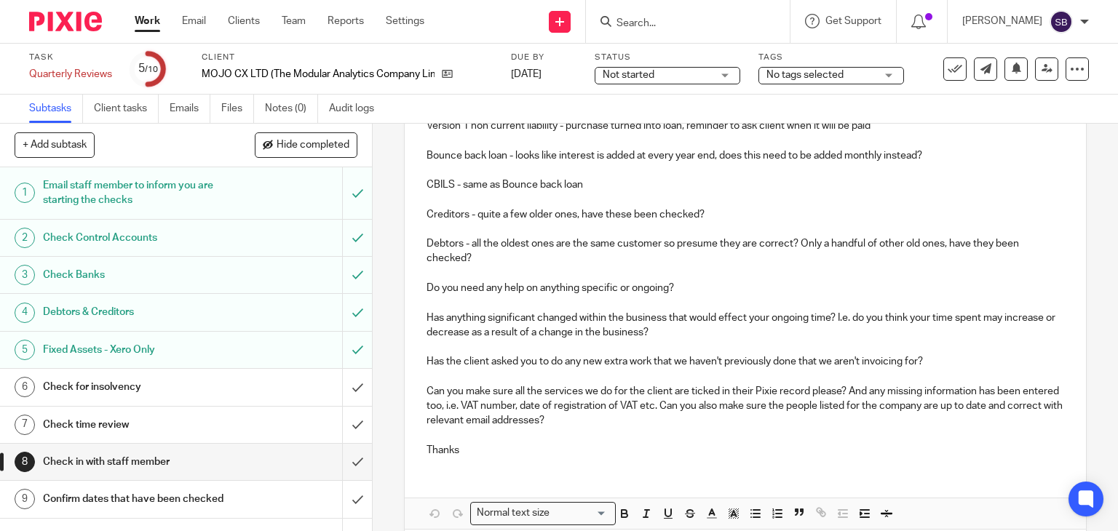
click at [477, 258] on p "Debtors - all the oldest ones are the same customer so presume they are correct…" at bounding box center [745, 251] width 638 height 30
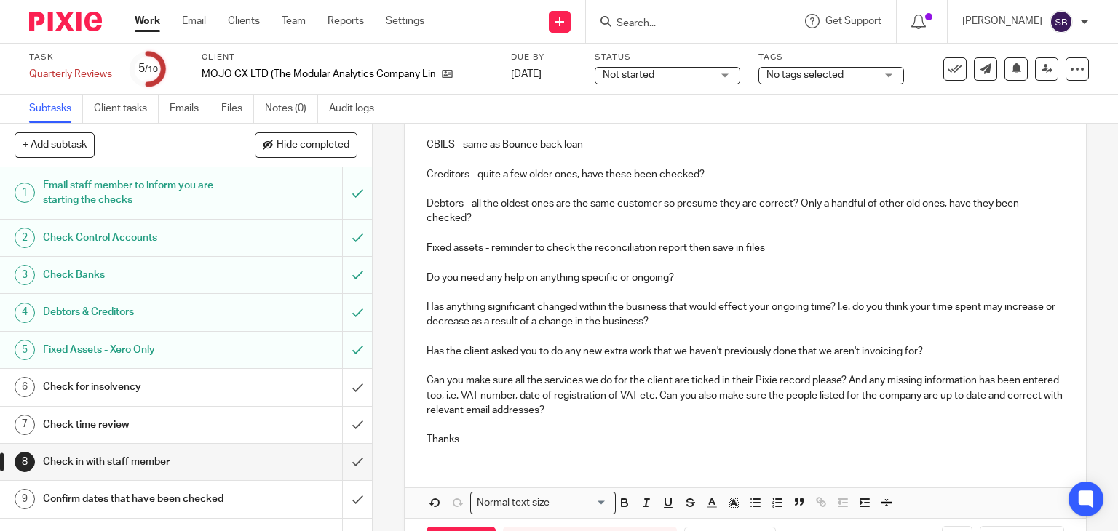
scroll to position [605, 0]
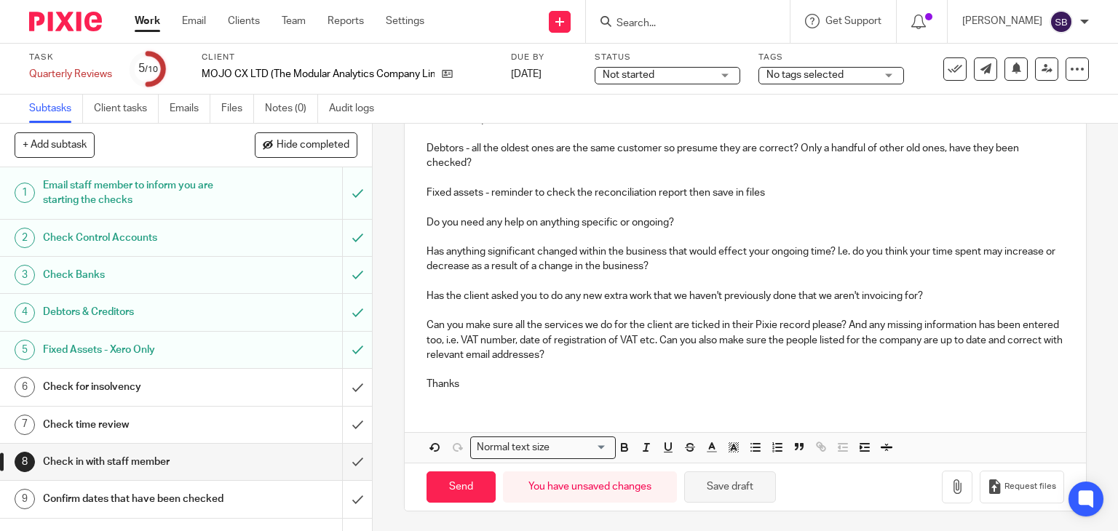
click at [754, 487] on button "Save draft" at bounding box center [730, 487] width 92 height 31
click at [151, 394] on h1 "Check for insolvency" at bounding box center [138, 387] width 190 height 22
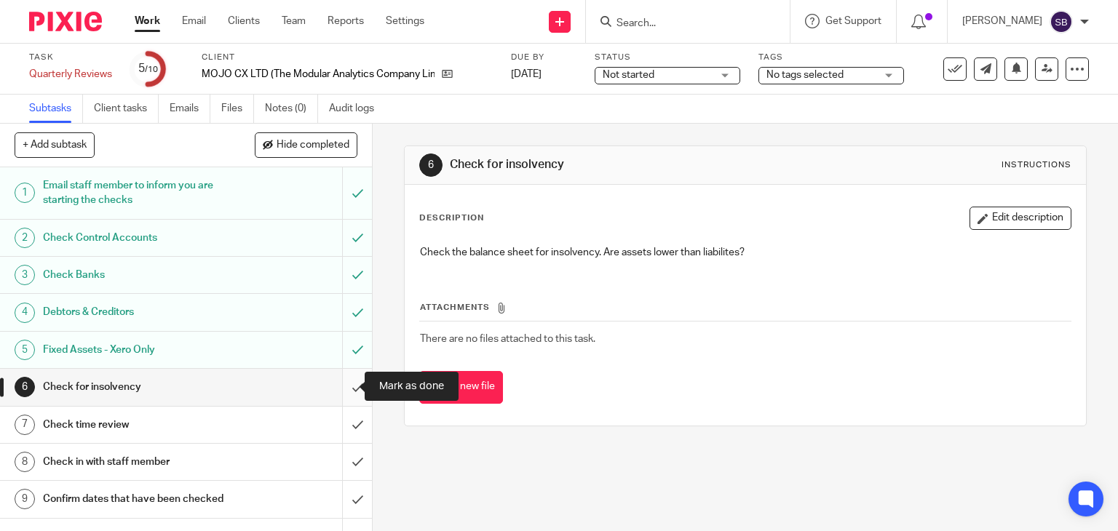
click at [343, 388] on input "submit" at bounding box center [186, 387] width 372 height 36
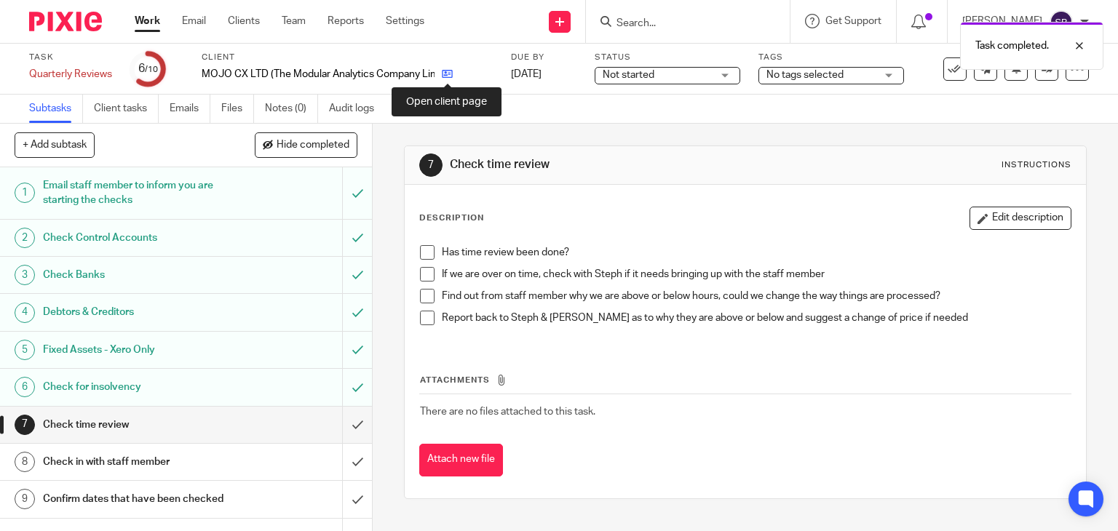
click at [448, 78] on icon at bounding box center [447, 73] width 11 height 11
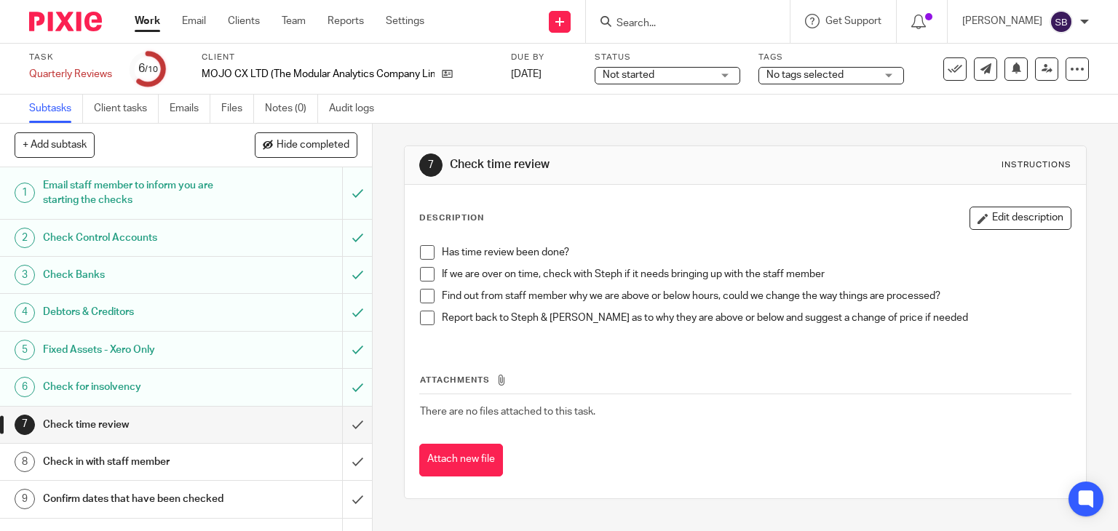
click at [421, 251] on span at bounding box center [427, 252] width 15 height 15
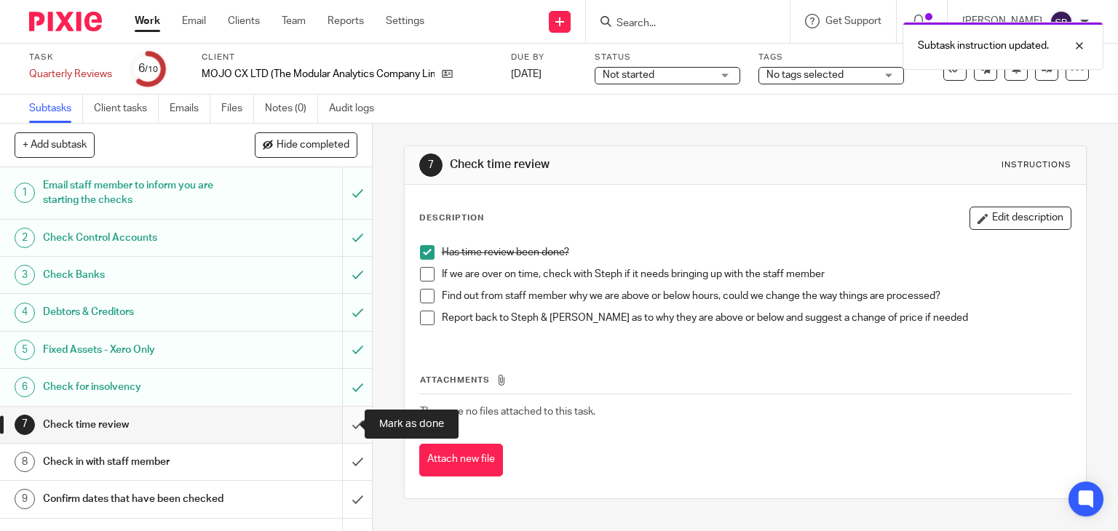
click at [338, 423] on input "submit" at bounding box center [186, 425] width 372 height 36
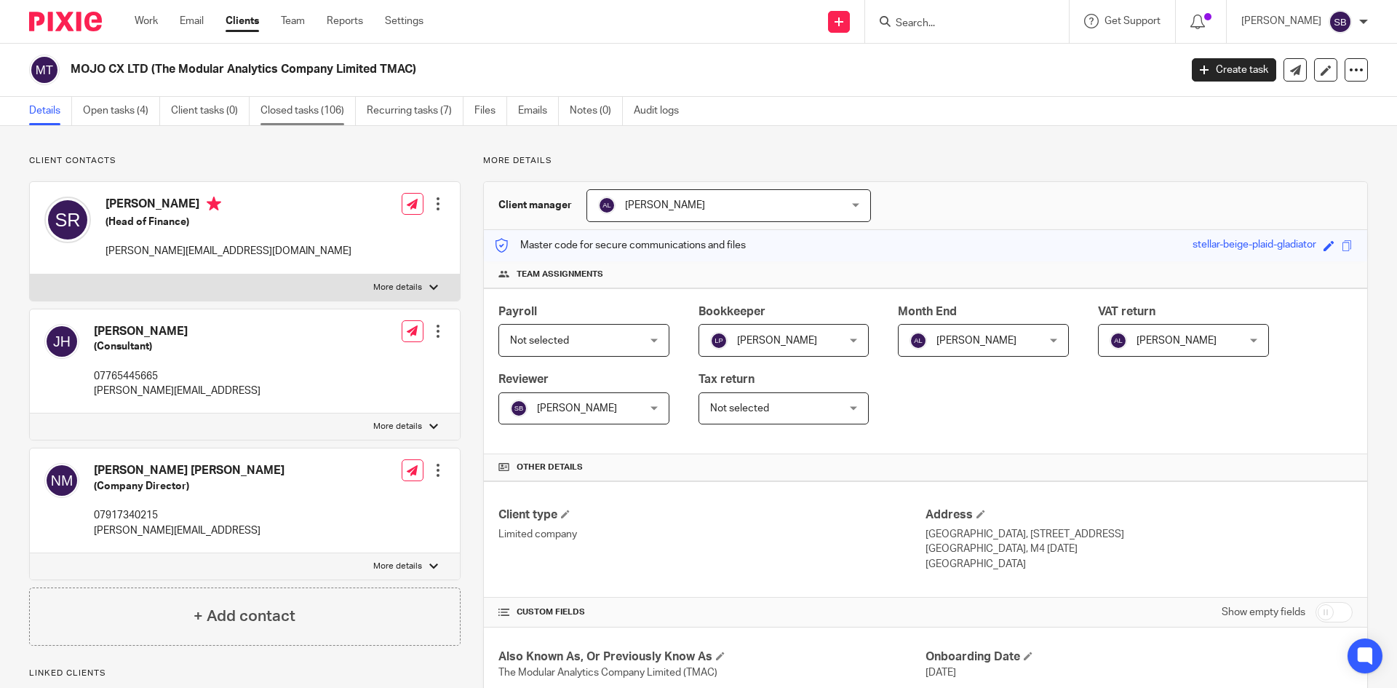
click at [327, 112] on link "Closed tasks (106)" at bounding box center [307, 111] width 95 height 28
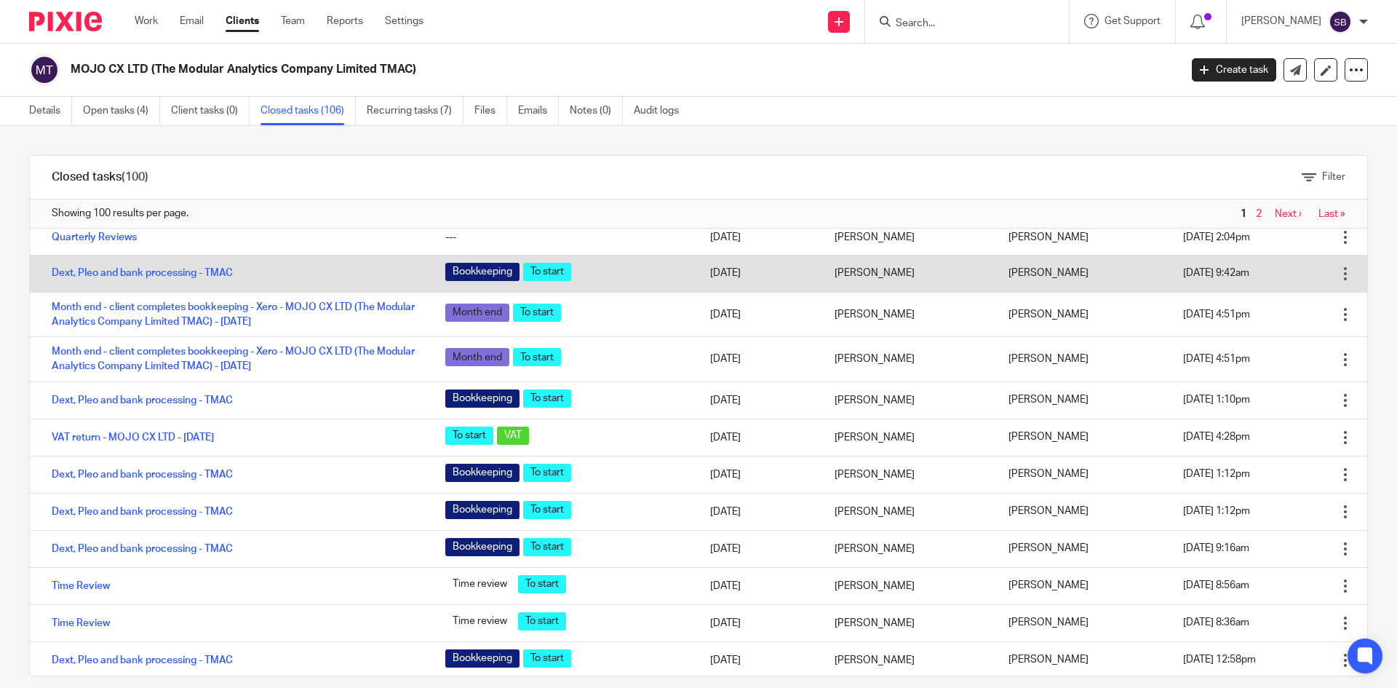
scroll to position [73, 0]
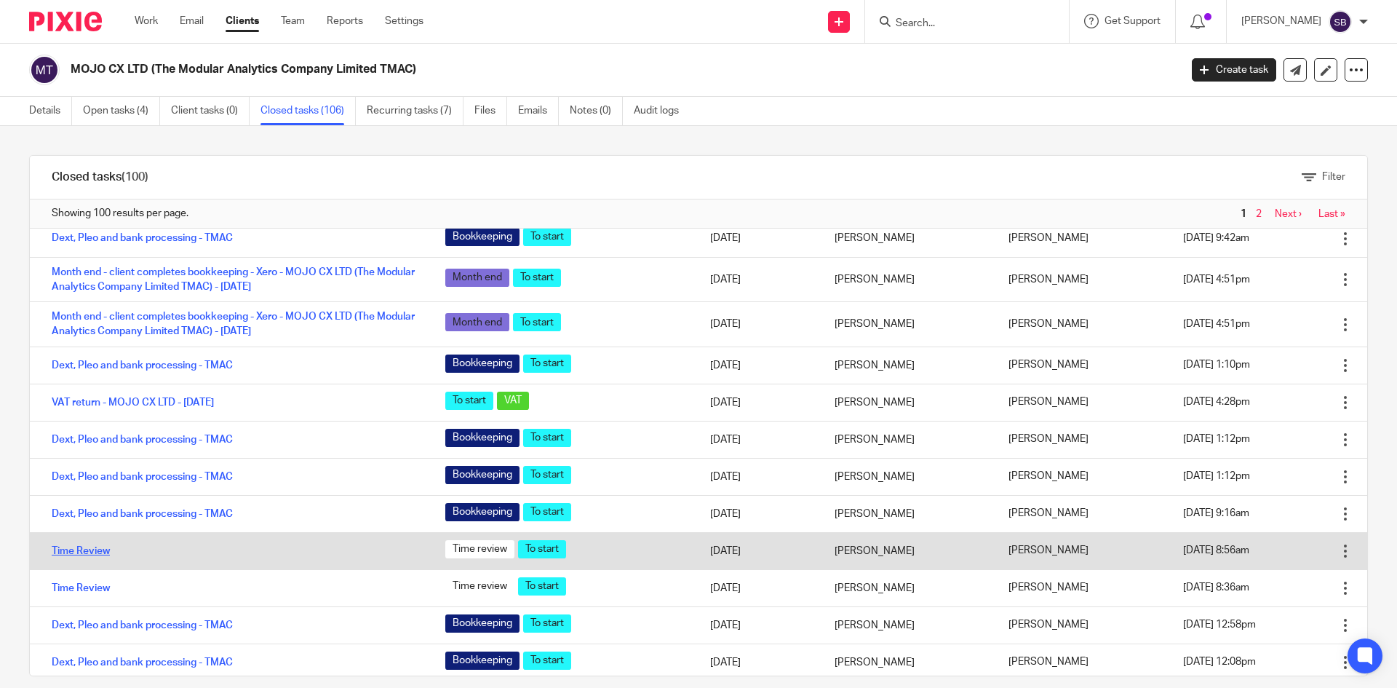
click at [93, 549] on link "Time Review" at bounding box center [81, 551] width 58 height 10
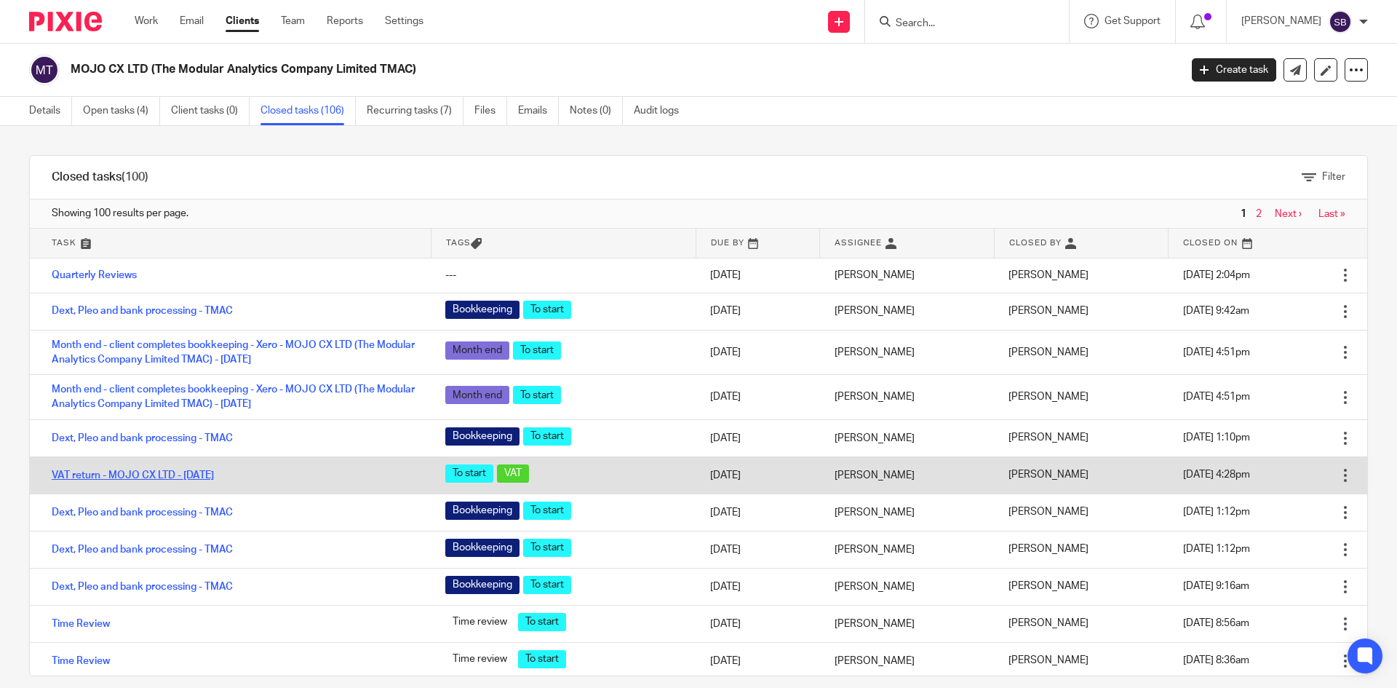
scroll to position [73, 0]
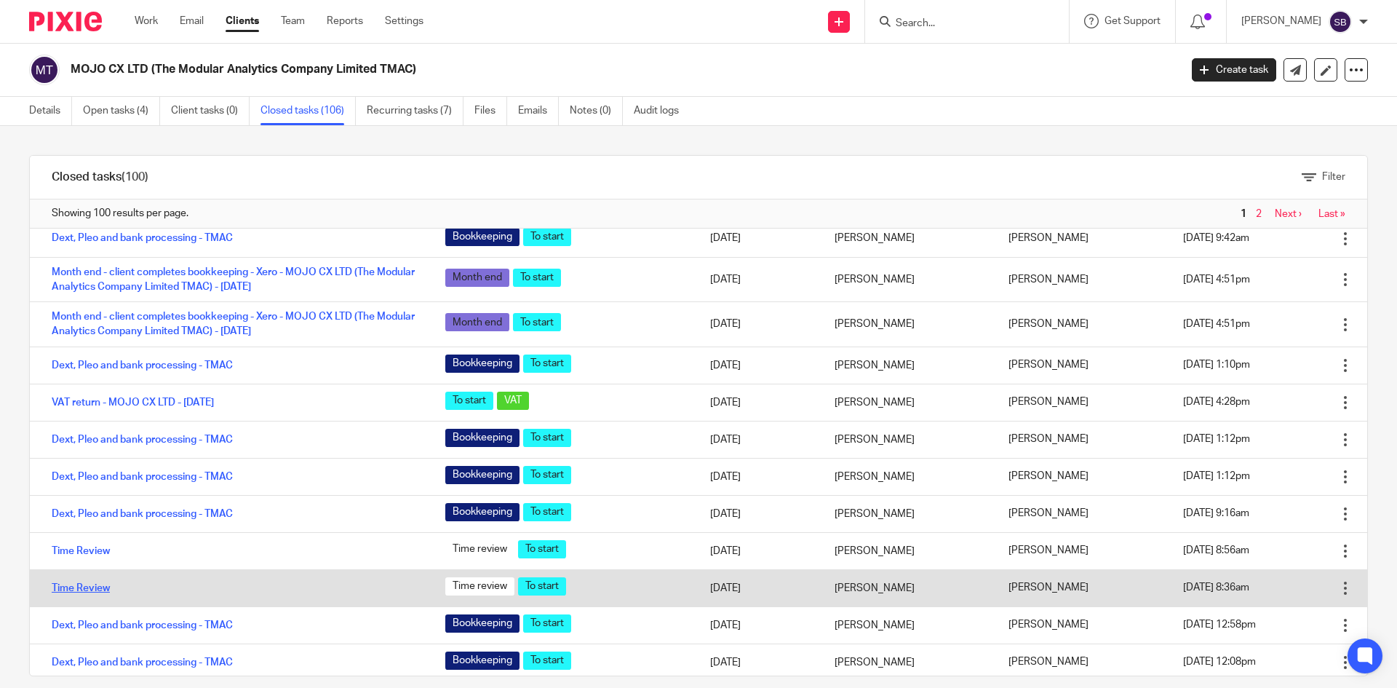
click at [91, 586] on link "Time Review" at bounding box center [81, 588] width 58 height 10
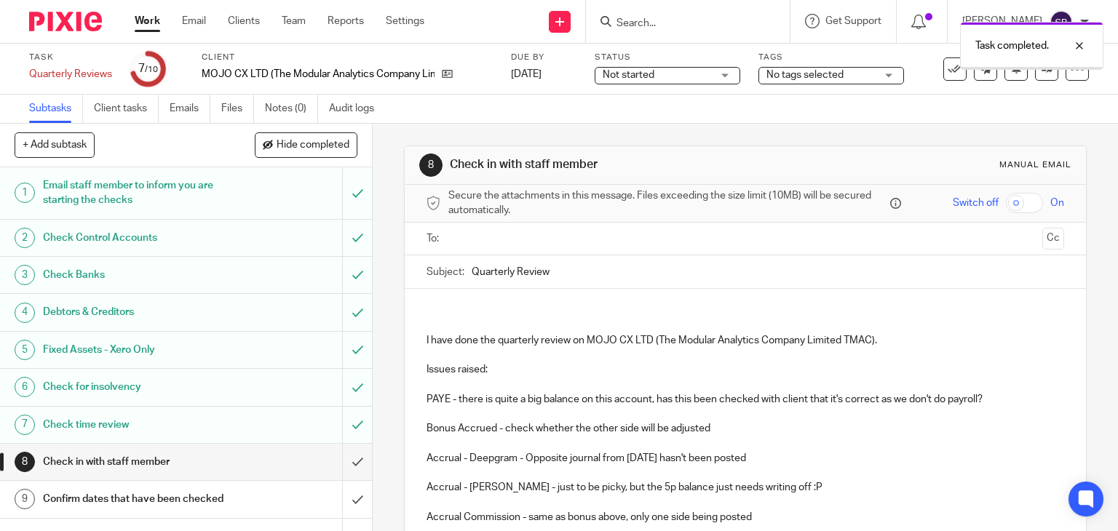
click at [521, 245] on input "text" at bounding box center [744, 239] width 583 height 17
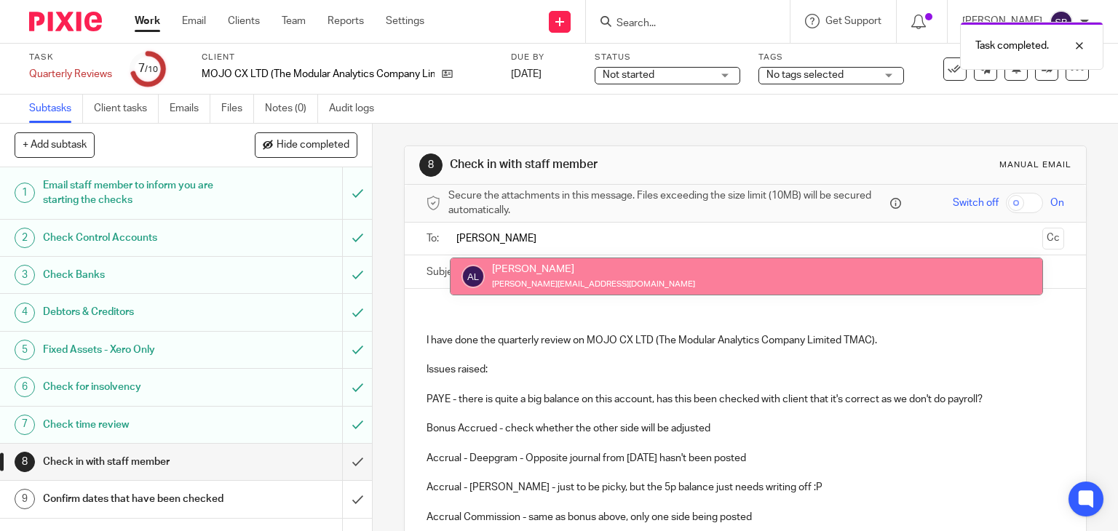
type input "ann"
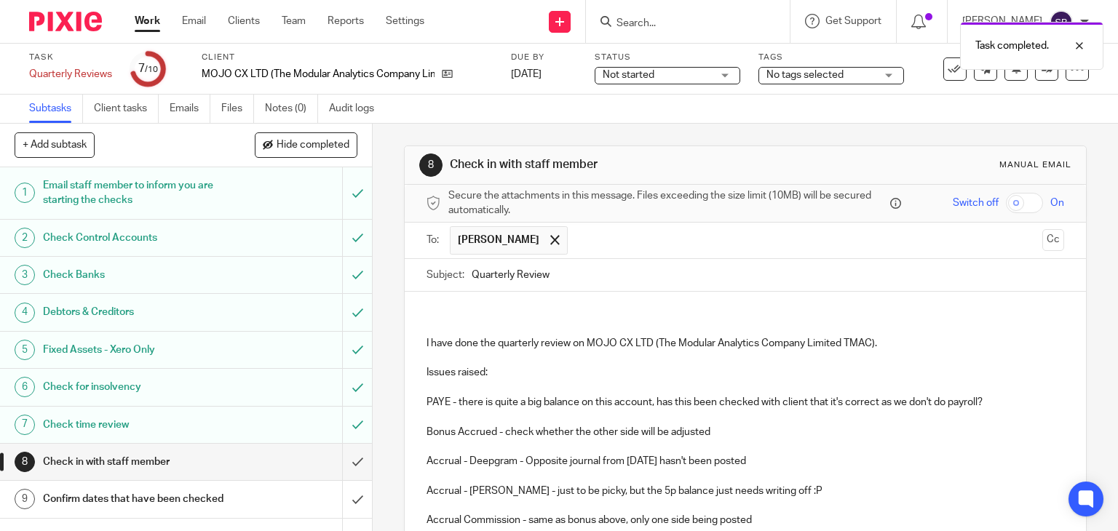
drag, startPoint x: 578, startPoint y: 270, endPoint x: 576, endPoint y: 279, distance: 9.0
click at [578, 278] on input "Quarterly Review" at bounding box center [768, 275] width 593 height 33
type input "Quarterly Review - Mojo"
click at [542, 309] on p at bounding box center [745, 321] width 638 height 30
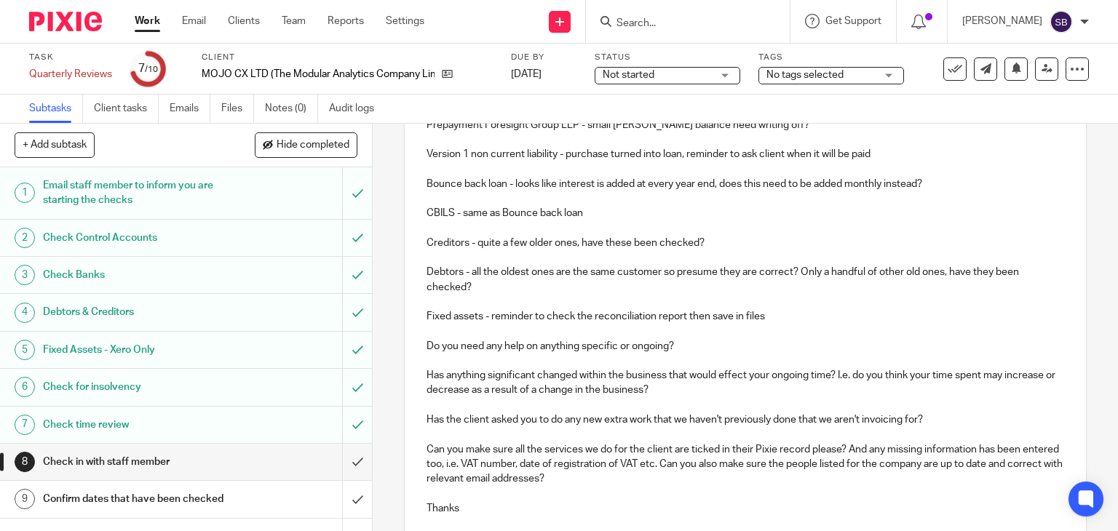
scroll to position [509, 0]
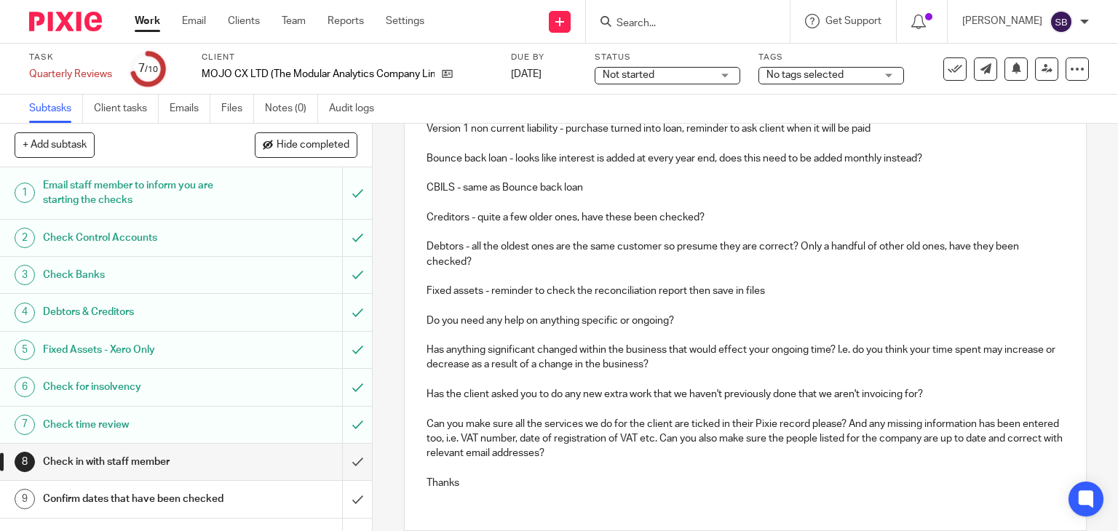
click at [717, 328] on p at bounding box center [745, 335] width 638 height 15
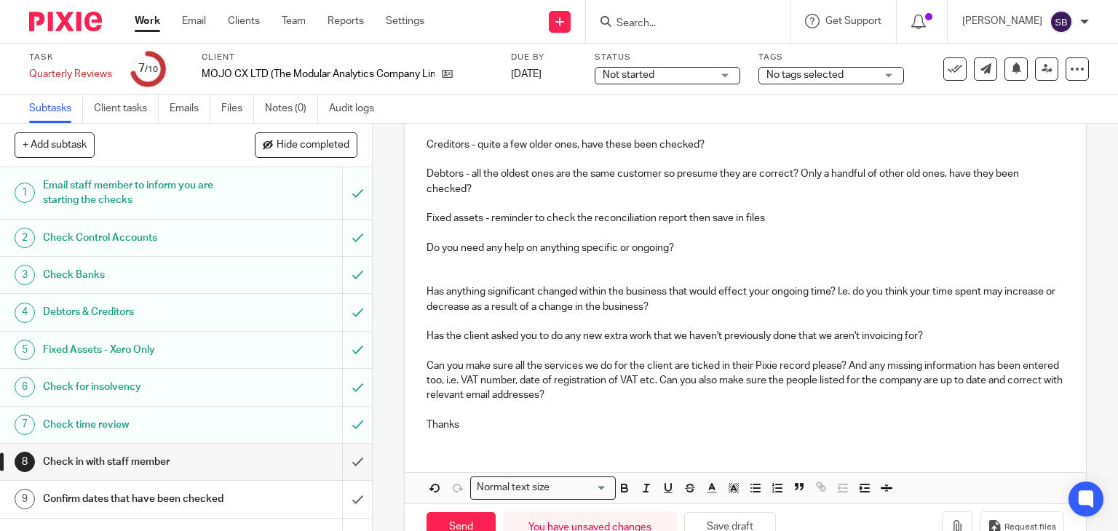
scroll to position [623, 0]
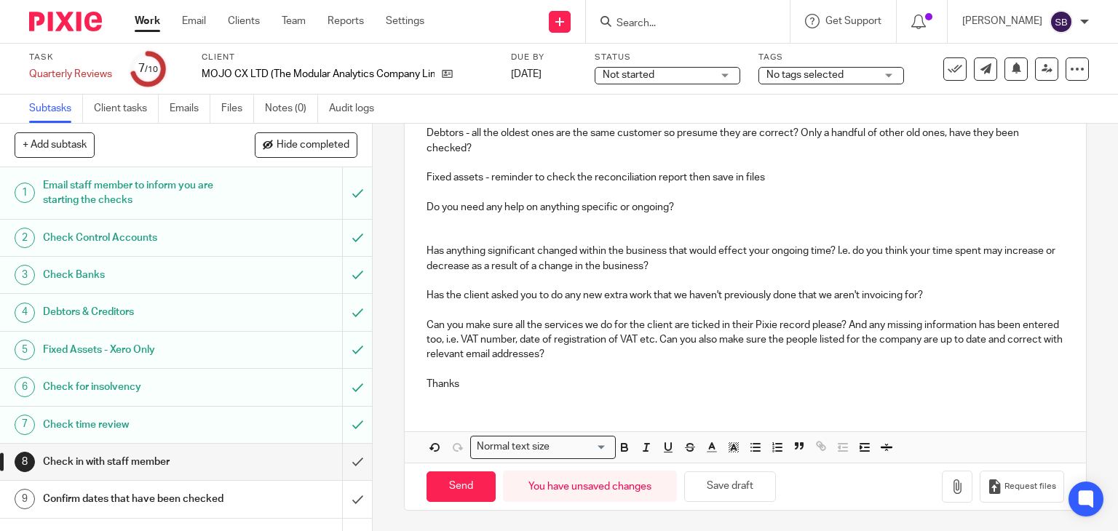
click at [483, 385] on p "Thanks" at bounding box center [745, 384] width 638 height 15
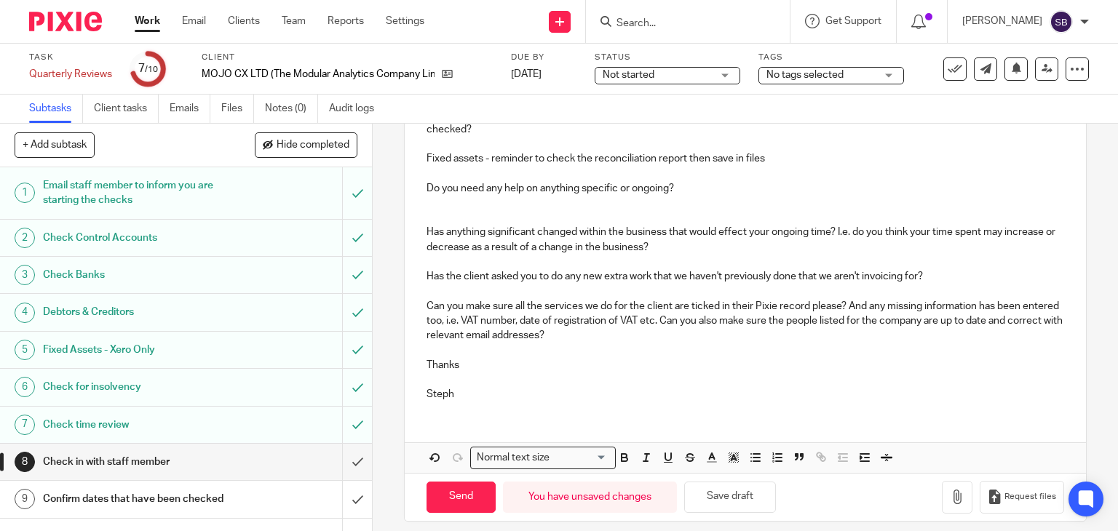
scroll to position [652, 0]
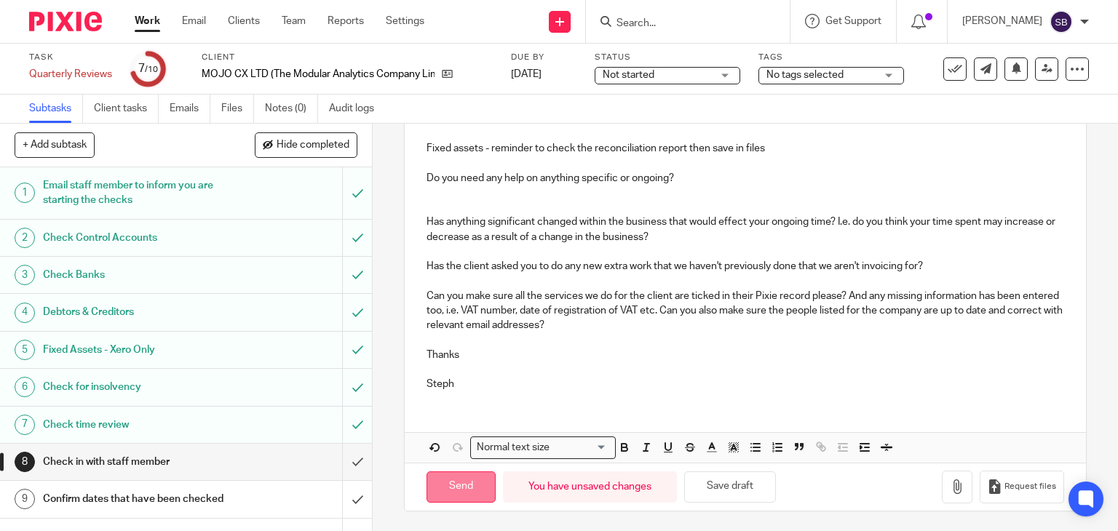
click at [450, 482] on input "Send" at bounding box center [460, 487] width 69 height 31
type input "Sent"
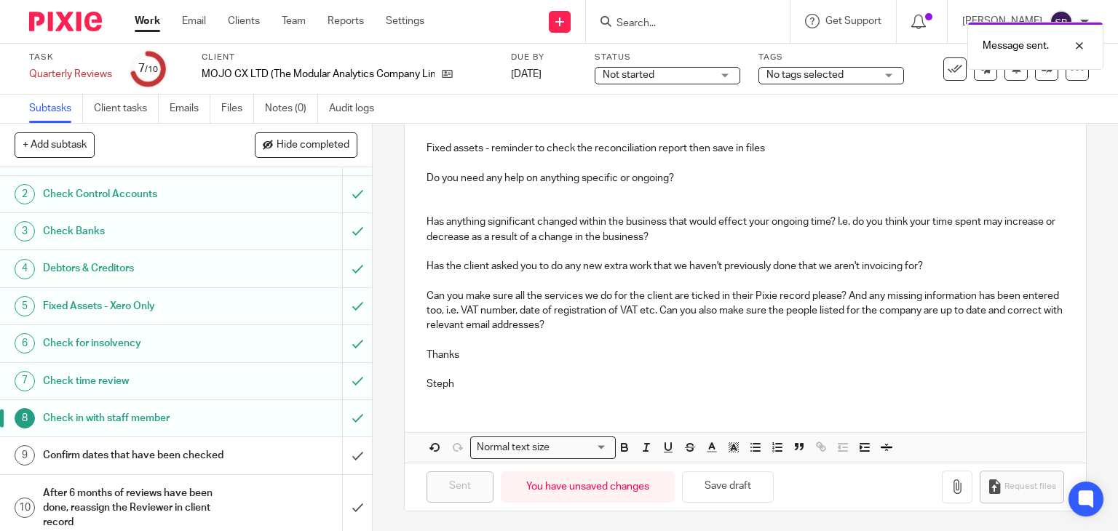
scroll to position [68, 0]
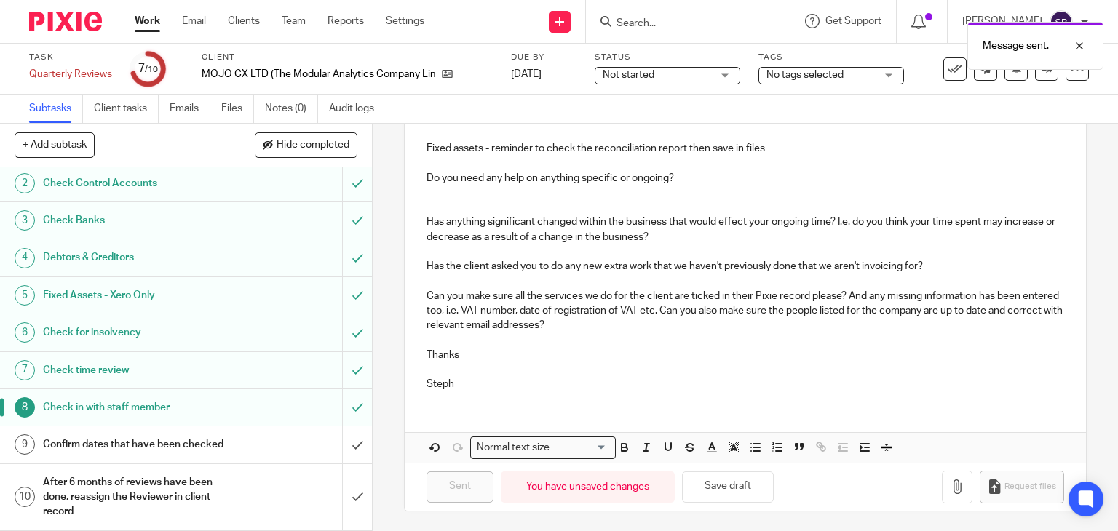
click at [138, 434] on h1 "Confirm dates that have been checked" at bounding box center [138, 445] width 190 height 22
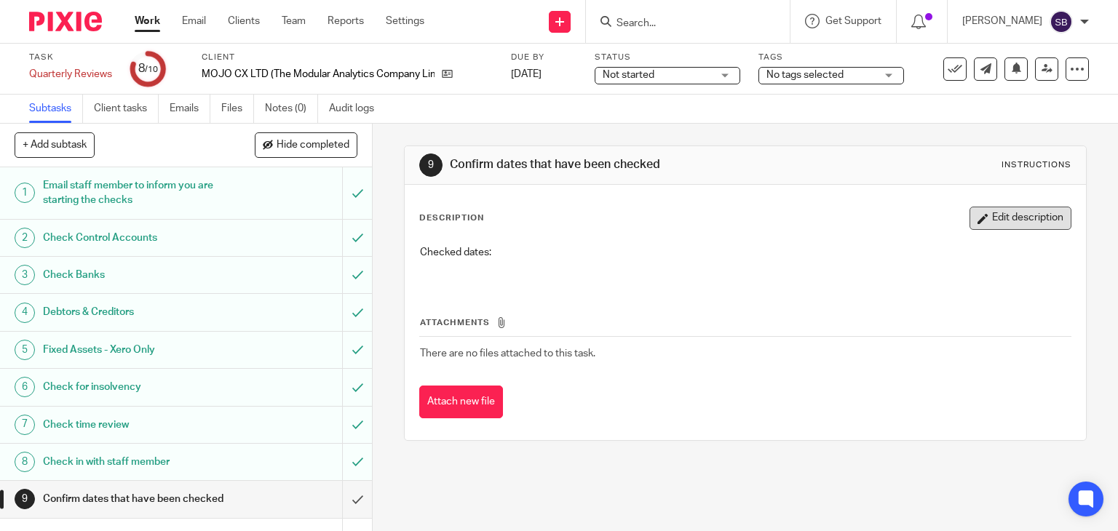
click at [991, 220] on button "Edit description" at bounding box center [1020, 218] width 102 height 23
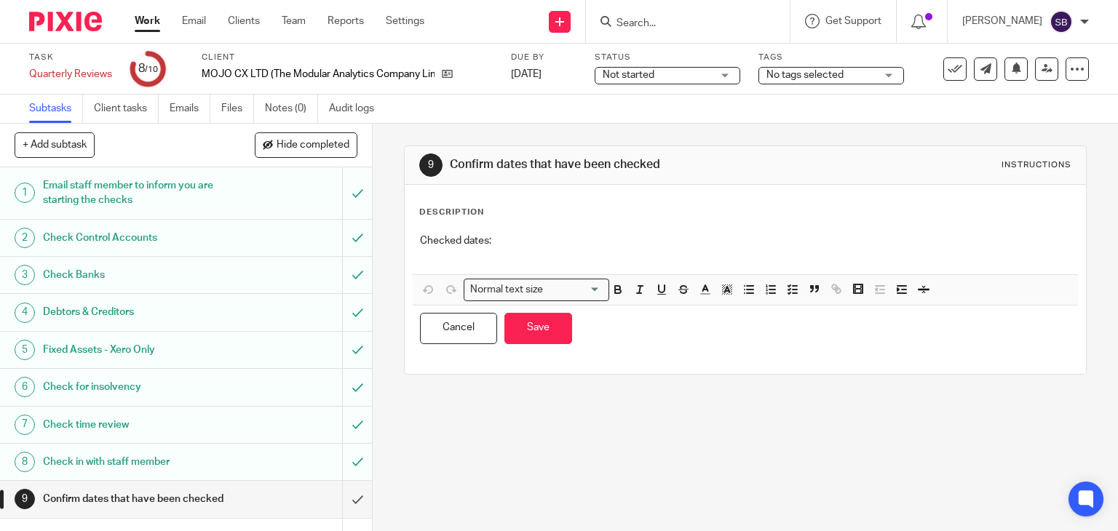
click at [534, 244] on p "Checked dates:" at bounding box center [745, 241] width 651 height 15
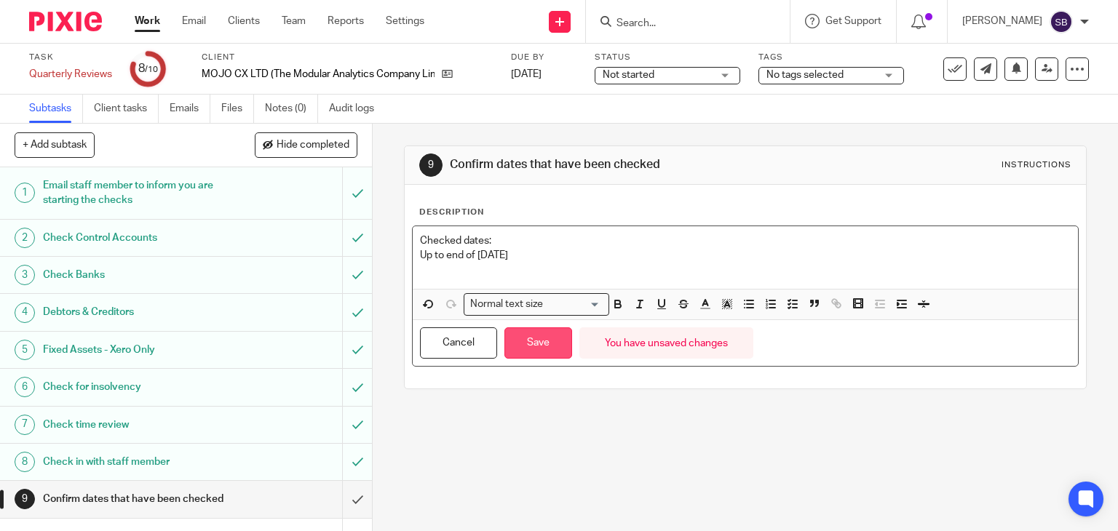
click at [546, 346] on button "Save" at bounding box center [538, 342] width 68 height 31
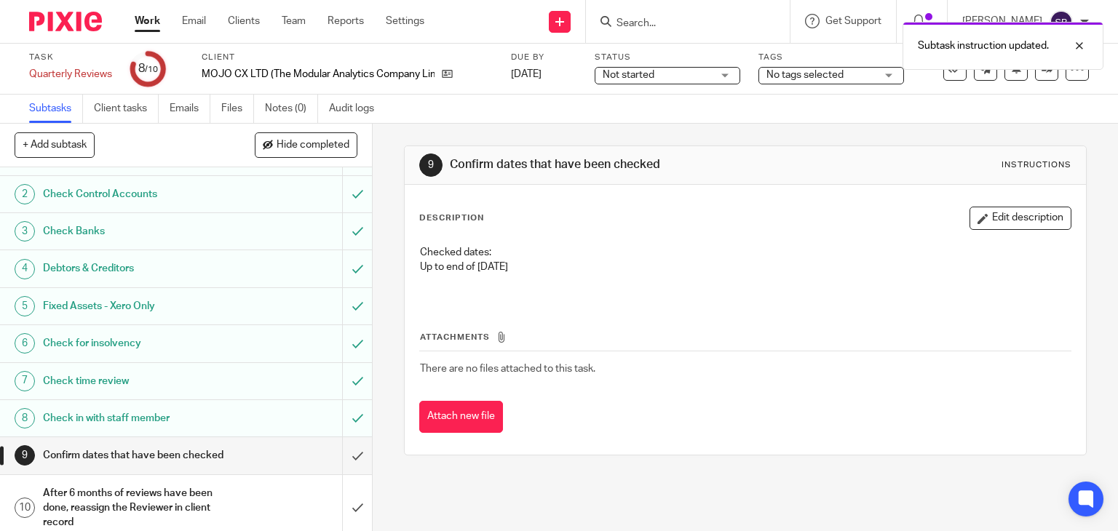
scroll to position [68, 0]
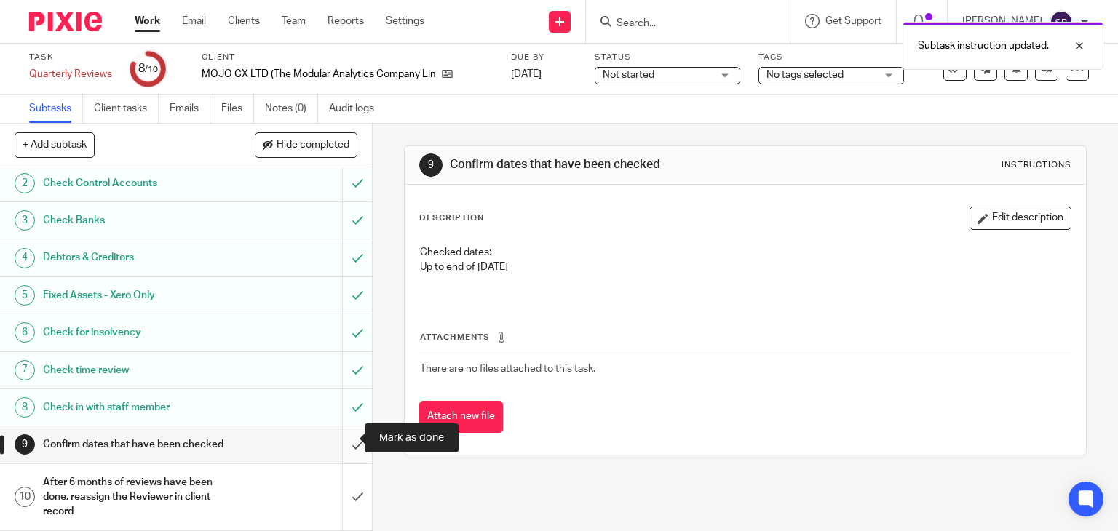
click at [346, 437] on input "submit" at bounding box center [186, 444] width 372 height 36
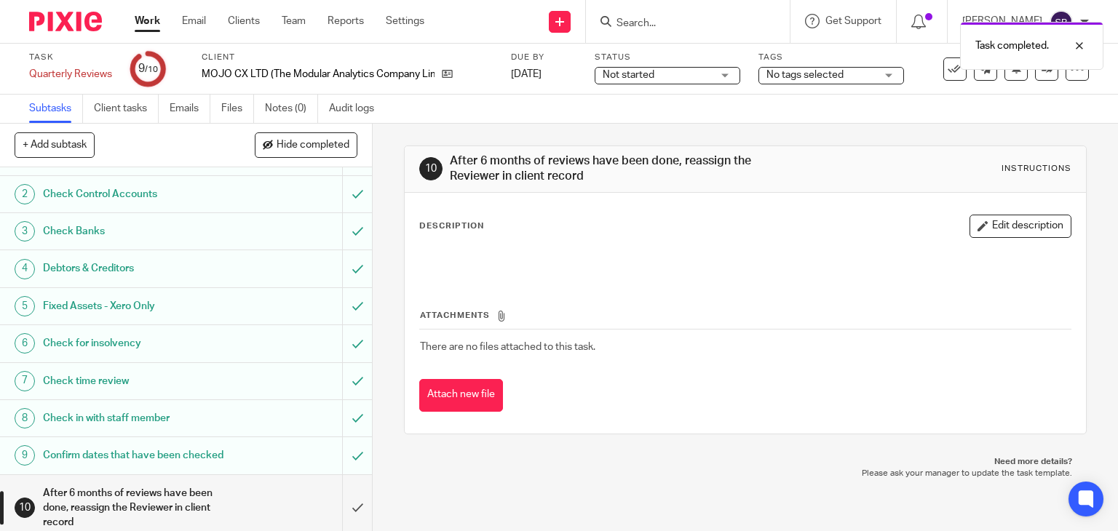
scroll to position [68, 0]
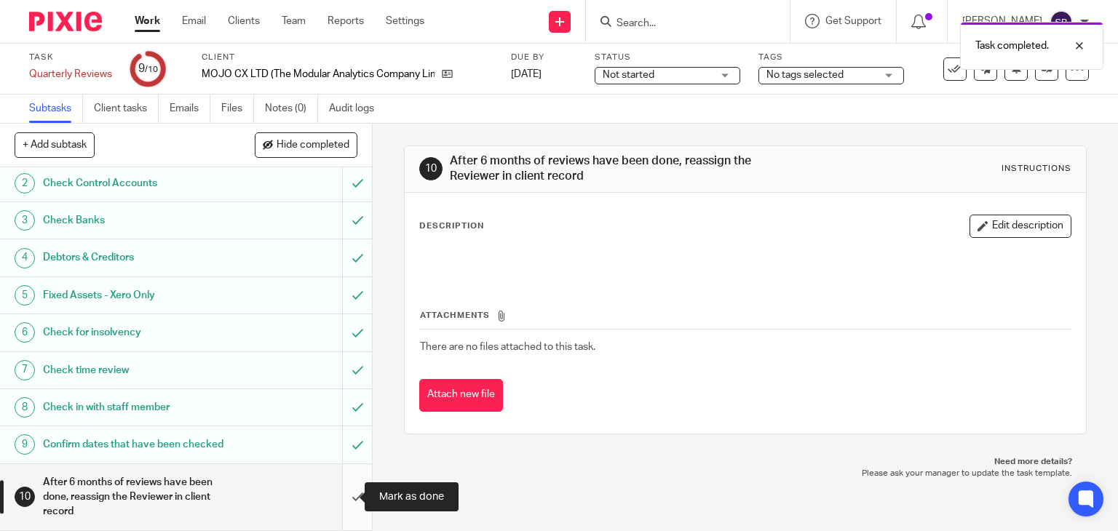
click at [349, 493] on input "submit" at bounding box center [186, 497] width 372 height 66
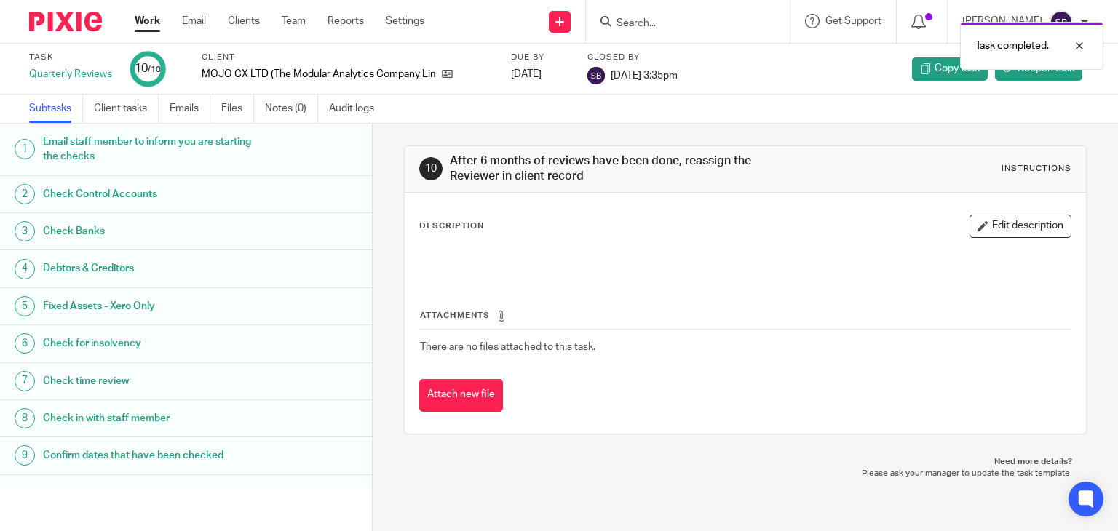
click at [154, 24] on link "Work" at bounding box center [147, 21] width 25 height 15
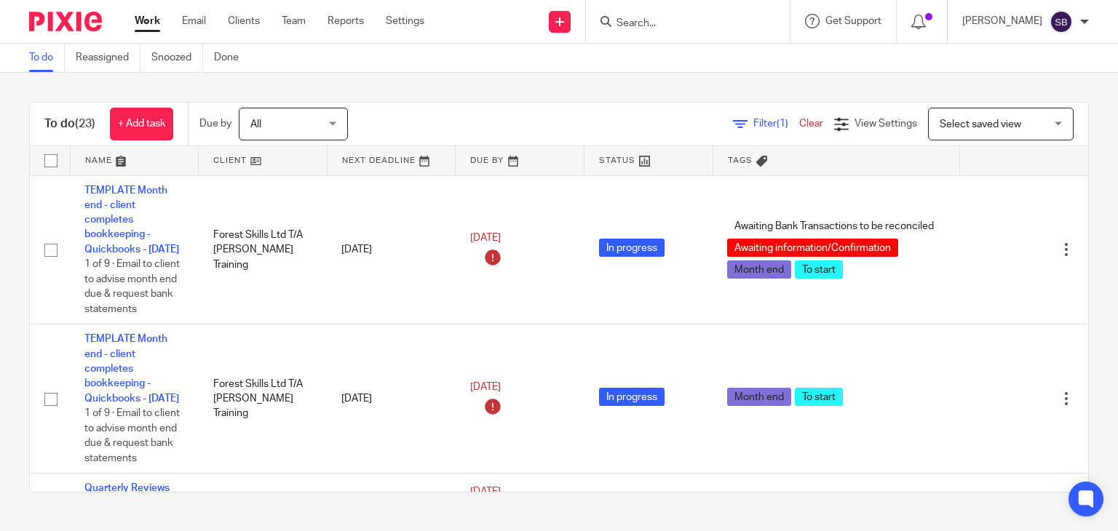
click at [687, 20] on input "Search" at bounding box center [680, 23] width 131 height 13
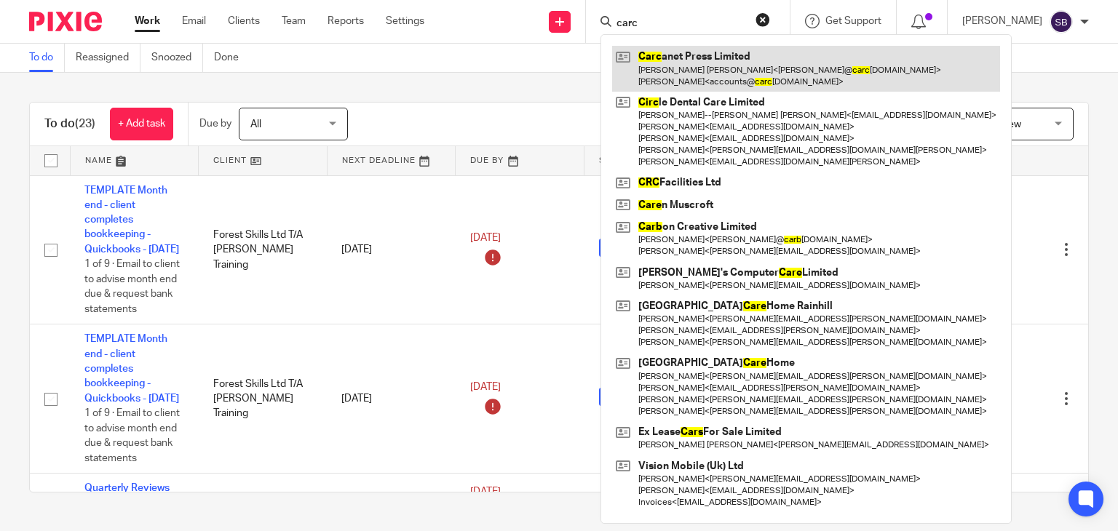
type input "carc"
click at [696, 59] on link at bounding box center [806, 68] width 388 height 45
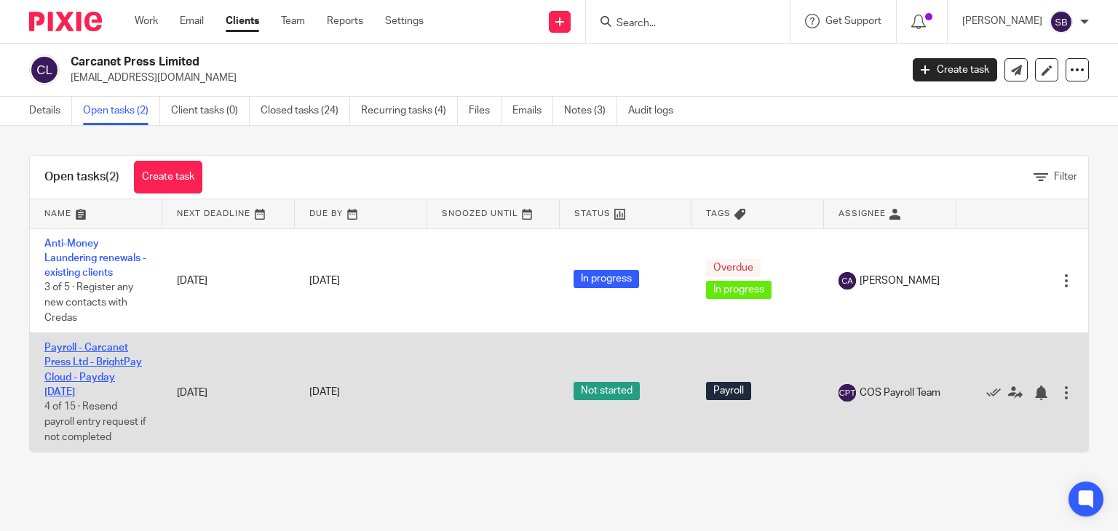
click at [65, 358] on link "Payroll - Carcanet Press Ltd - BrightPay Cloud - Payday [DATE]" at bounding box center [93, 370] width 98 height 55
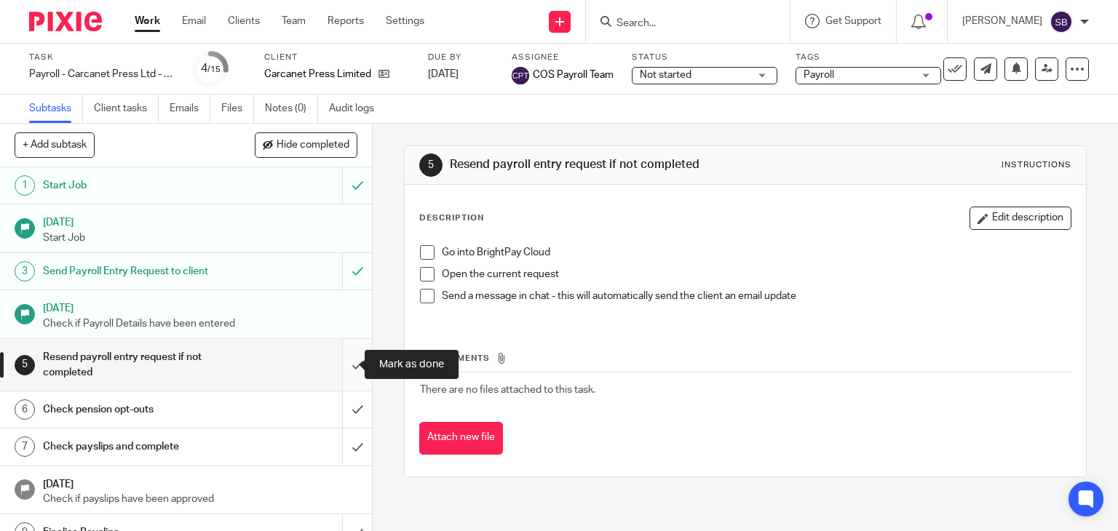
click at [346, 365] on input "submit" at bounding box center [186, 365] width 372 height 52
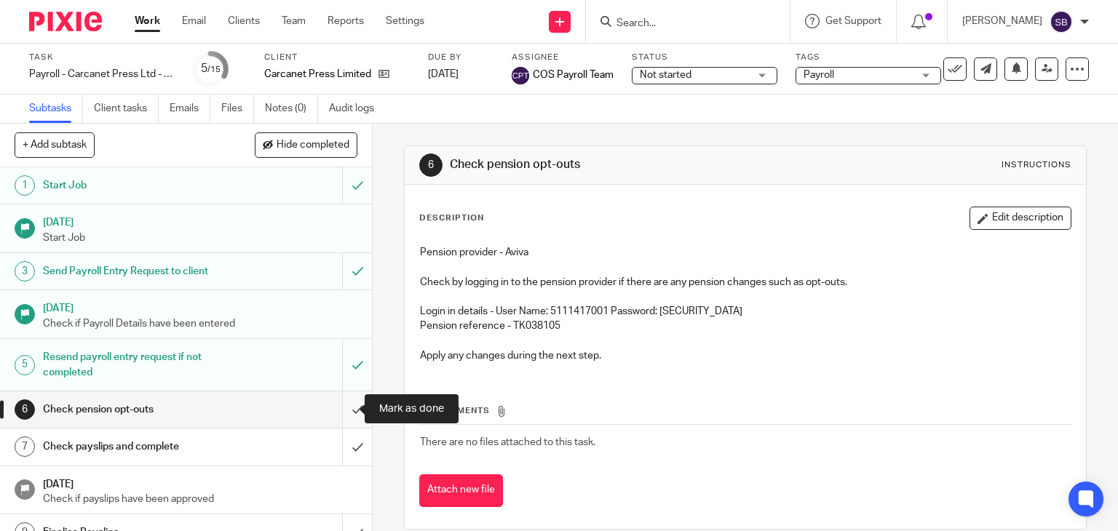
click at [341, 410] on input "submit" at bounding box center [186, 409] width 372 height 36
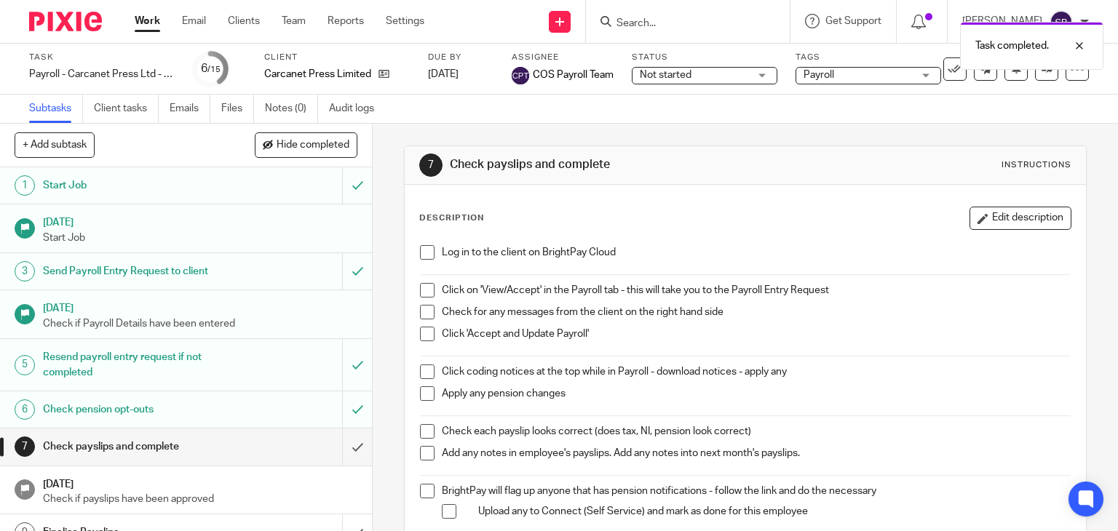
click at [422, 252] on span at bounding box center [427, 252] width 15 height 15
click at [423, 285] on span at bounding box center [427, 290] width 15 height 15
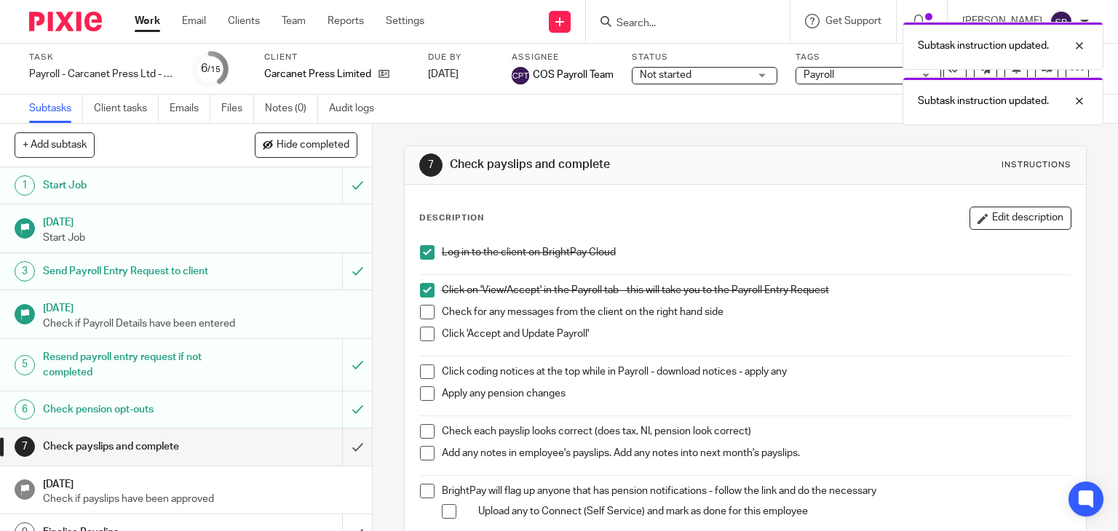
click at [423, 305] on span at bounding box center [427, 312] width 15 height 15
click at [423, 330] on span at bounding box center [427, 334] width 15 height 15
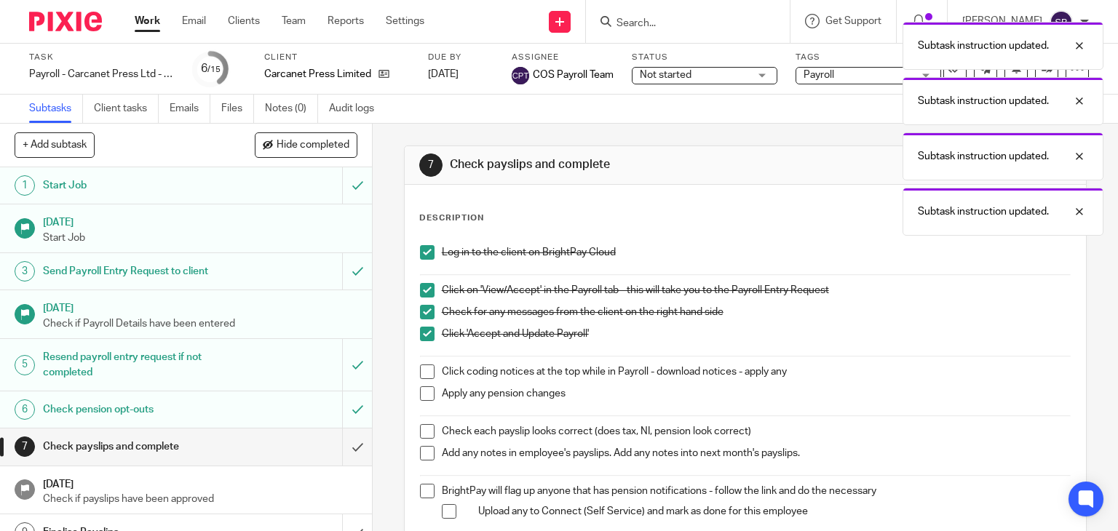
scroll to position [73, 0]
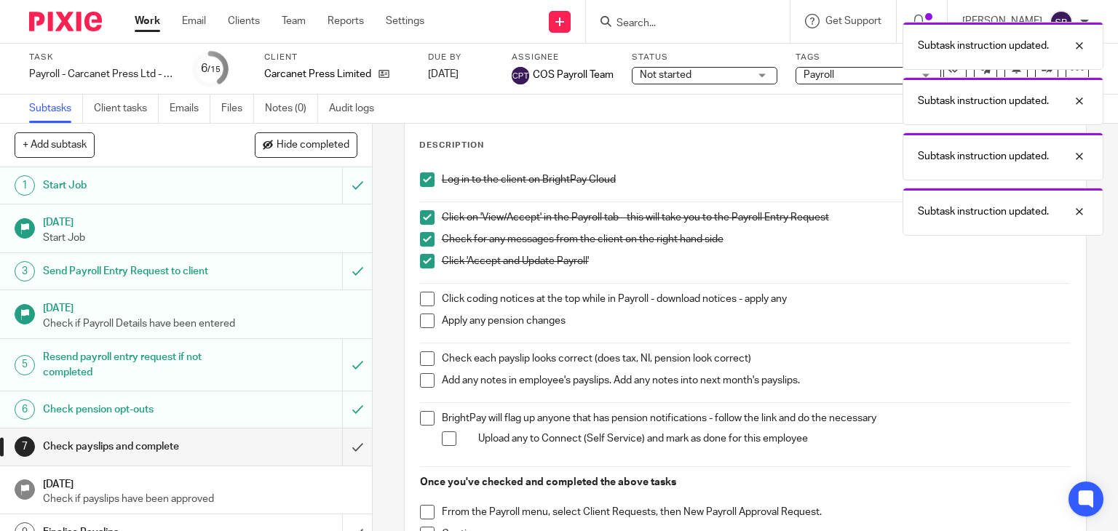
click at [425, 303] on span at bounding box center [427, 299] width 15 height 15
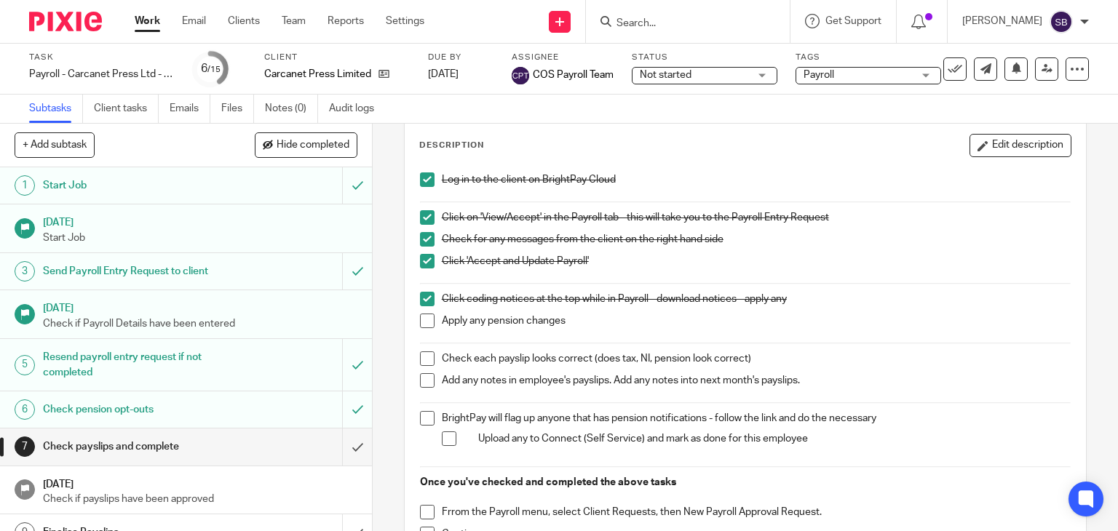
click at [423, 319] on span at bounding box center [427, 321] width 15 height 15
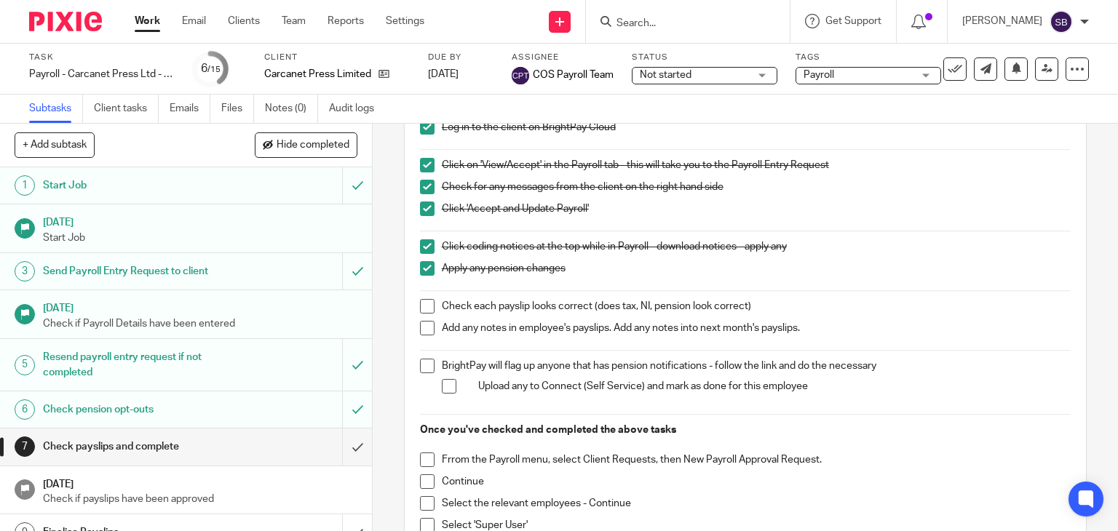
scroll to position [146, 0]
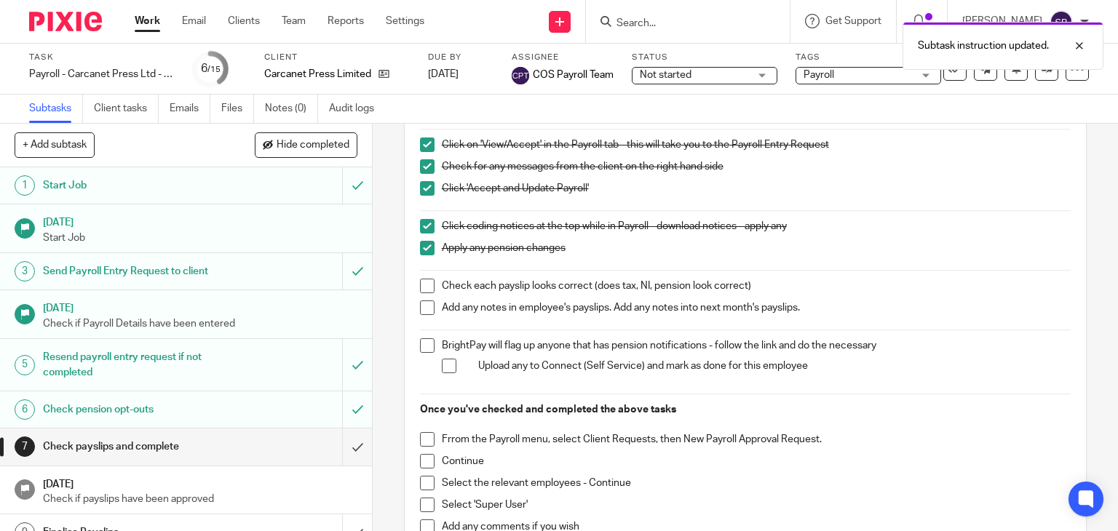
click at [425, 287] on span at bounding box center [427, 286] width 15 height 15
click at [426, 301] on span at bounding box center [427, 308] width 15 height 15
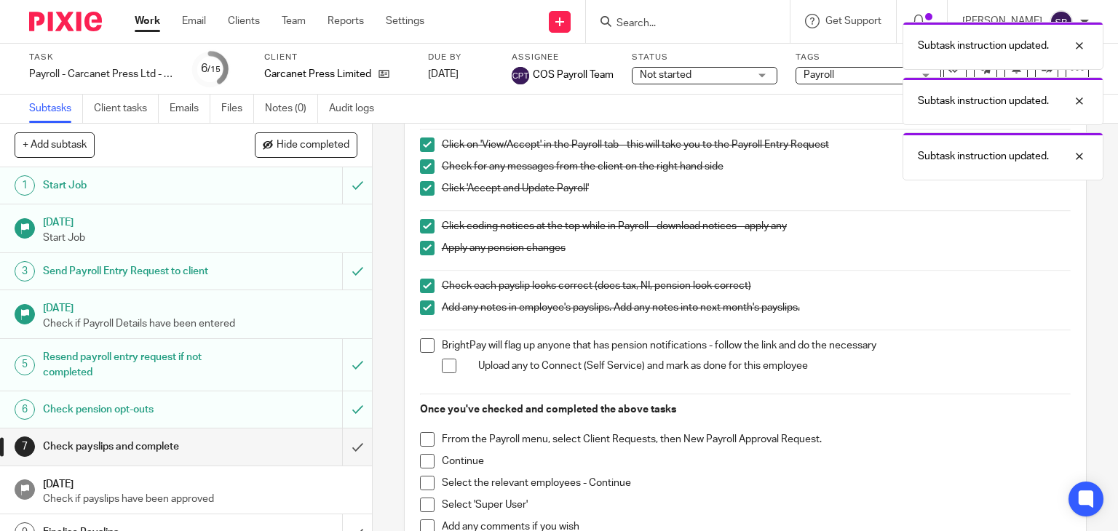
click at [425, 341] on span at bounding box center [427, 345] width 15 height 15
click at [446, 362] on span at bounding box center [449, 366] width 15 height 15
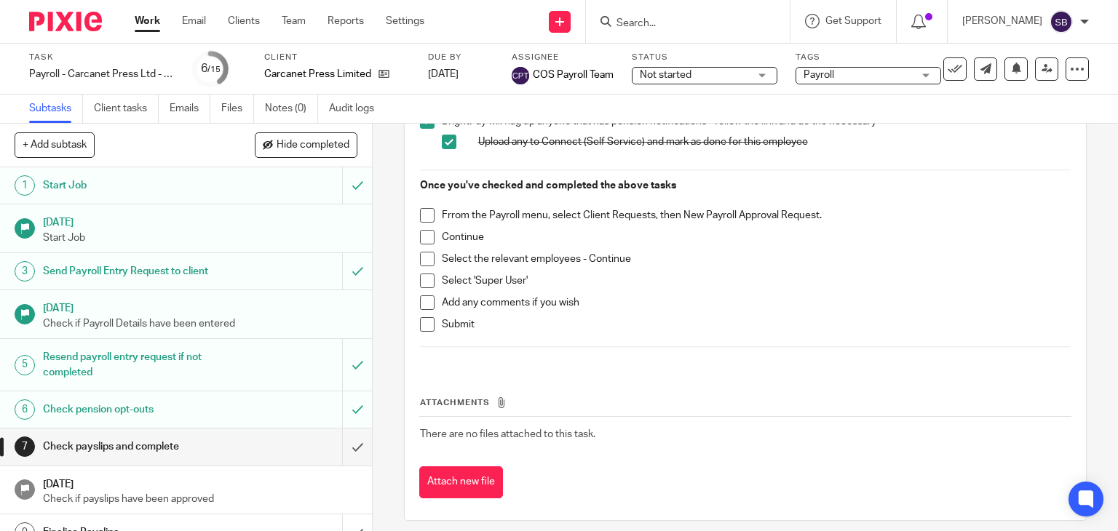
scroll to position [378, 0]
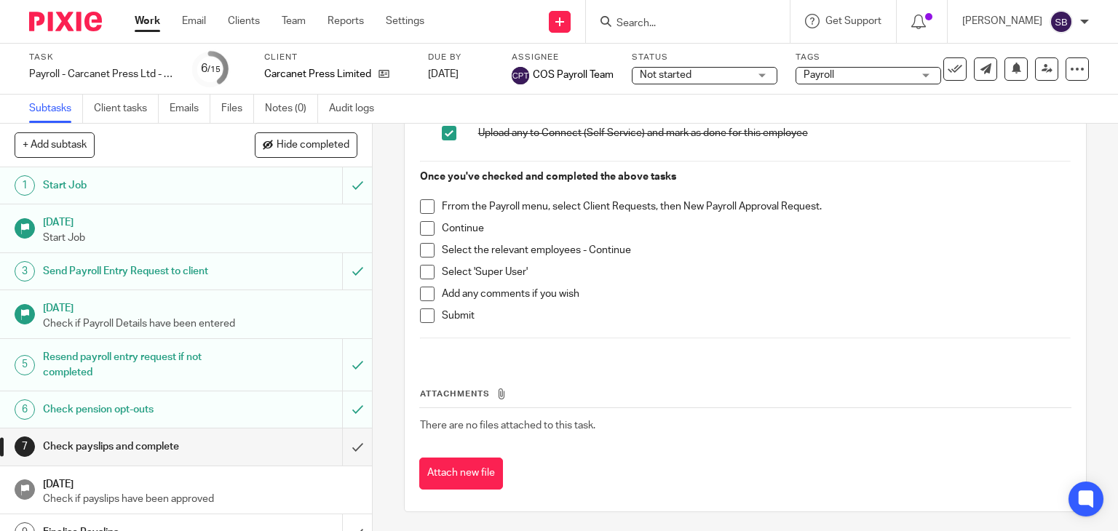
click at [422, 207] on span at bounding box center [427, 206] width 15 height 15
click at [420, 228] on span at bounding box center [427, 228] width 15 height 15
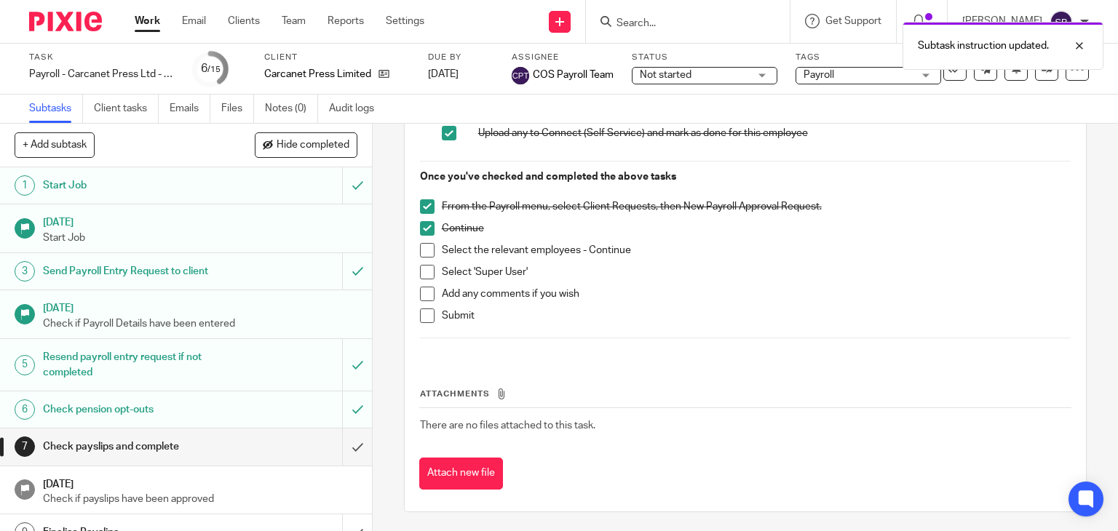
click at [427, 250] on span at bounding box center [427, 250] width 15 height 15
click at [420, 265] on span at bounding box center [427, 272] width 15 height 15
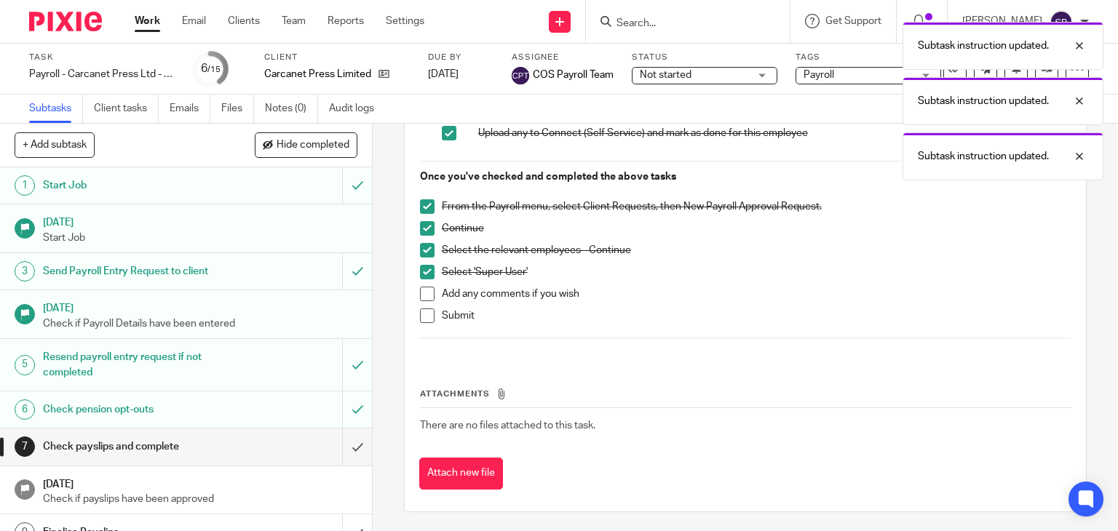
click at [420, 290] on span at bounding box center [427, 294] width 15 height 15
click at [420, 309] on span at bounding box center [427, 316] width 15 height 15
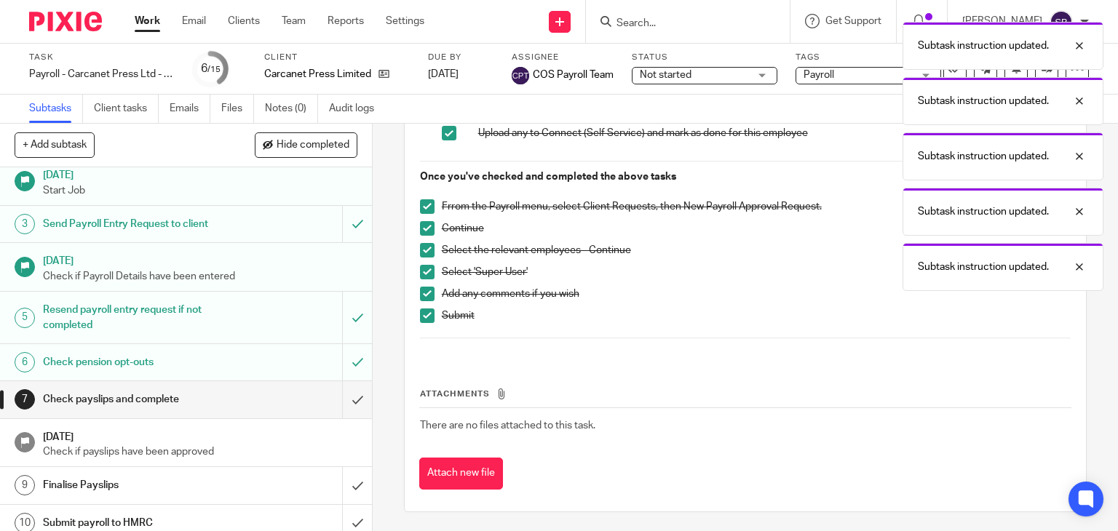
scroll to position [73, 0]
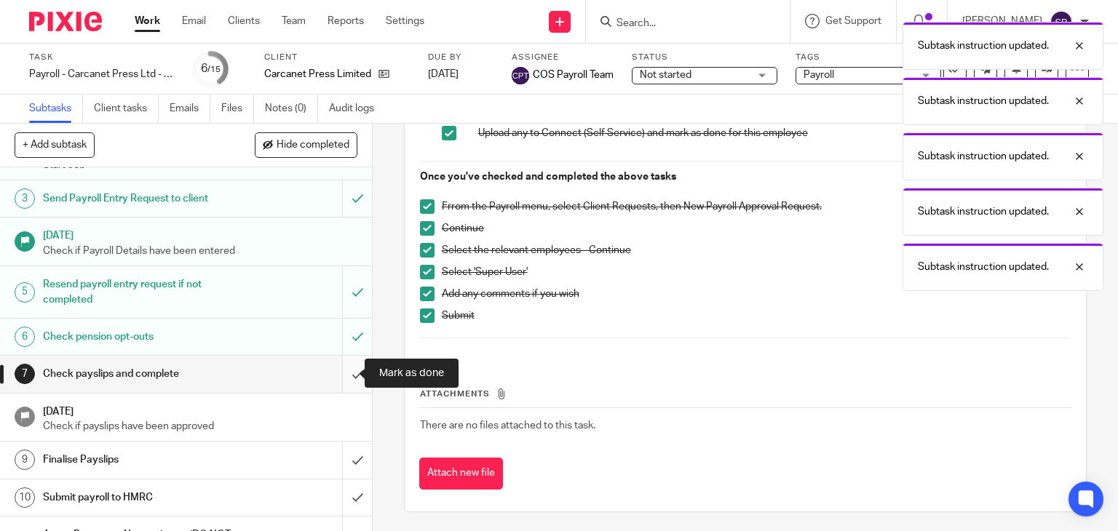
click at [341, 377] on input "submit" at bounding box center [186, 374] width 372 height 36
